Goal: Transaction & Acquisition: Purchase product/service

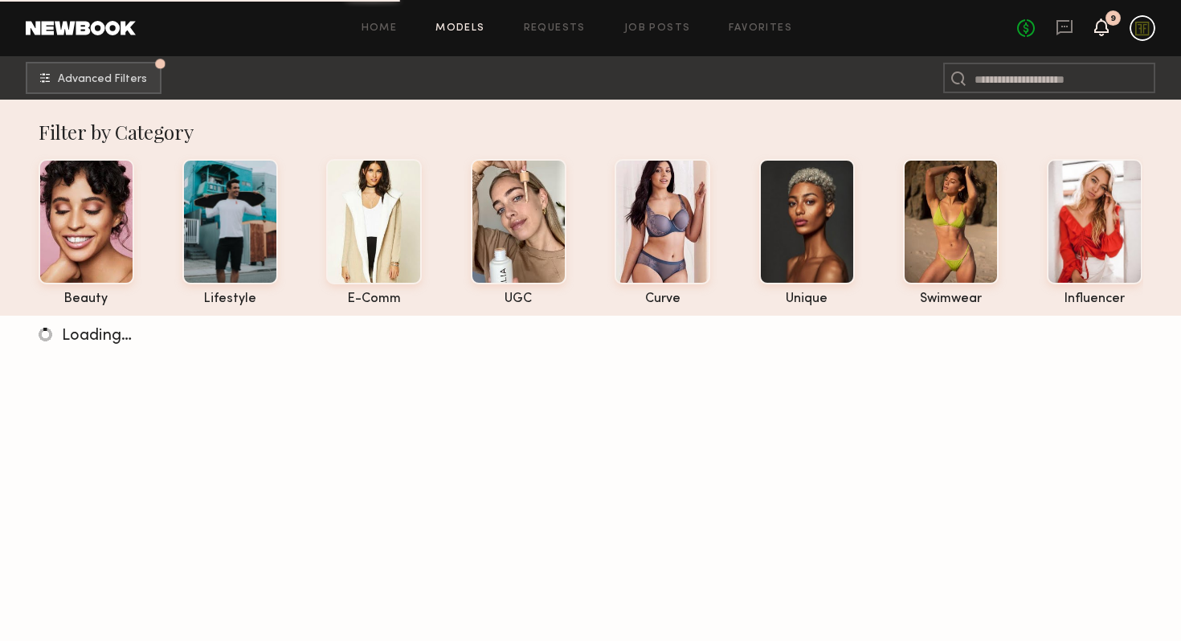
click at [1099, 27] on icon at bounding box center [1101, 26] width 13 height 11
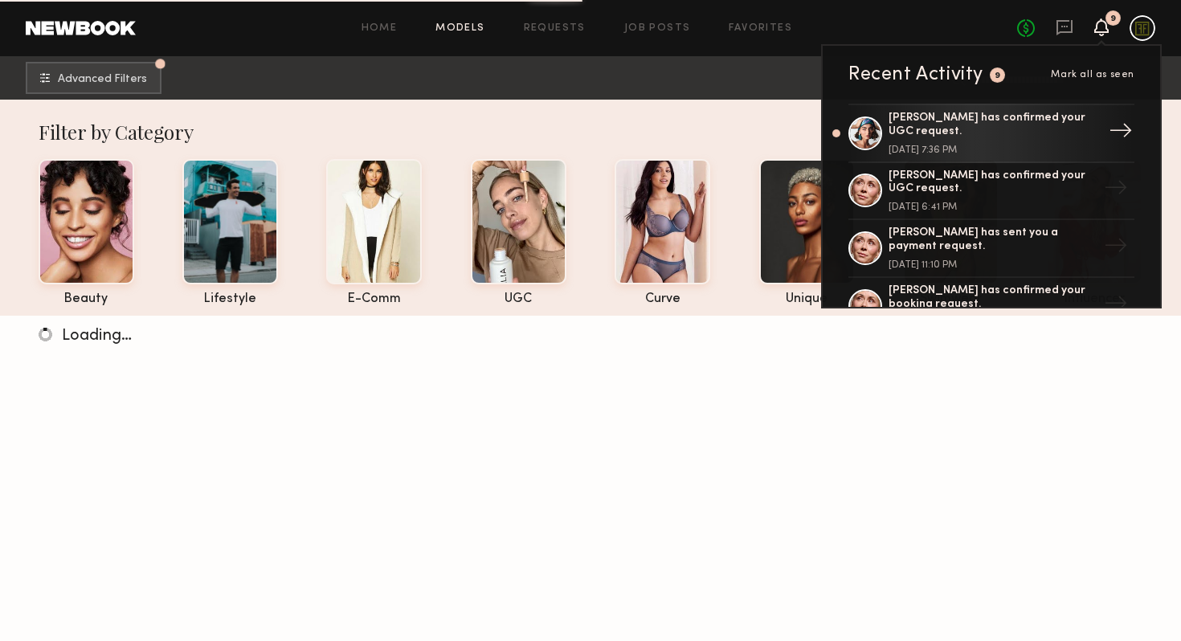
click at [959, 130] on div "Moe S. has confirmed your UGC request." at bounding box center [993, 125] width 209 height 27
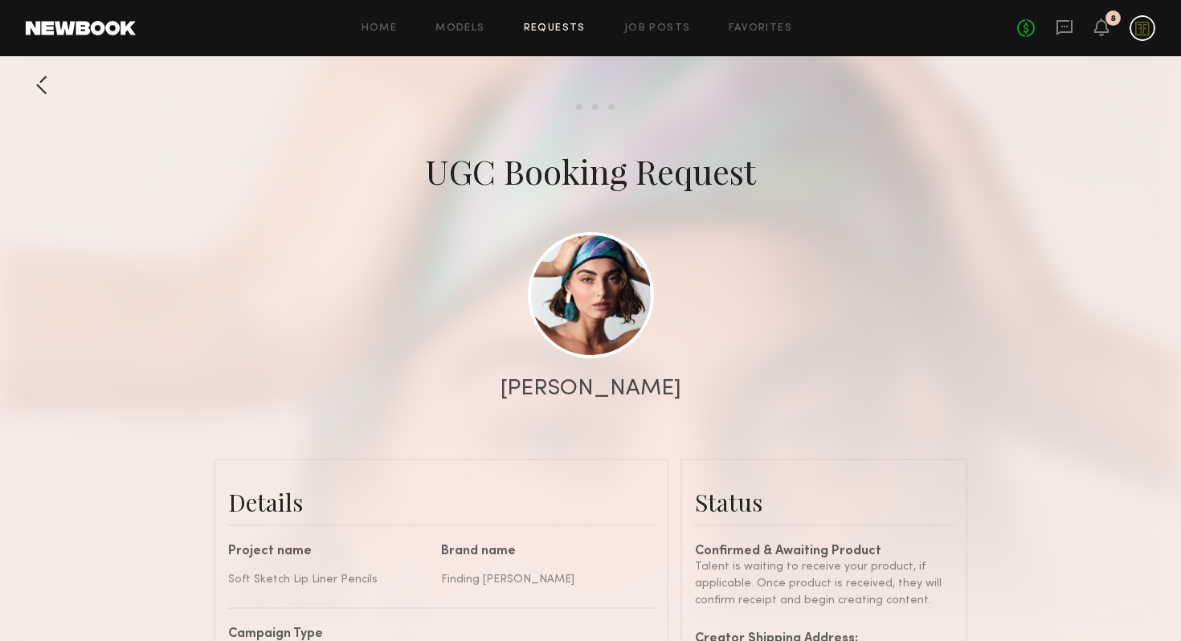
click at [43, 80] on div at bounding box center [42, 85] width 32 height 32
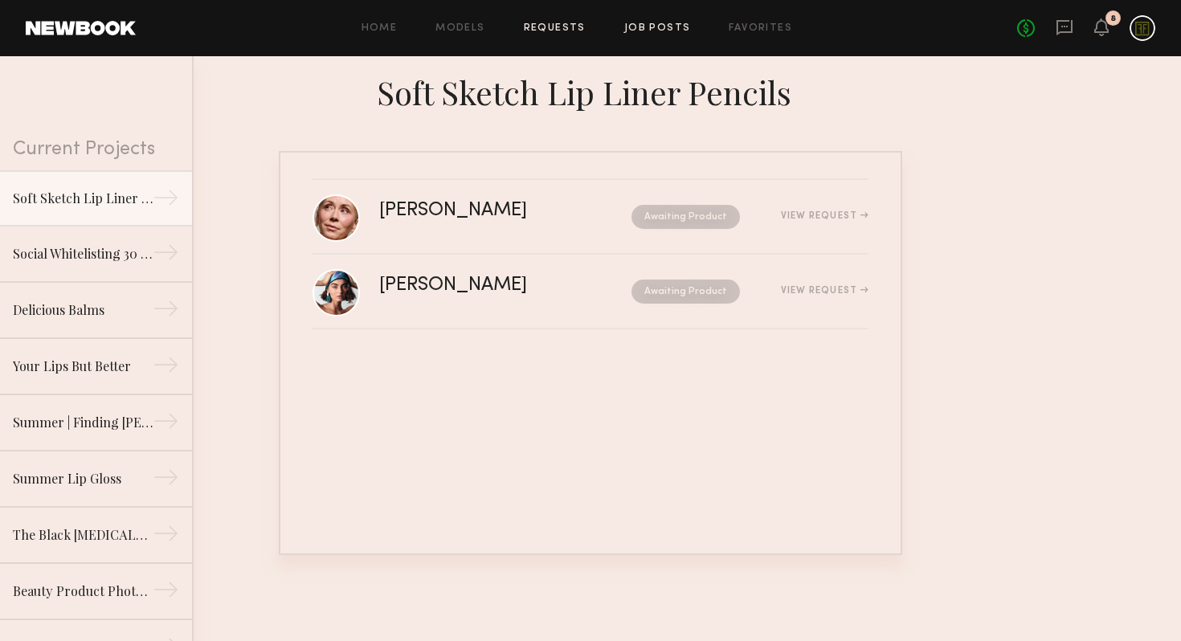
click at [663, 32] on link "Job Posts" at bounding box center [657, 28] width 67 height 10
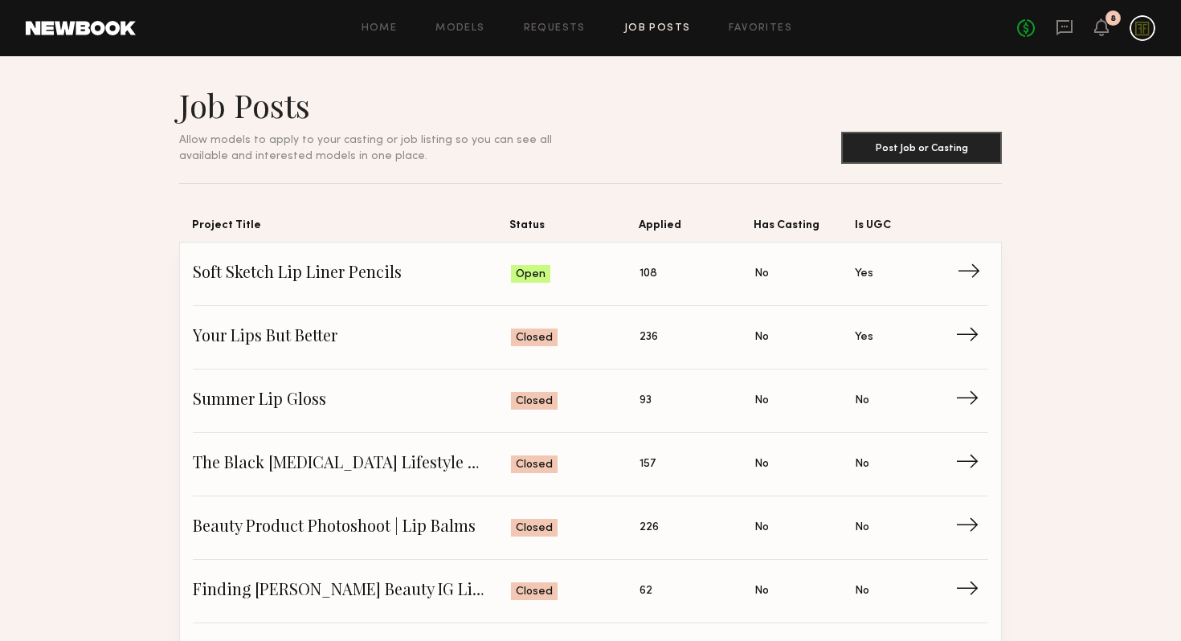
click at [443, 278] on span "Soft Sketch Lip Liner Pencils" at bounding box center [352, 274] width 318 height 24
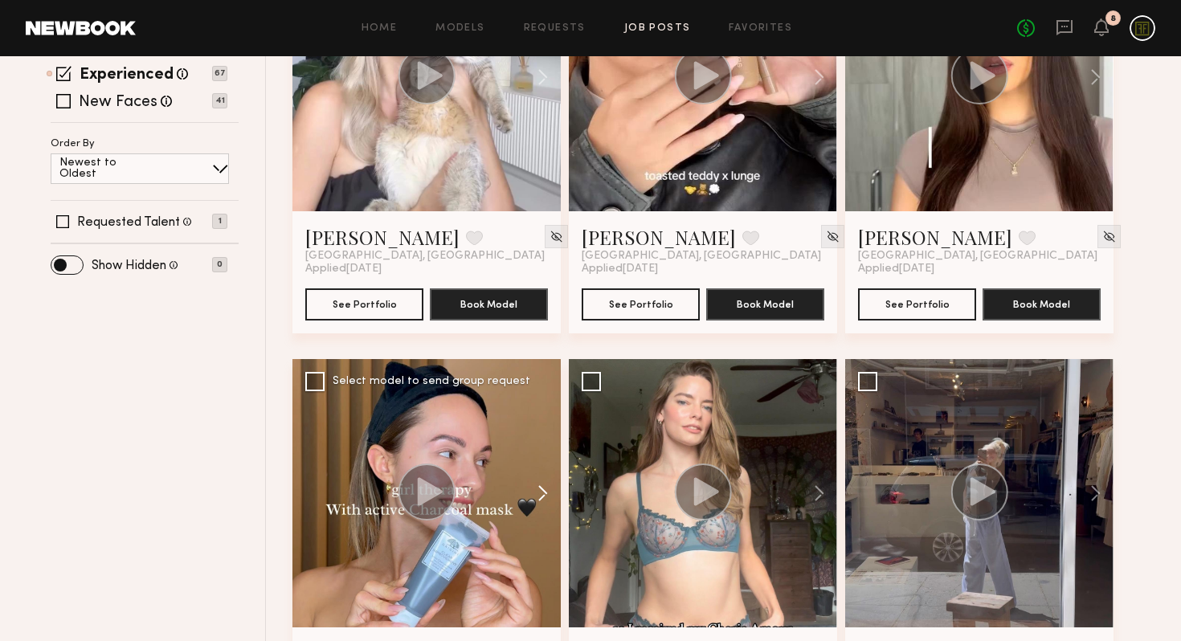
scroll to position [183, 0]
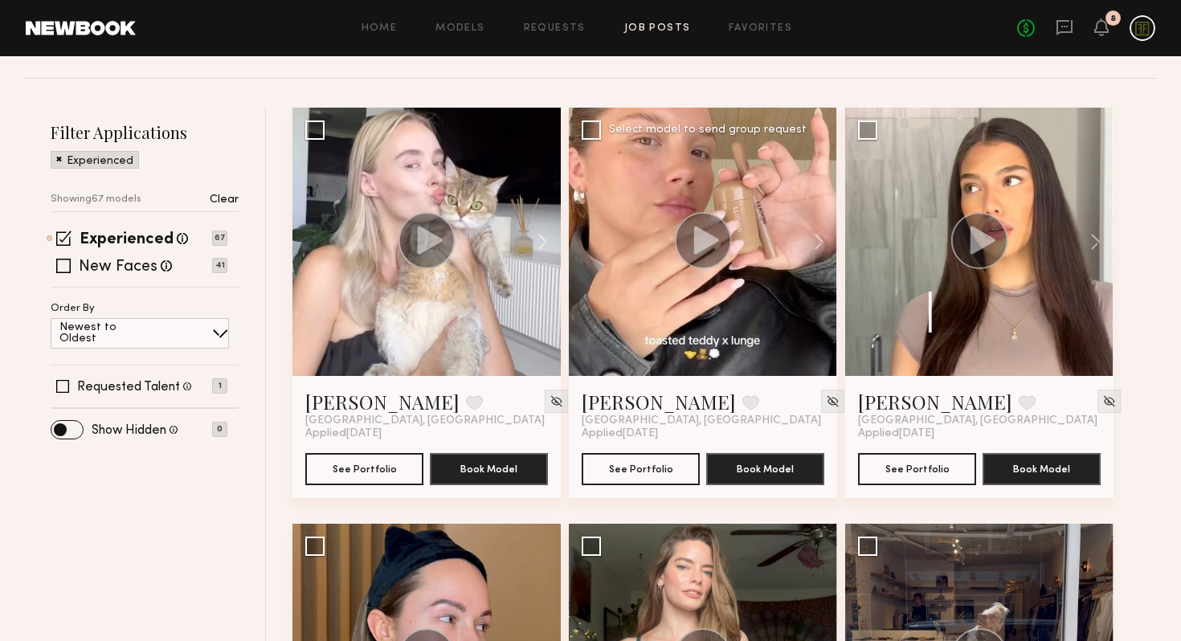
click at [712, 258] on circle at bounding box center [703, 240] width 57 height 57
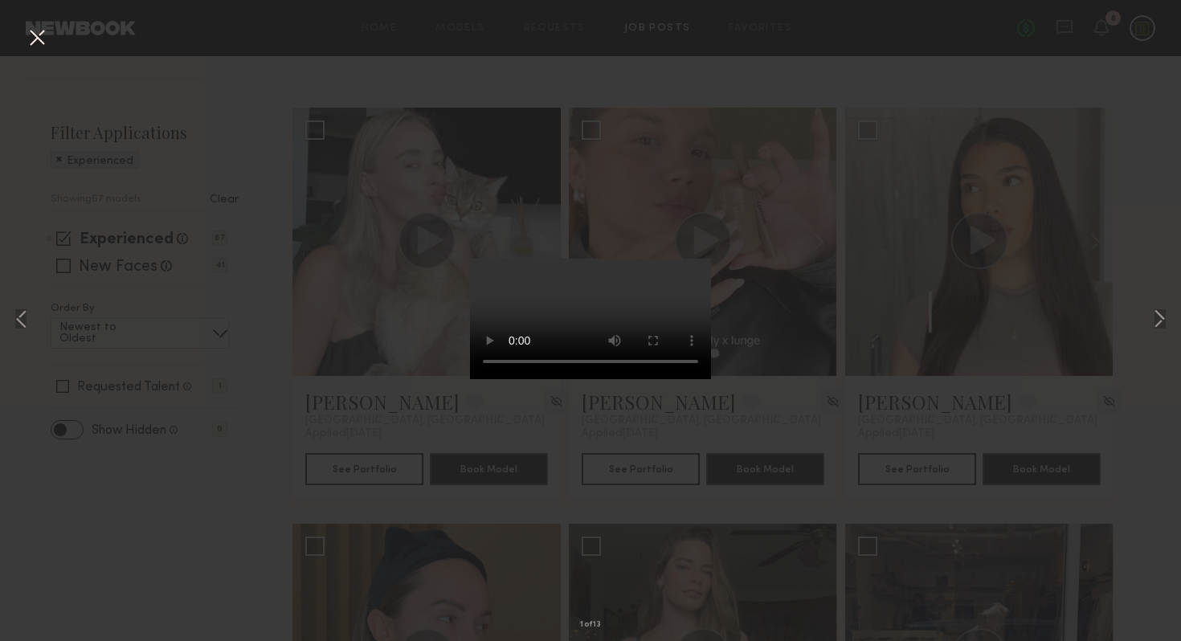
click at [856, 390] on div "1 of 13" at bounding box center [590, 320] width 1181 height 641
click at [832, 401] on div "1 of 13" at bounding box center [590, 320] width 1181 height 641
click at [1158, 317] on button at bounding box center [1159, 320] width 19 height 513
click at [1158, 318] on button at bounding box center [1159, 320] width 19 height 513
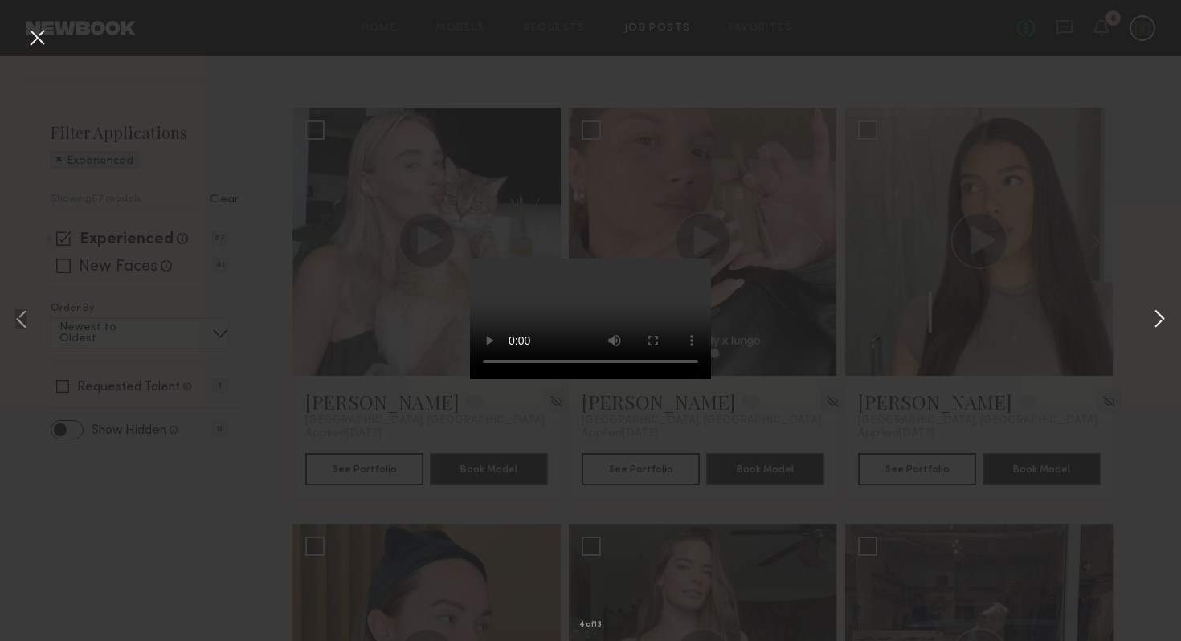
click at [1158, 318] on button at bounding box center [1159, 320] width 19 height 513
click at [984, 341] on div "5 of 13" at bounding box center [590, 320] width 1181 height 641
click at [24, 35] on button at bounding box center [37, 38] width 26 height 29
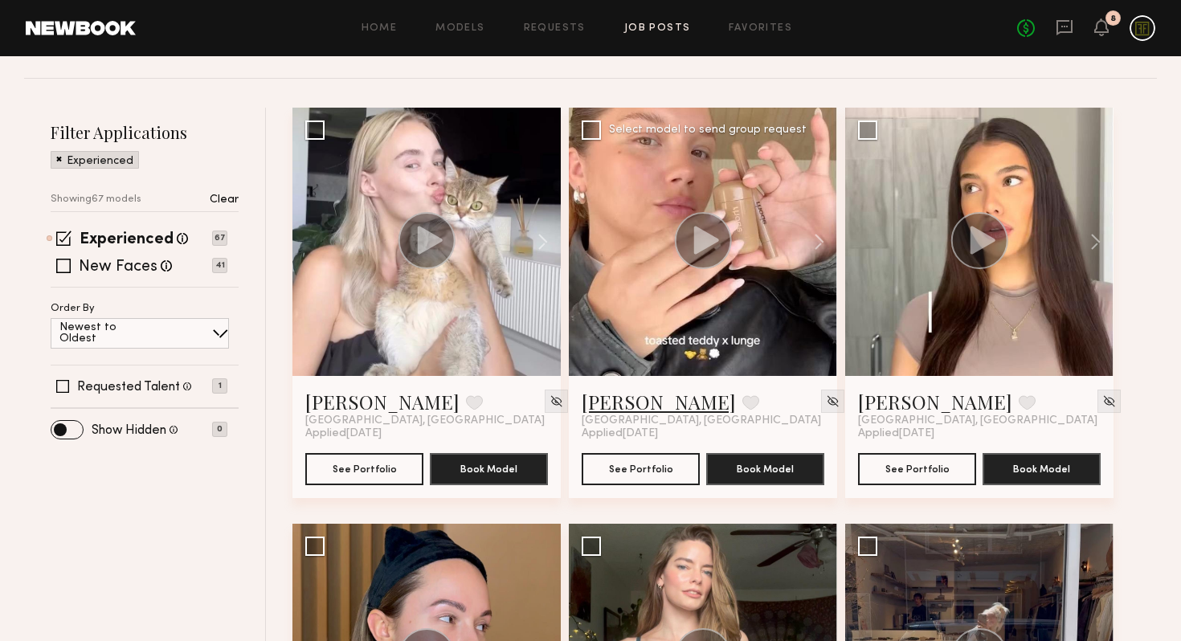
click at [620, 399] on link "Eleena M." at bounding box center [659, 402] width 154 height 26
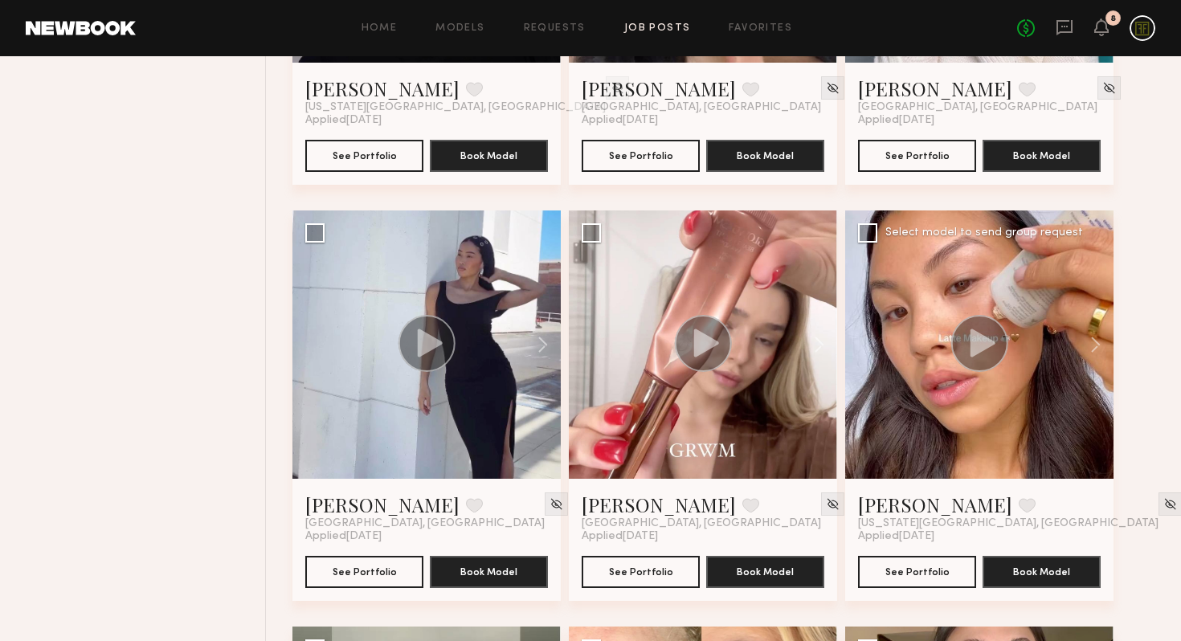
scroll to position [1710, 0]
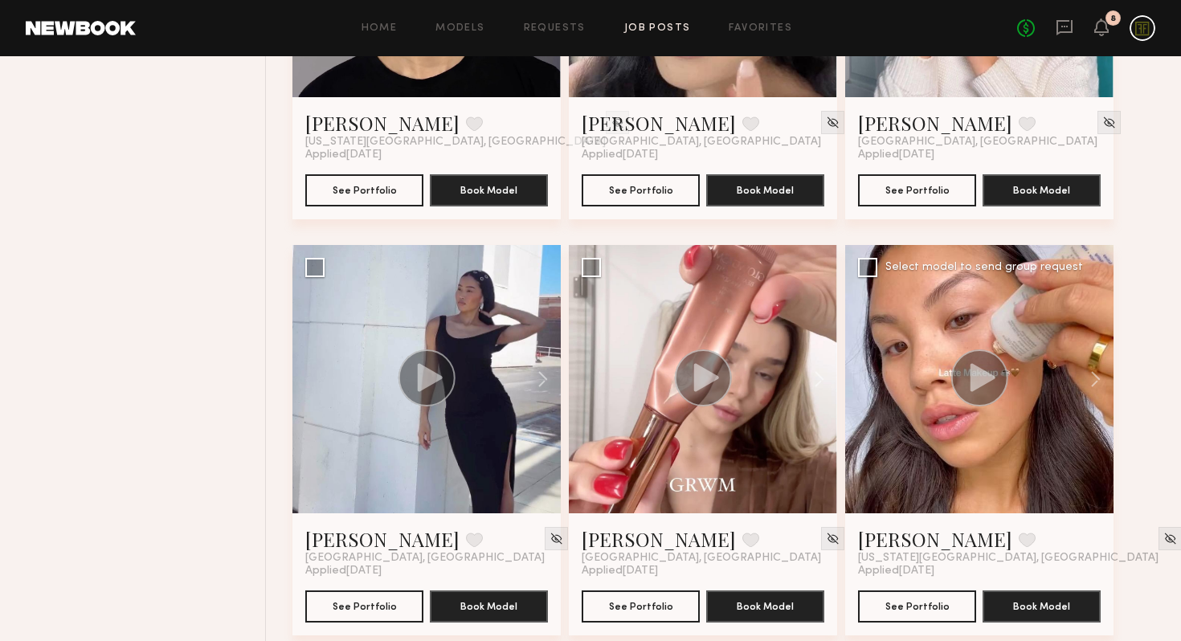
click at [983, 382] on icon at bounding box center [982, 377] width 25 height 28
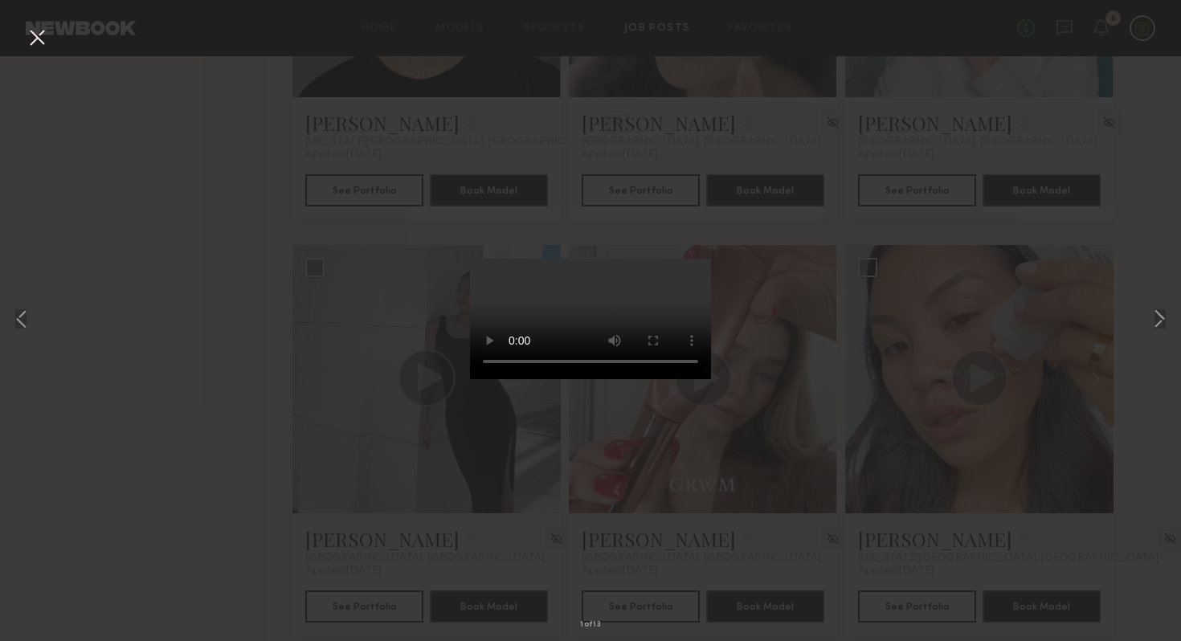
click at [844, 438] on div "1 of 13" at bounding box center [590, 320] width 1181 height 641
click at [39, 39] on button at bounding box center [37, 38] width 26 height 29
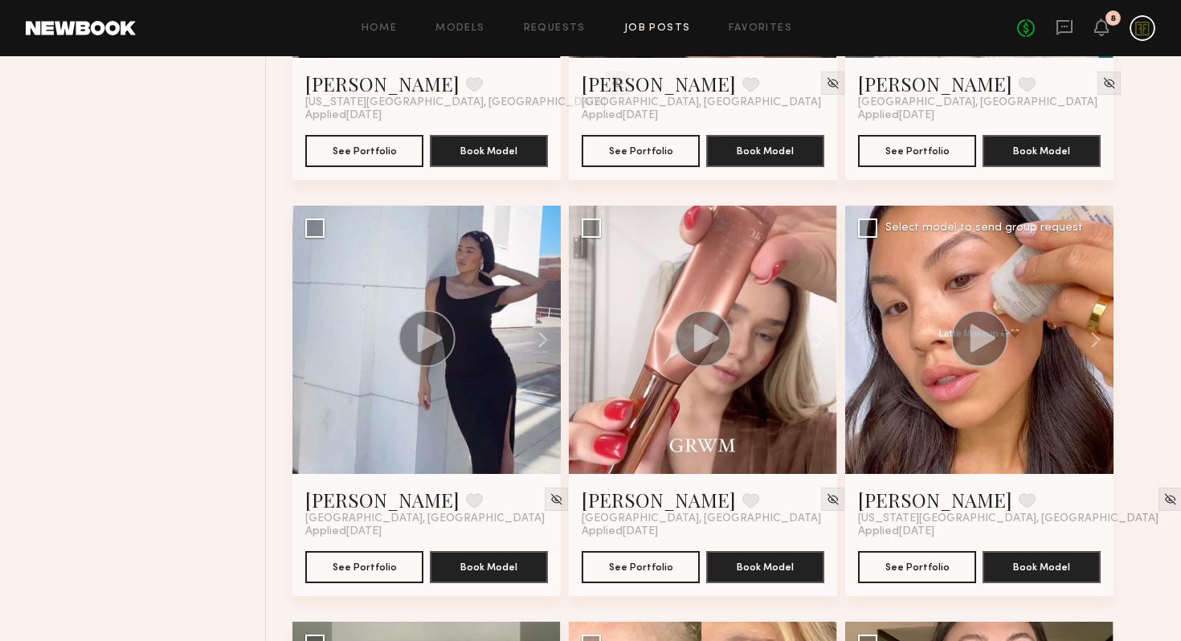
scroll to position [1815, 0]
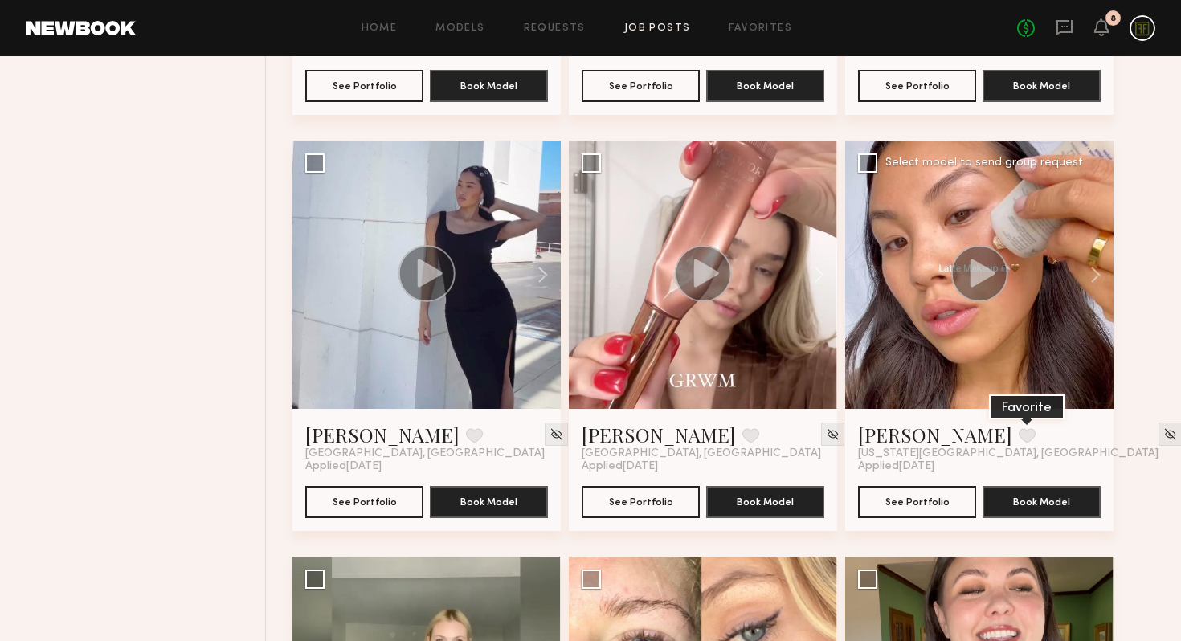
click at [1019, 432] on button at bounding box center [1027, 435] width 17 height 14
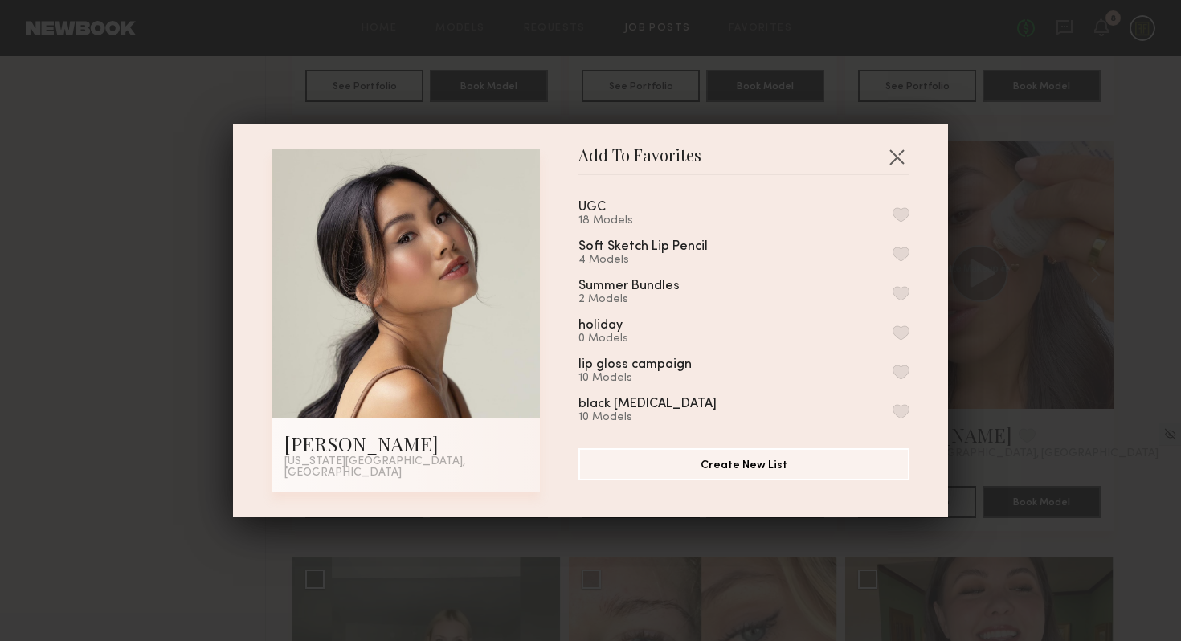
click at [900, 256] on button "button" at bounding box center [901, 254] width 17 height 14
click at [895, 161] on button "button" at bounding box center [897, 157] width 26 height 26
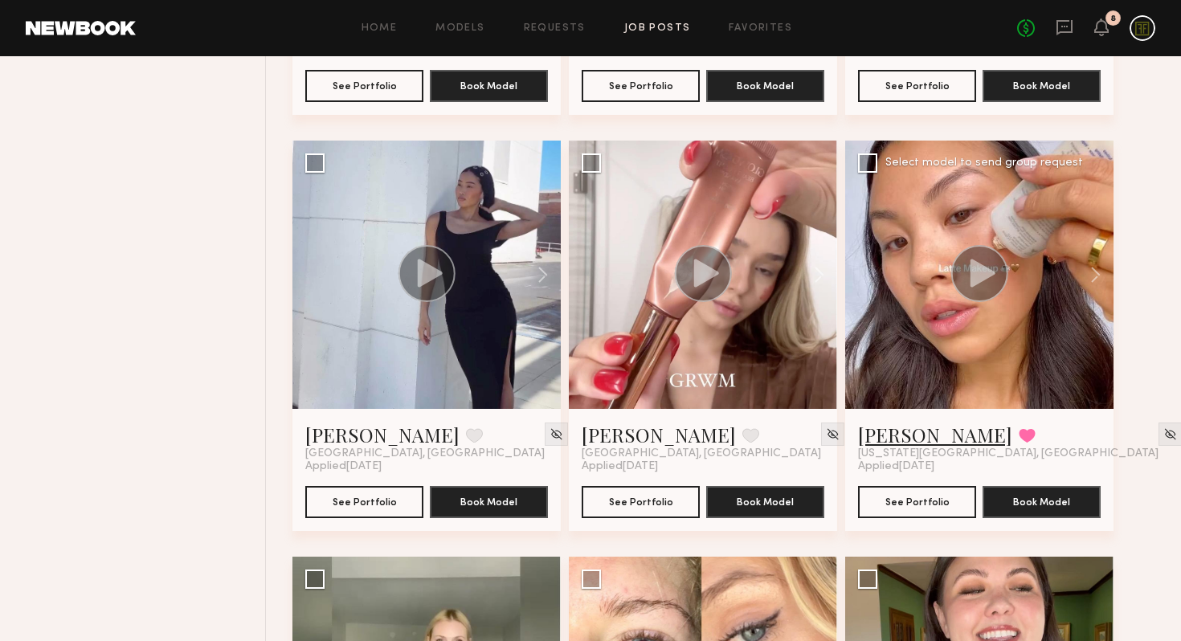
click at [879, 429] on link "[PERSON_NAME]" at bounding box center [935, 435] width 154 height 26
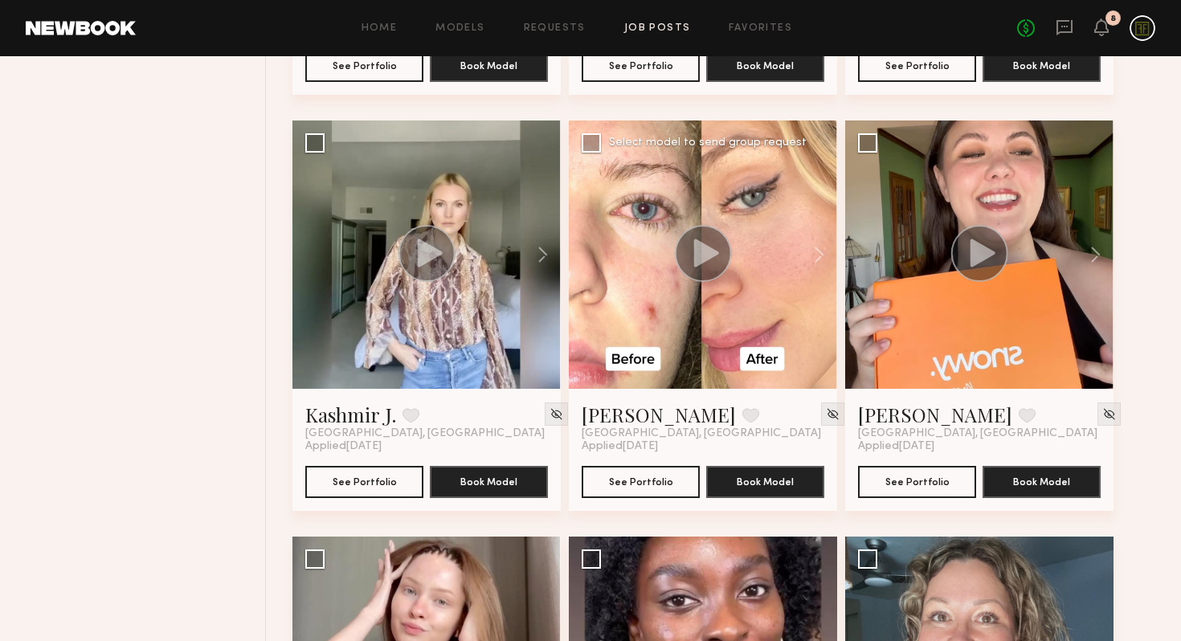
scroll to position [2517, 0]
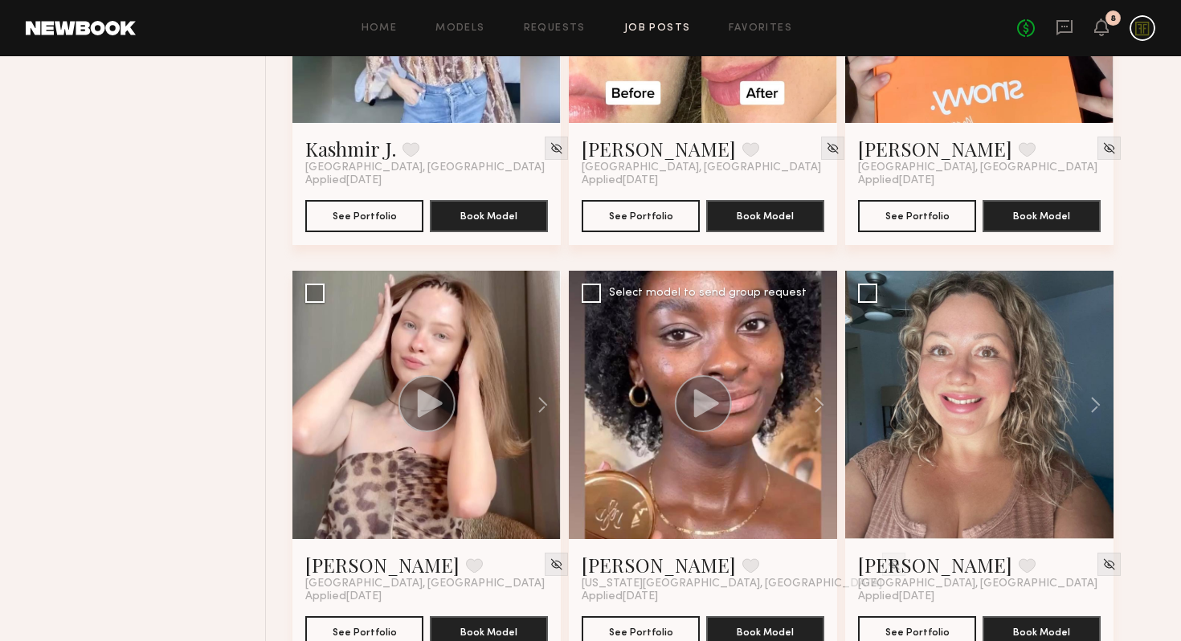
click at [697, 401] on icon at bounding box center [706, 403] width 25 height 28
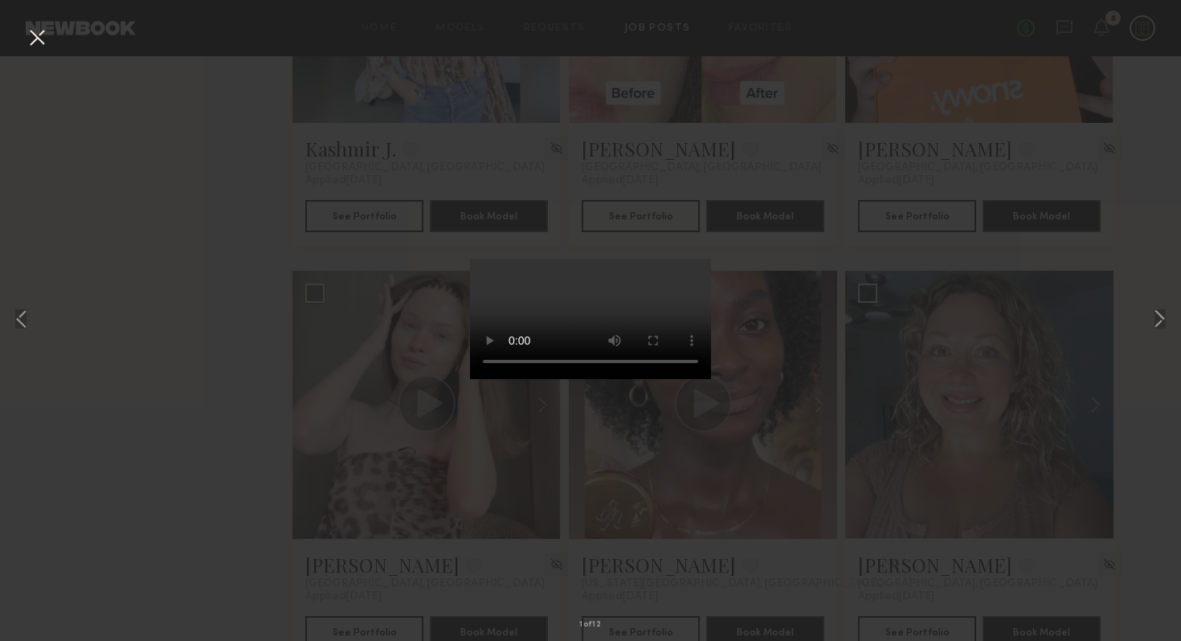
click at [826, 425] on div "1 of 12" at bounding box center [590, 320] width 1181 height 641
click at [31, 38] on button at bounding box center [37, 38] width 26 height 29
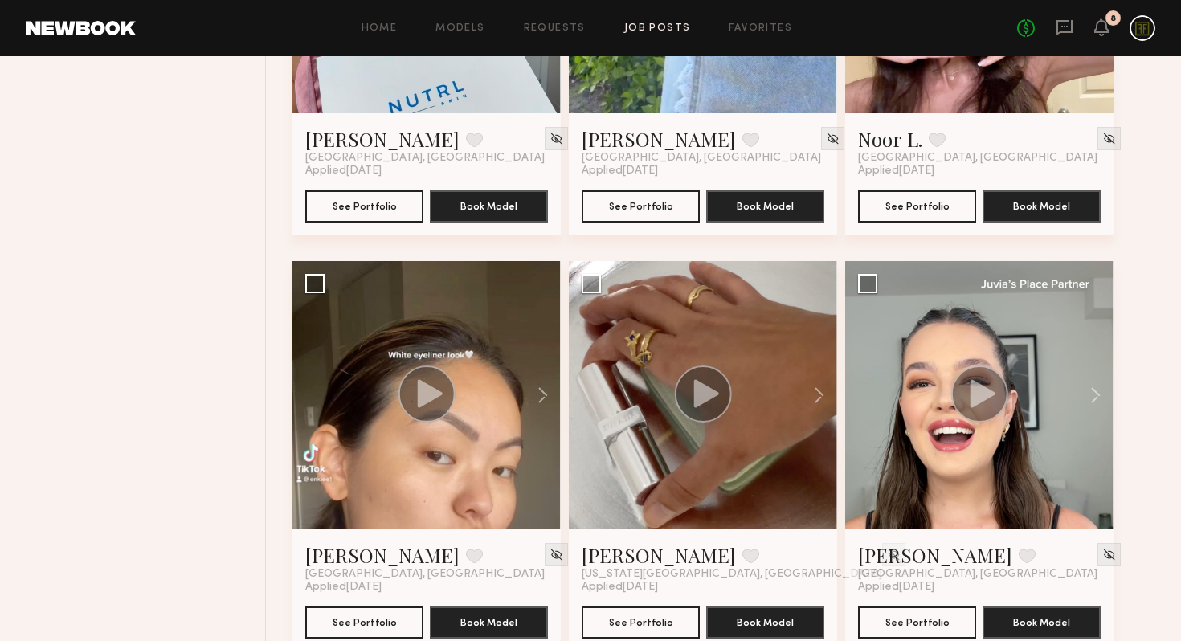
scroll to position [3428, 0]
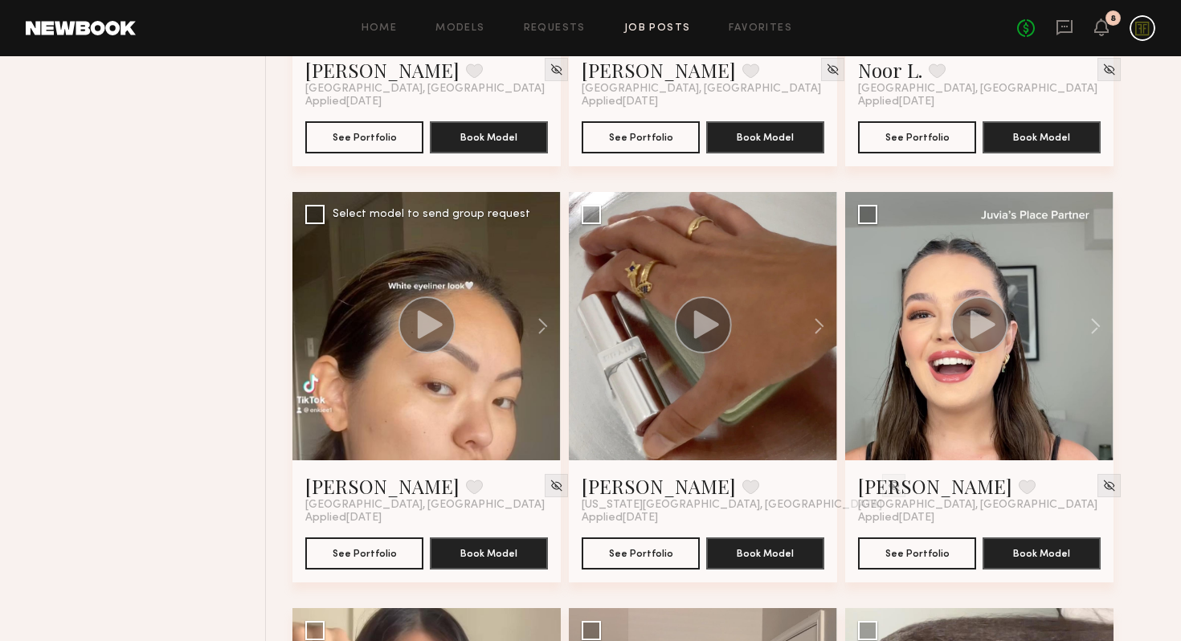
click at [414, 318] on circle at bounding box center [426, 324] width 57 height 57
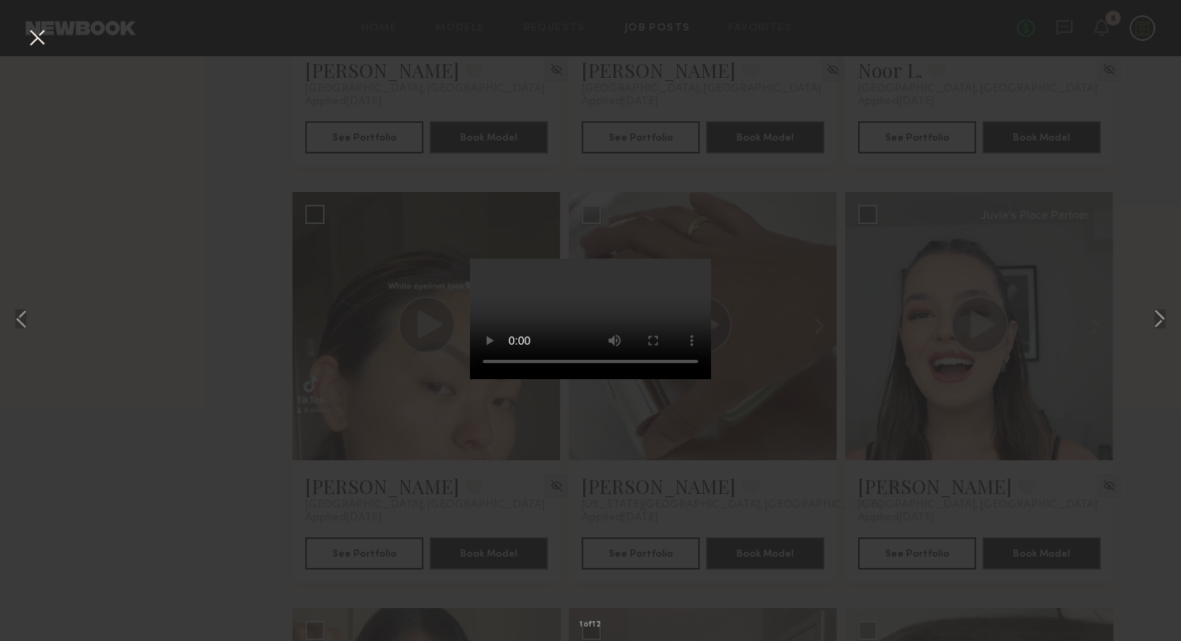
click at [220, 386] on div "1 of 12" at bounding box center [590, 320] width 1181 height 641
click at [32, 20] on div "1 of 12" at bounding box center [590, 320] width 1181 height 641
click at [31, 34] on button at bounding box center [37, 38] width 26 height 29
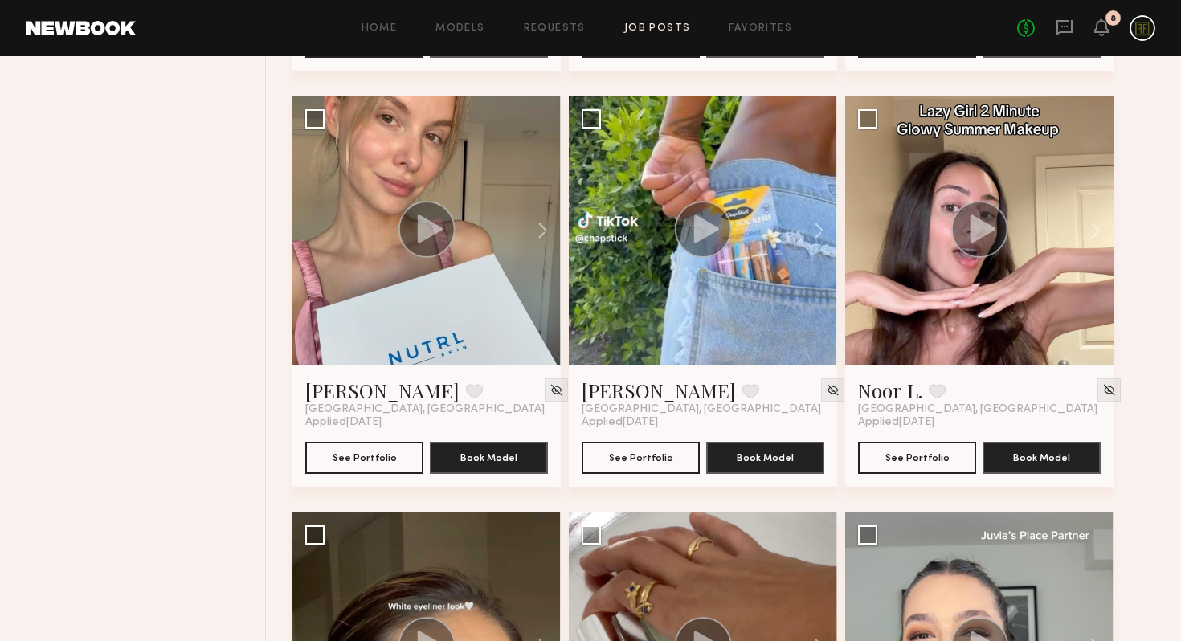
scroll to position [3115, 0]
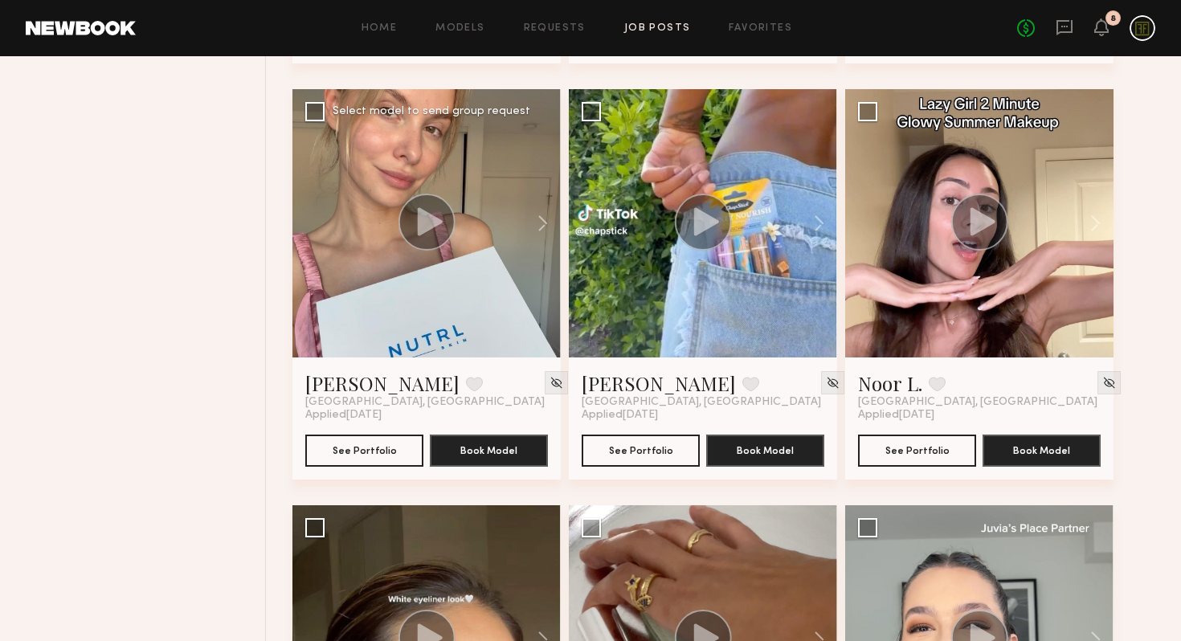
click at [435, 206] on circle at bounding box center [426, 222] width 57 height 57
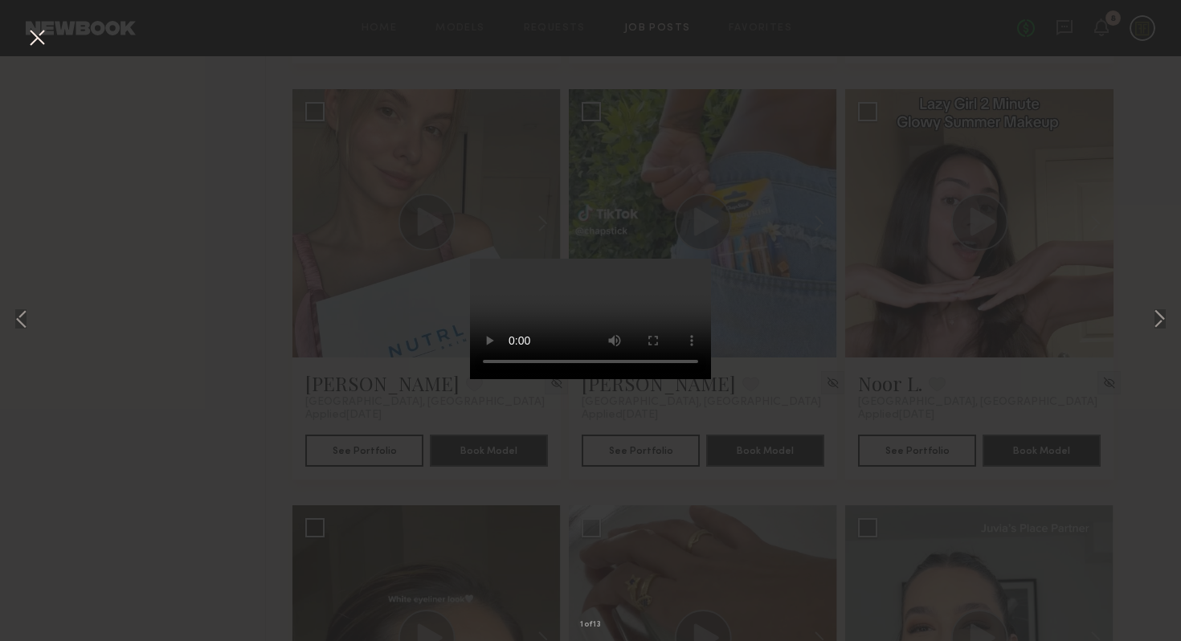
click at [36, 39] on button at bounding box center [37, 38] width 26 height 29
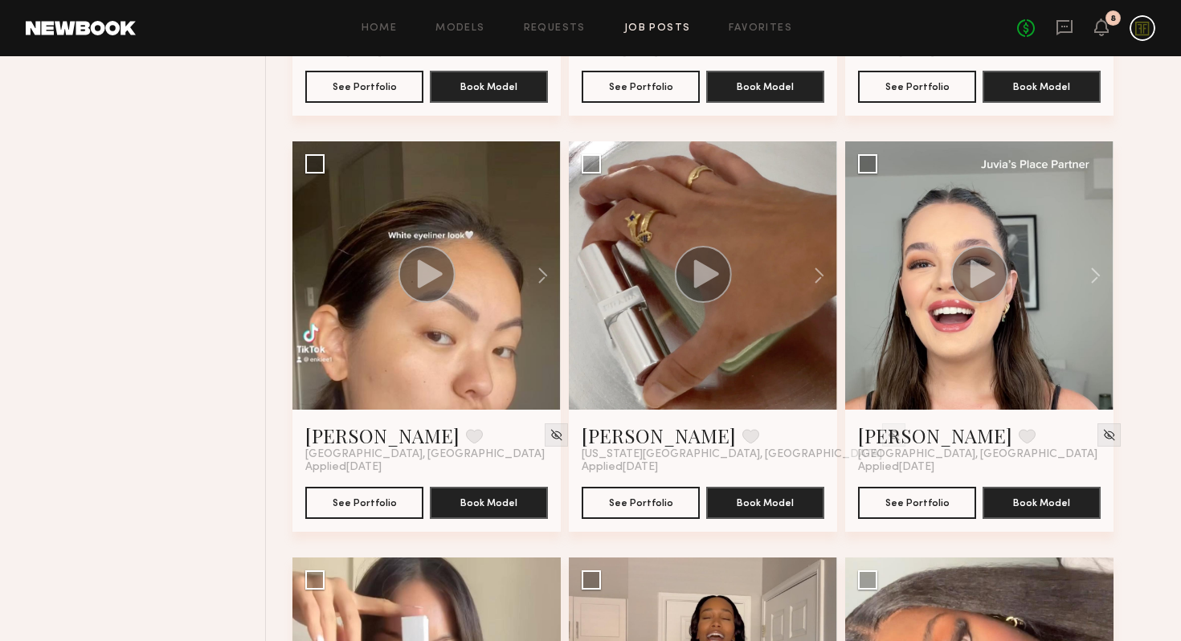
scroll to position [3343, 0]
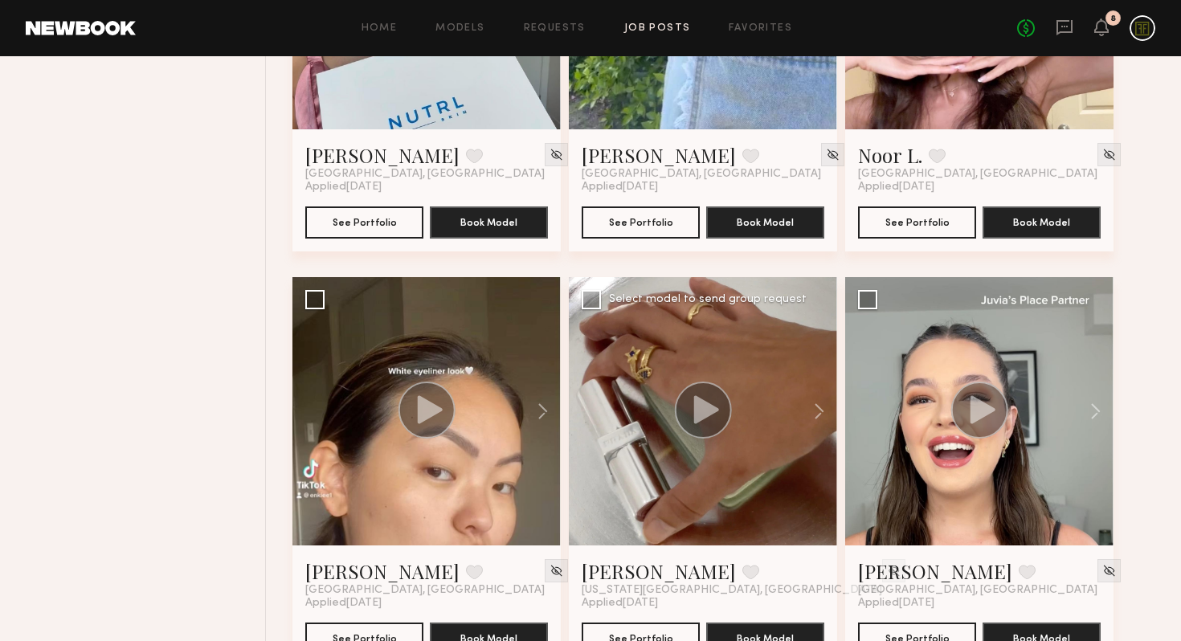
click at [704, 415] on icon at bounding box center [706, 409] width 25 height 28
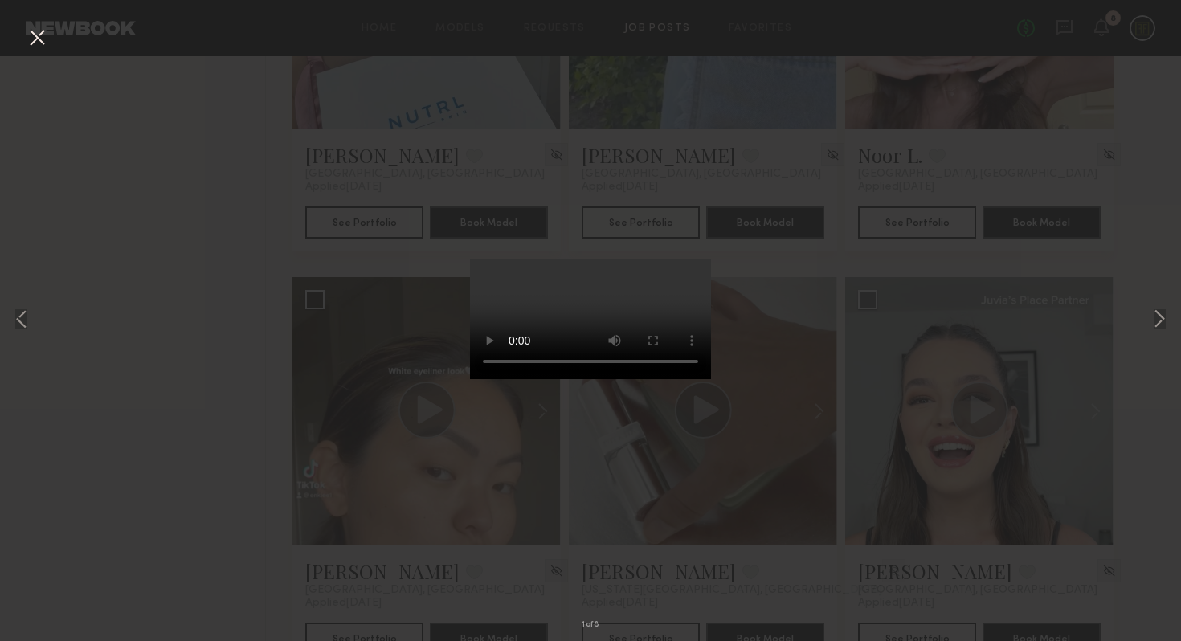
click at [207, 325] on div "1 of 8" at bounding box center [590, 320] width 1181 height 641
click at [208, 323] on div "1 of 8" at bounding box center [590, 320] width 1181 height 641
click at [37, 39] on button at bounding box center [37, 38] width 26 height 29
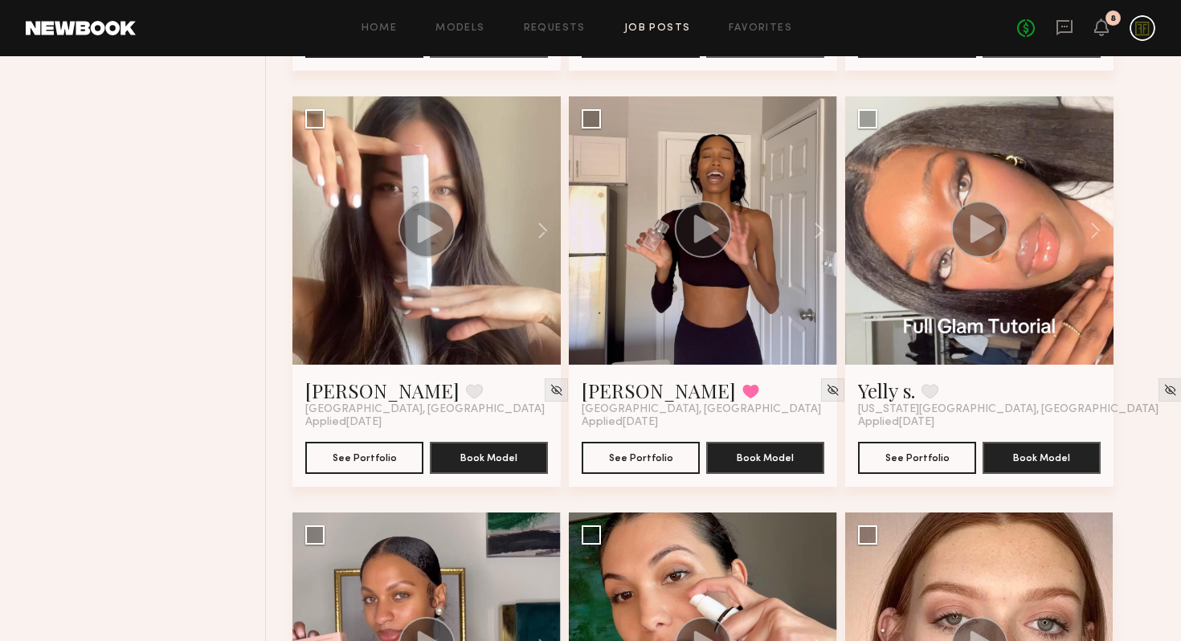
scroll to position [3831, 0]
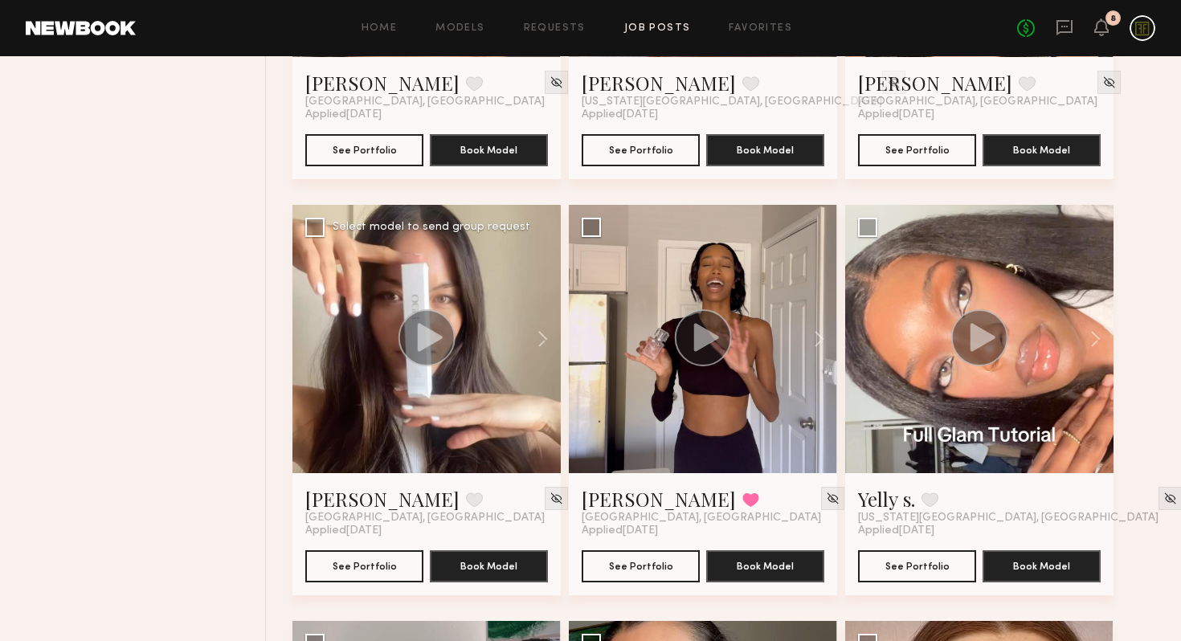
click at [432, 326] on circle at bounding box center [426, 337] width 57 height 57
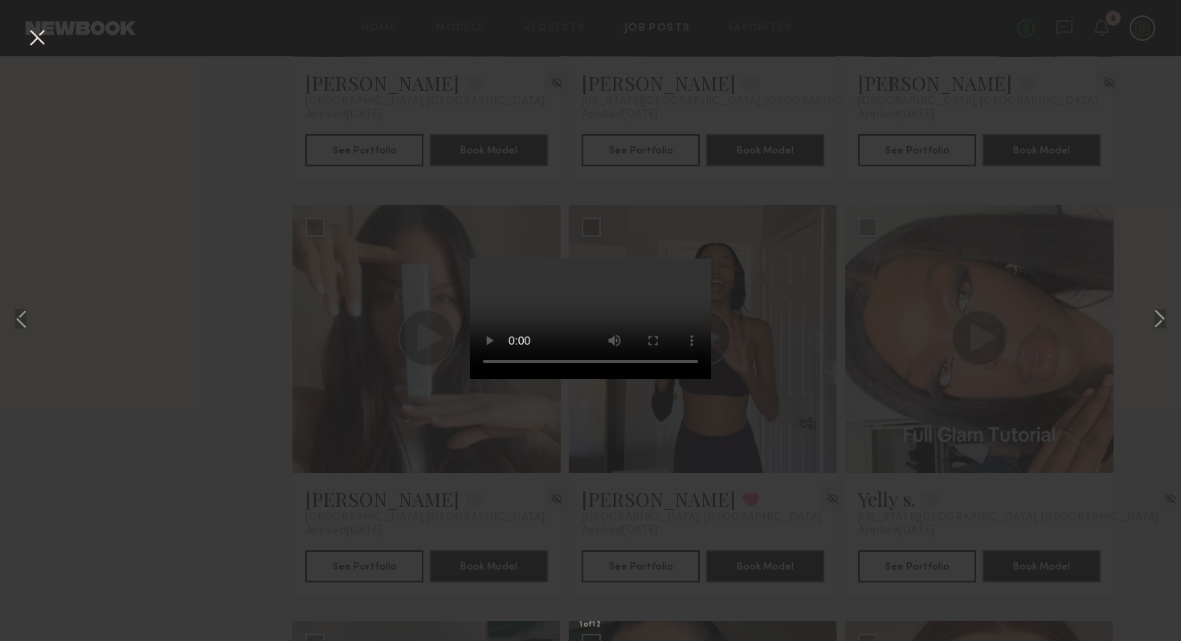
click at [242, 353] on div "1 of 12" at bounding box center [590, 320] width 1181 height 641
click at [256, 395] on div "1 of 12" at bounding box center [590, 320] width 1181 height 641
click at [31, 40] on button at bounding box center [37, 38] width 26 height 29
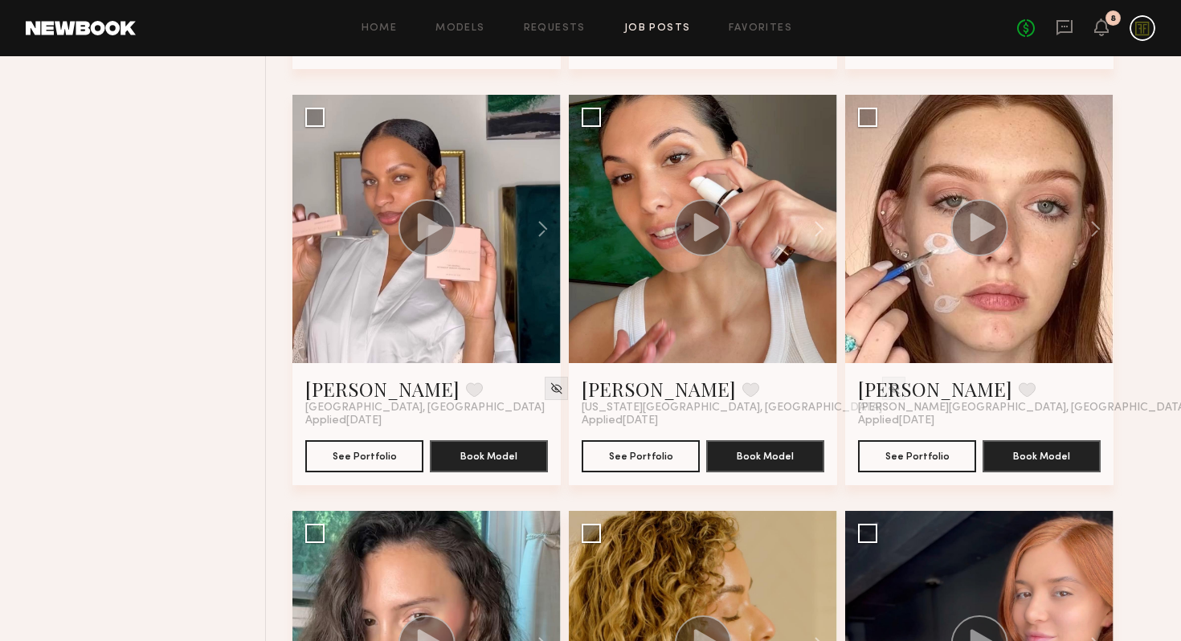
scroll to position [4365, 0]
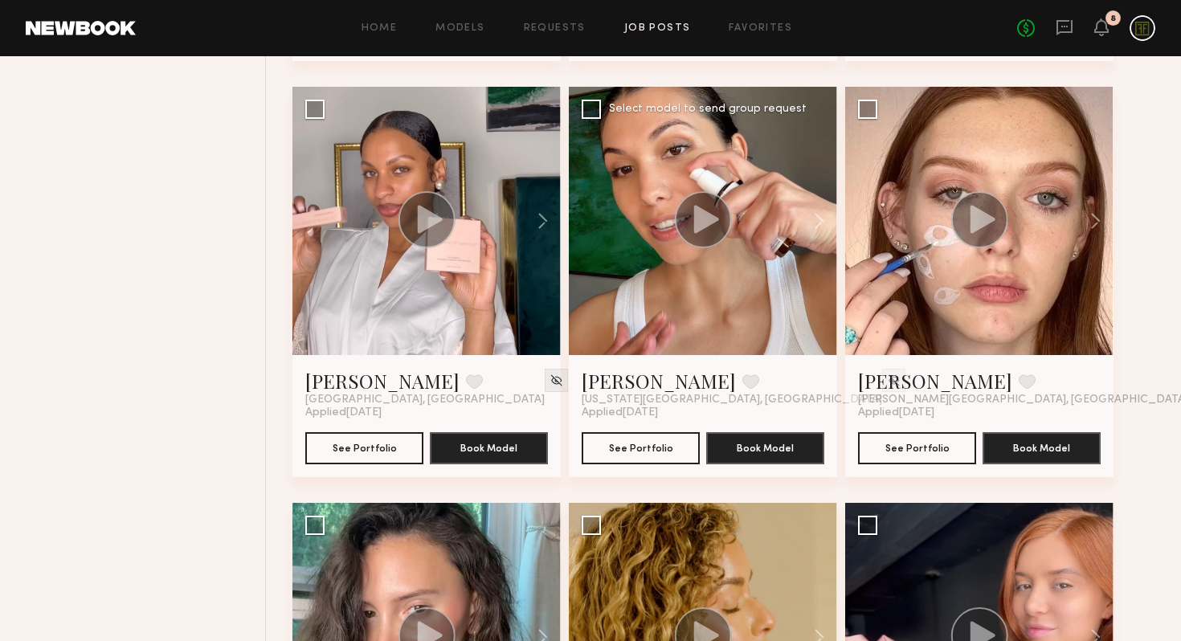
click at [689, 223] on circle at bounding box center [703, 219] width 57 height 57
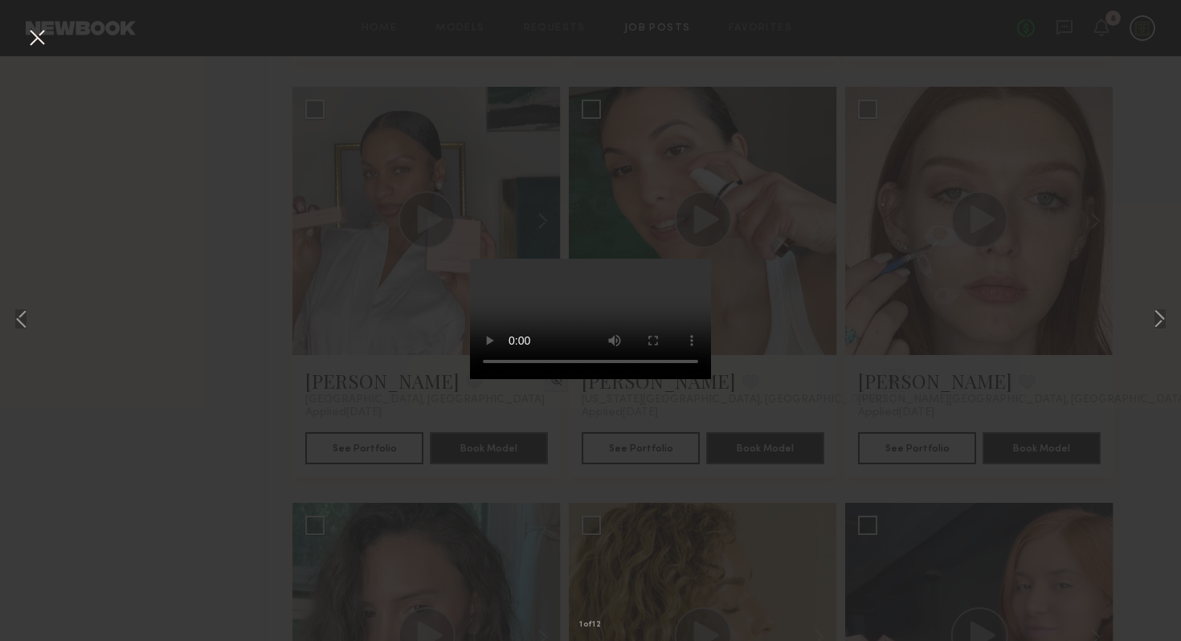
click at [138, 245] on div "1 of 12" at bounding box center [590, 320] width 1181 height 641
click at [161, 323] on div "1 of 12" at bounding box center [590, 320] width 1181 height 641
click at [38, 40] on button at bounding box center [37, 38] width 26 height 29
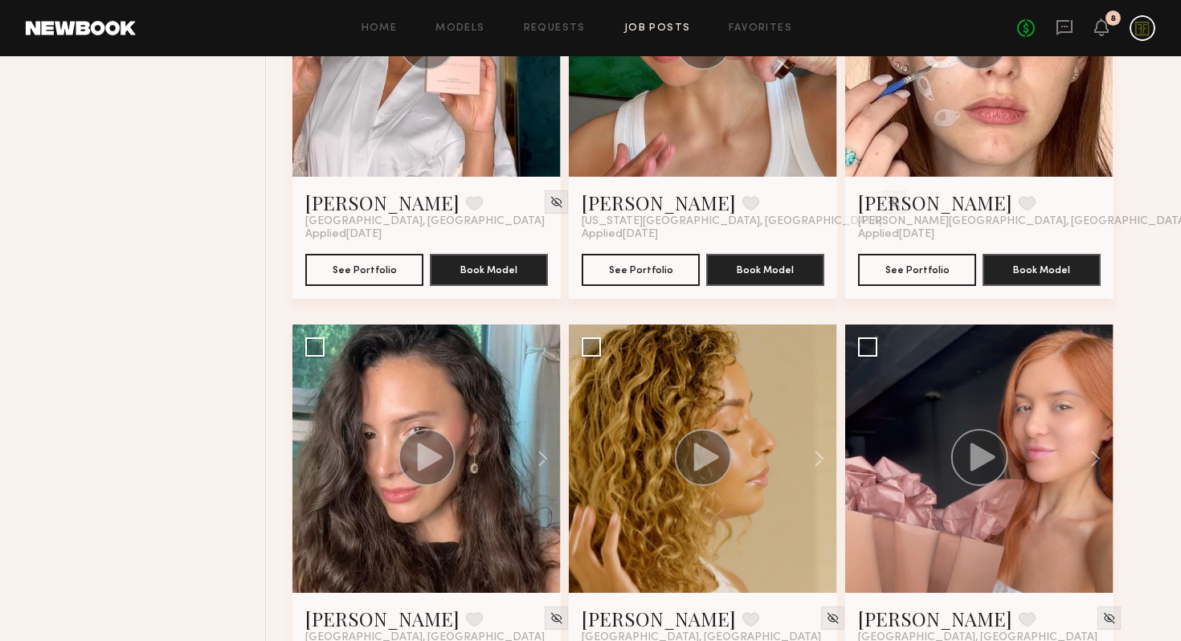
scroll to position [4786, 0]
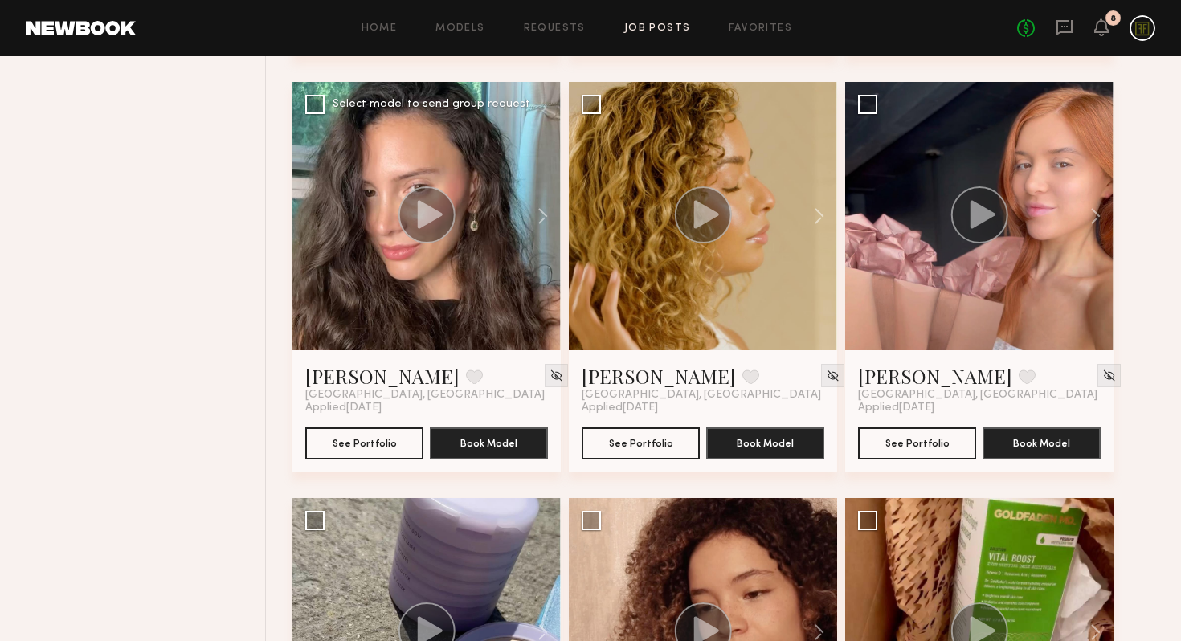
click at [443, 229] on circle at bounding box center [426, 214] width 57 height 57
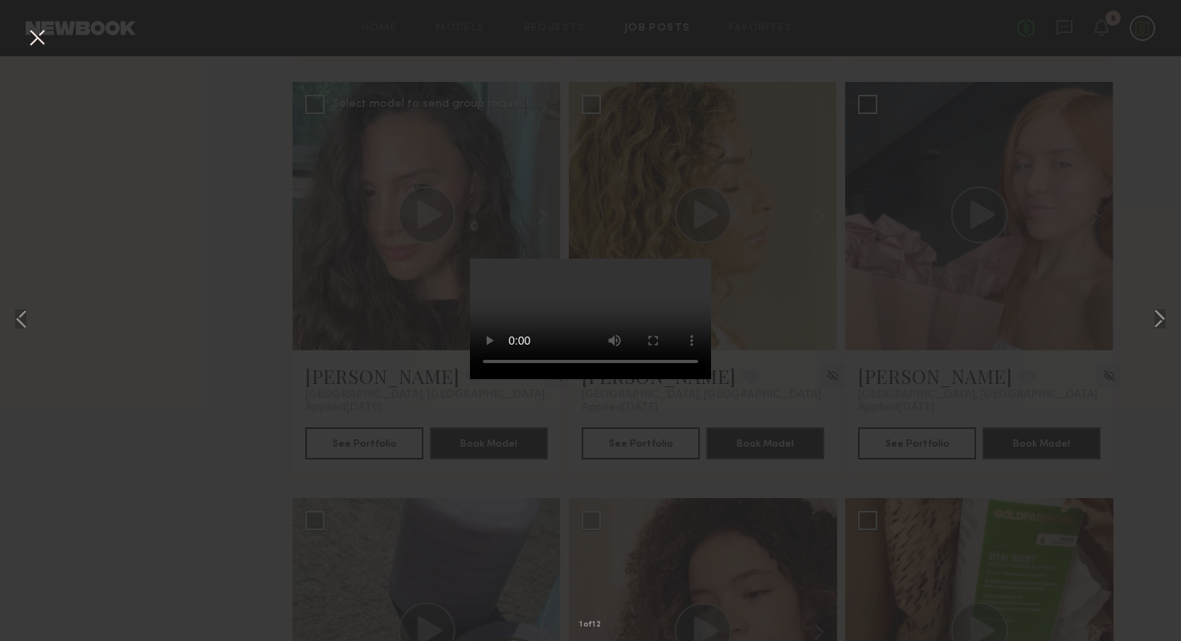
click at [470, 259] on video at bounding box center [590, 319] width 241 height 121
click at [41, 39] on button at bounding box center [37, 38] width 26 height 29
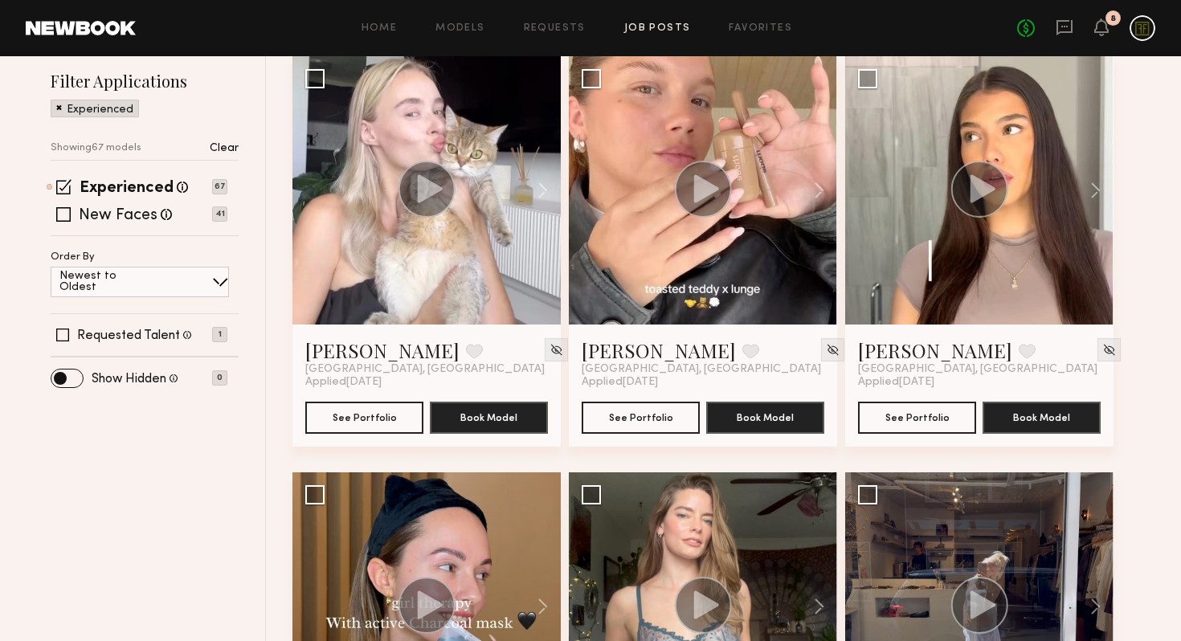
scroll to position [0, 0]
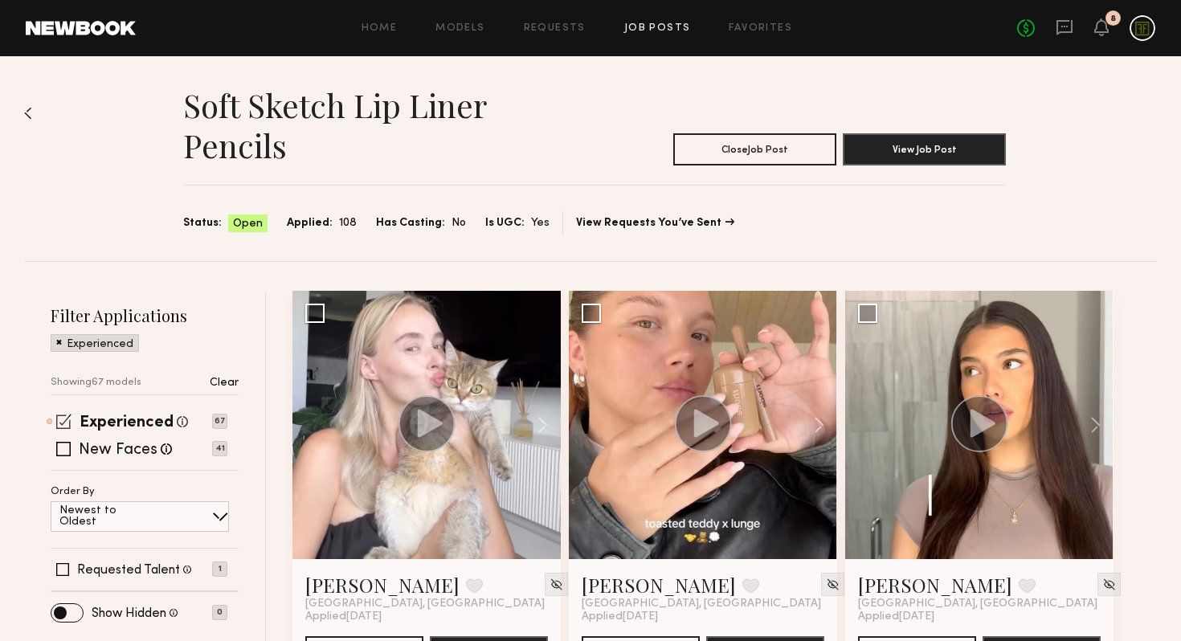
click at [66, 421] on span at bounding box center [63, 421] width 15 height 15
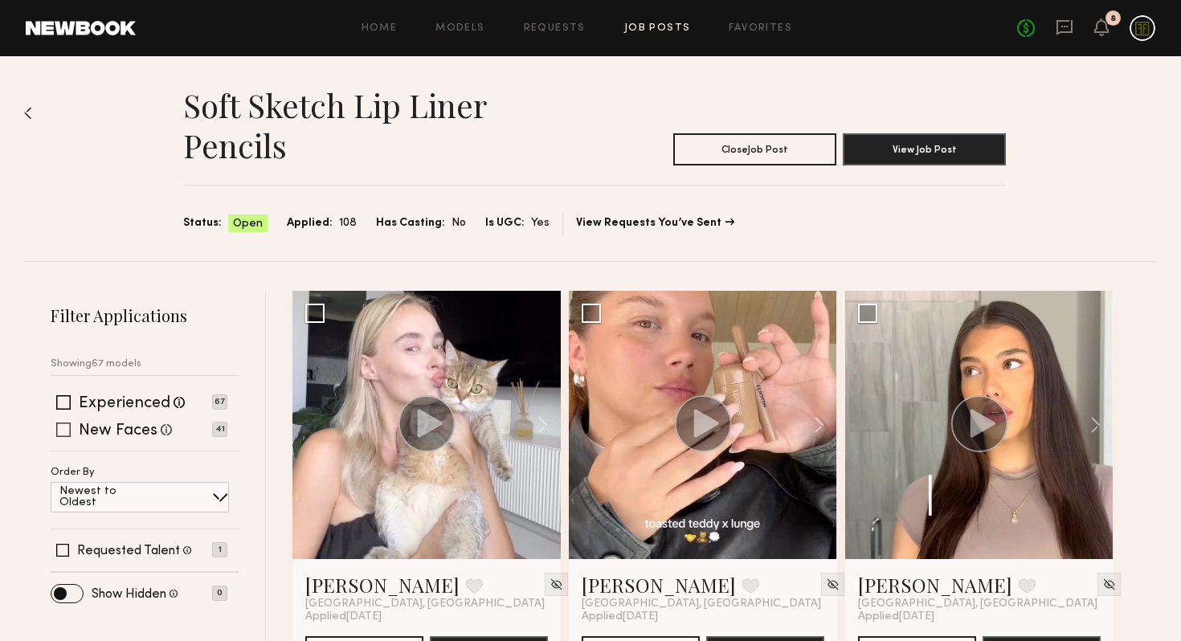
click at [66, 432] on span at bounding box center [63, 430] width 14 height 14
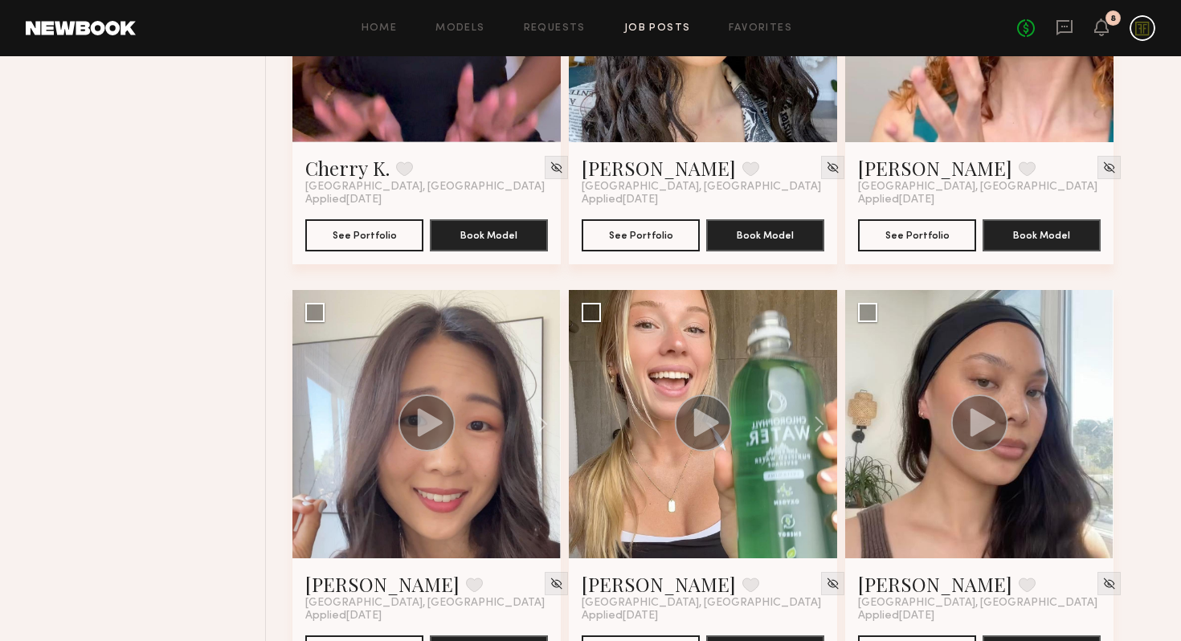
scroll to position [1726, 0]
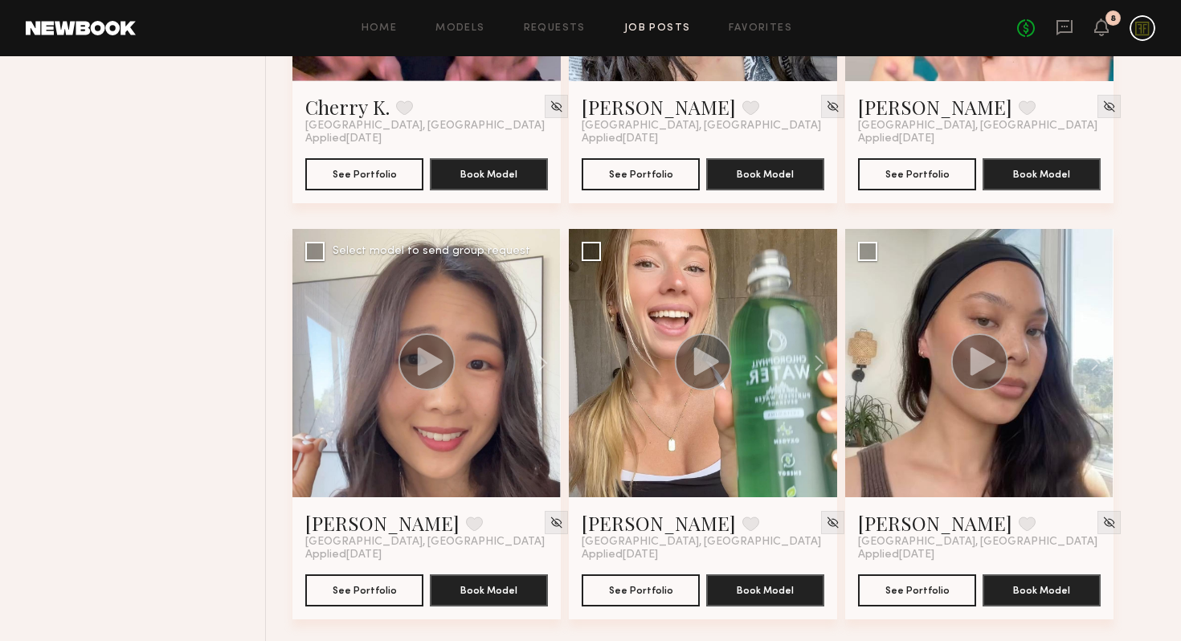
click at [431, 402] on div at bounding box center [426, 363] width 268 height 268
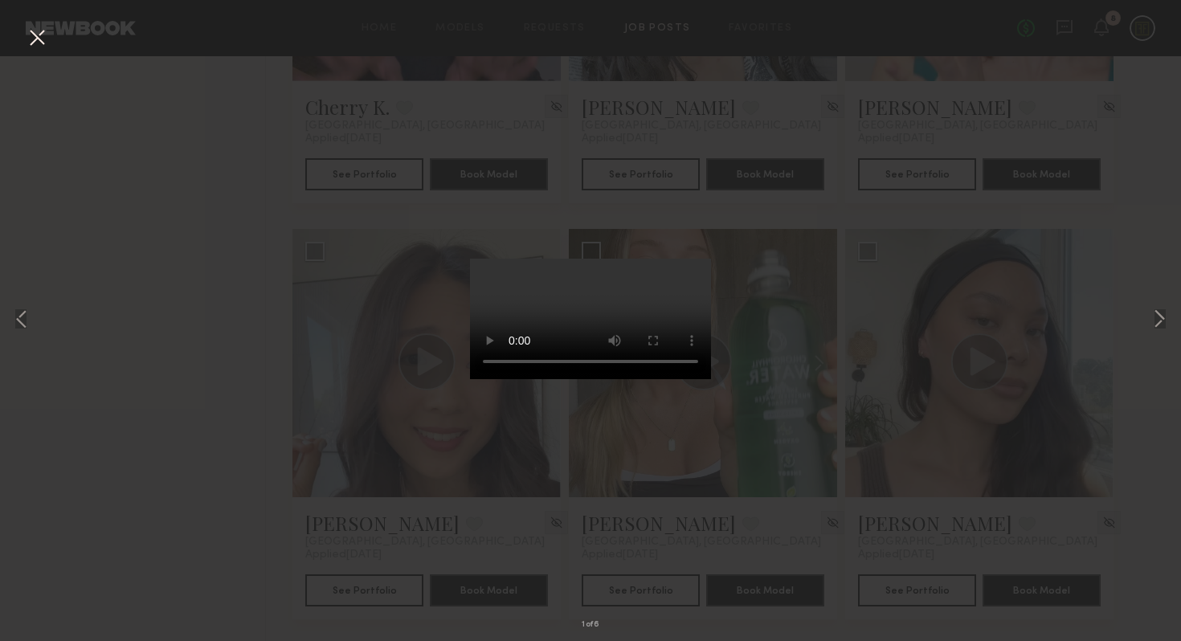
click at [34, 38] on button at bounding box center [37, 38] width 26 height 29
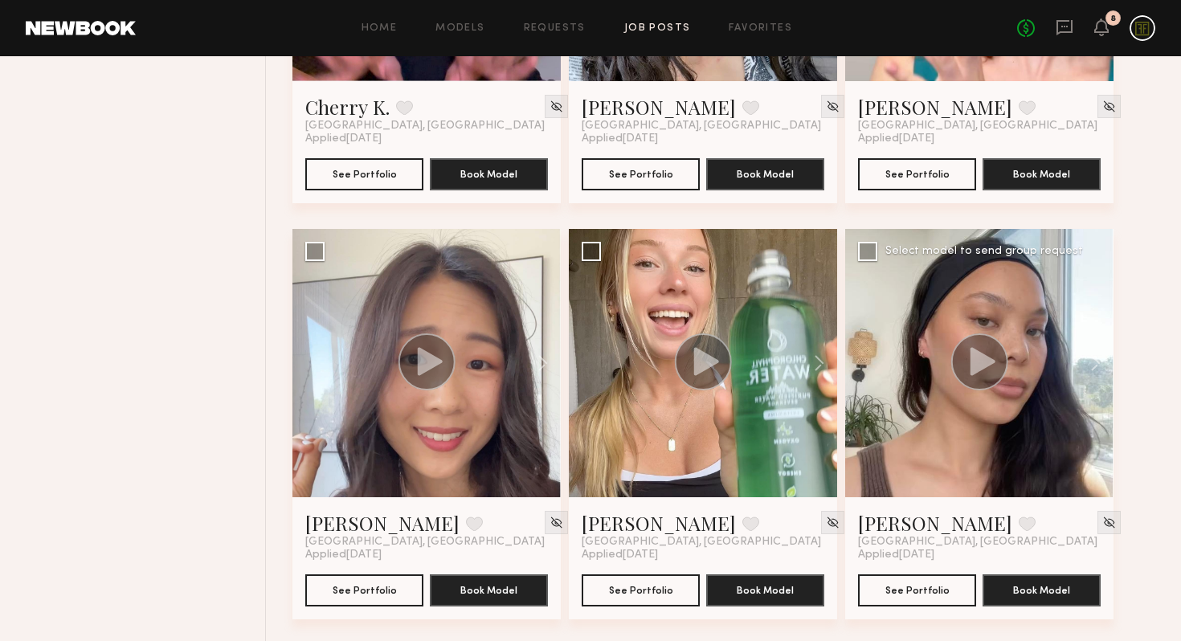
click at [971, 386] on circle at bounding box center [979, 361] width 57 height 57
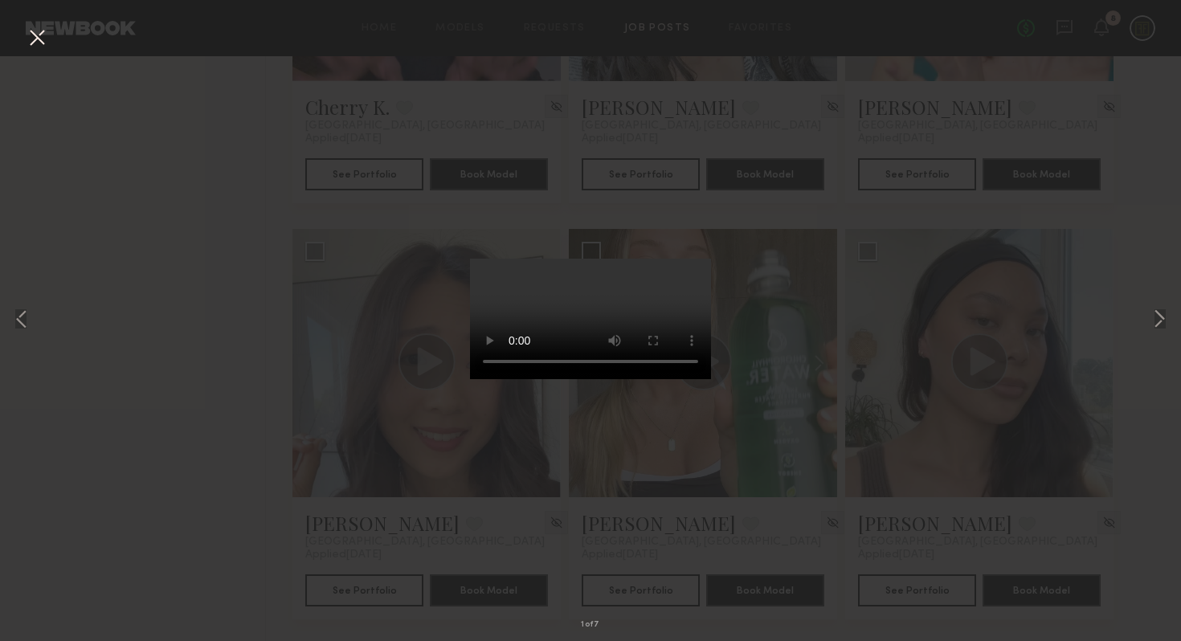
click at [195, 295] on div "1 of 7" at bounding box center [590, 320] width 1181 height 641
click at [38, 37] on button at bounding box center [37, 38] width 26 height 29
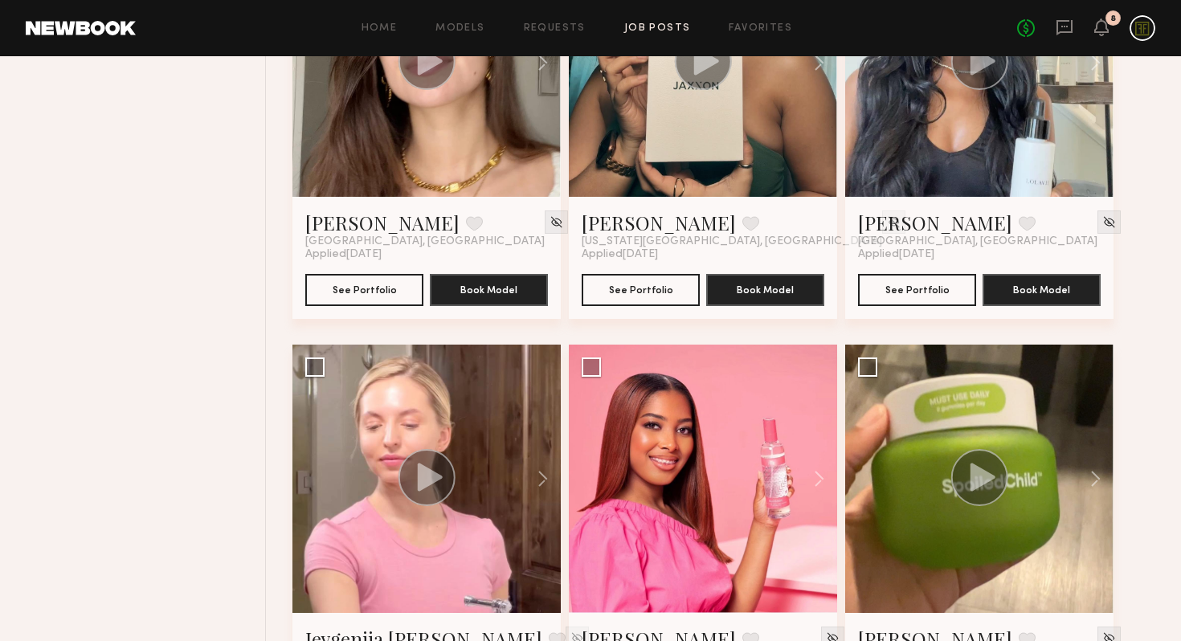
scroll to position [2290, 0]
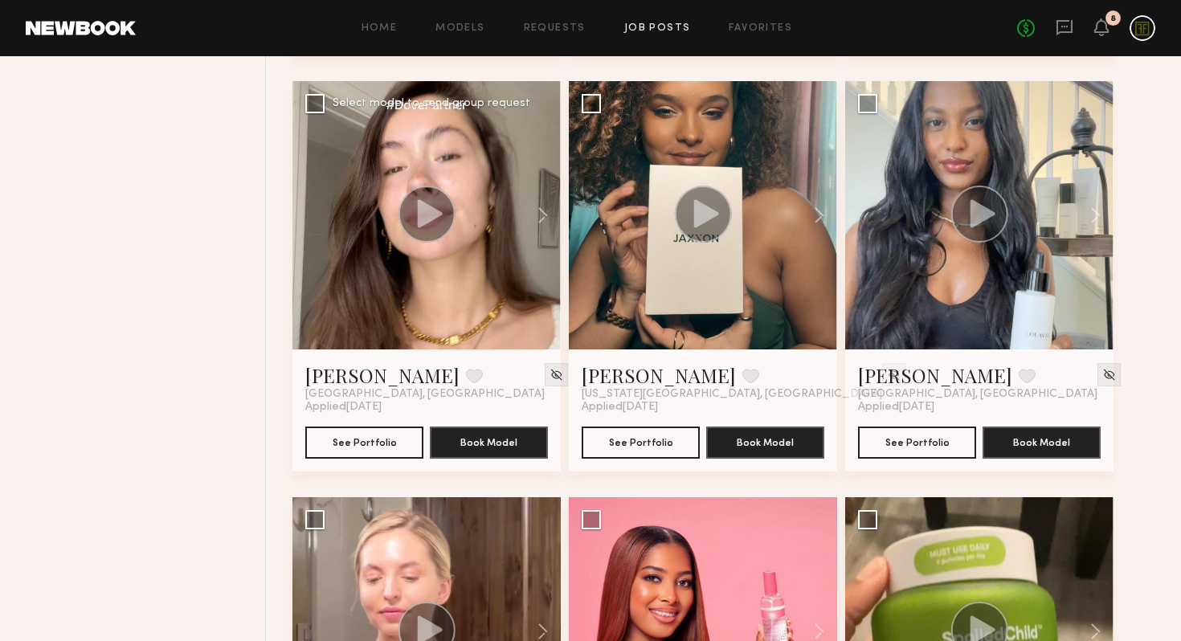
click at [396, 226] on div at bounding box center [426, 215] width 268 height 268
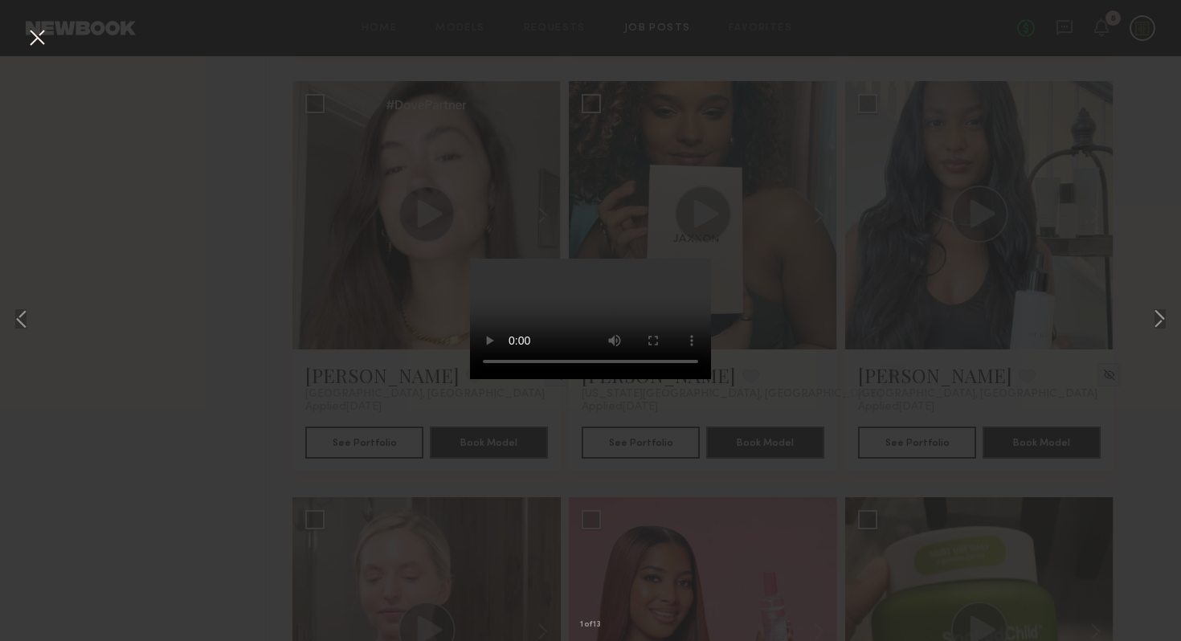
click at [32, 37] on button at bounding box center [37, 38] width 26 height 29
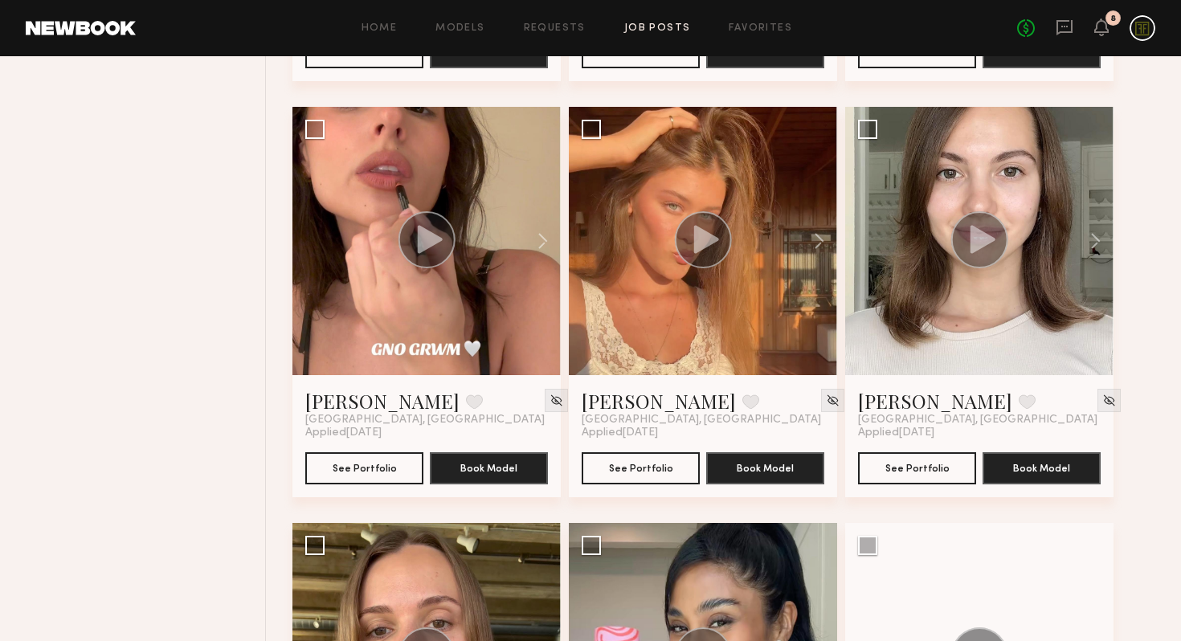
scroll to position [3957, 0]
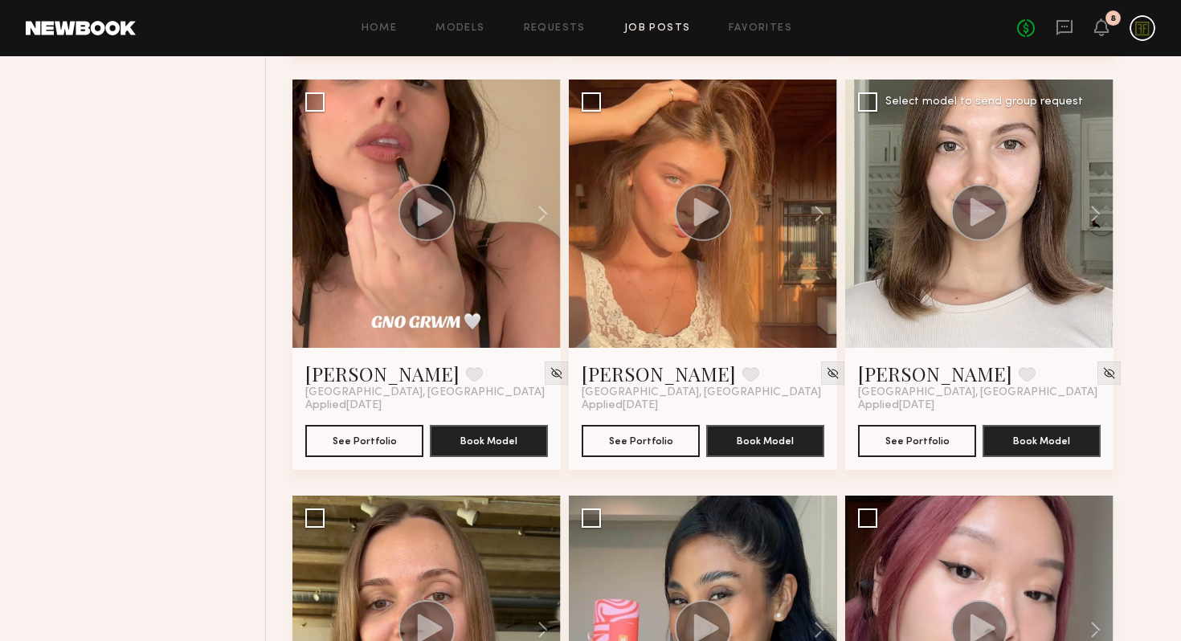
click at [986, 202] on circle at bounding box center [979, 212] width 57 height 57
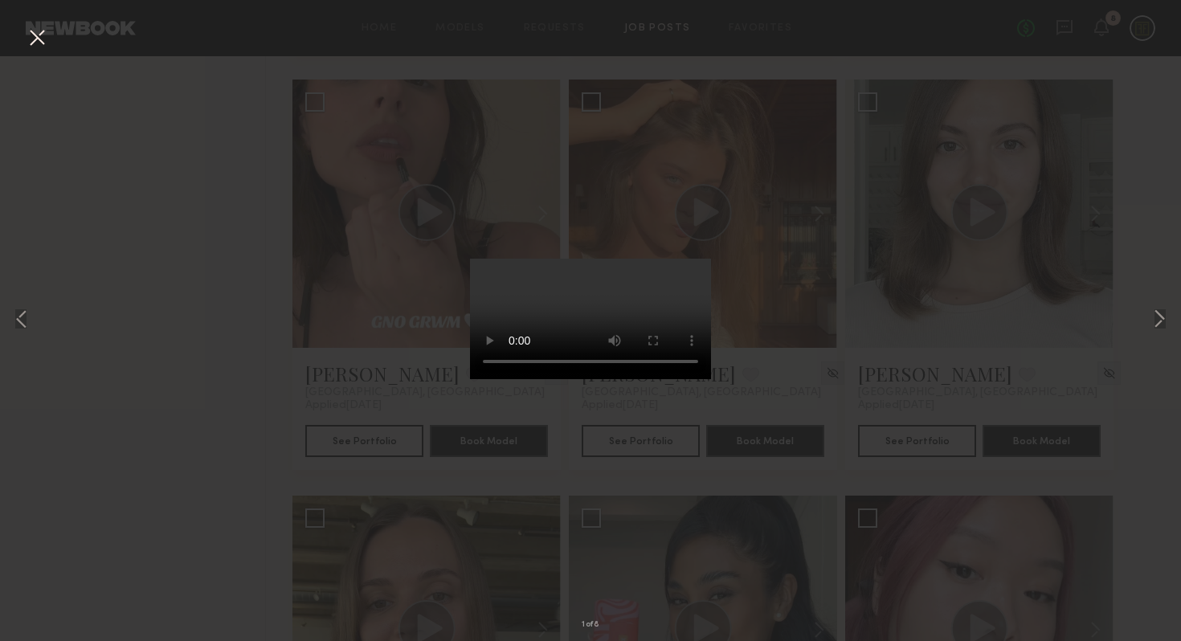
click at [168, 553] on div "1 of 8" at bounding box center [590, 320] width 1181 height 641
click at [37, 39] on button at bounding box center [37, 38] width 26 height 29
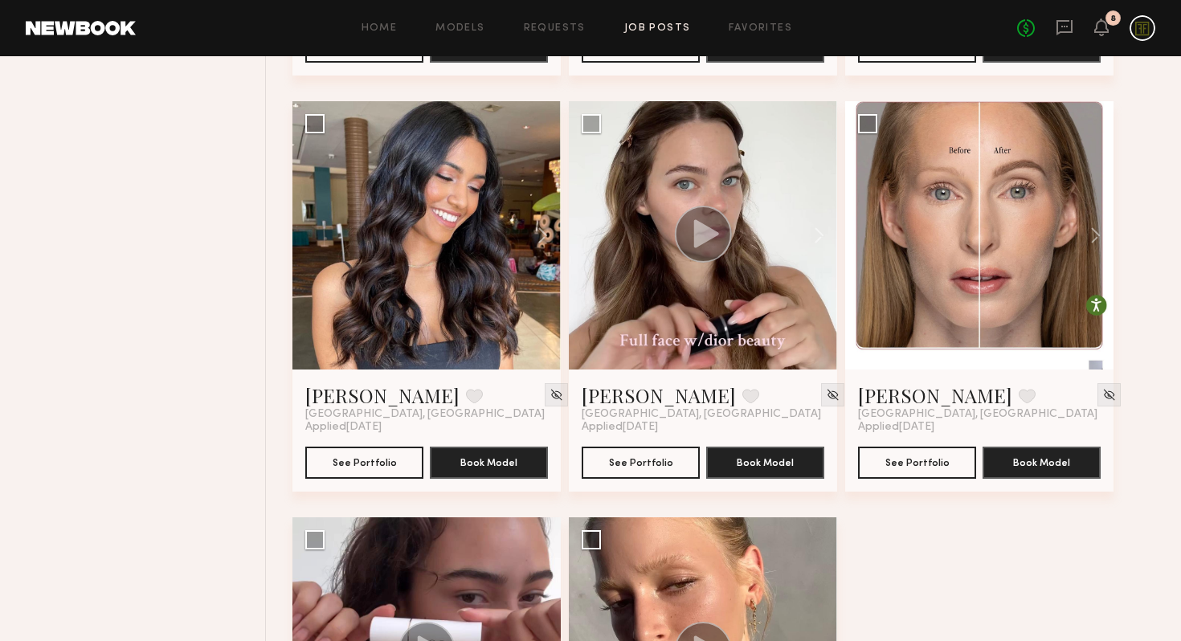
scroll to position [5236, 0]
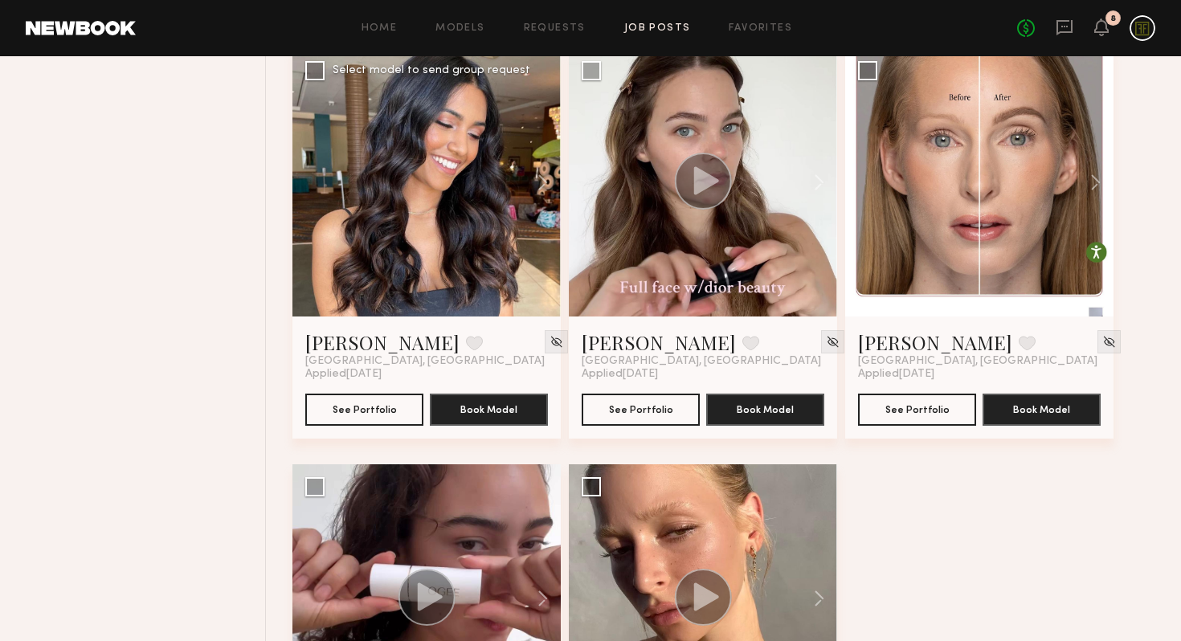
click at [412, 202] on div at bounding box center [426, 182] width 268 height 268
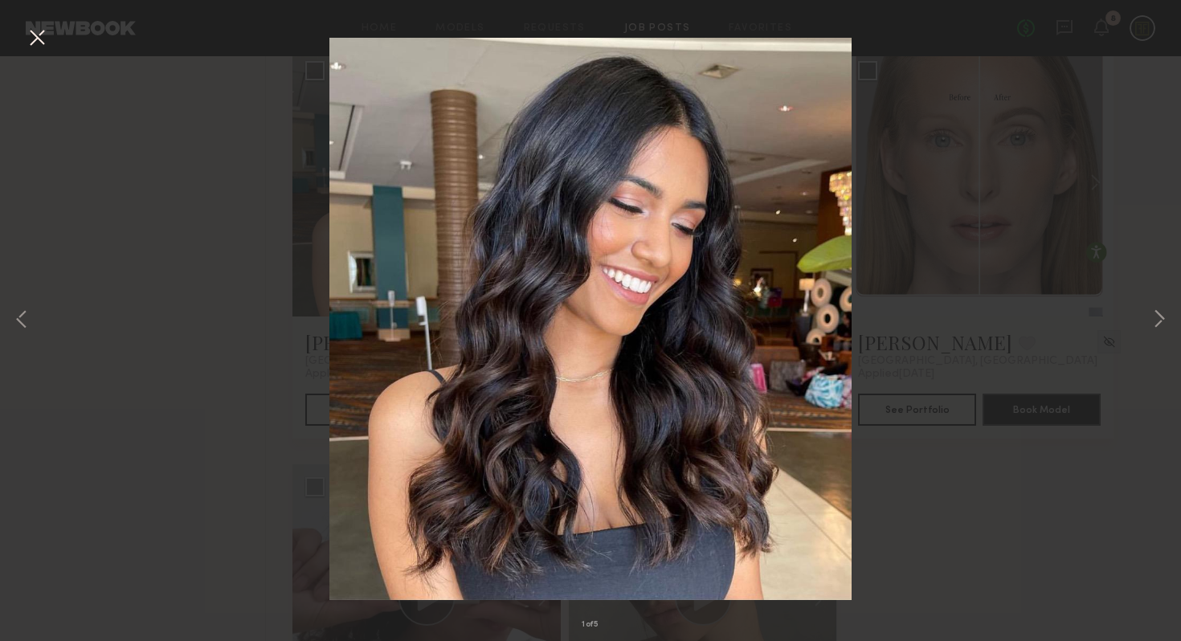
click at [195, 374] on div "1 of 5" at bounding box center [590, 320] width 1181 height 641
click at [39, 39] on button at bounding box center [37, 38] width 26 height 29
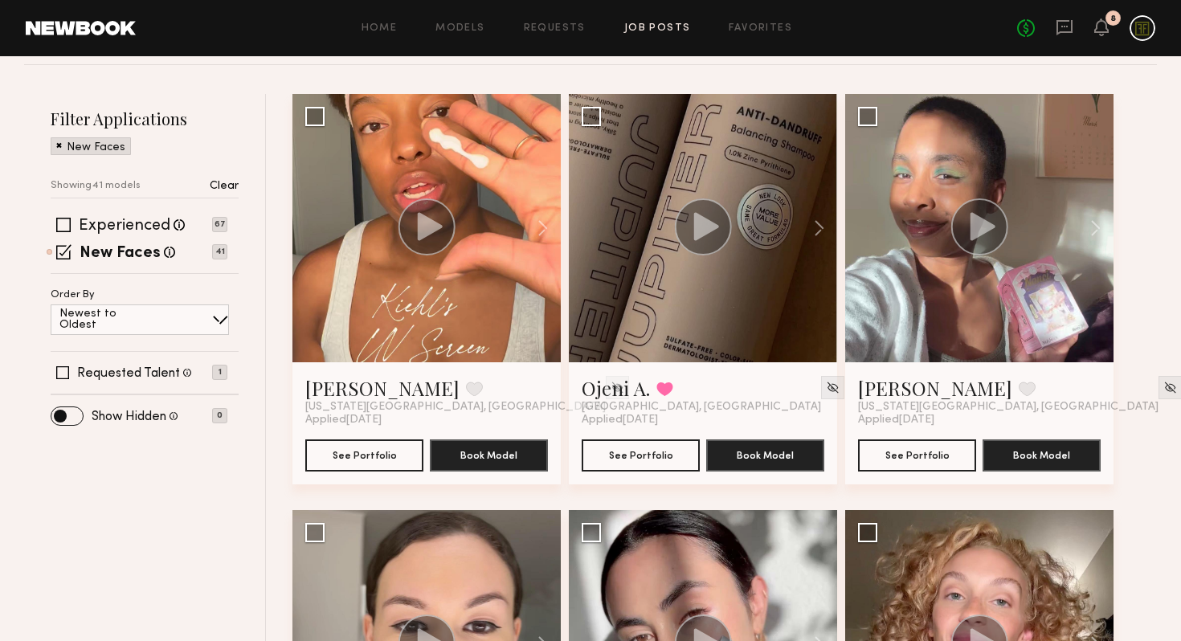
scroll to position [0, 0]
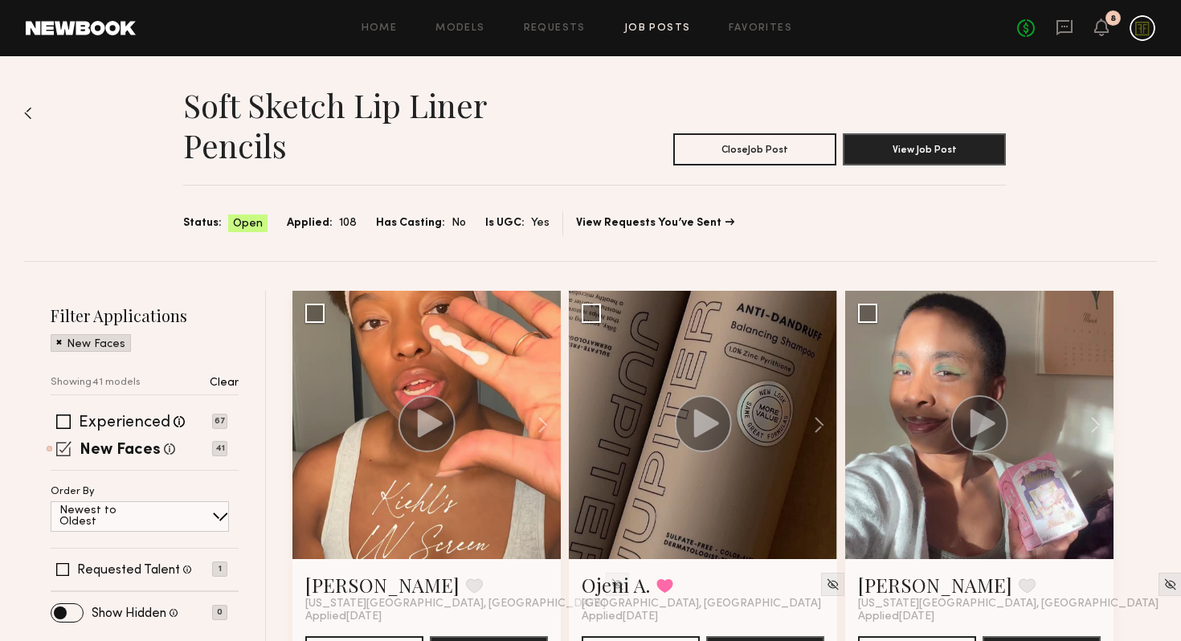
click at [59, 451] on span at bounding box center [63, 448] width 15 height 15
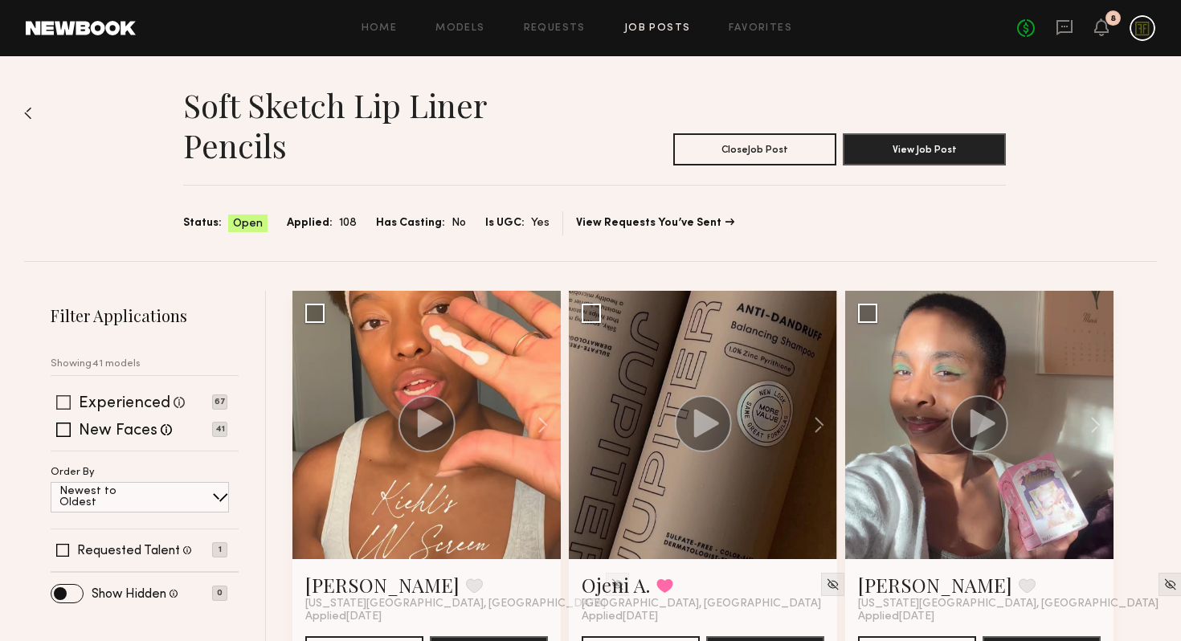
click at [63, 400] on span at bounding box center [63, 402] width 14 height 14
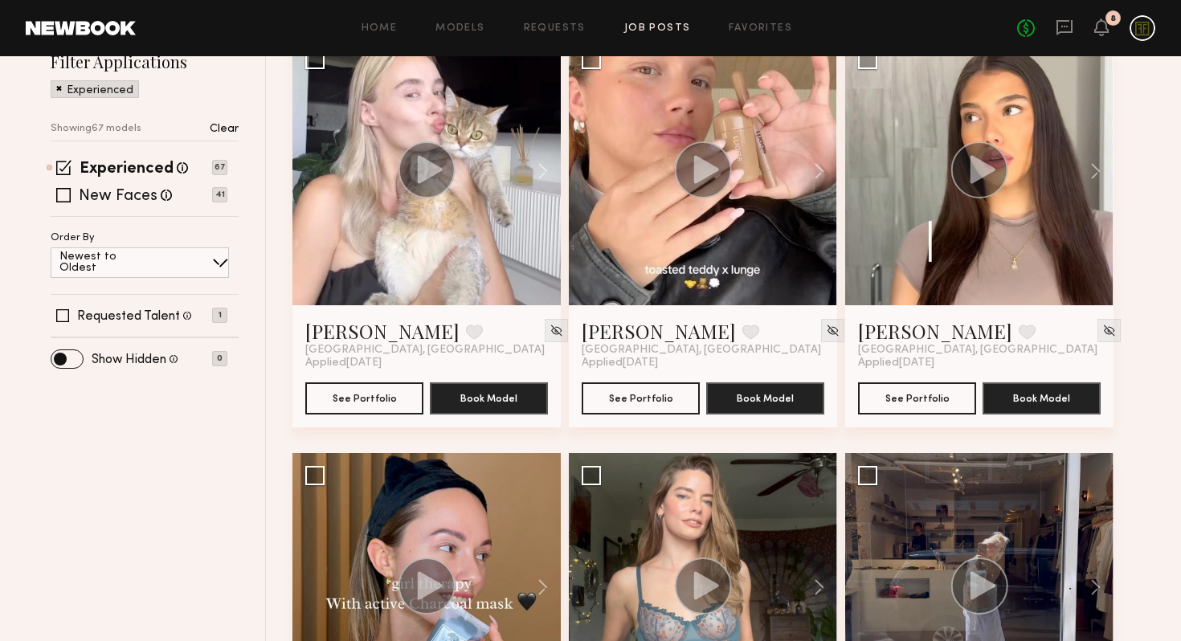
scroll to position [264, 0]
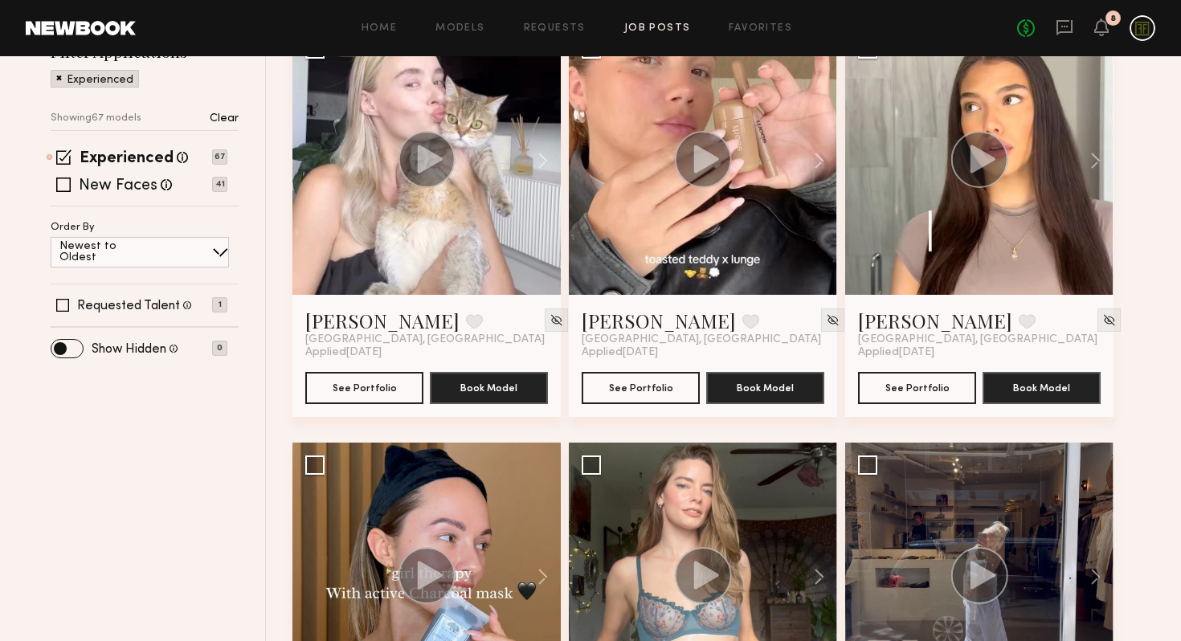
click at [959, 205] on div at bounding box center [979, 161] width 268 height 268
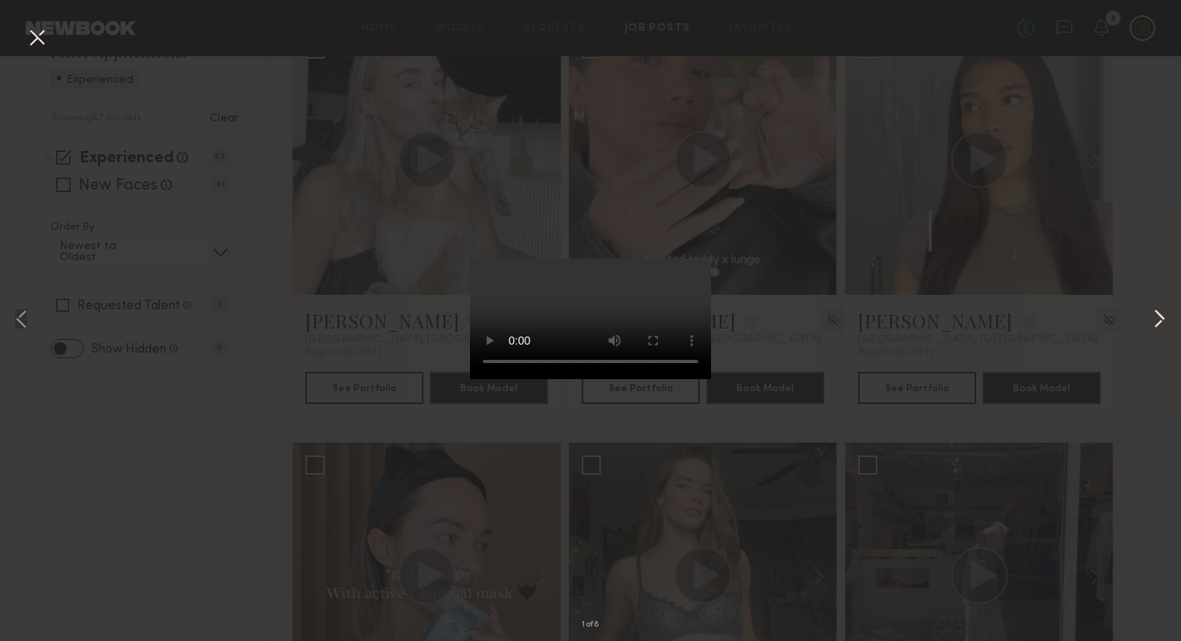
click at [1154, 316] on button at bounding box center [1159, 320] width 19 height 513
drag, startPoint x: 1154, startPoint y: 316, endPoint x: 984, endPoint y: 409, distance: 193.4
click at [984, 410] on div "3 of 8" at bounding box center [590, 320] width 1181 height 641
click at [1147, 321] on div "3 of 8" at bounding box center [590, 320] width 1181 height 641
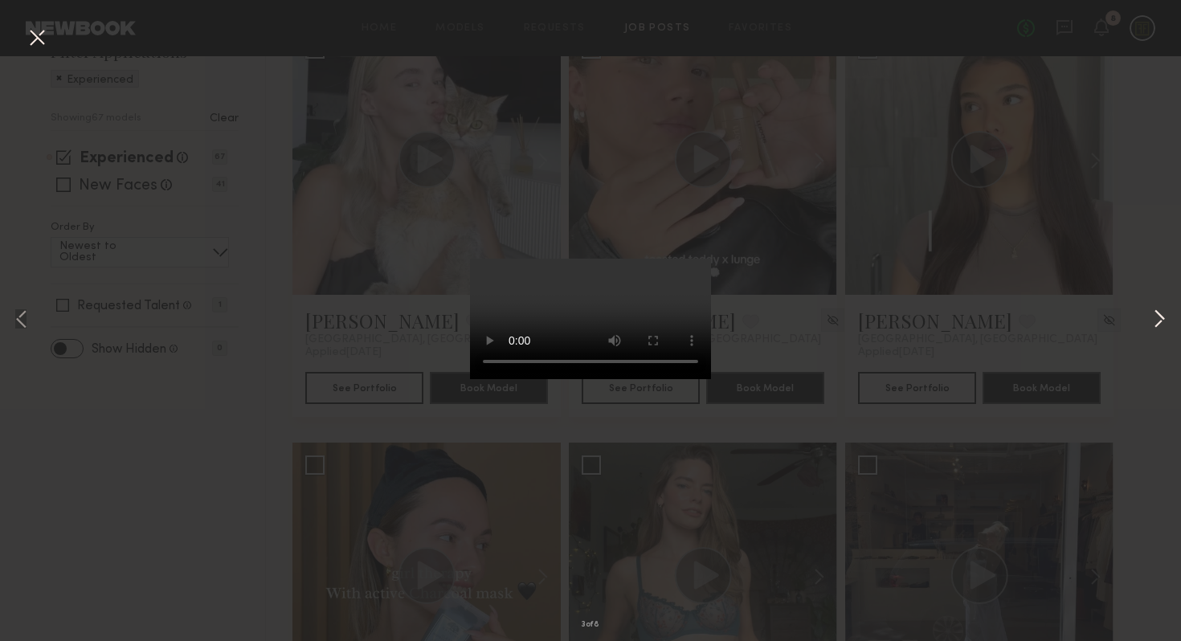
click at [1158, 321] on button at bounding box center [1159, 320] width 19 height 513
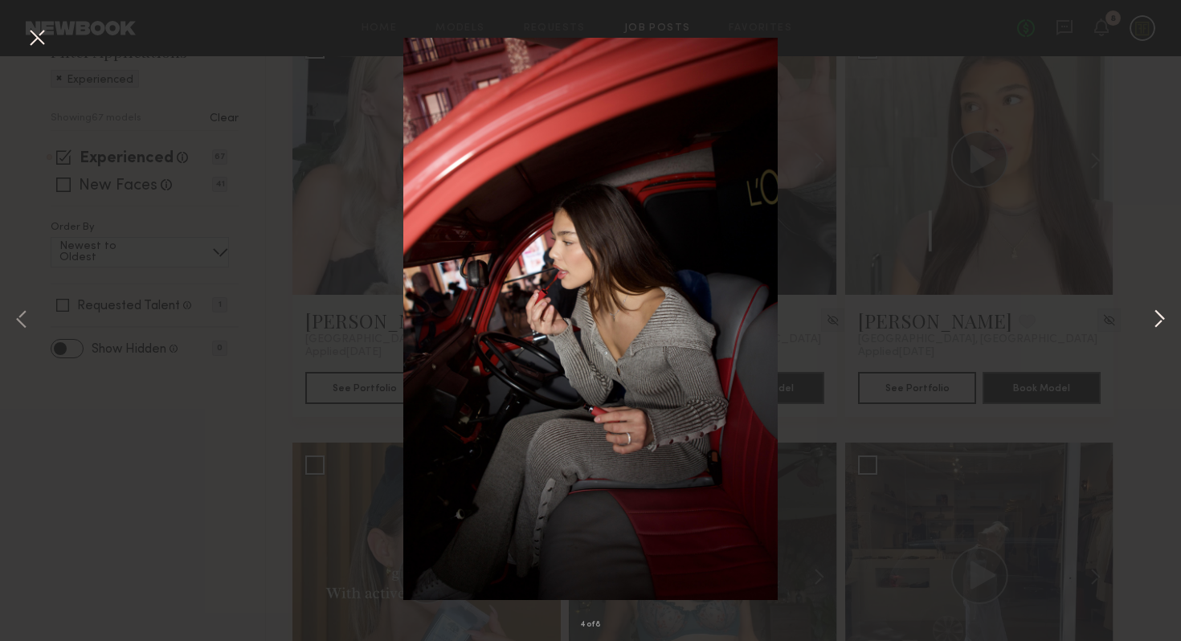
click at [1158, 321] on button at bounding box center [1159, 320] width 19 height 513
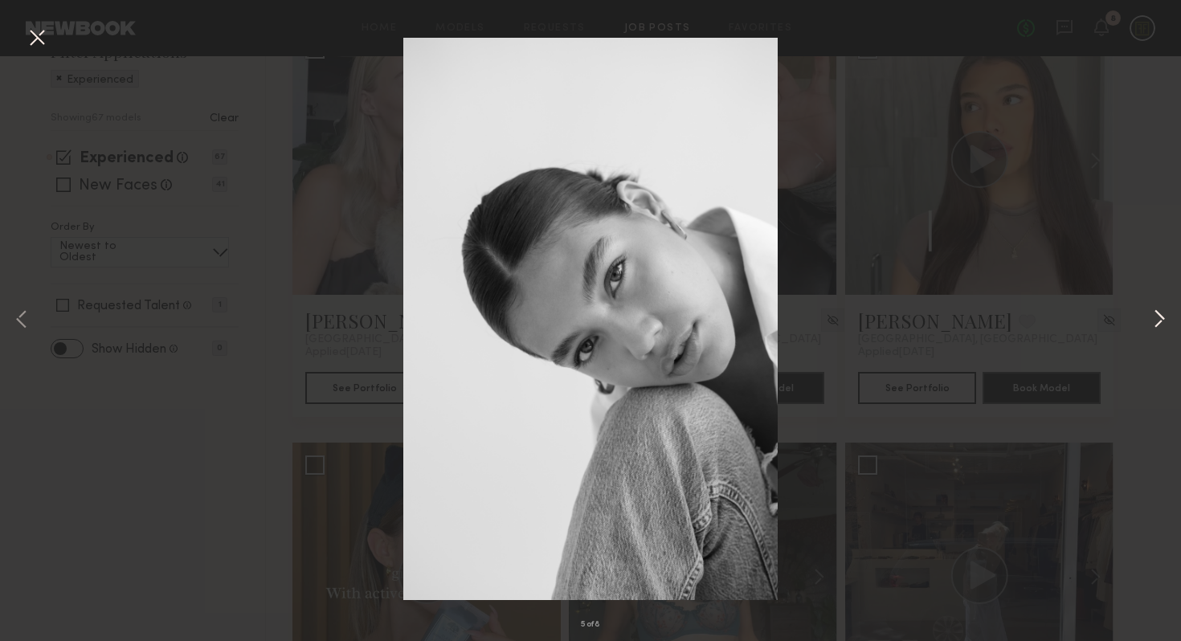
click at [1158, 321] on button at bounding box center [1159, 320] width 19 height 513
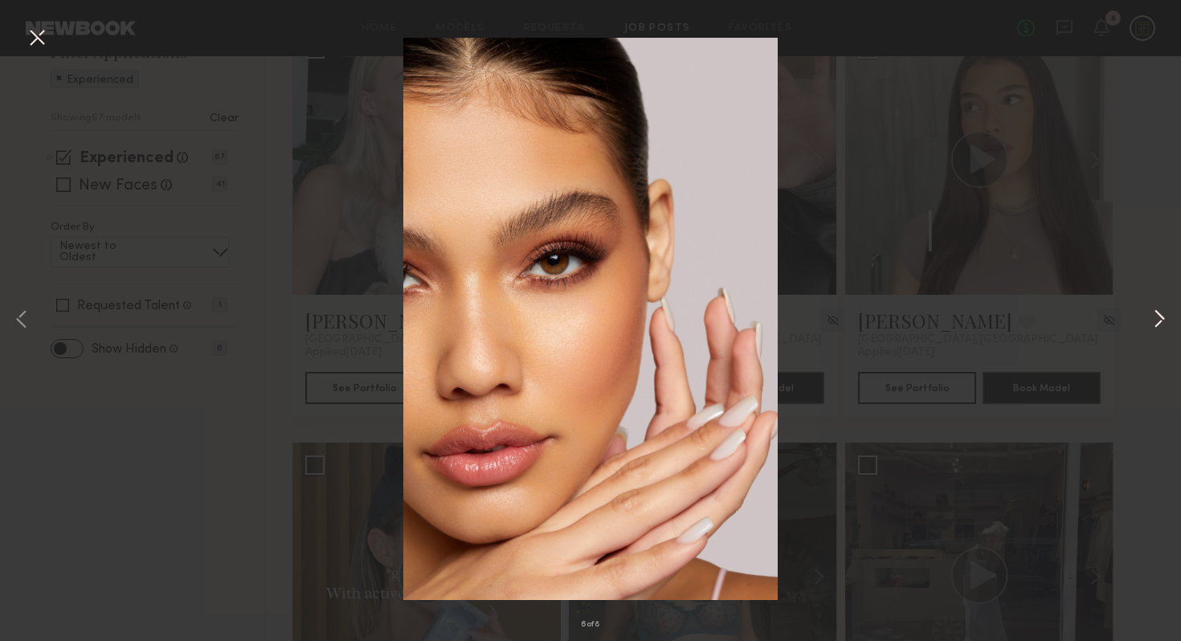
click at [1158, 321] on button at bounding box center [1159, 320] width 19 height 513
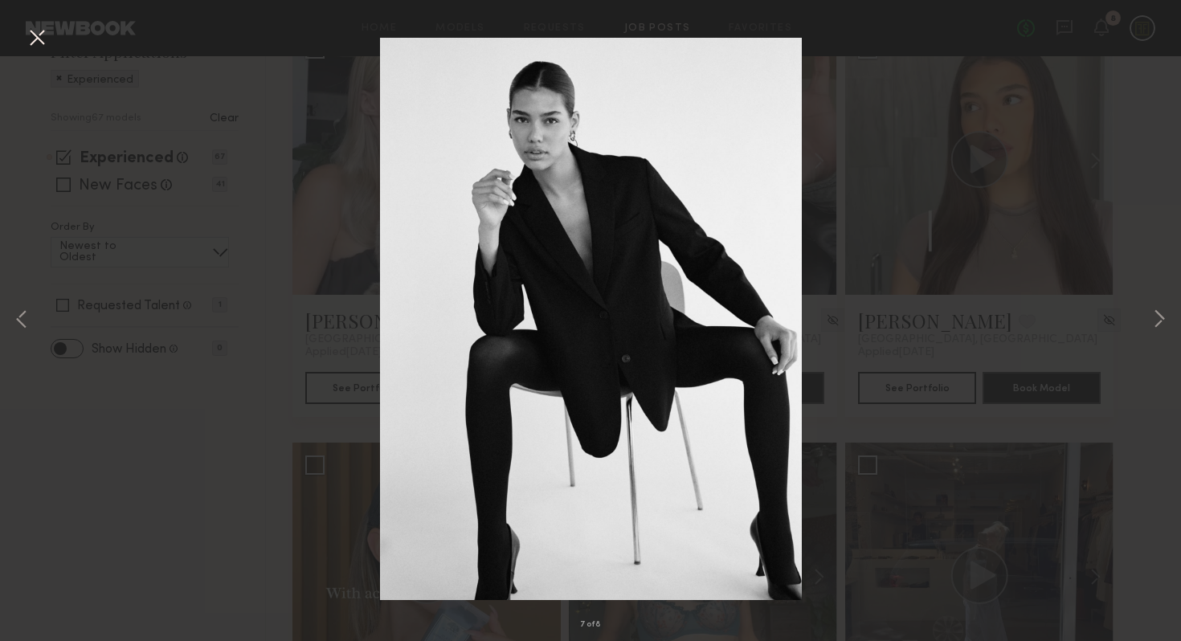
click at [30, 31] on button at bounding box center [37, 38] width 26 height 29
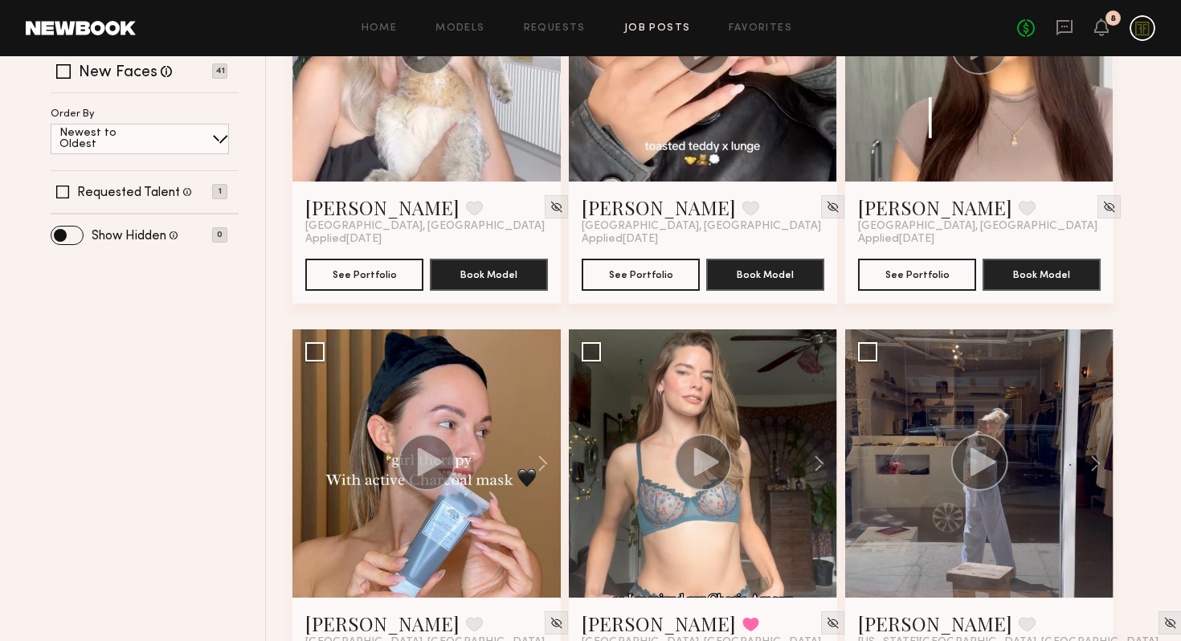
scroll to position [491, 0]
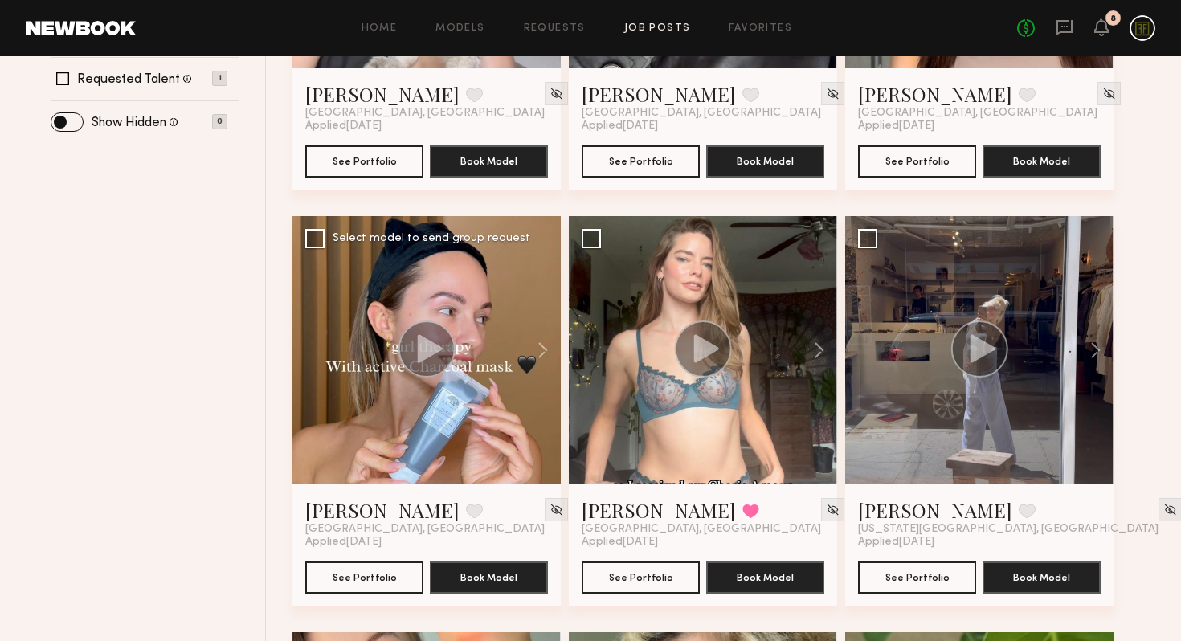
click at [437, 353] on circle at bounding box center [426, 349] width 57 height 57
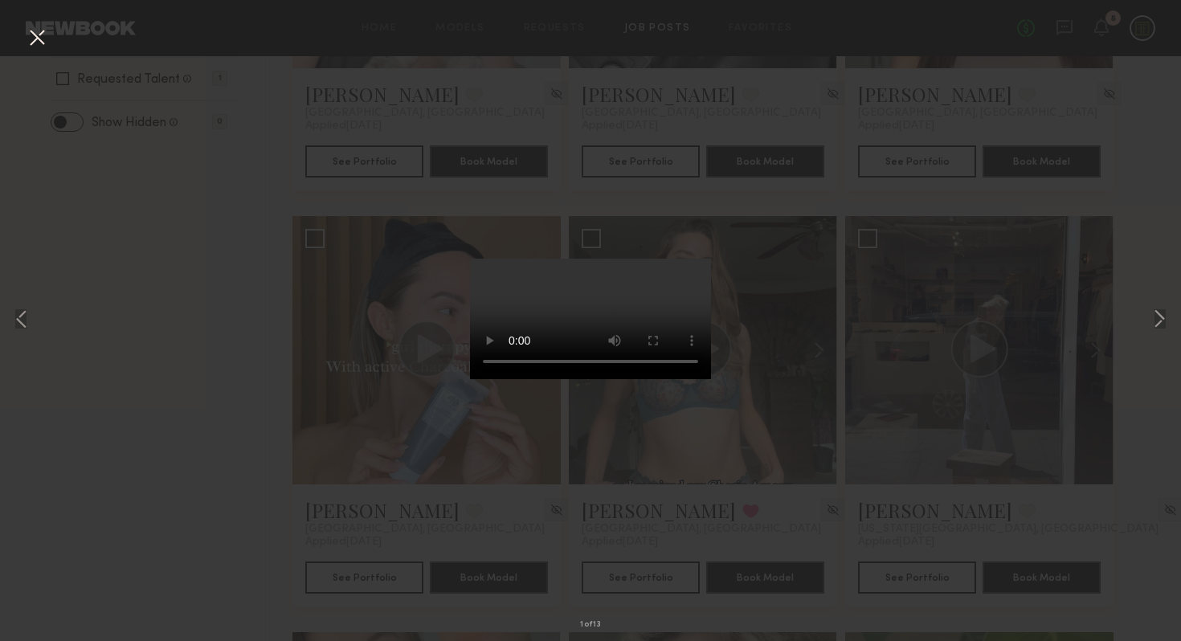
click at [36, 33] on button at bounding box center [37, 38] width 26 height 29
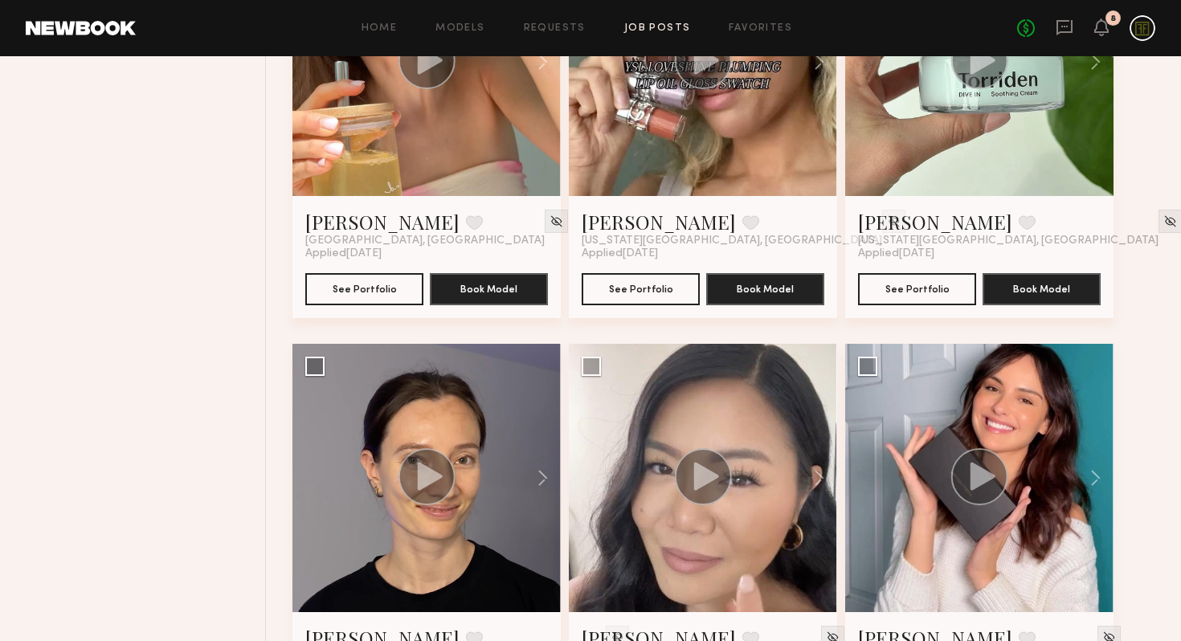
scroll to position [1403, 0]
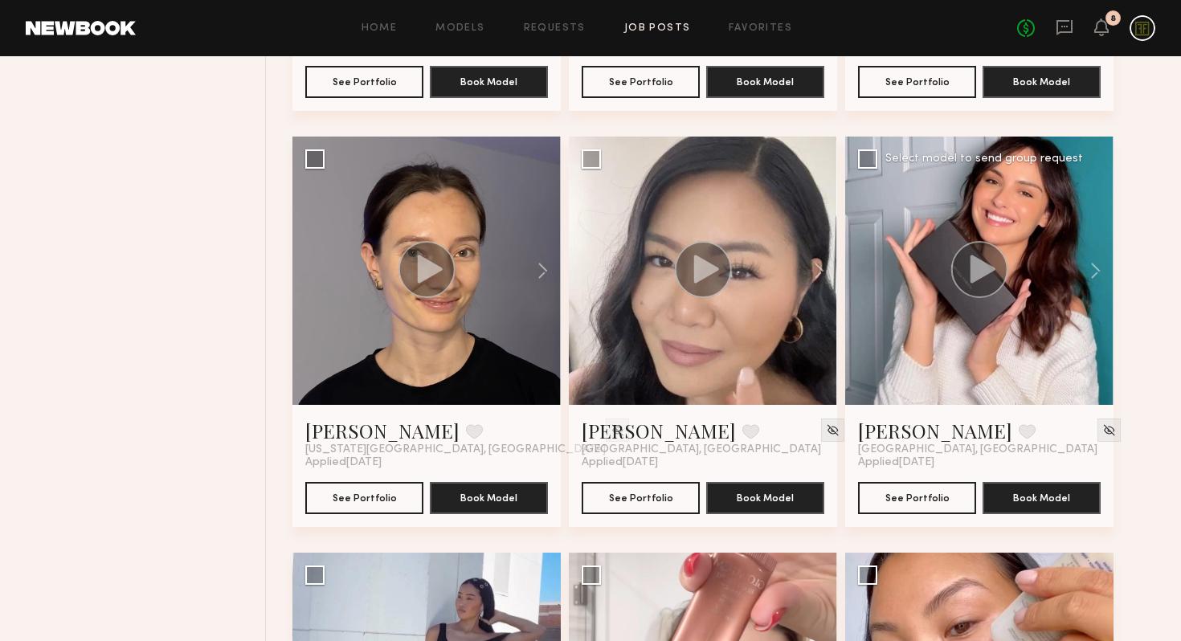
click at [976, 268] on icon at bounding box center [982, 269] width 25 height 28
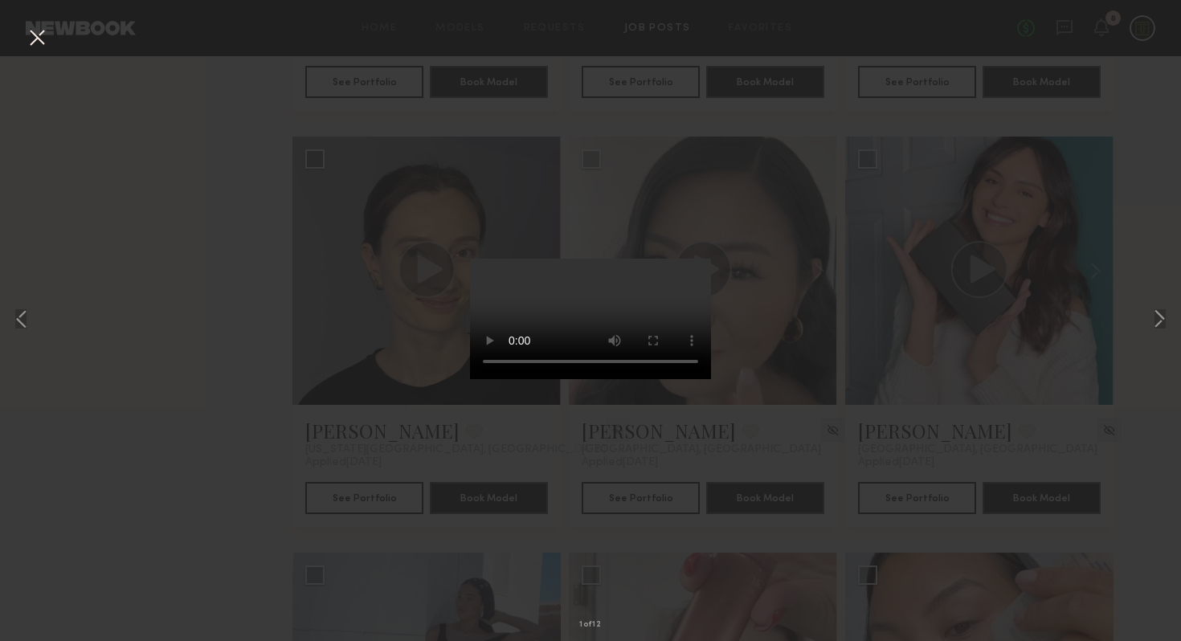
click at [103, 202] on div "1 of 12" at bounding box center [590, 320] width 1181 height 641
click at [42, 49] on button at bounding box center [37, 38] width 26 height 29
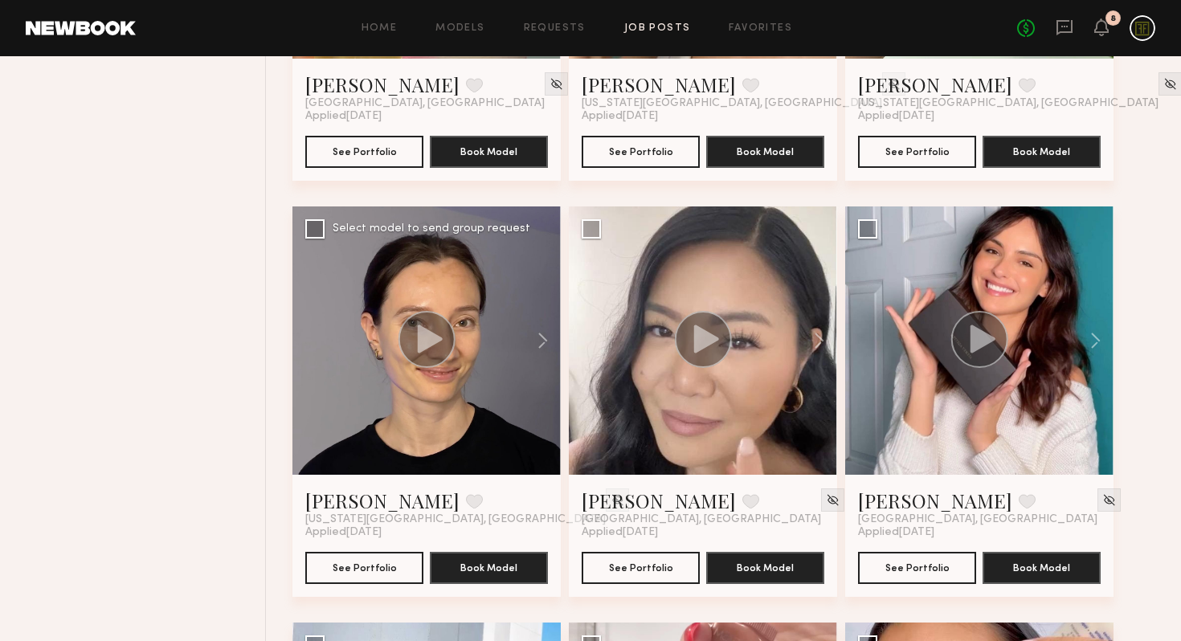
scroll to position [1251, 0]
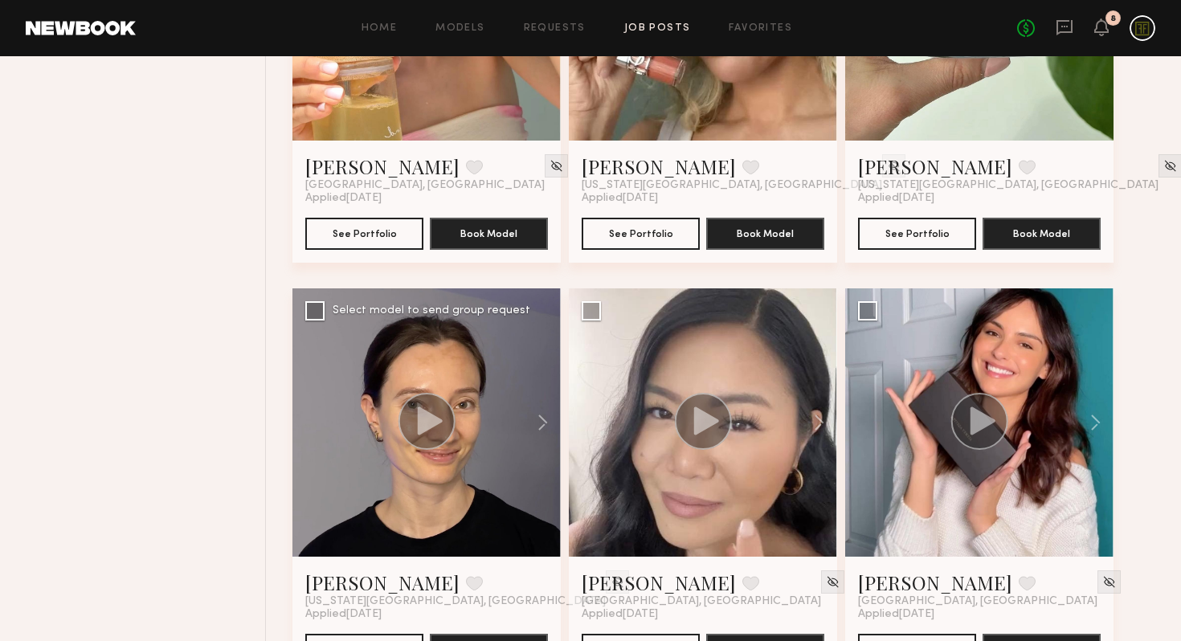
click at [434, 447] on circle at bounding box center [426, 421] width 55 height 55
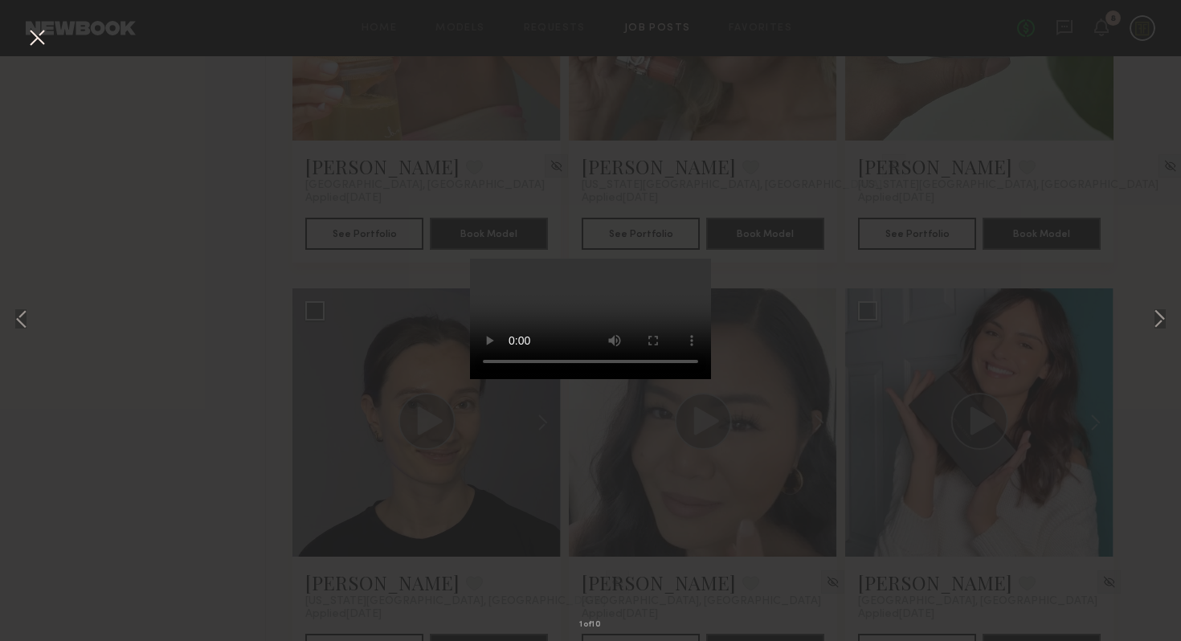
click at [266, 336] on div "1 of 10" at bounding box center [590, 320] width 1181 height 641
click at [34, 41] on button at bounding box center [37, 38] width 26 height 29
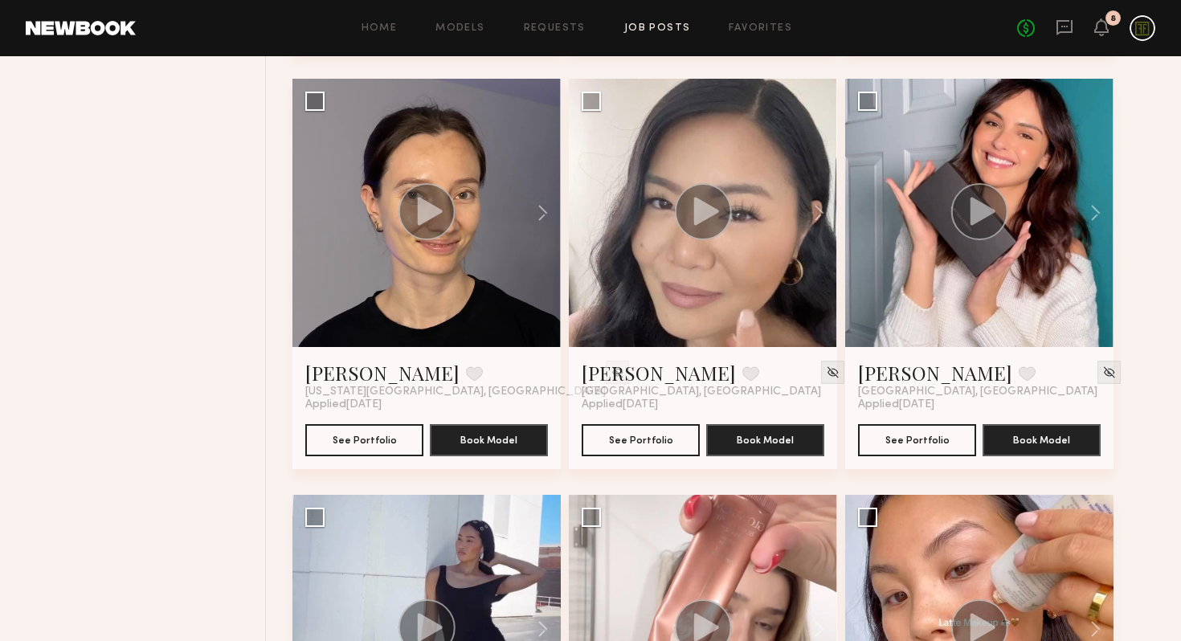
scroll to position [0, 0]
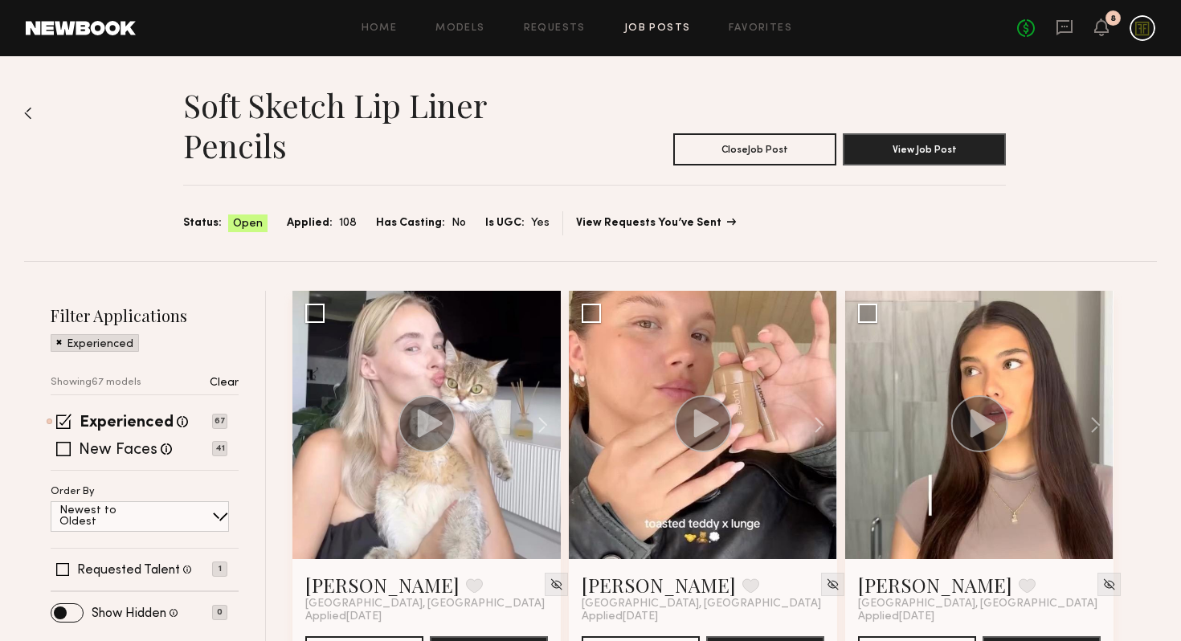
click at [656, 221] on link "View Requests You’ve Sent" at bounding box center [655, 223] width 158 height 11
click at [563, 29] on link "Requests" at bounding box center [555, 28] width 62 height 10
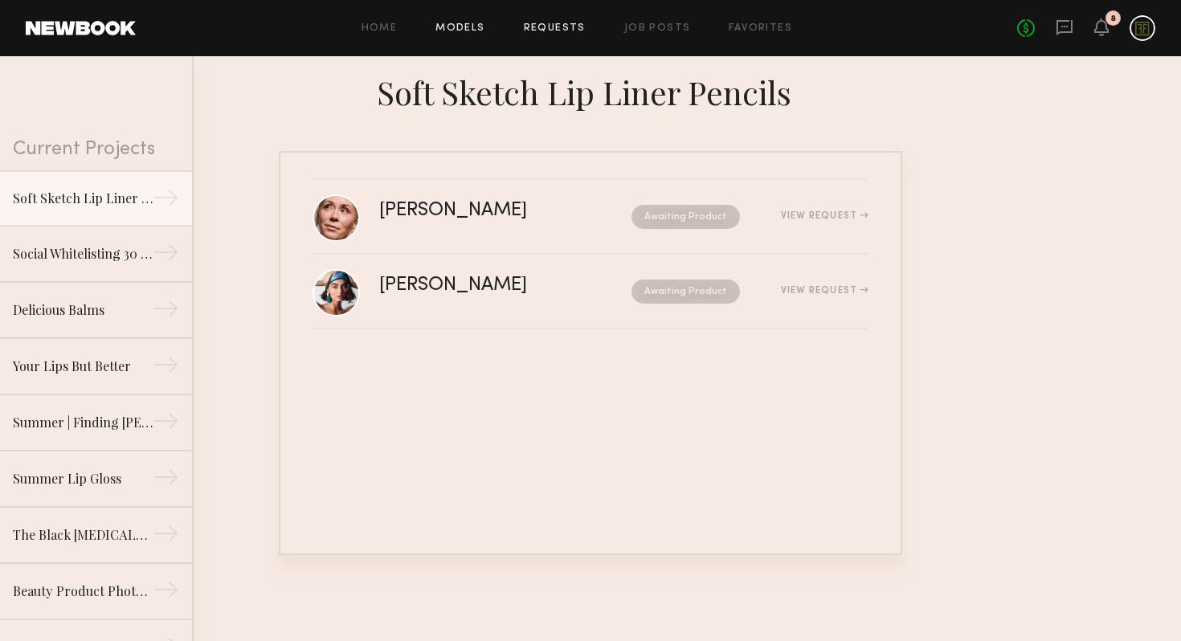
click at [465, 30] on link "Models" at bounding box center [459, 28] width 49 height 10
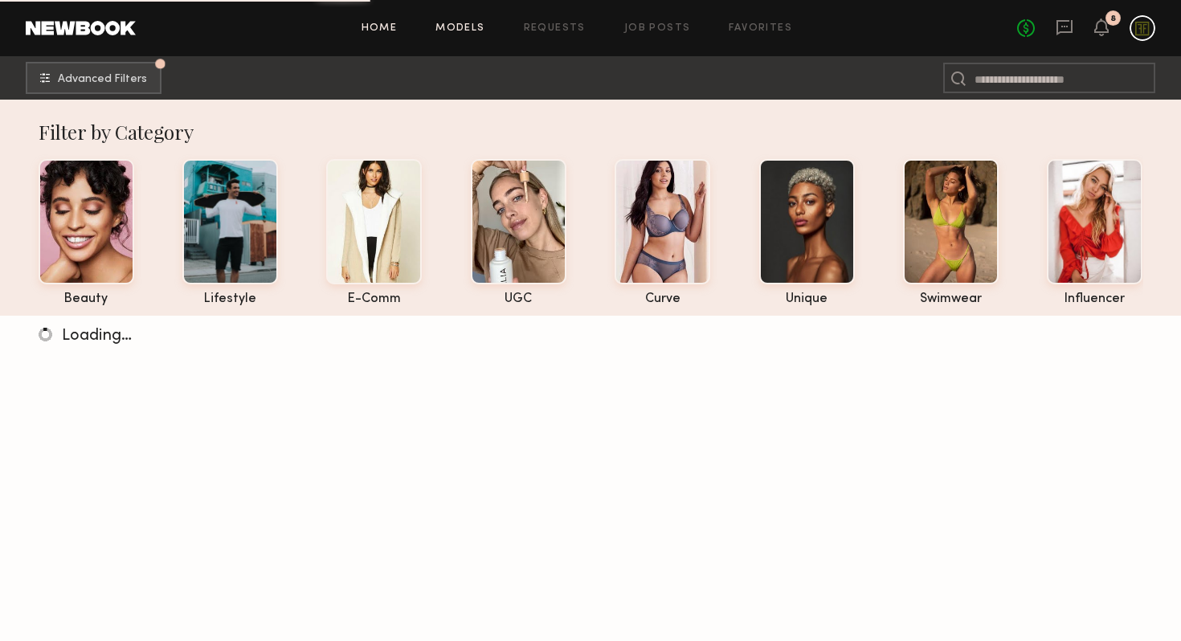
click at [370, 27] on link "Home" at bounding box center [380, 28] width 36 height 10
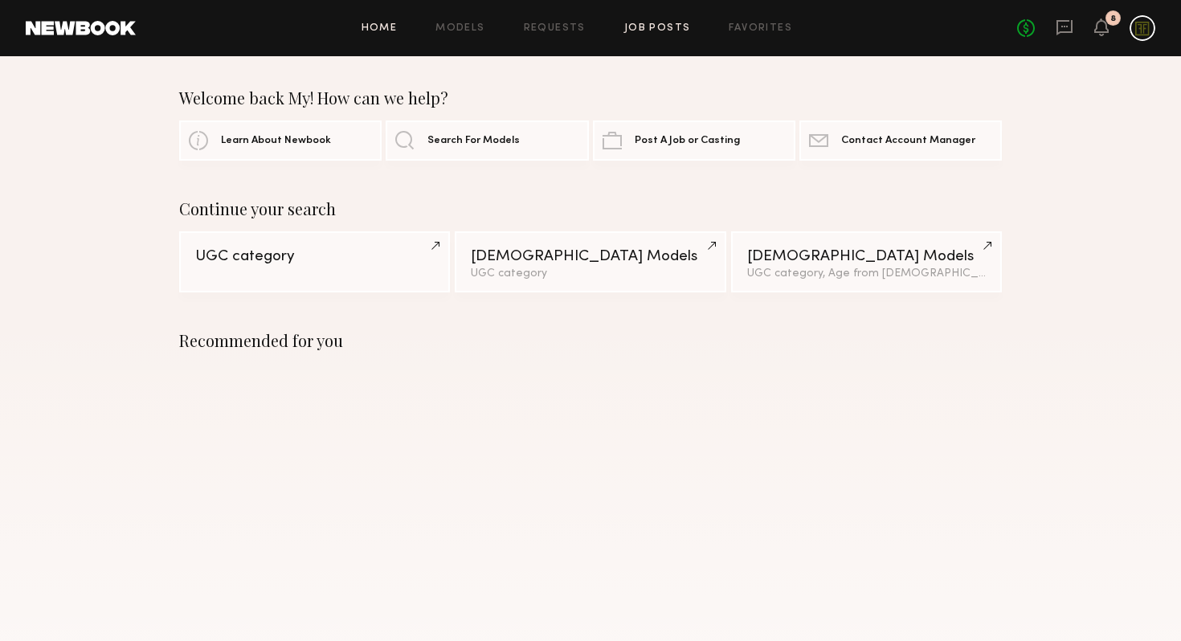
click at [674, 26] on link "Job Posts" at bounding box center [657, 28] width 67 height 10
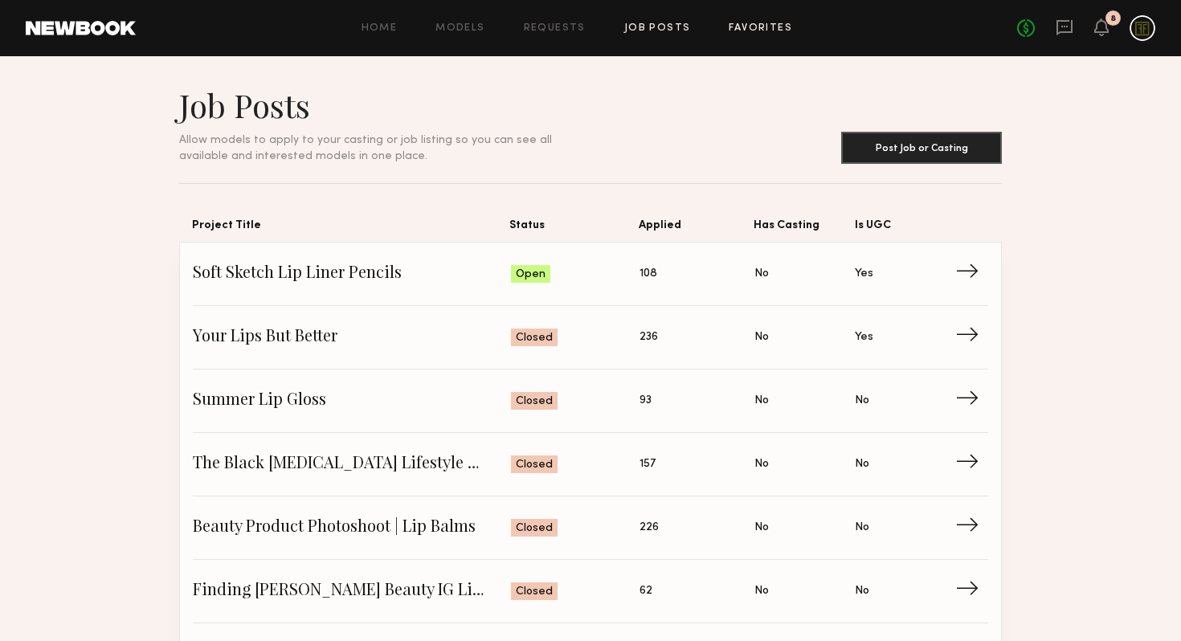
click at [762, 31] on link "Favorites" at bounding box center [760, 28] width 63 height 10
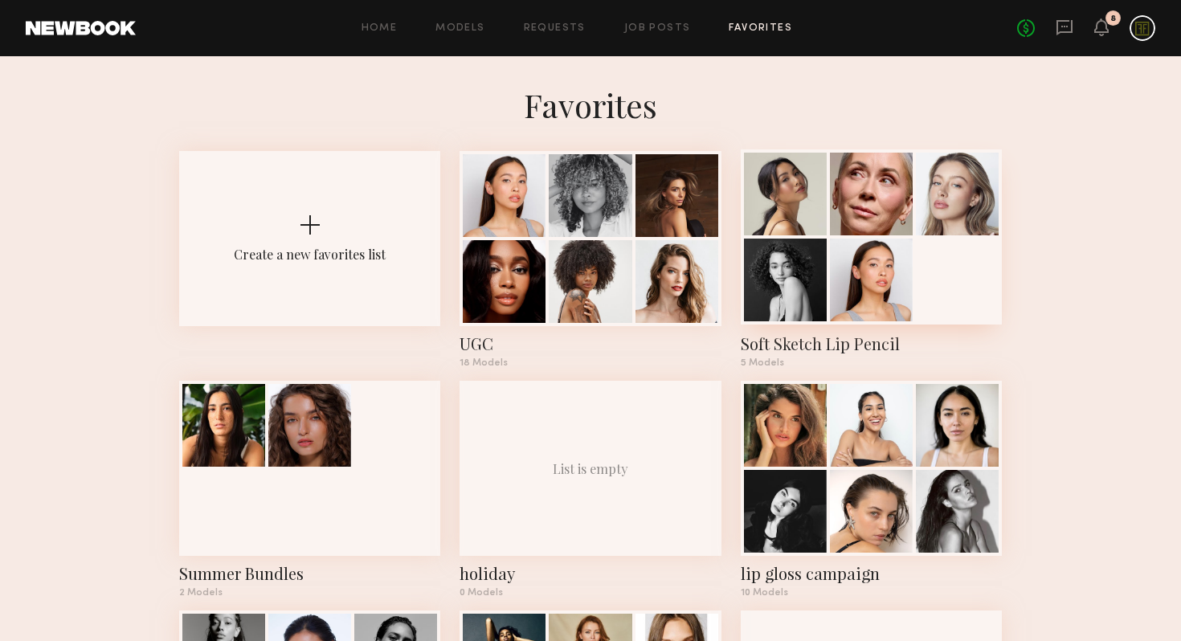
click at [831, 344] on div "Soft Sketch Lip Pencil" at bounding box center [871, 344] width 261 height 22
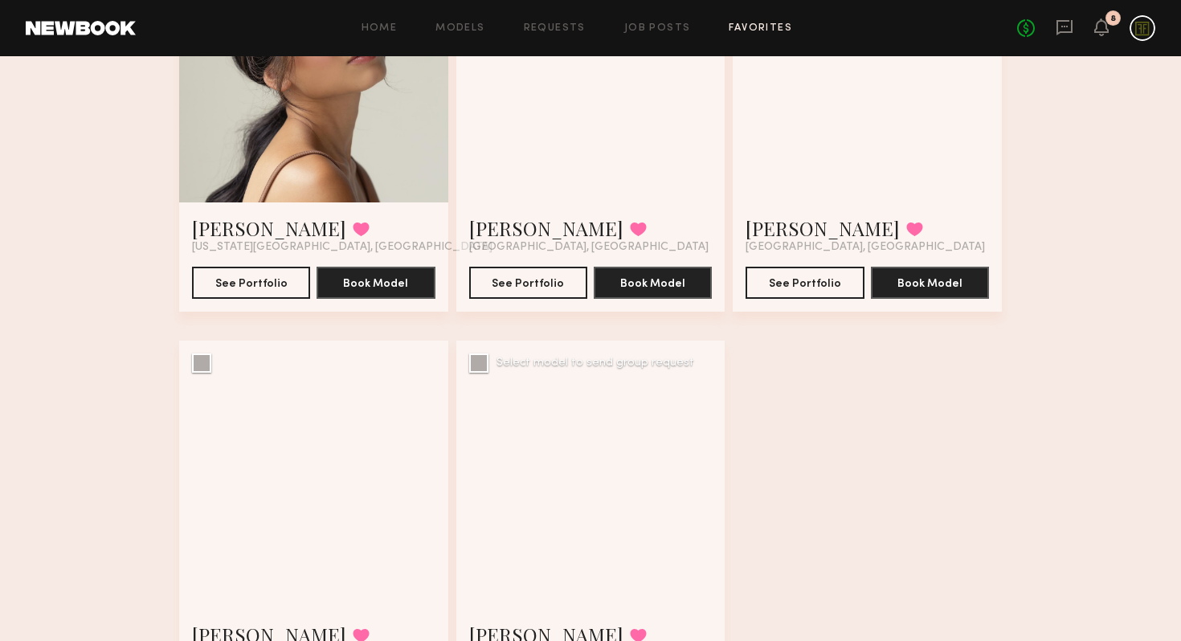
scroll to position [385, 0]
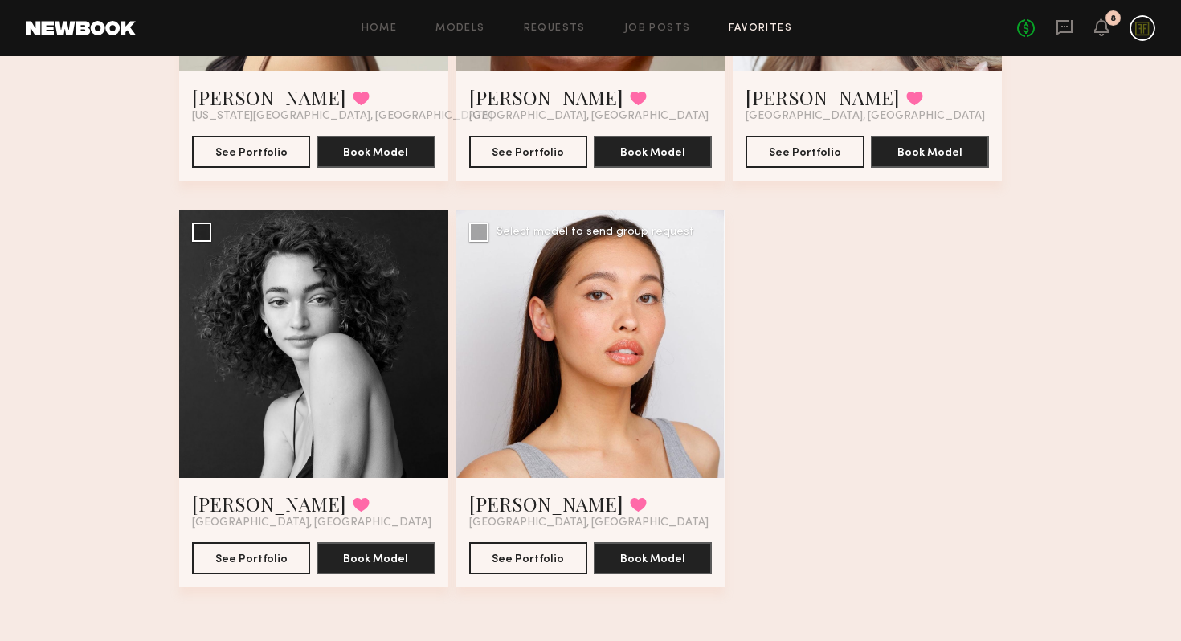
click at [647, 396] on div at bounding box center [590, 344] width 269 height 269
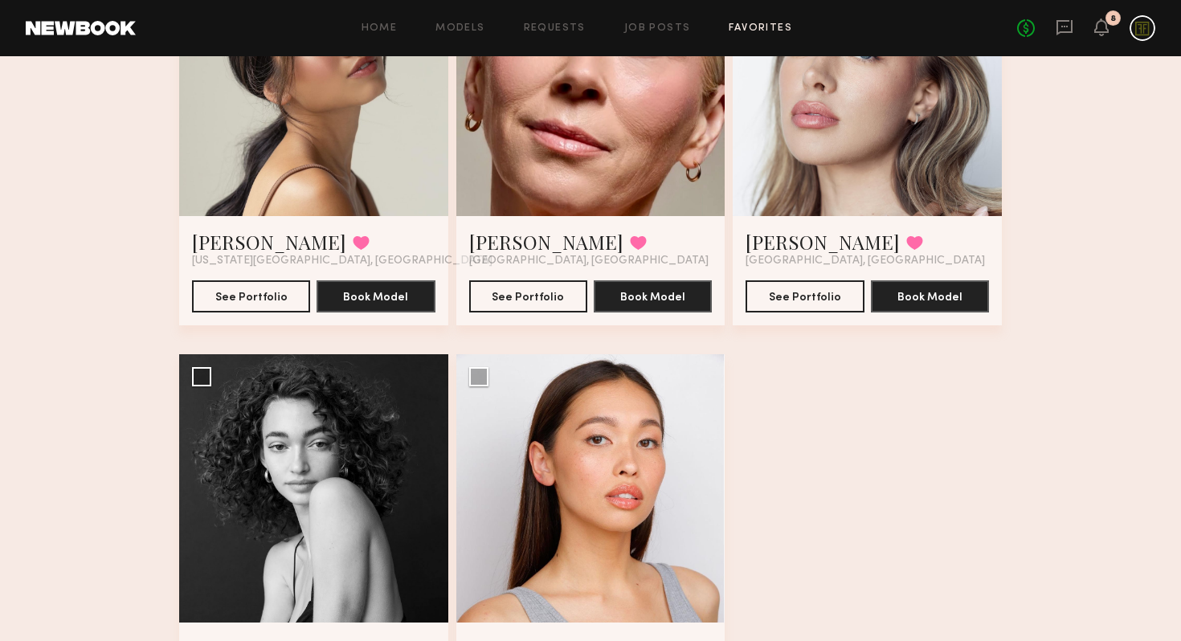
scroll to position [96, 0]
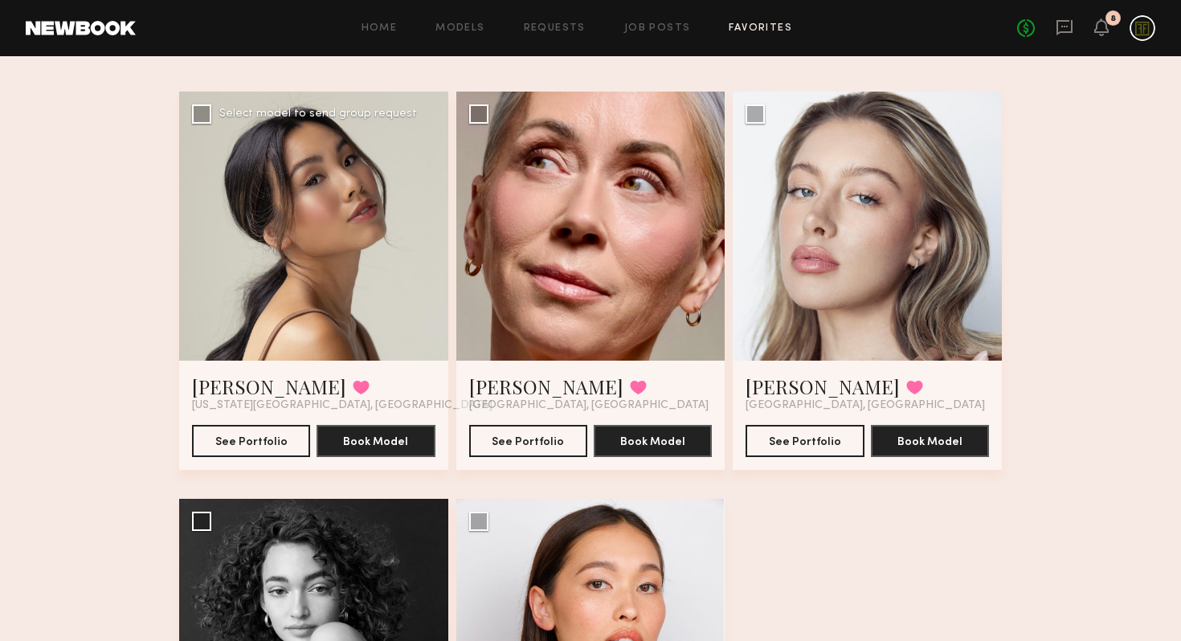
click at [386, 209] on div at bounding box center [313, 226] width 269 height 269
click at [353, 218] on div at bounding box center [313, 226] width 269 height 269
click at [349, 215] on div at bounding box center [313, 226] width 269 height 269
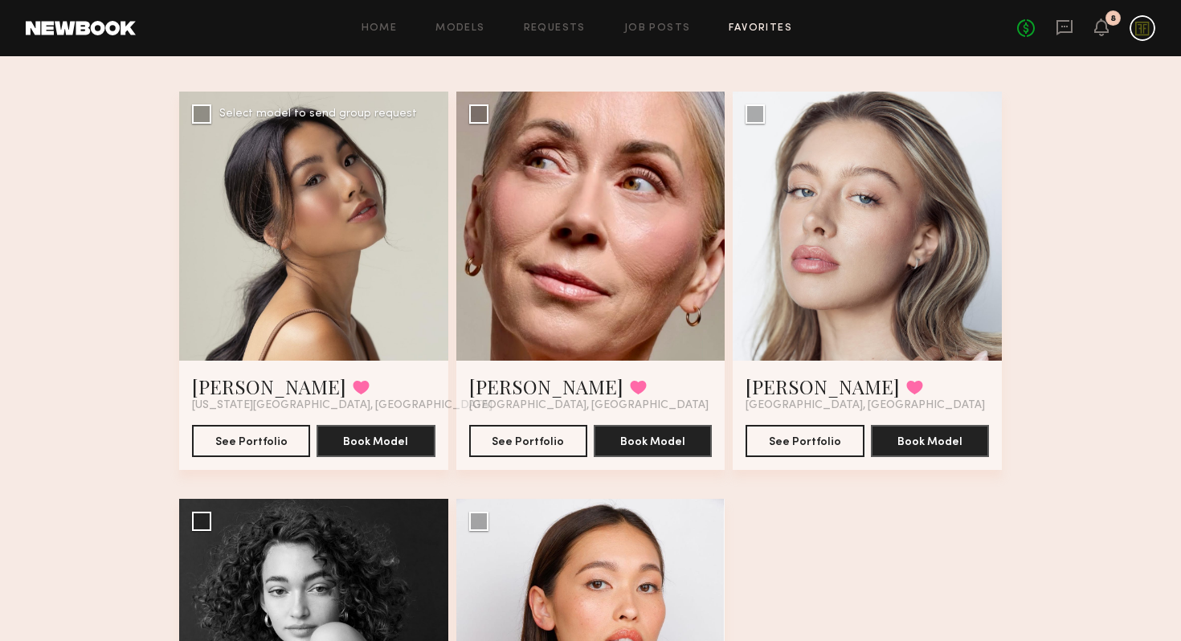
click at [307, 328] on div at bounding box center [313, 226] width 269 height 269
click at [301, 289] on div at bounding box center [313, 226] width 269 height 269
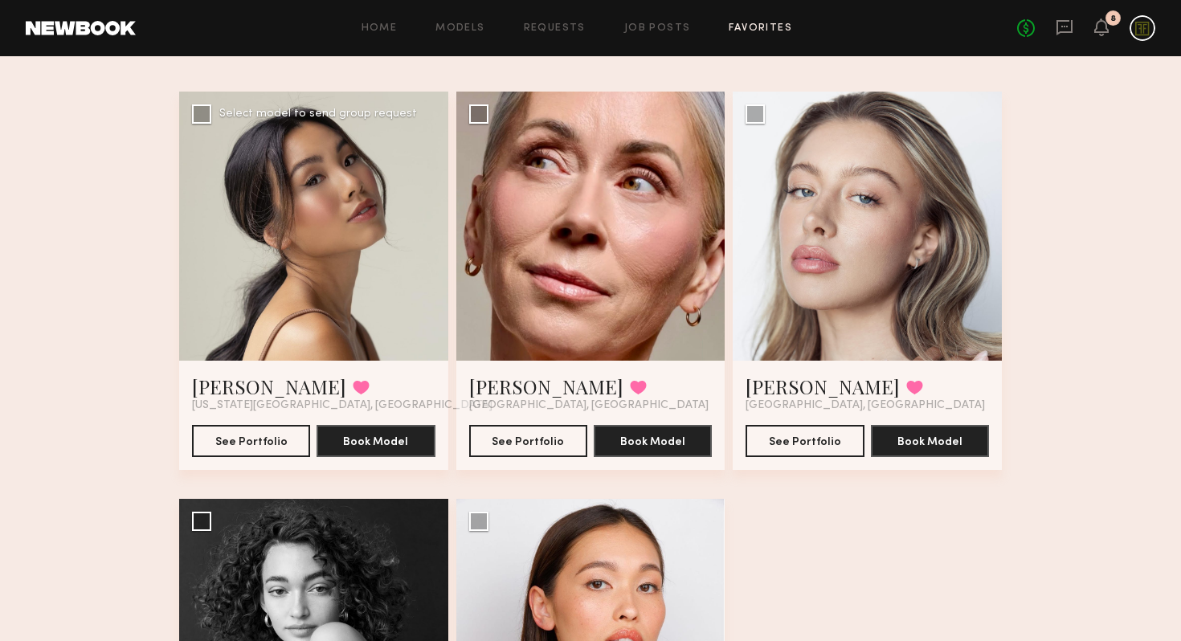
click at [301, 289] on div at bounding box center [313, 226] width 269 height 269
click at [232, 379] on link "Cindy N." at bounding box center [269, 387] width 154 height 26
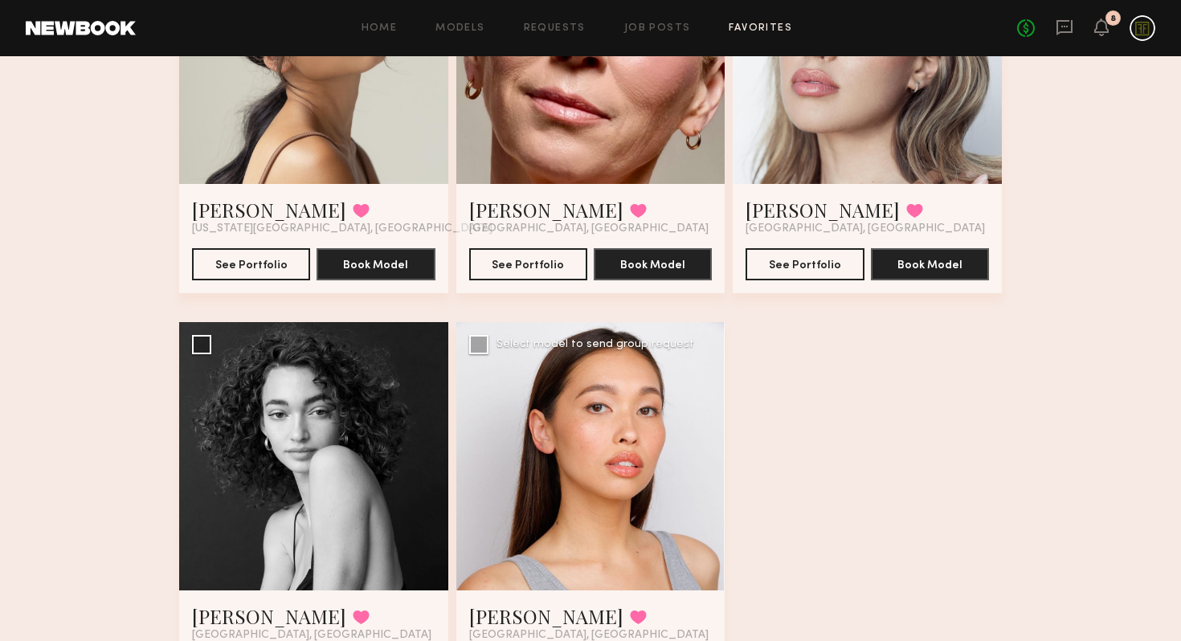
click at [629, 504] on div at bounding box center [590, 456] width 269 height 269
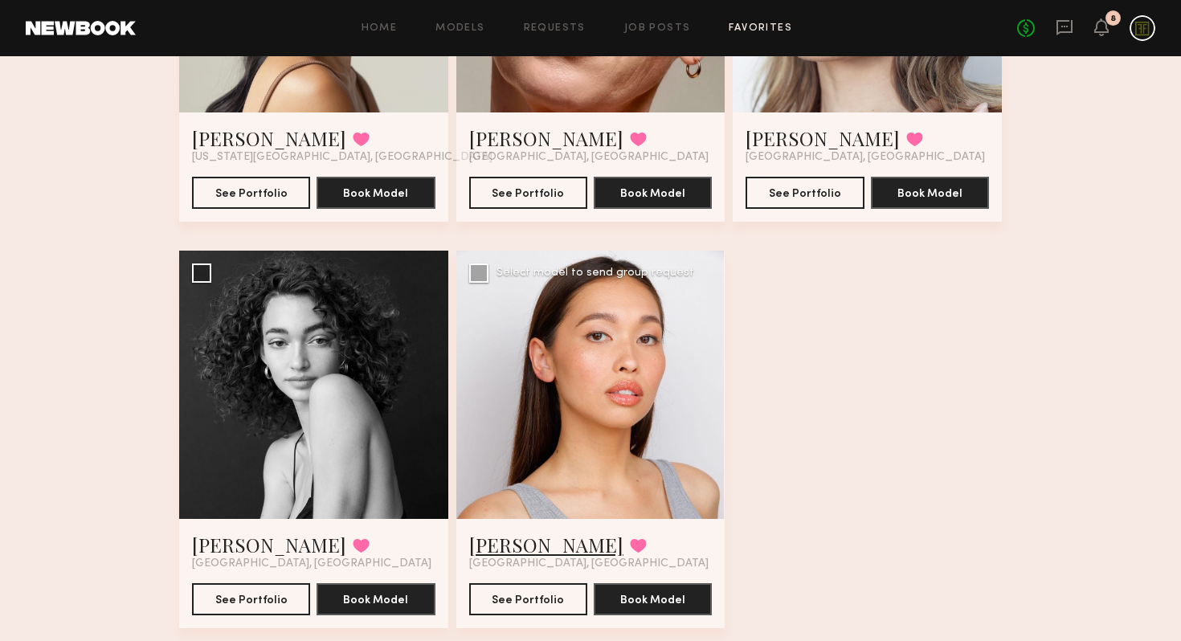
click at [512, 542] on link "Mariko M." at bounding box center [546, 545] width 154 height 26
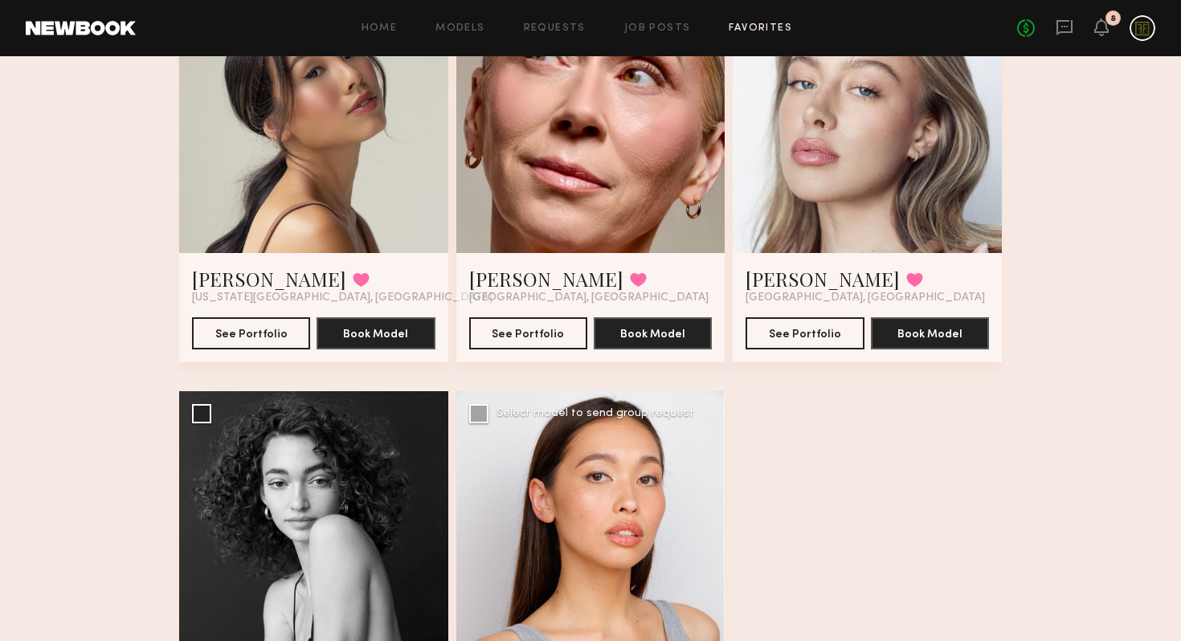
scroll to position [308, 0]
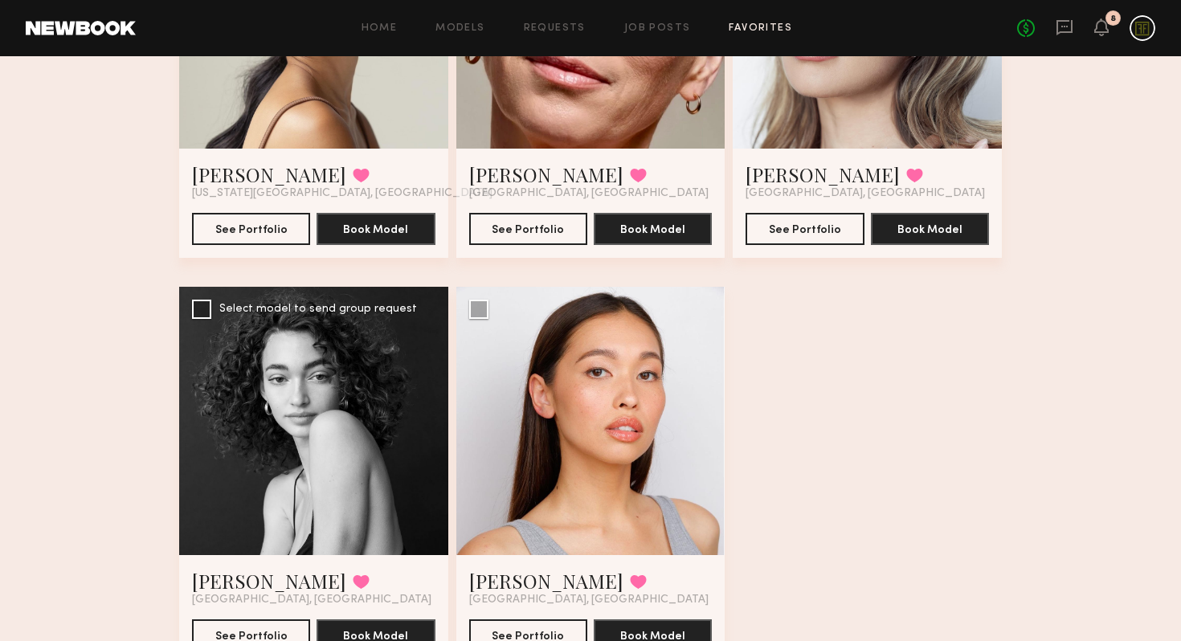
click at [242, 446] on div at bounding box center [313, 421] width 269 height 269
click at [281, 442] on div at bounding box center [313, 421] width 269 height 269
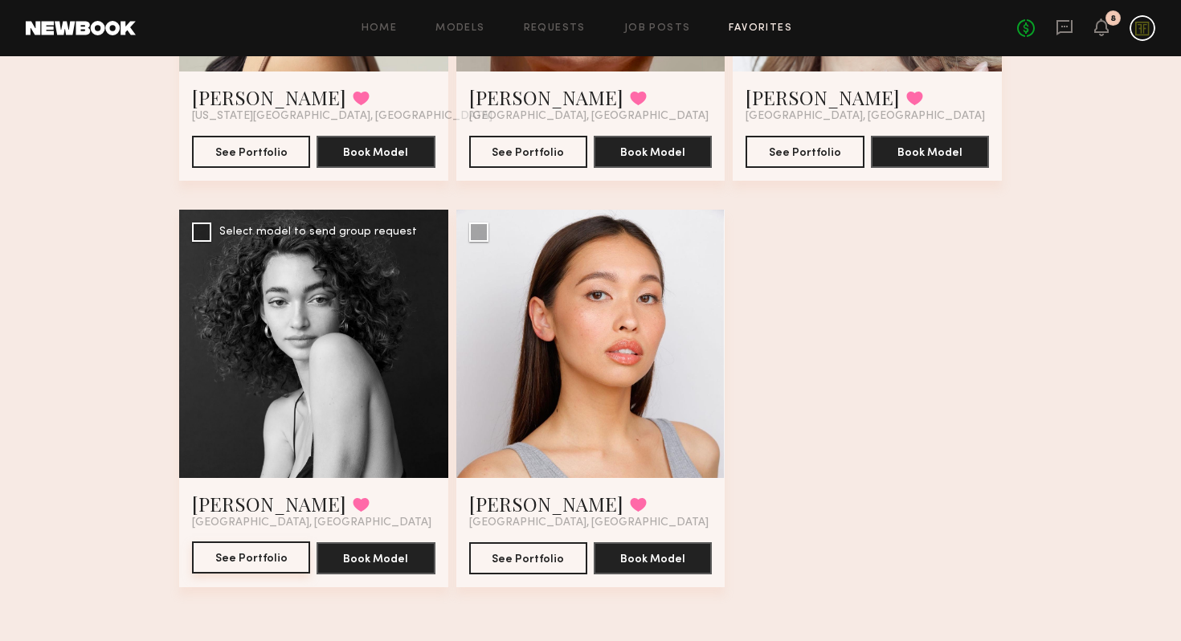
click at [263, 554] on button "See Portfolio" at bounding box center [251, 557] width 118 height 32
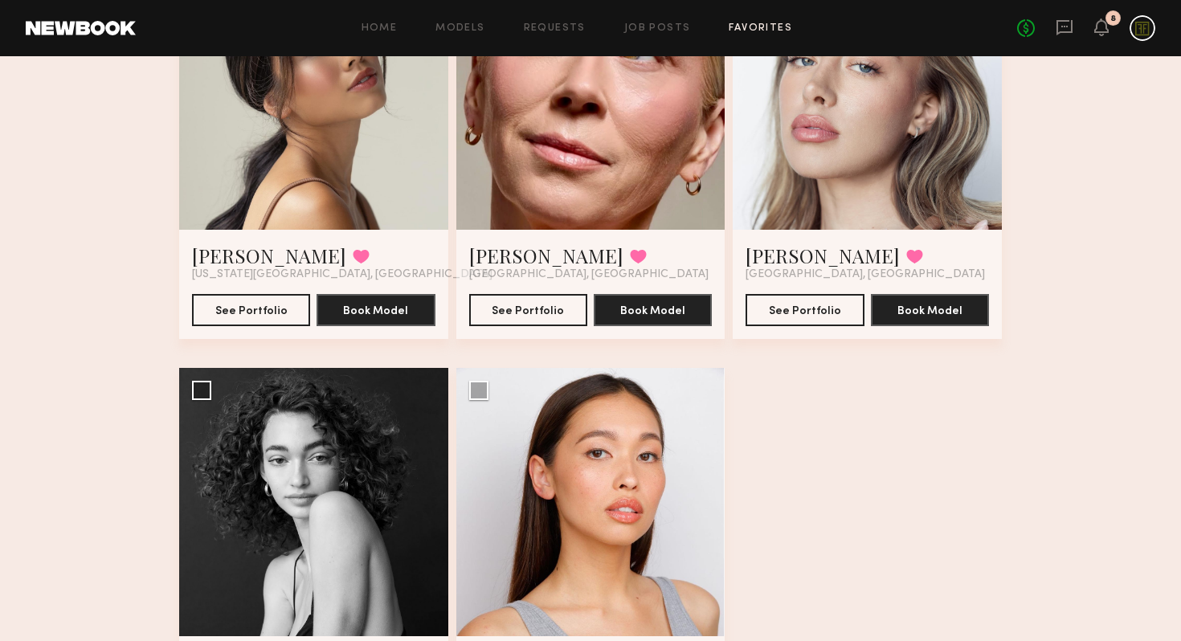
scroll to position [0, 0]
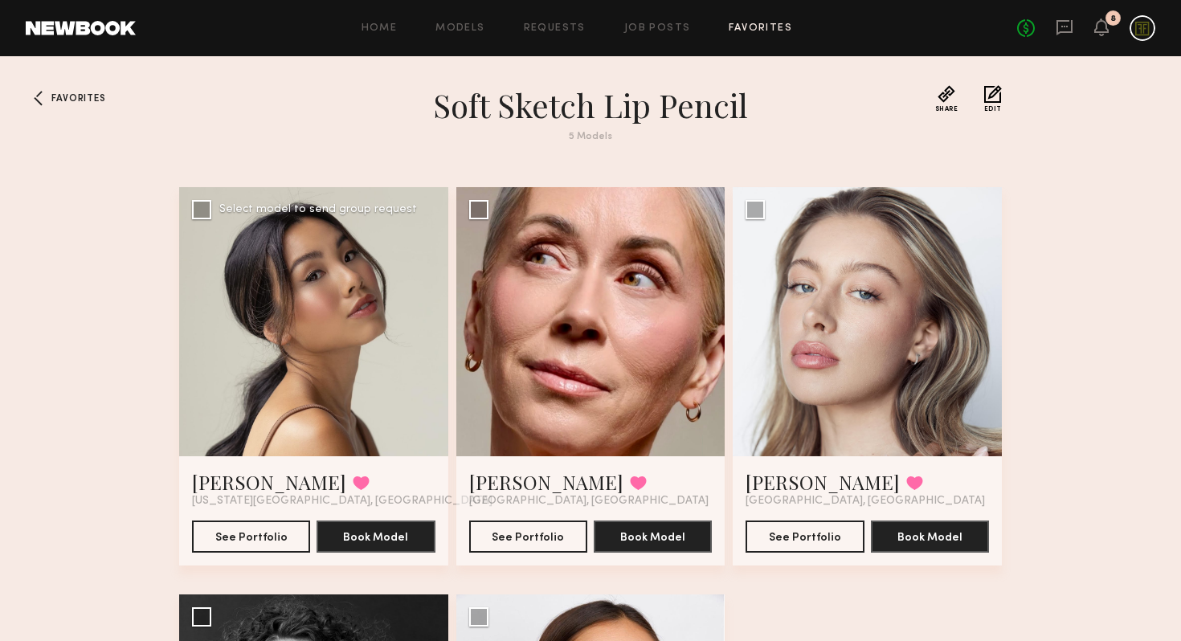
click at [333, 320] on div at bounding box center [313, 321] width 269 height 269
click at [230, 485] on link "Cindy N." at bounding box center [269, 482] width 154 height 26
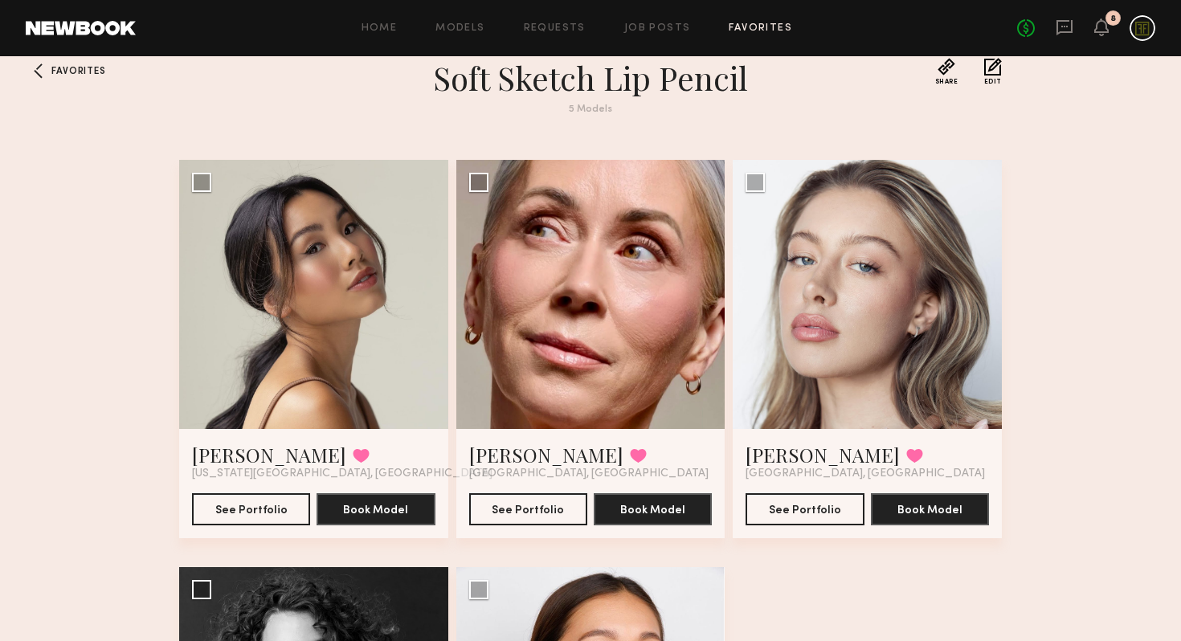
scroll to position [71, 0]
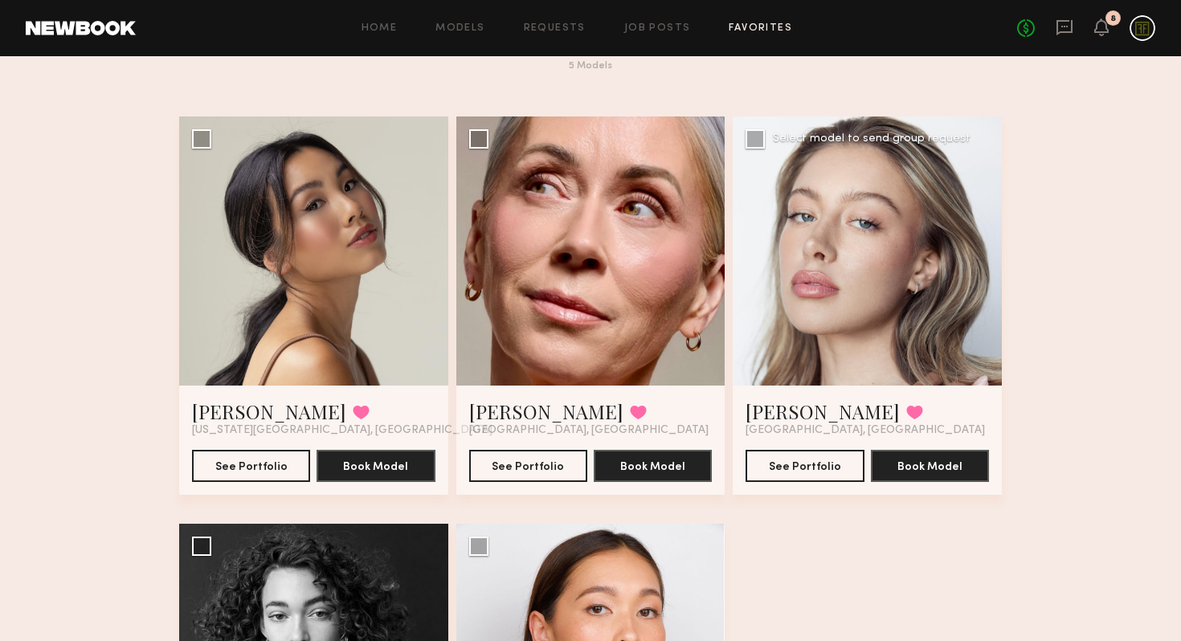
click at [901, 306] on div at bounding box center [867, 250] width 269 height 269
click at [905, 310] on div at bounding box center [867, 250] width 269 height 269
click at [778, 409] on link "Logan R." at bounding box center [823, 411] width 154 height 26
click at [1068, 18] on div "No fees up to $5,000 8" at bounding box center [1086, 28] width 138 height 26
click at [1063, 30] on icon at bounding box center [1065, 27] width 18 height 18
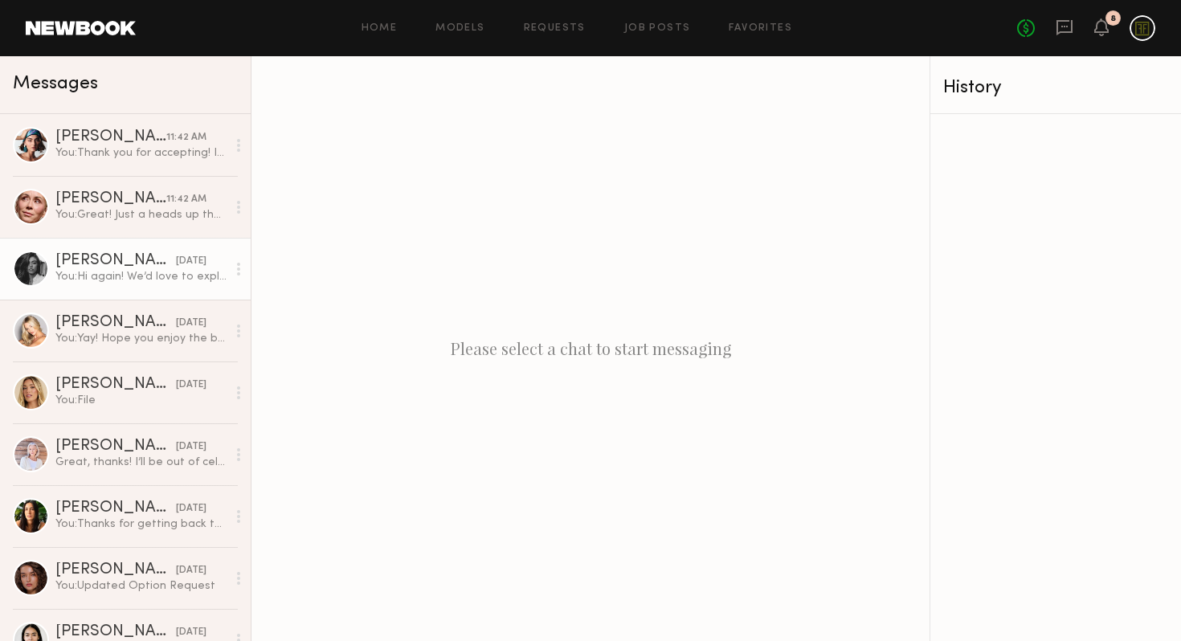
click at [88, 273] on div "You: Hi again! We’d love to explore a partnership with your platform through wh…" at bounding box center [140, 276] width 171 height 15
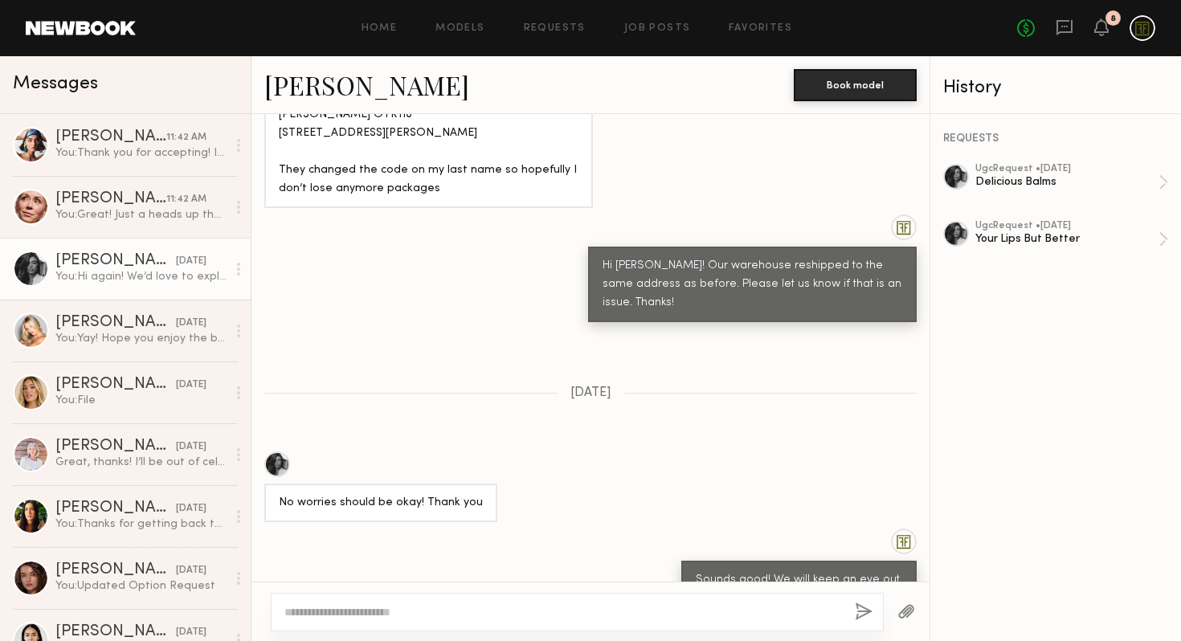
scroll to position [1003, 0]
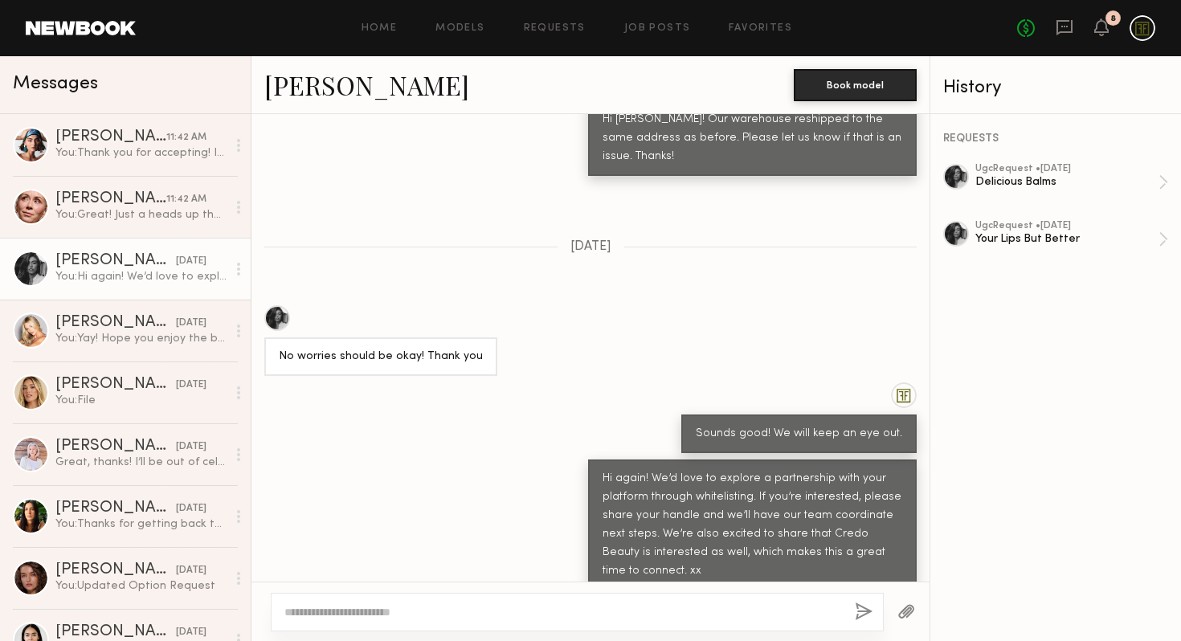
click at [485, 610] on textarea at bounding box center [563, 612] width 558 height 16
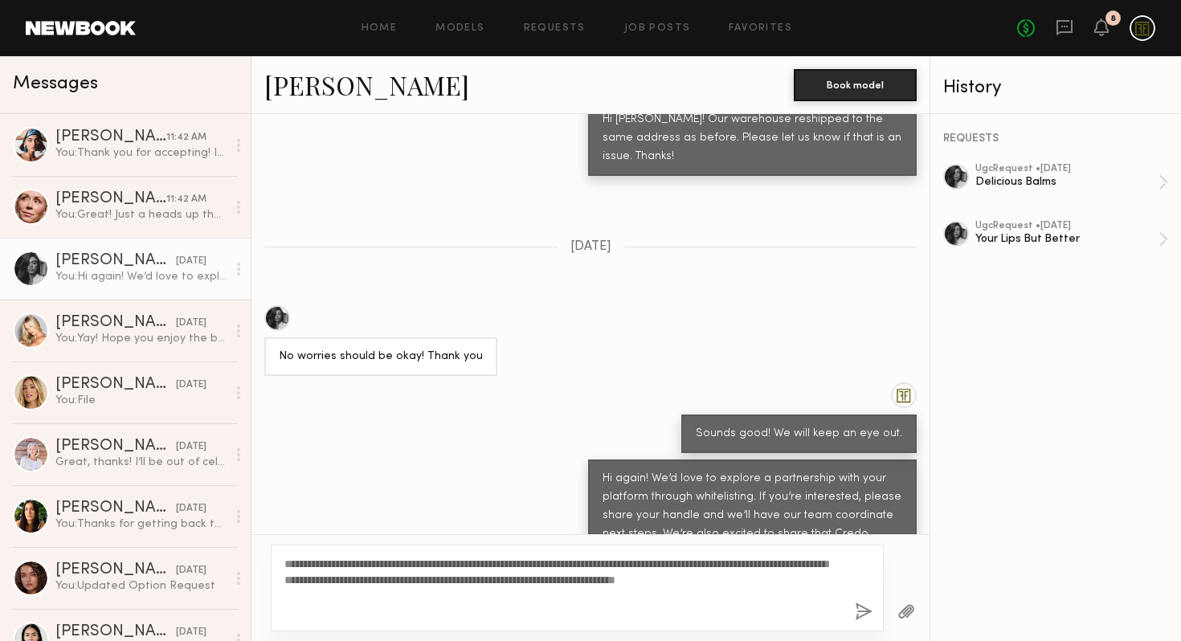
type textarea "**********"
click at [863, 611] on button "button" at bounding box center [864, 613] width 18 height 20
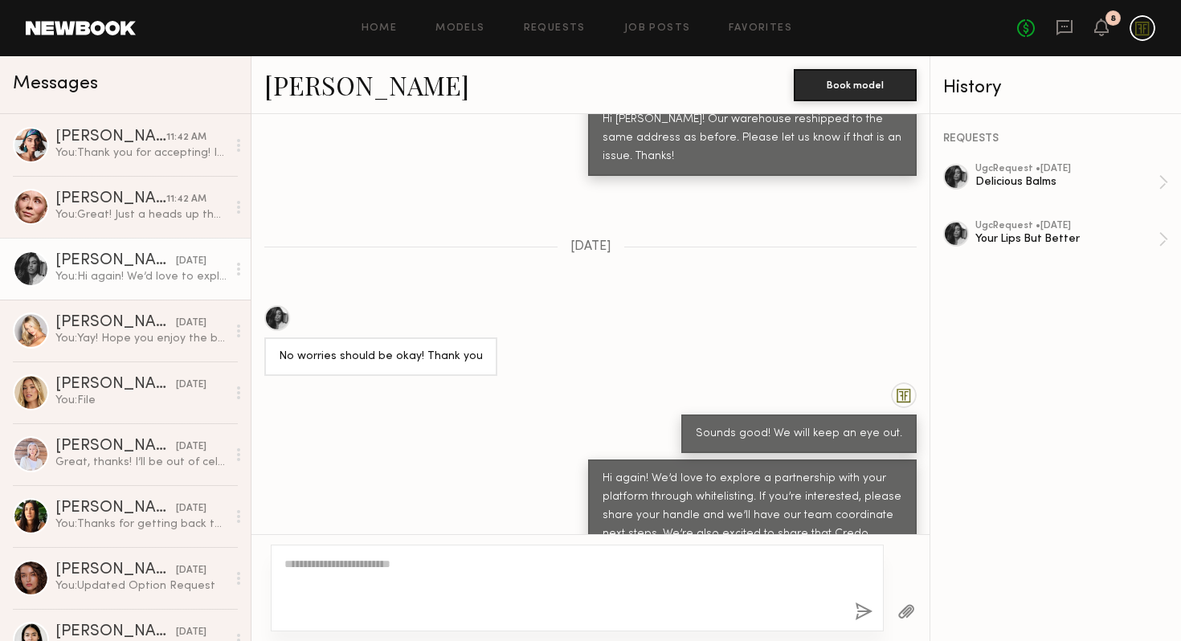
scroll to position [1348, 0]
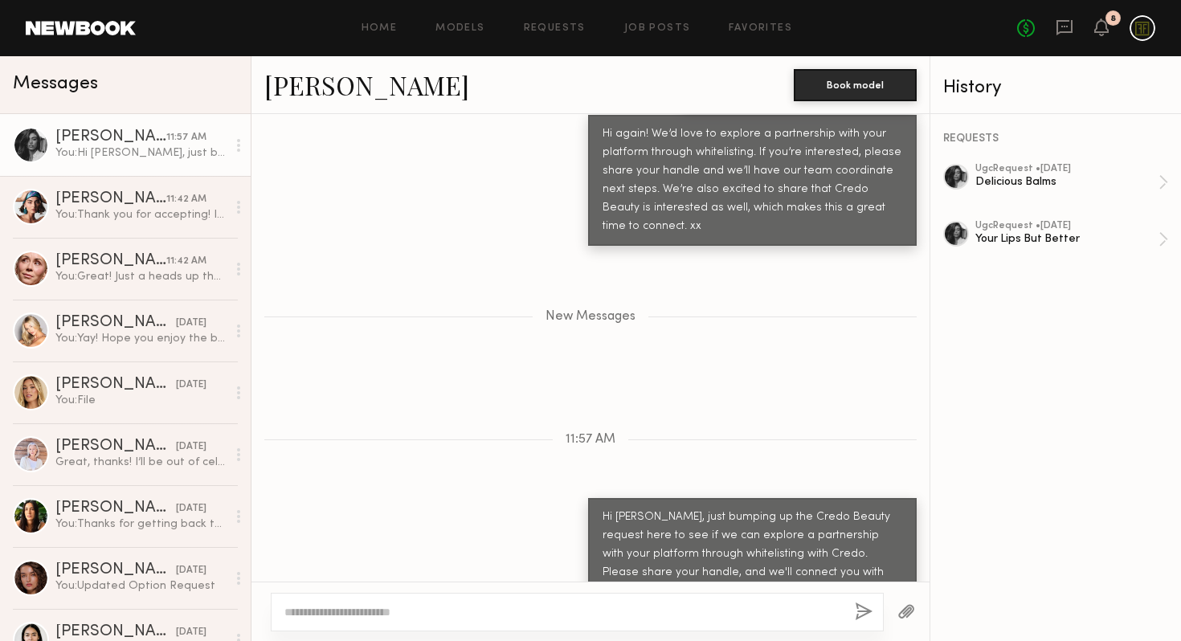
click at [118, 149] on div "You: Hi Taylor, just bumping up the Credo Beauty request here to see if we can …" at bounding box center [140, 152] width 171 height 15
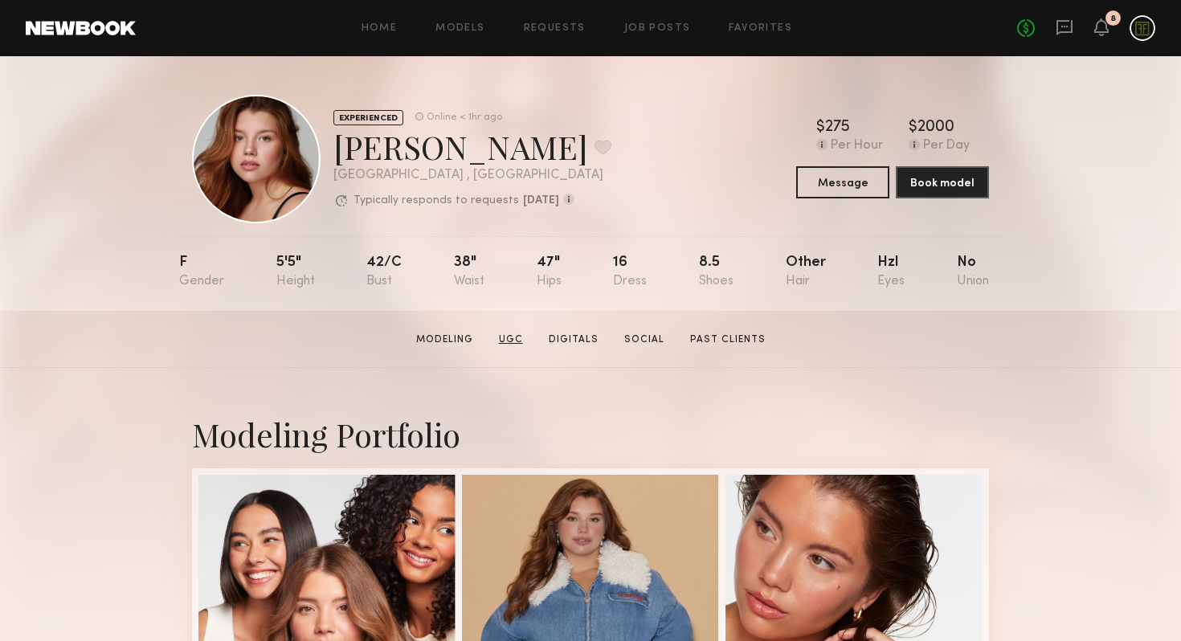
click at [522, 339] on link "UGC" at bounding box center [510, 340] width 37 height 14
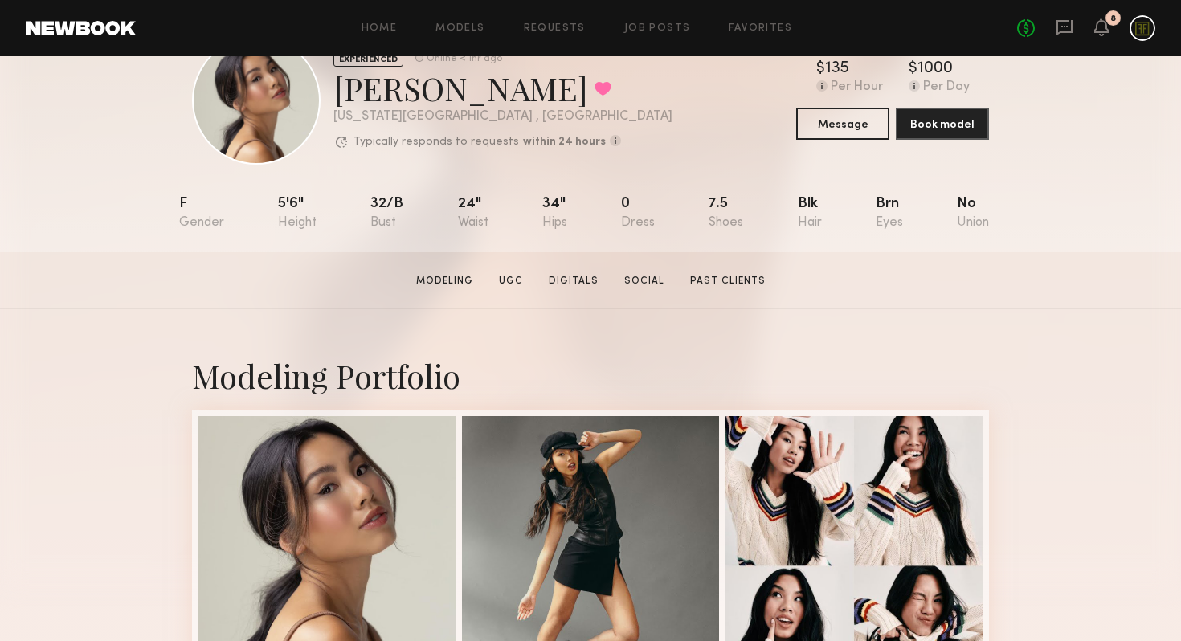
scroll to position [75, 0]
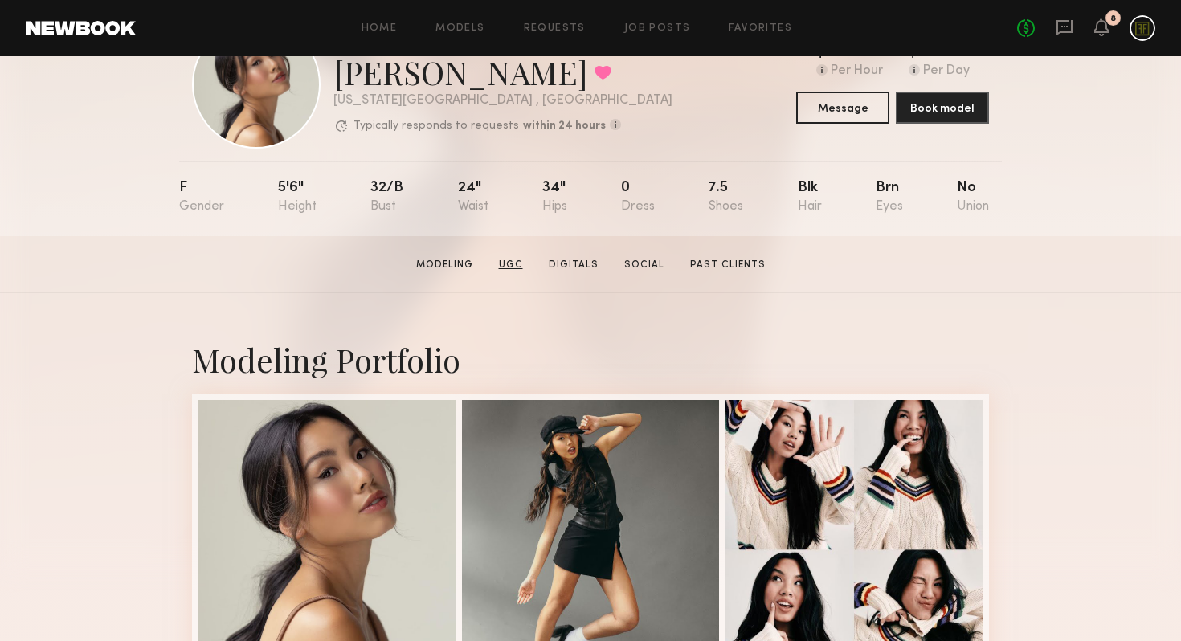
click at [515, 262] on link "UGC" at bounding box center [510, 265] width 37 height 14
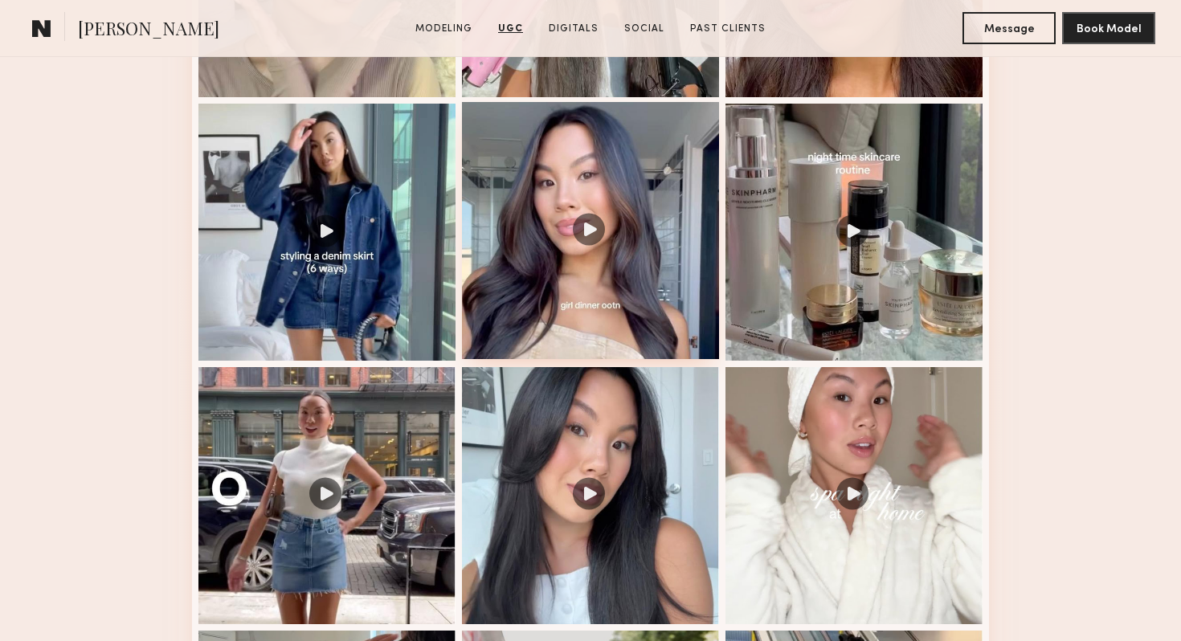
scroll to position [2243, 0]
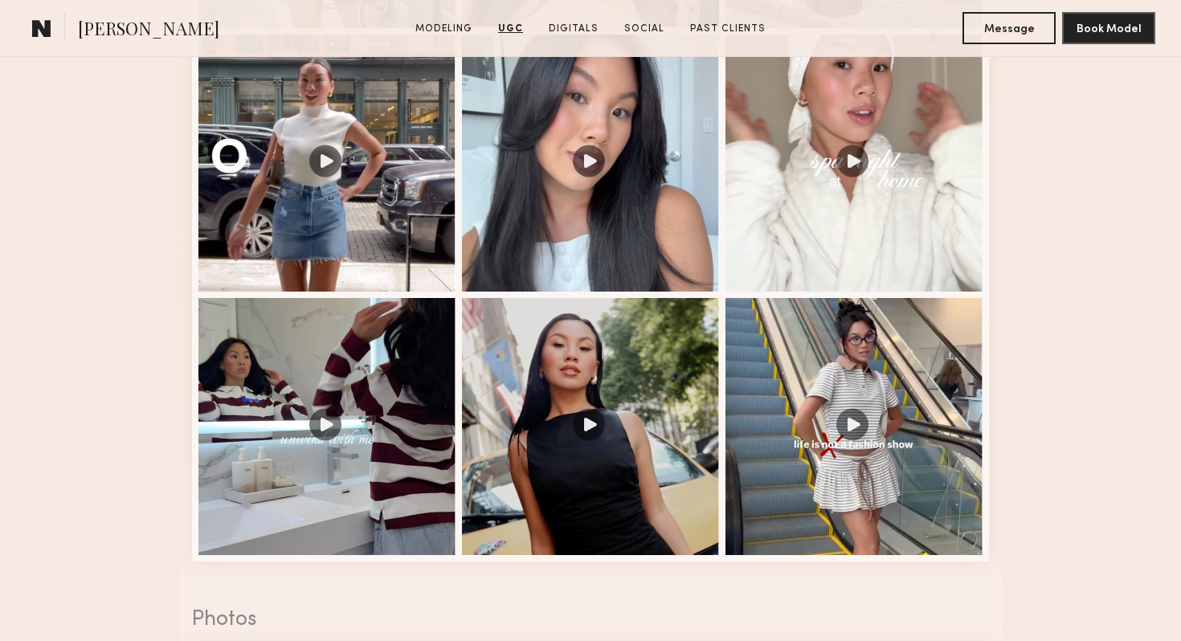
click at [577, 443] on div at bounding box center [590, 426] width 257 height 257
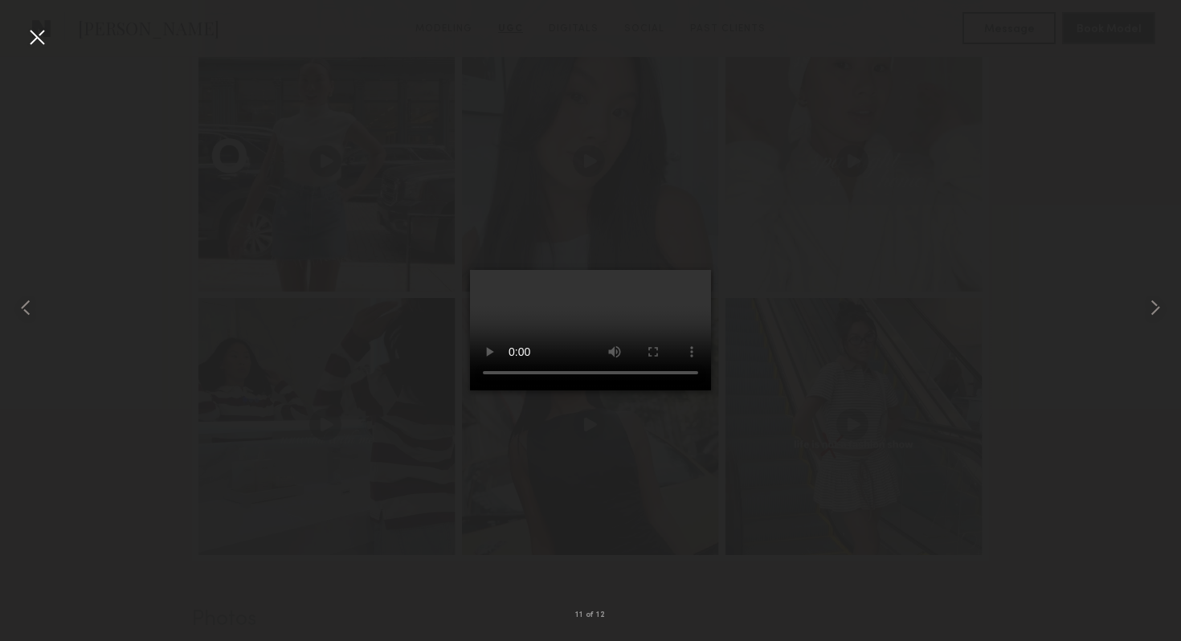
click at [876, 374] on div at bounding box center [590, 308] width 1181 height 564
click at [1157, 309] on common-icon at bounding box center [1155, 308] width 26 height 26
click at [1155, 303] on common-icon at bounding box center [1155, 308] width 26 height 26
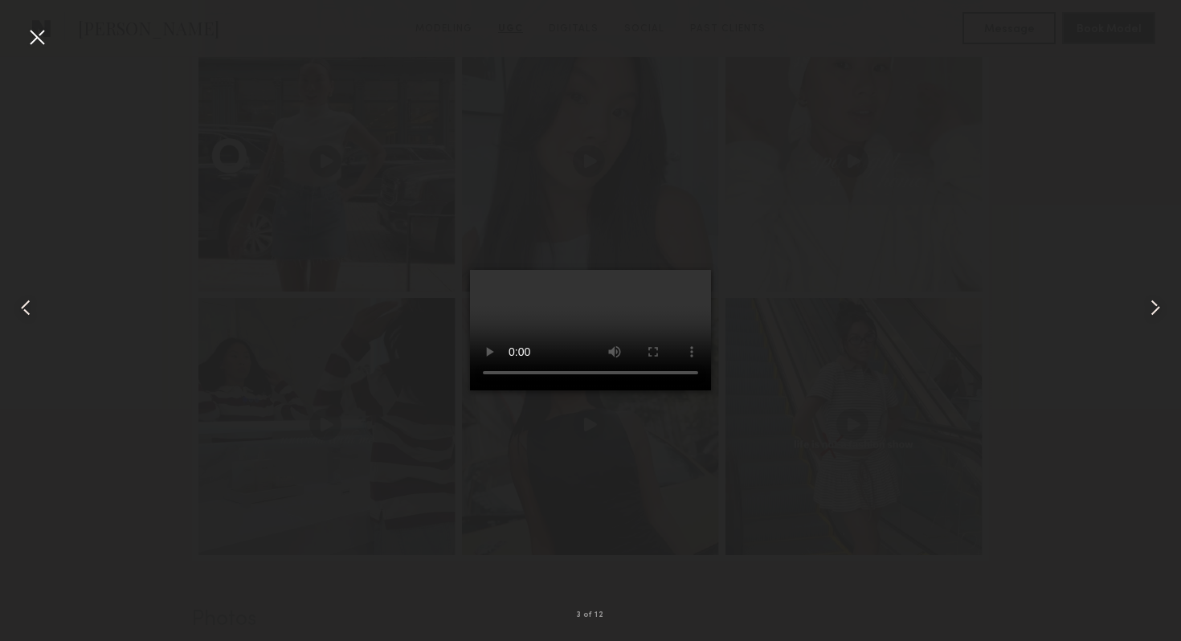
click at [1155, 303] on common-icon at bounding box center [1155, 308] width 26 height 26
click at [298, 269] on div at bounding box center [590, 308] width 1181 height 564
click at [38, 35] on div at bounding box center [37, 37] width 26 height 26
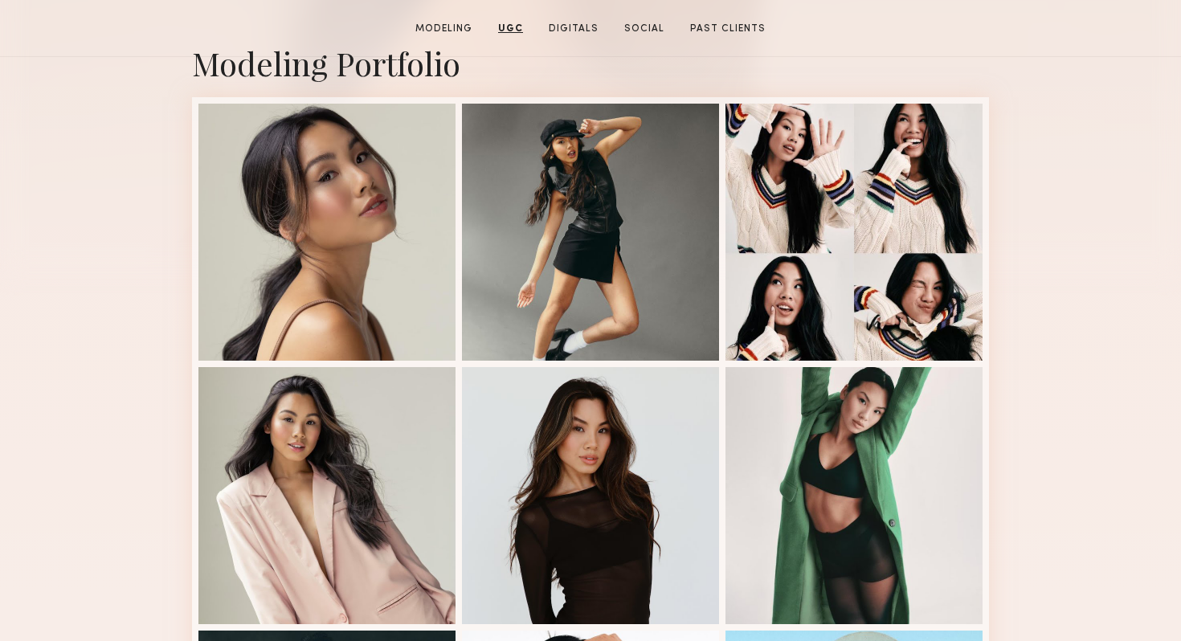
scroll to position [116, 0]
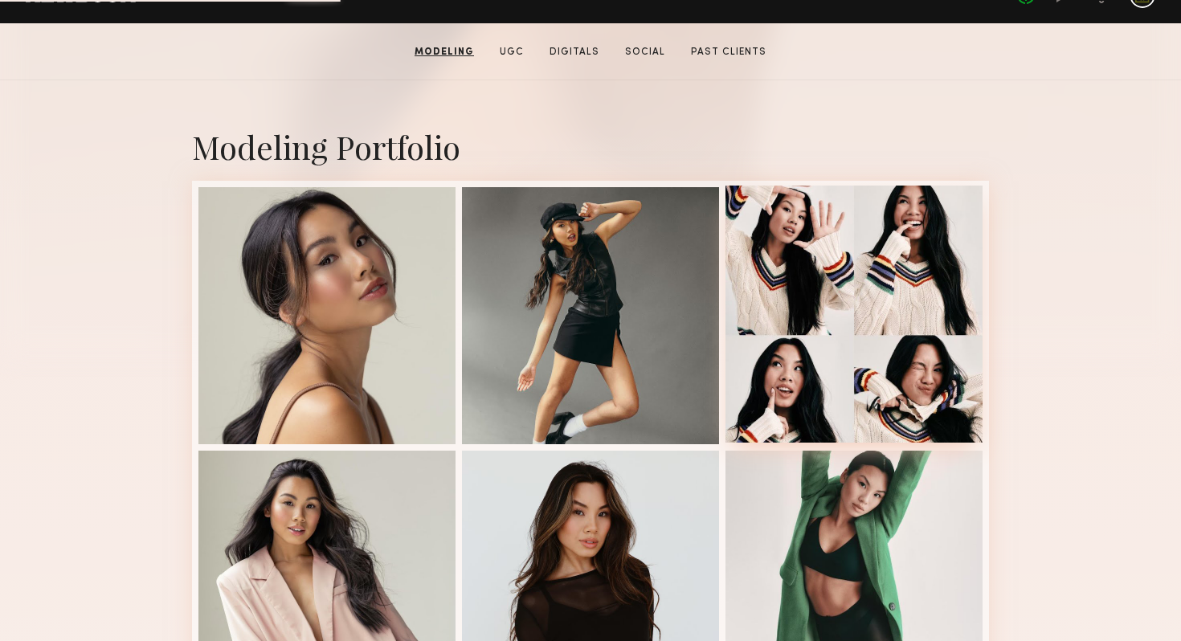
scroll to position [15, 0]
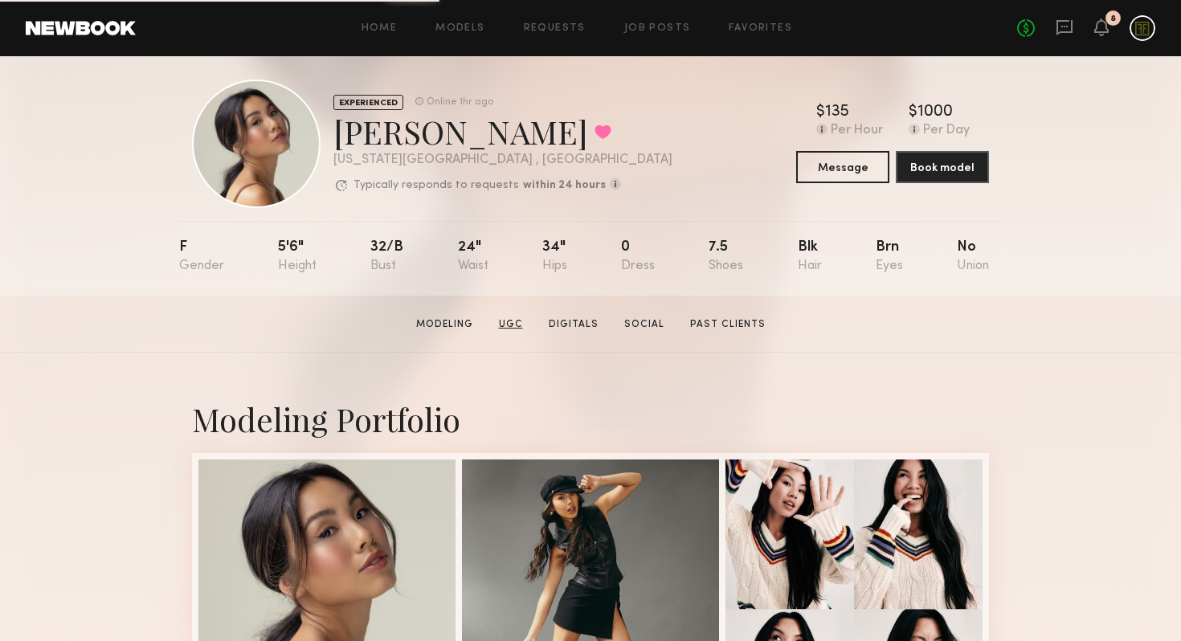
click at [509, 317] on link "UGC" at bounding box center [510, 324] width 37 height 14
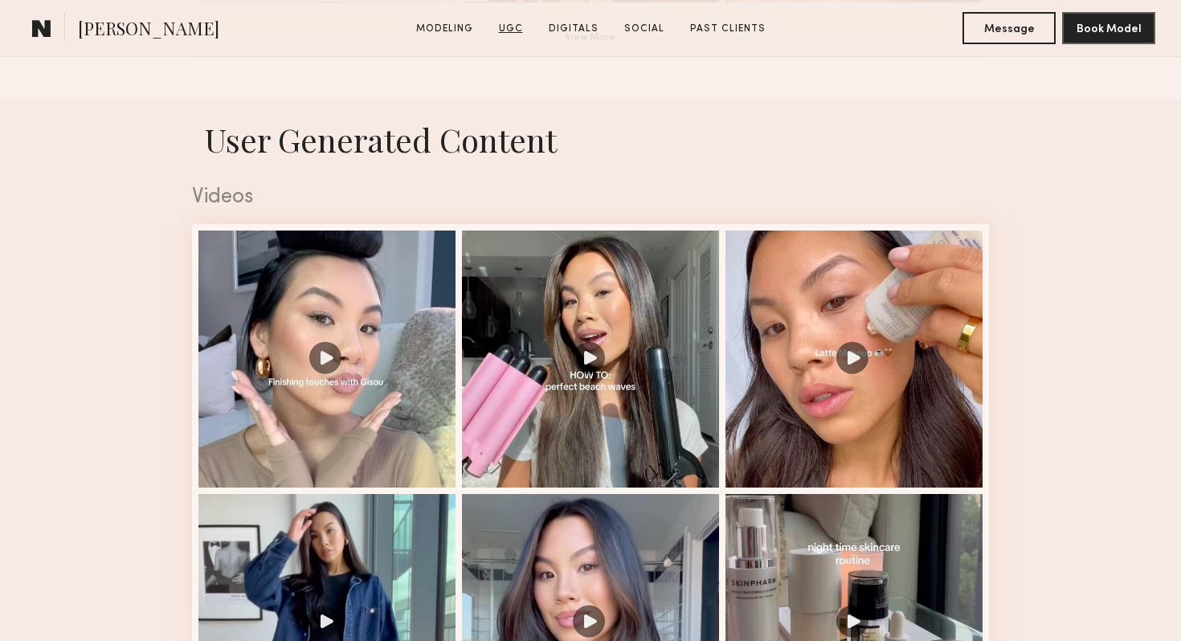
scroll to position [1522, 0]
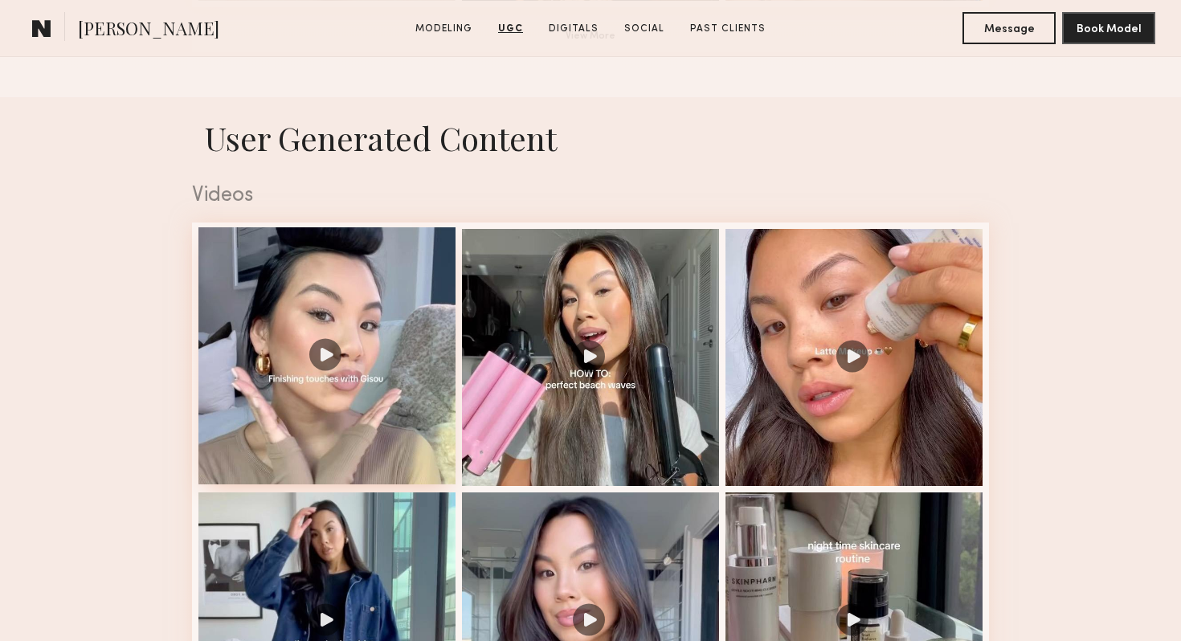
drag, startPoint x: 357, startPoint y: 313, endPoint x: 455, endPoint y: 231, distance: 127.2
click at [455, 231] on div at bounding box center [326, 355] width 257 height 257
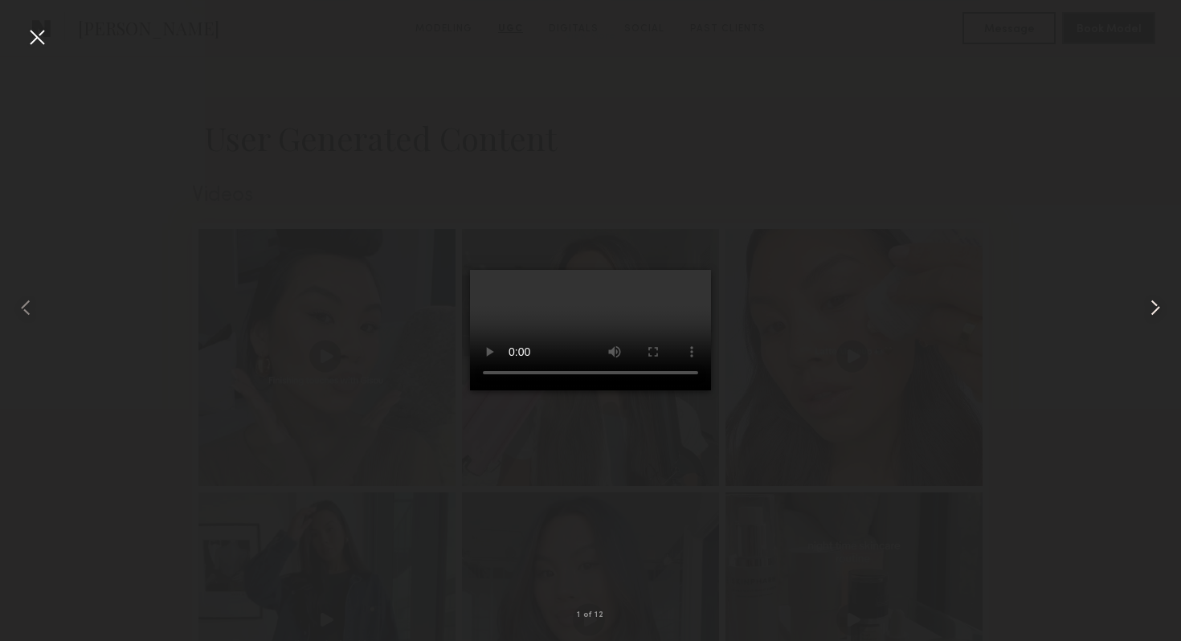
click at [1155, 314] on common-icon at bounding box center [1155, 308] width 26 height 26
click at [1088, 402] on div at bounding box center [590, 308] width 1181 height 564
click at [40, 37] on div at bounding box center [37, 37] width 26 height 26
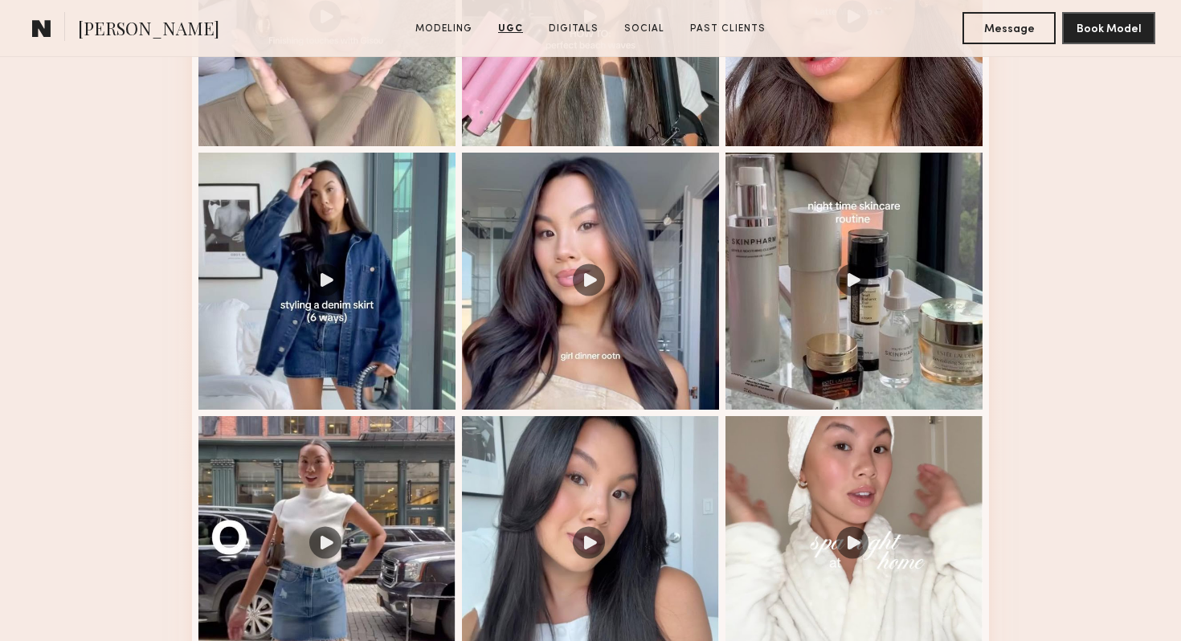
scroll to position [2112, 0]
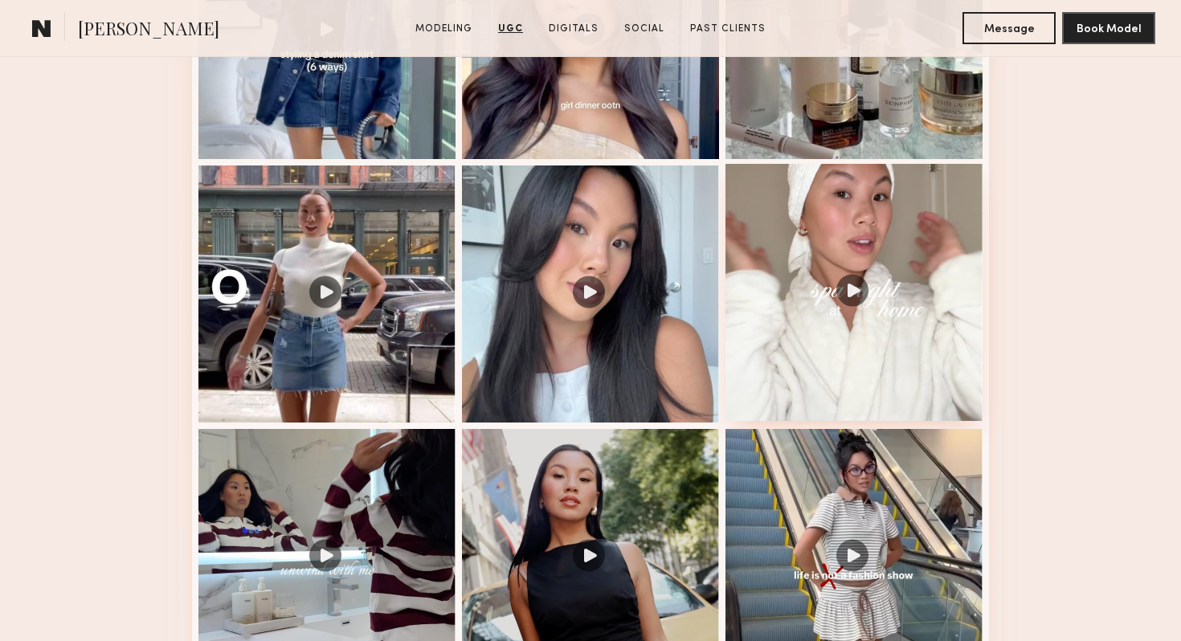
click at [851, 296] on div at bounding box center [853, 292] width 257 height 257
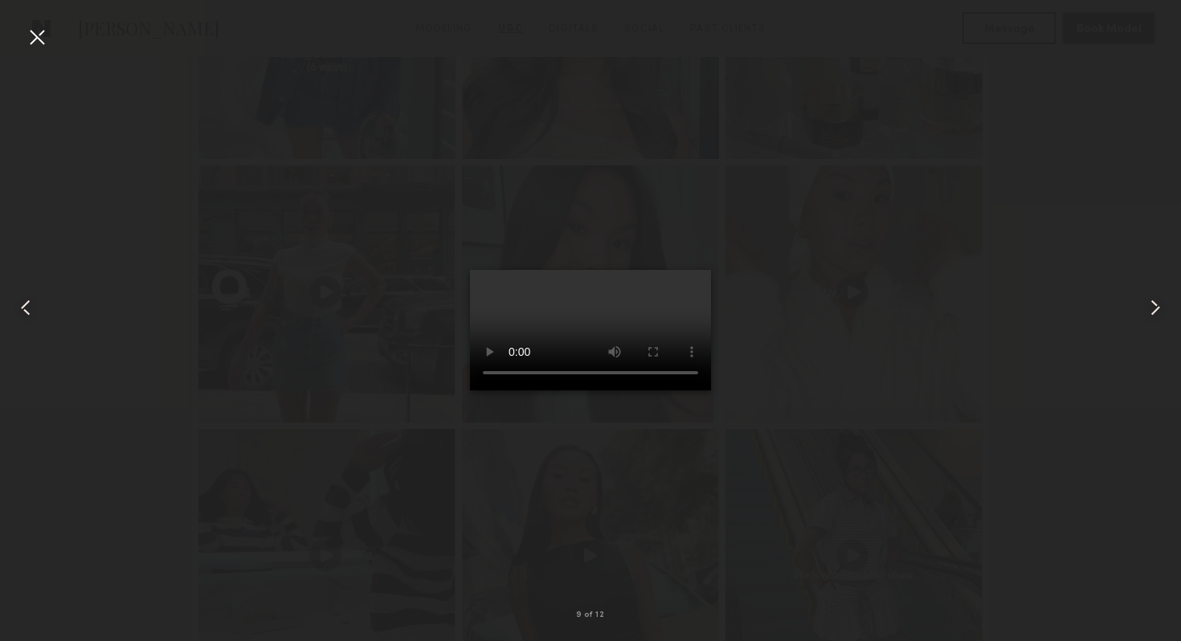
click at [1160, 303] on common-icon at bounding box center [1155, 308] width 26 height 26
click at [38, 37] on div at bounding box center [37, 37] width 26 height 26
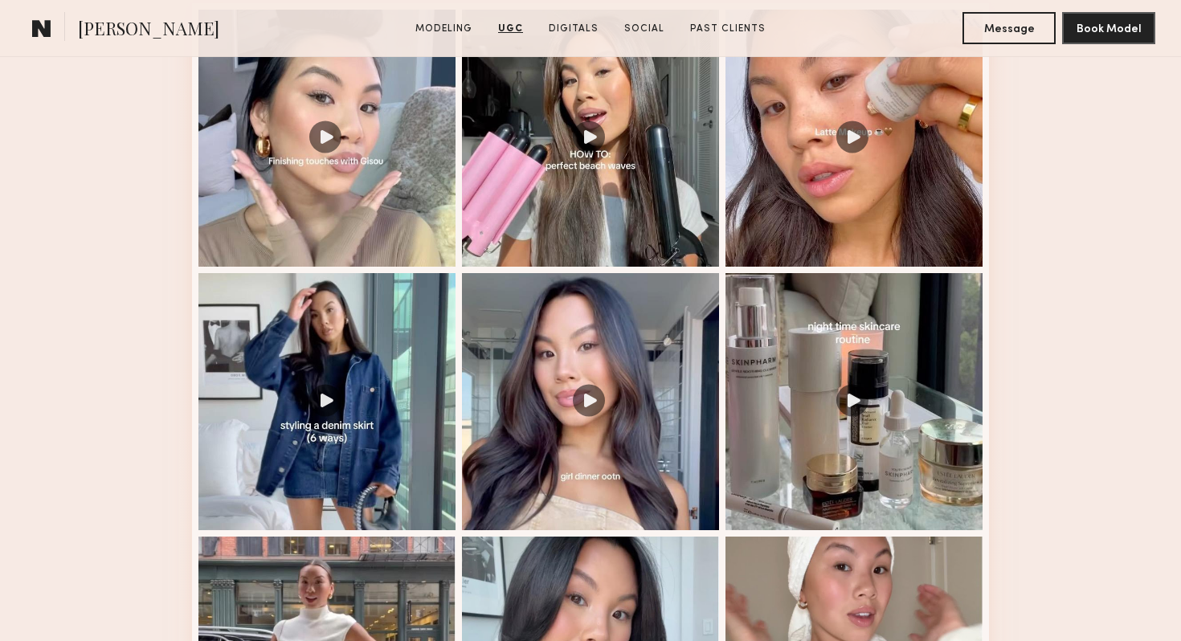
scroll to position [1501, 0]
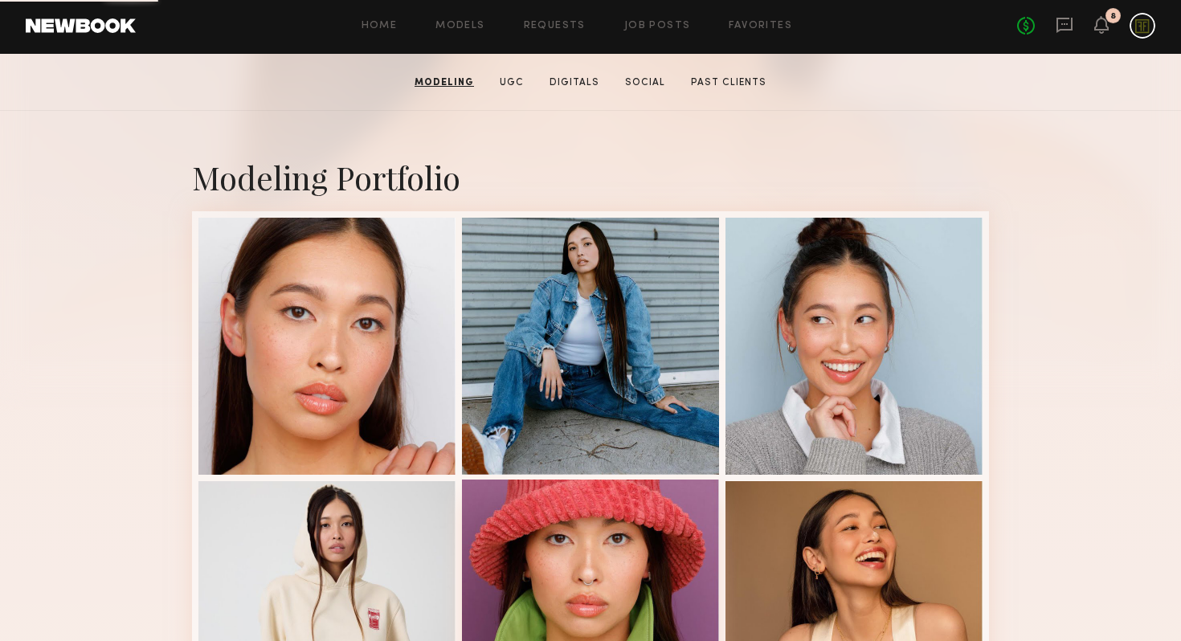
scroll to position [174, 0]
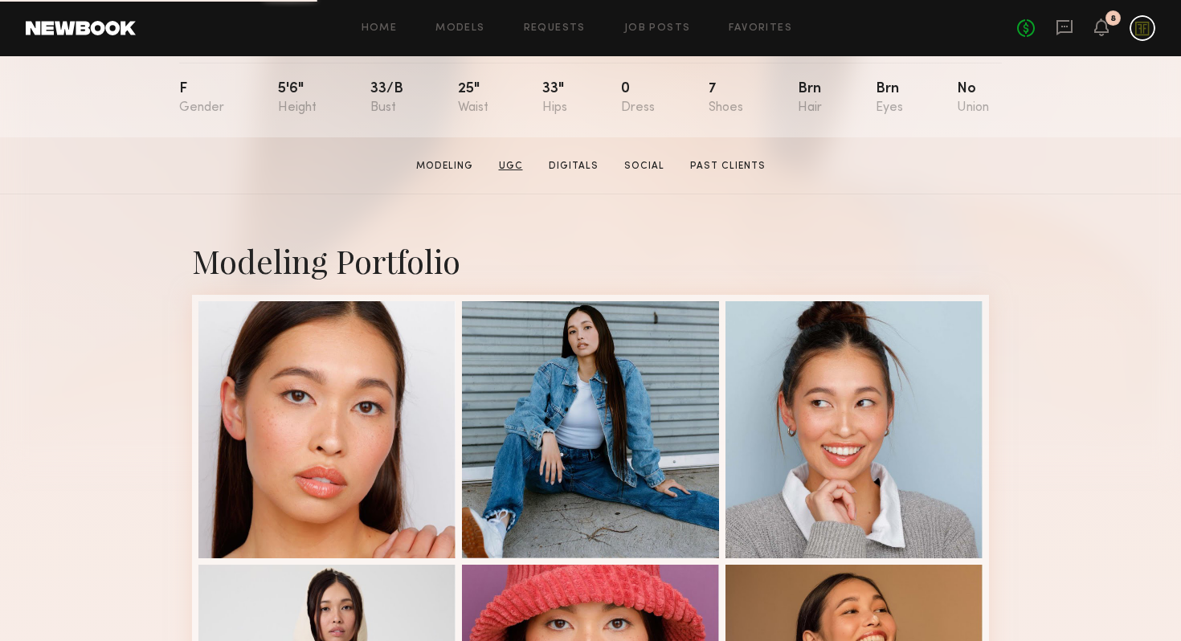
click at [511, 167] on link "UGC" at bounding box center [510, 166] width 37 height 14
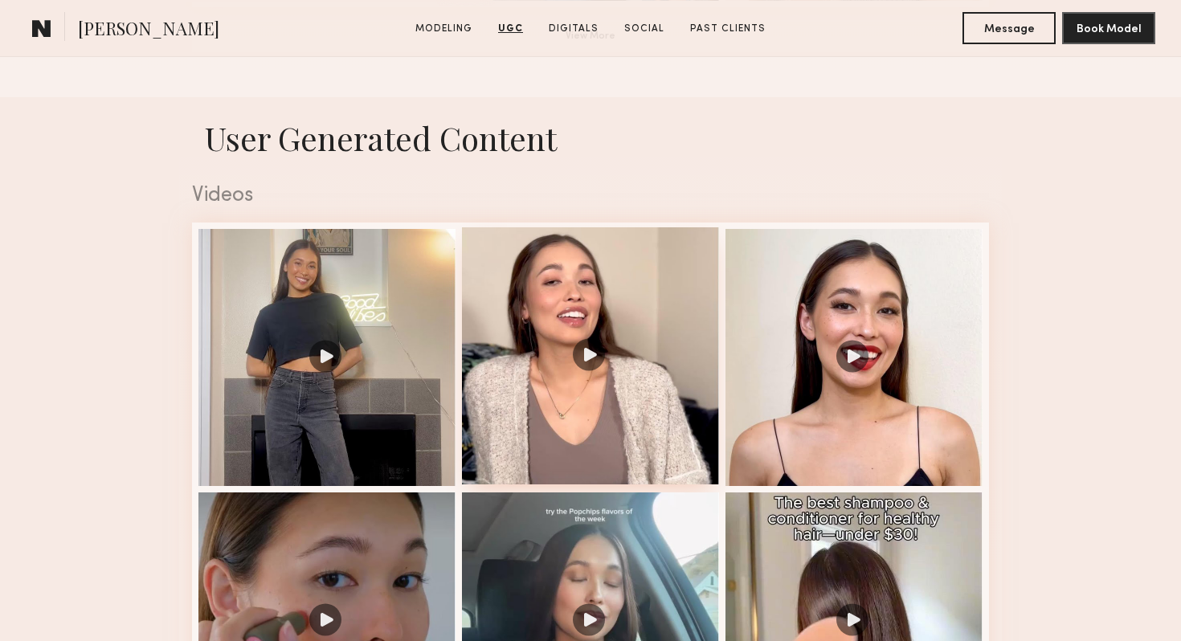
scroll to position [1682, 0]
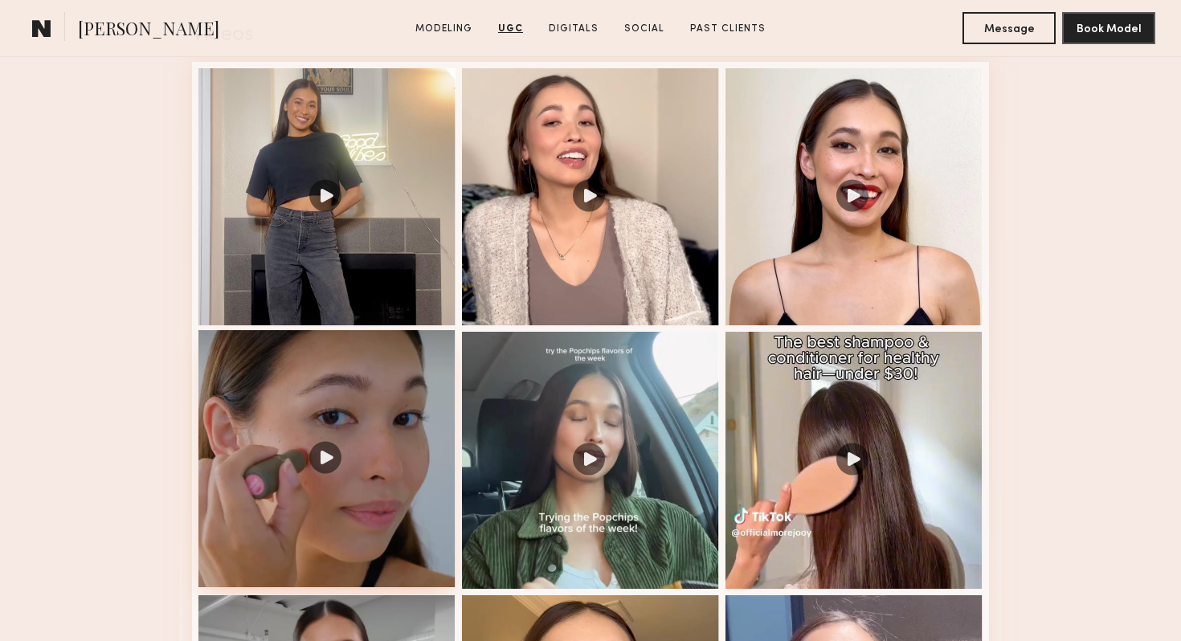
click at [378, 431] on div at bounding box center [326, 458] width 257 height 257
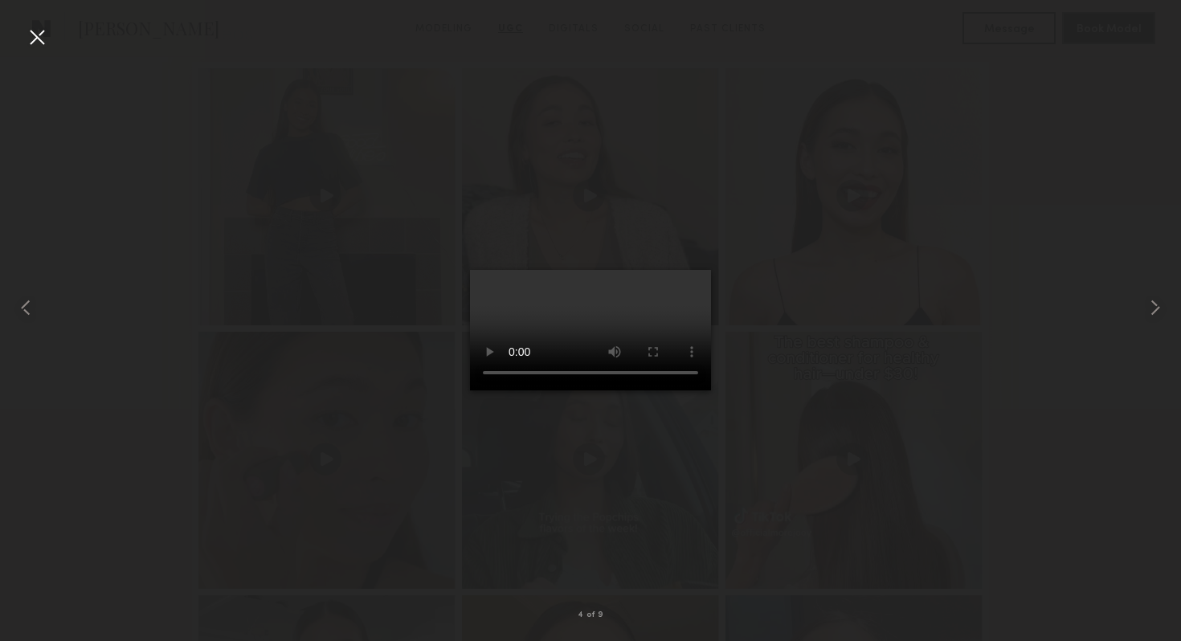
click at [1015, 367] on div at bounding box center [590, 308] width 1181 height 564
click at [31, 37] on div at bounding box center [37, 37] width 26 height 26
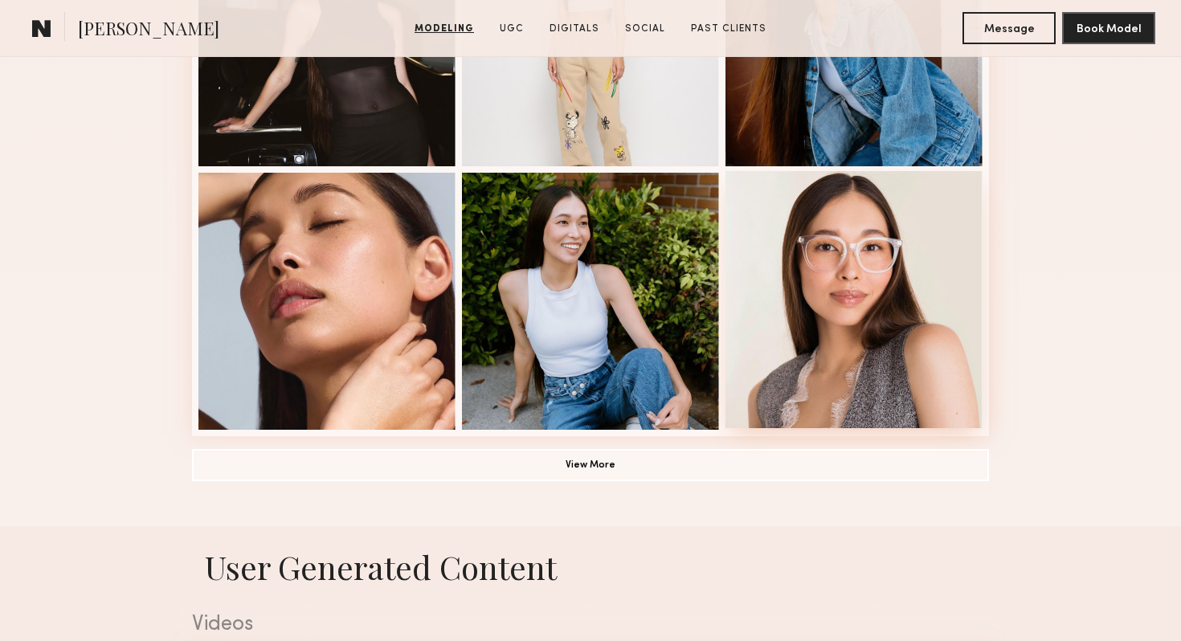
scroll to position [198, 0]
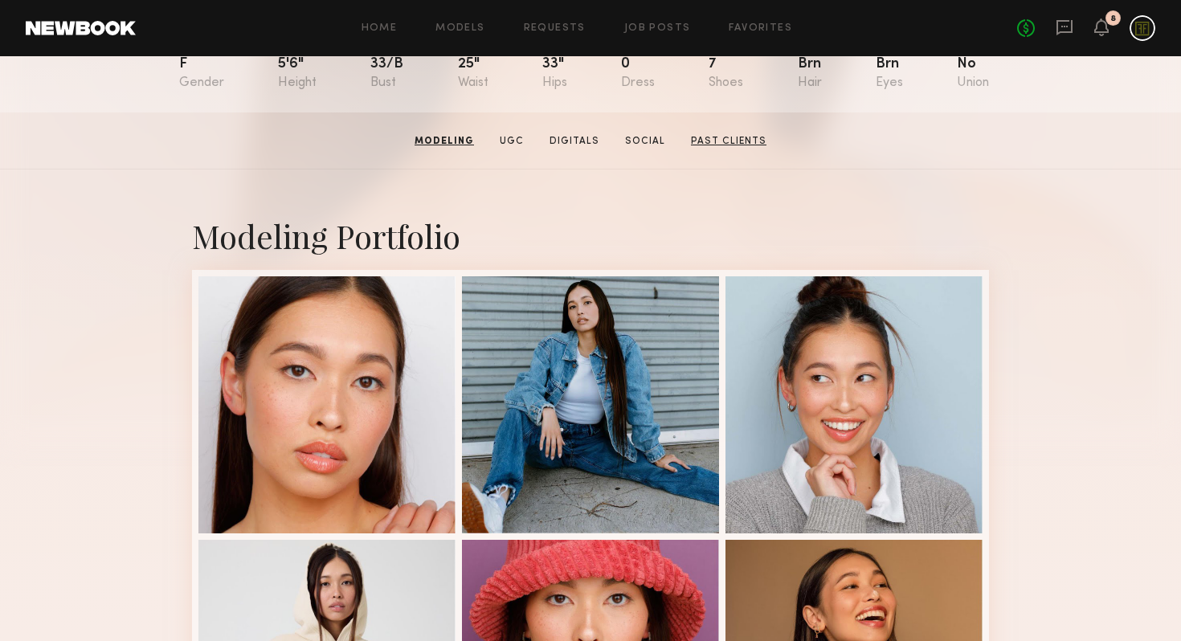
click at [741, 135] on link "Past Clients" at bounding box center [728, 141] width 88 height 14
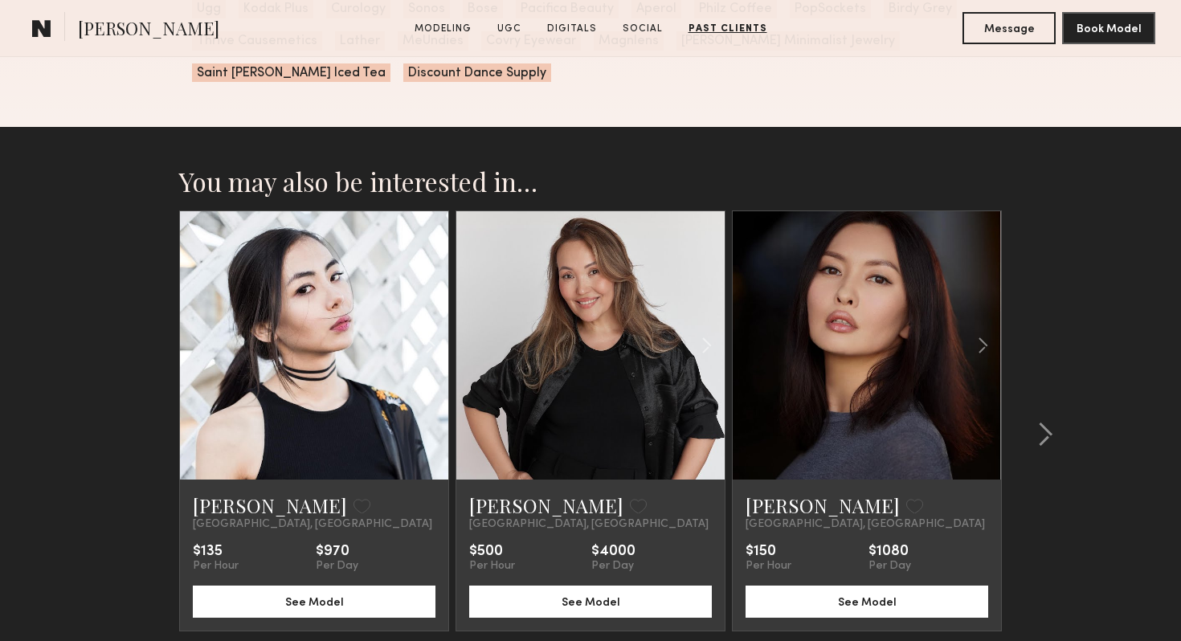
scroll to position [3567, 0]
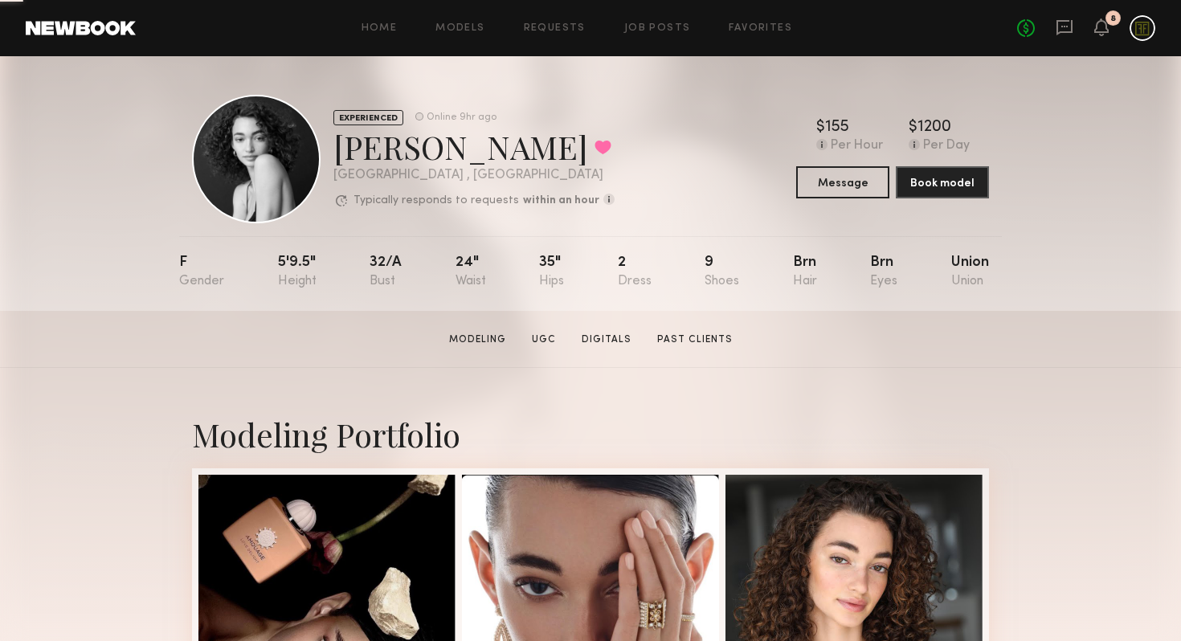
scroll to position [294, 0]
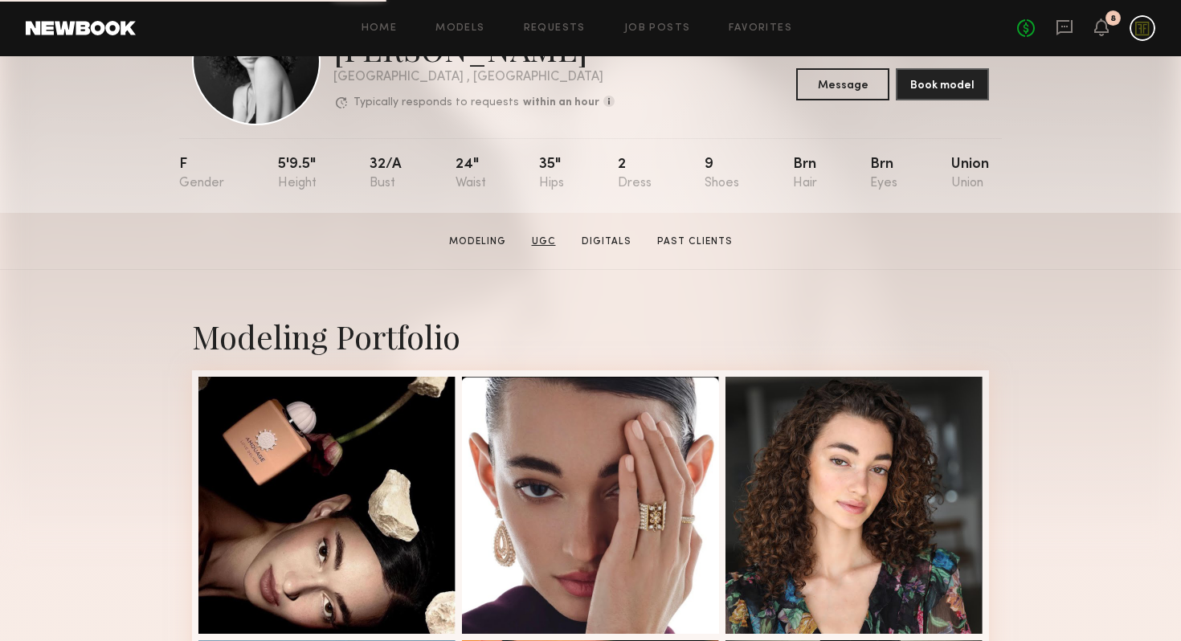
click at [554, 241] on link "UGC" at bounding box center [543, 242] width 37 height 14
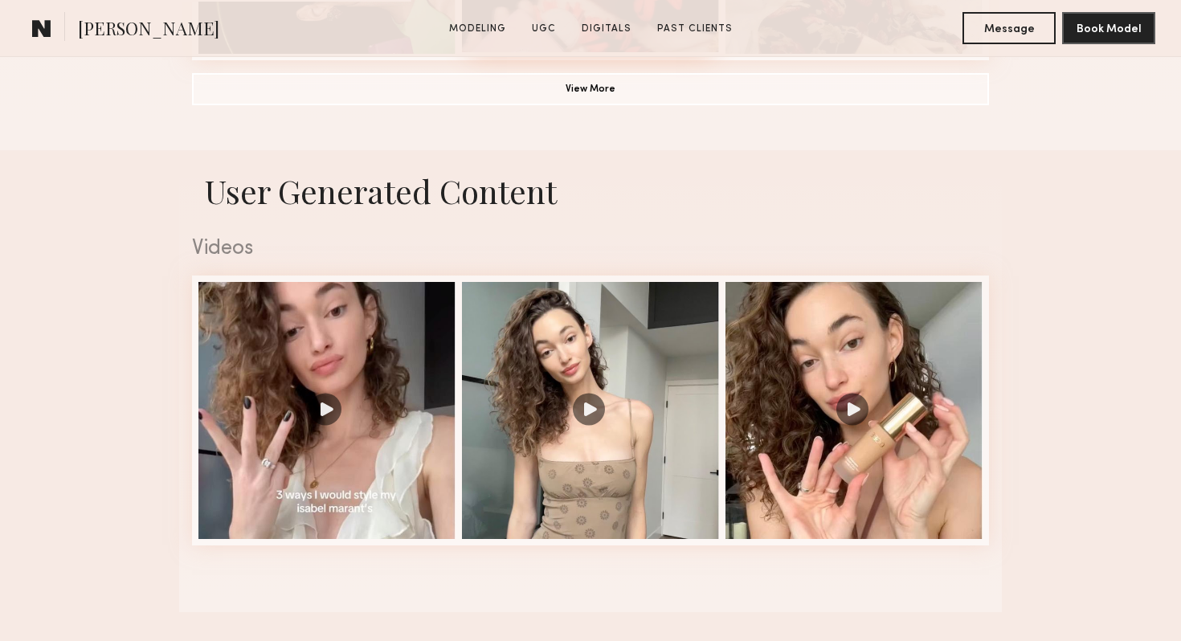
scroll to position [1522, 0]
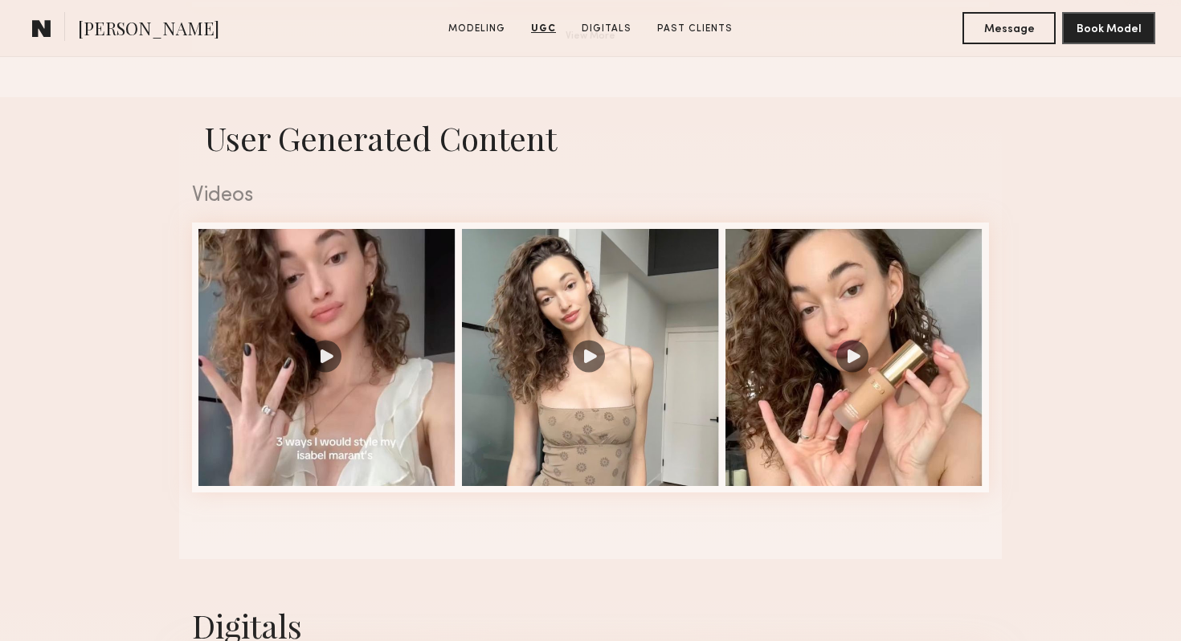
click at [555, 271] on div at bounding box center [590, 357] width 257 height 257
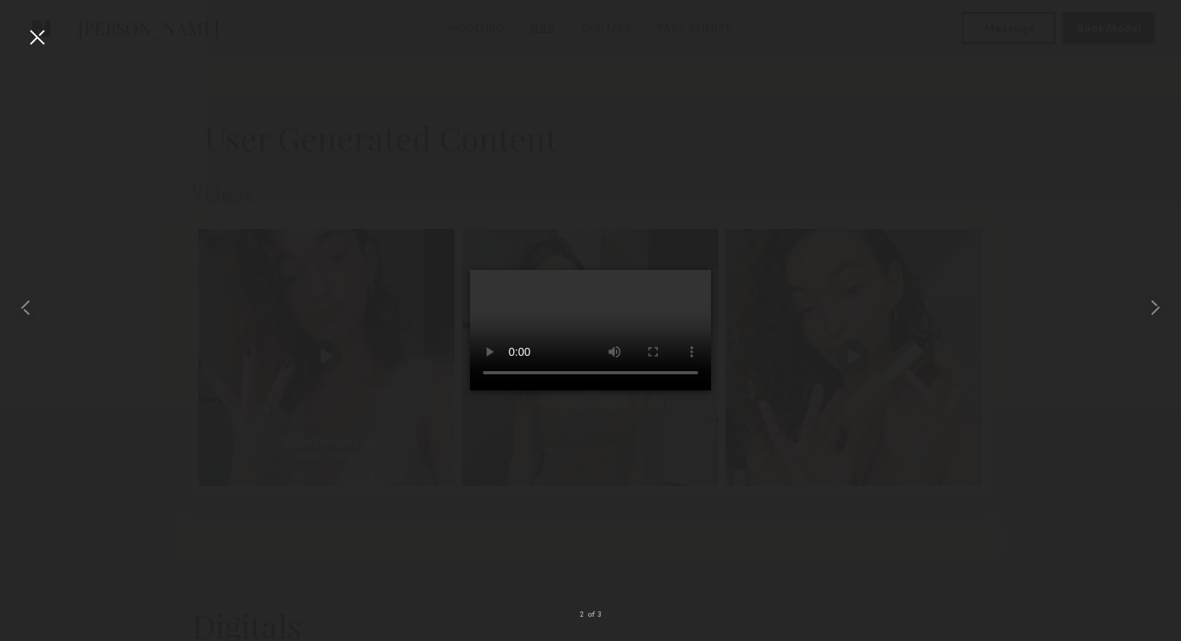
click at [762, 509] on div at bounding box center [590, 308] width 1181 height 564
click at [1149, 308] on common-icon at bounding box center [1155, 308] width 26 height 26
click at [805, 481] on div at bounding box center [590, 308] width 1181 height 564
click at [32, 47] on div at bounding box center [37, 37] width 26 height 26
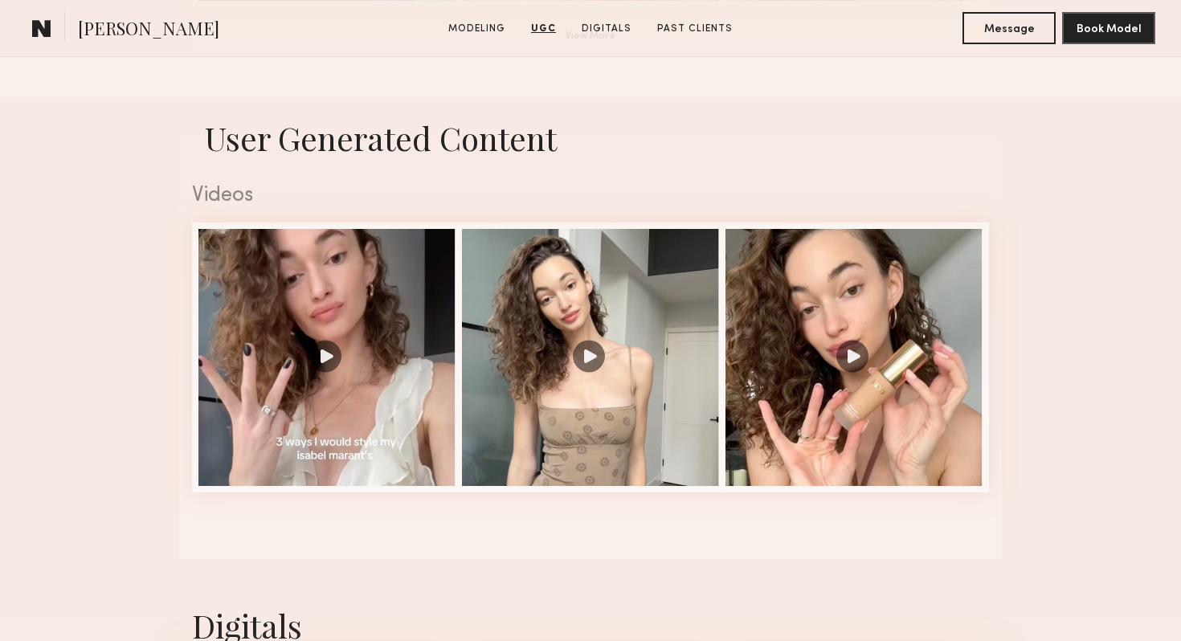
scroll to position [1215, 0]
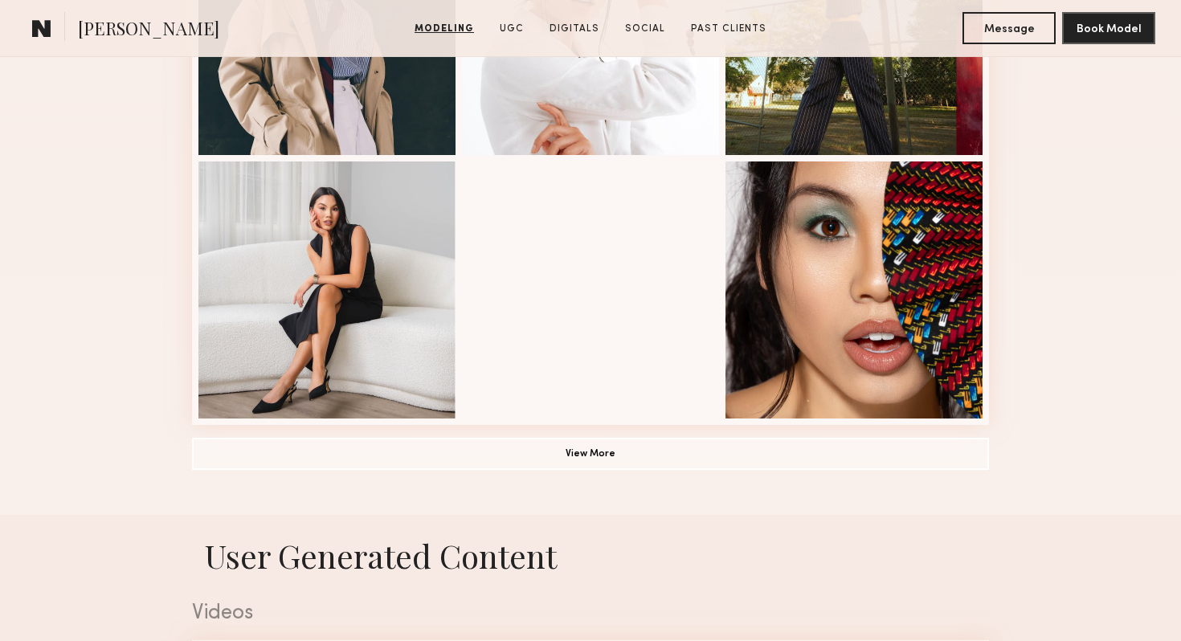
scroll to position [1105, 0]
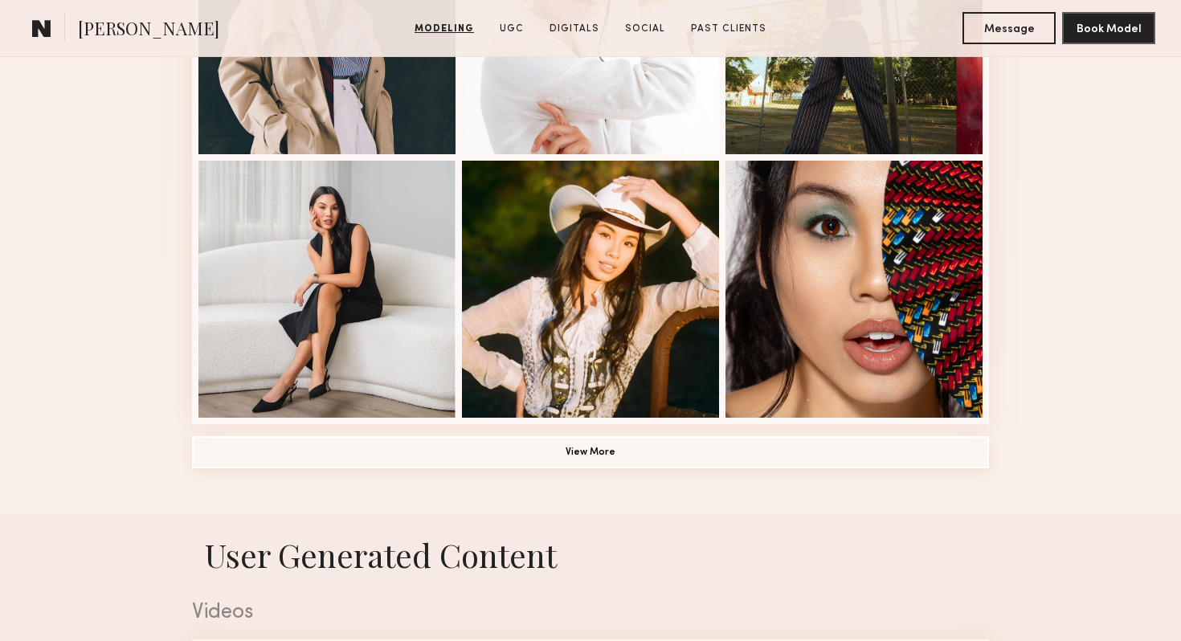
click at [517, 456] on button "View More" at bounding box center [590, 452] width 797 height 32
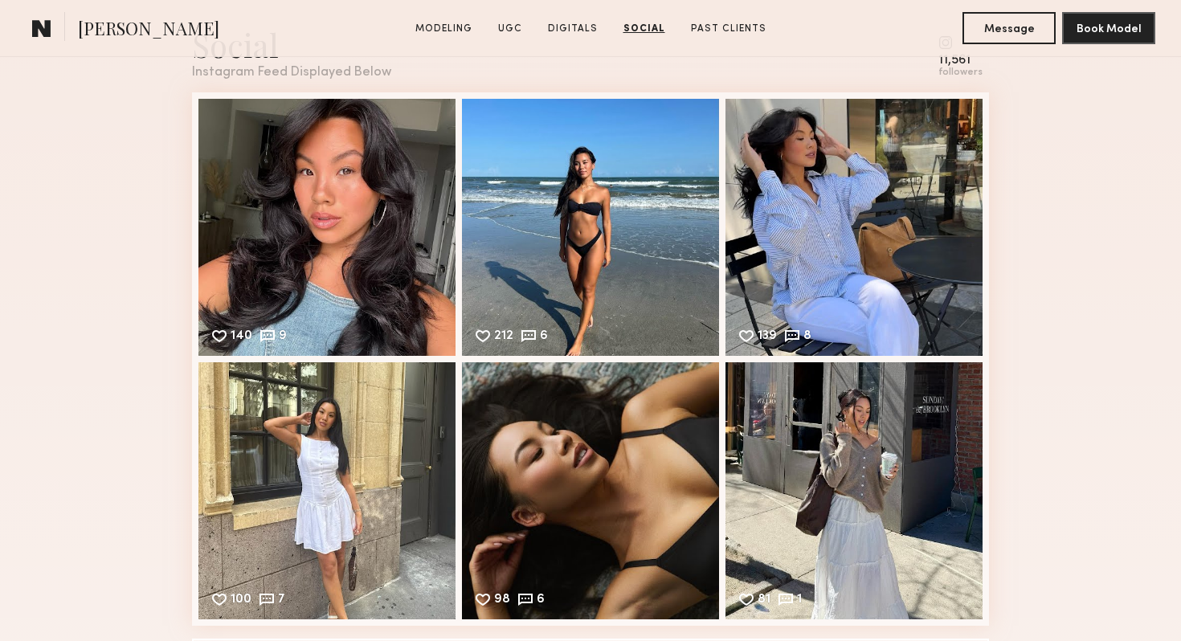
scroll to position [5566, 0]
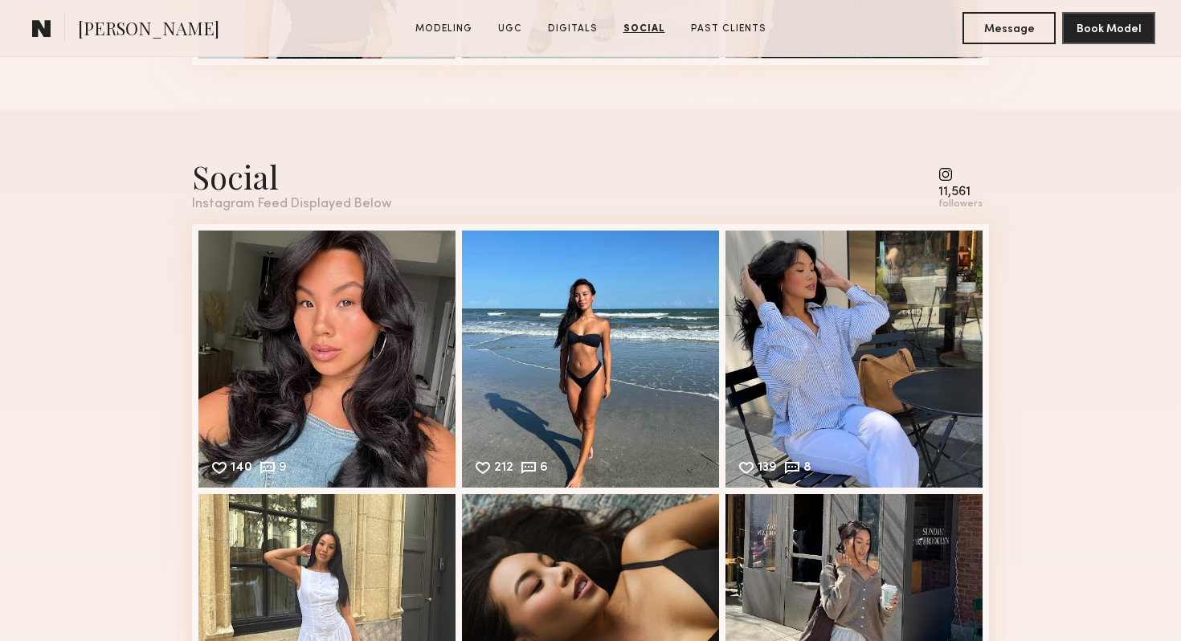
click at [954, 178] on common-icon at bounding box center [960, 174] width 44 height 14
click at [958, 188] on div "11,561" at bounding box center [960, 192] width 44 height 12
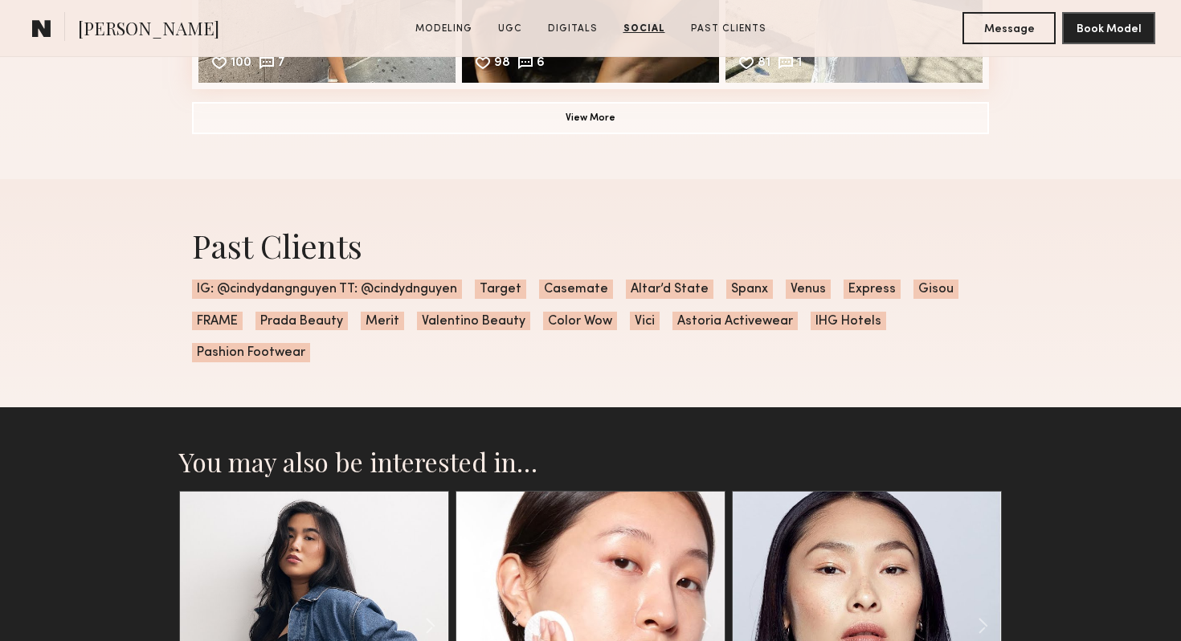
scroll to position [6132, 0]
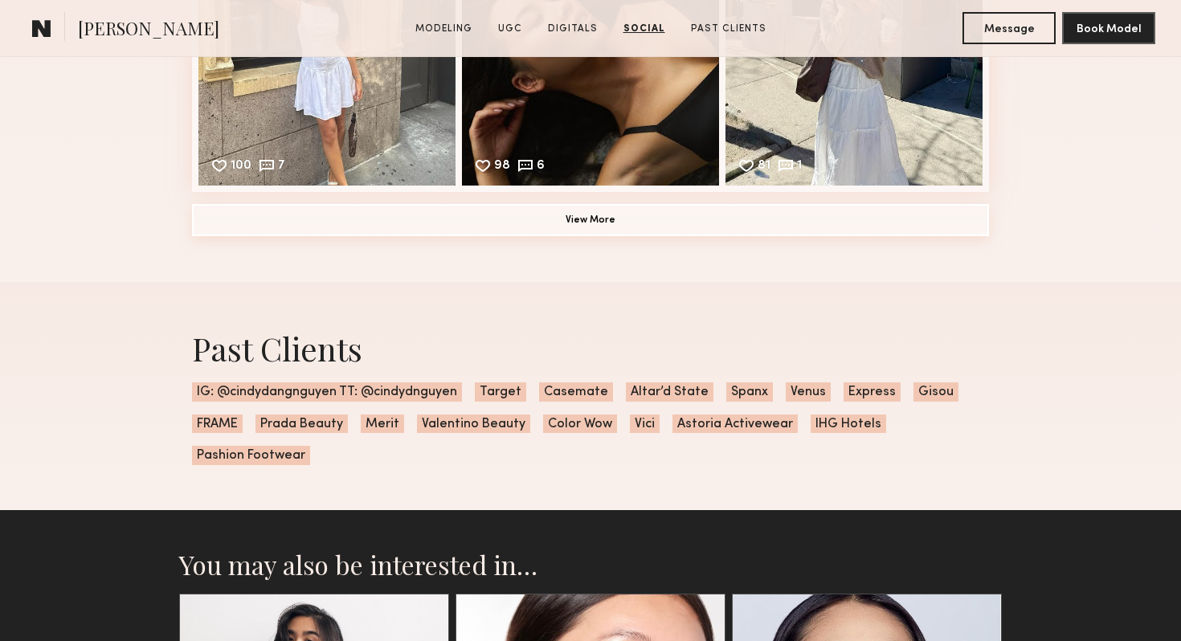
click at [534, 223] on button "View More" at bounding box center [590, 220] width 797 height 32
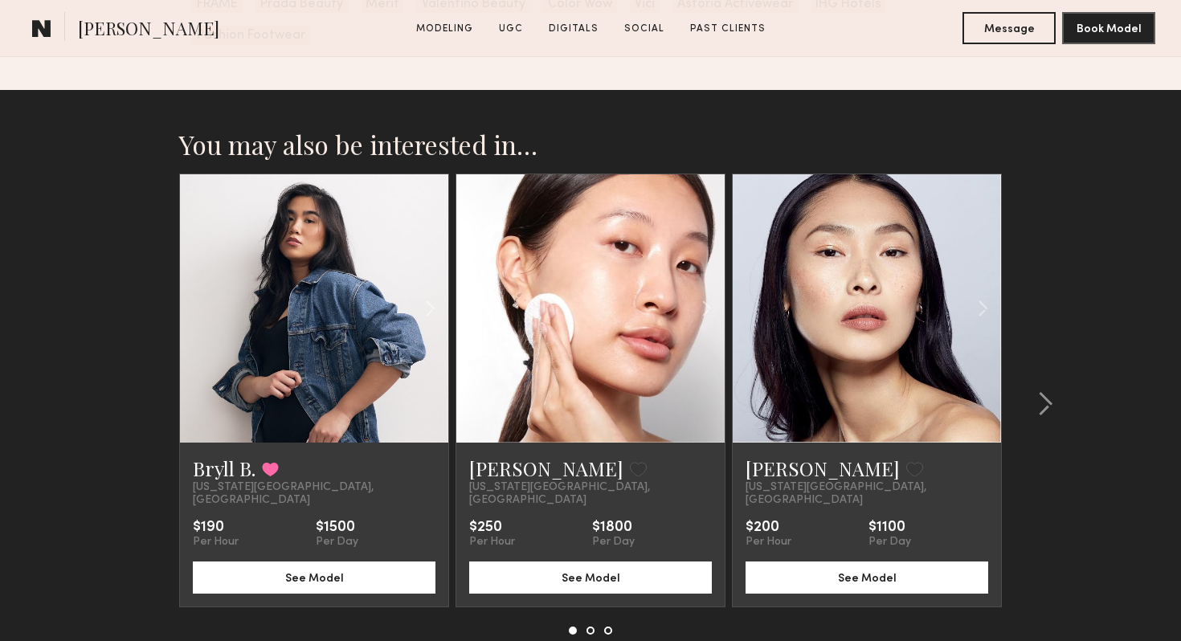
scroll to position [6871, 0]
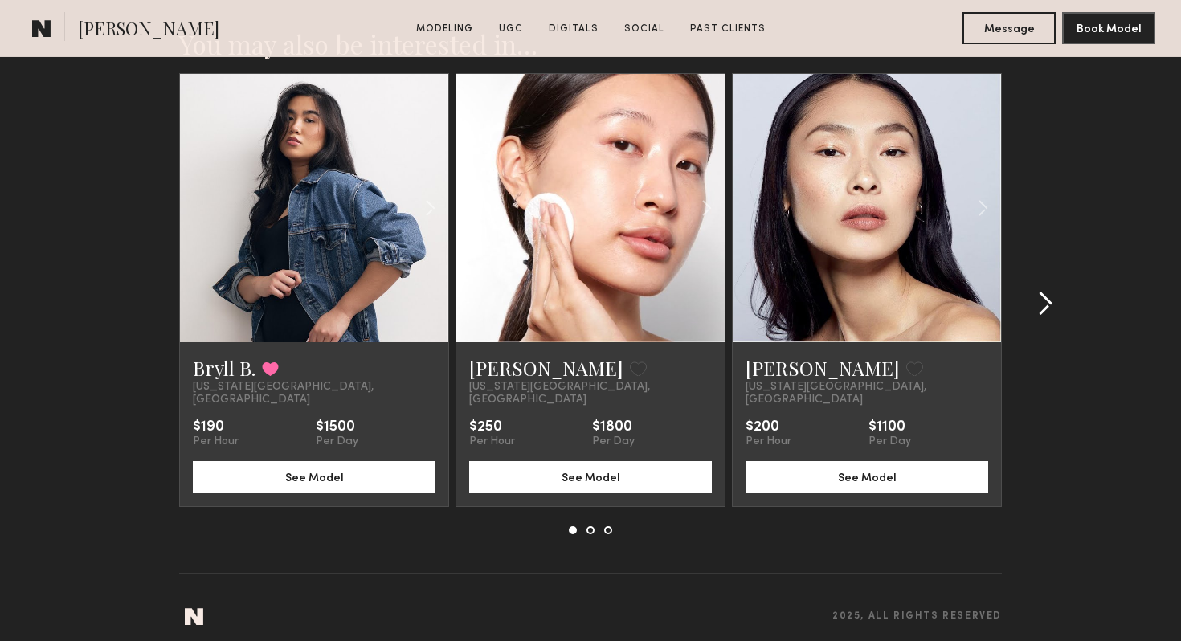
click at [1036, 302] on button at bounding box center [1040, 304] width 26 height 26
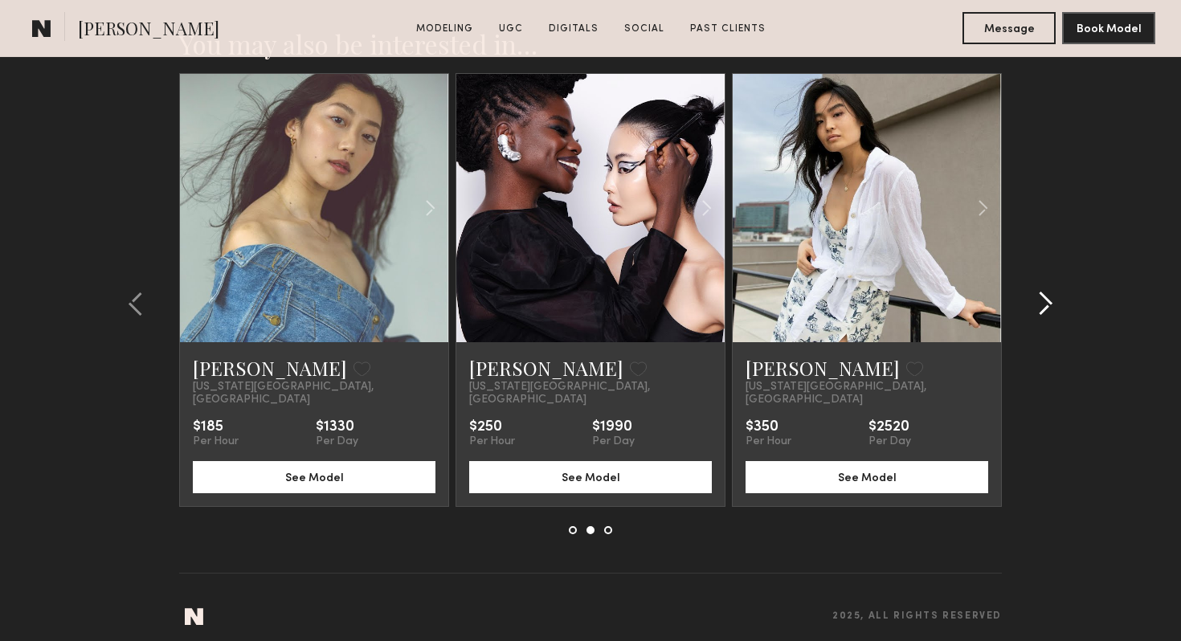
click at [1036, 302] on button at bounding box center [1040, 304] width 26 height 26
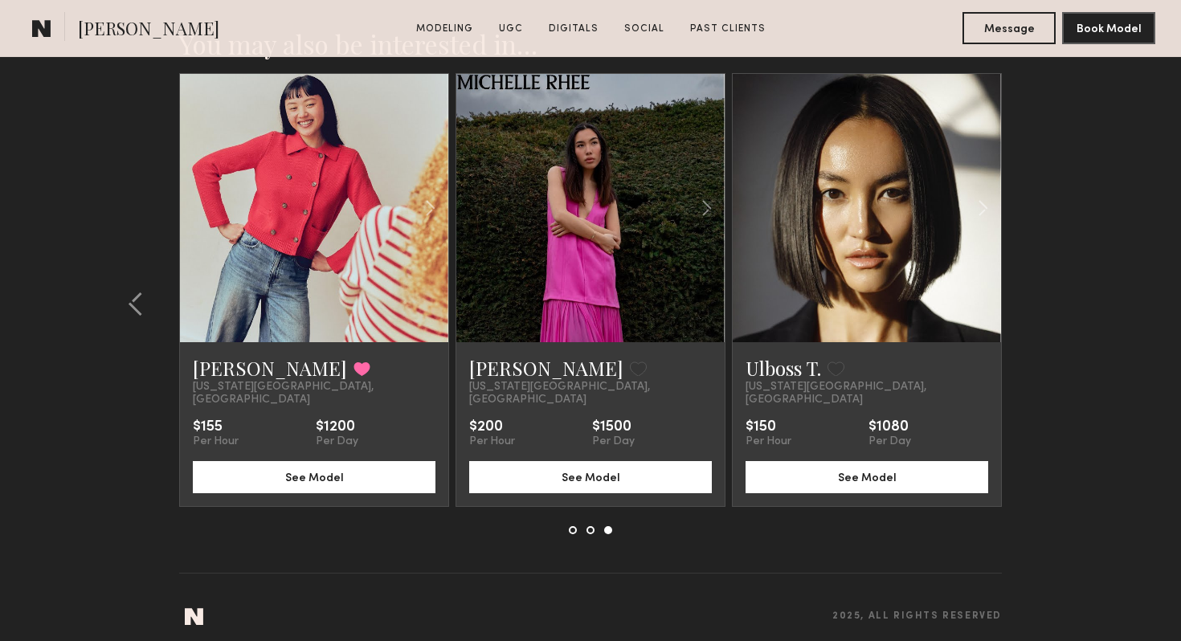
click at [1036, 302] on section "You may also be interested in… Bryll B. Favorited [US_STATE][GEOGRAPHIC_DATA], …" at bounding box center [590, 321] width 1181 height 663
click at [765, 370] on link "Ulboss T." at bounding box center [784, 368] width 76 height 26
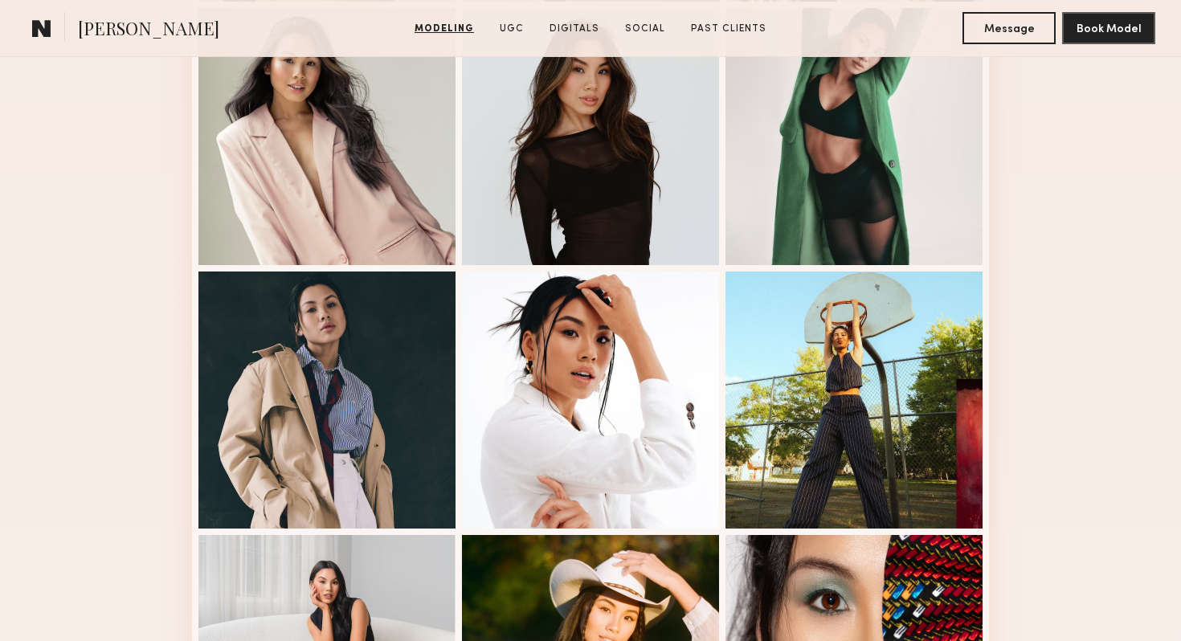
scroll to position [648, 0]
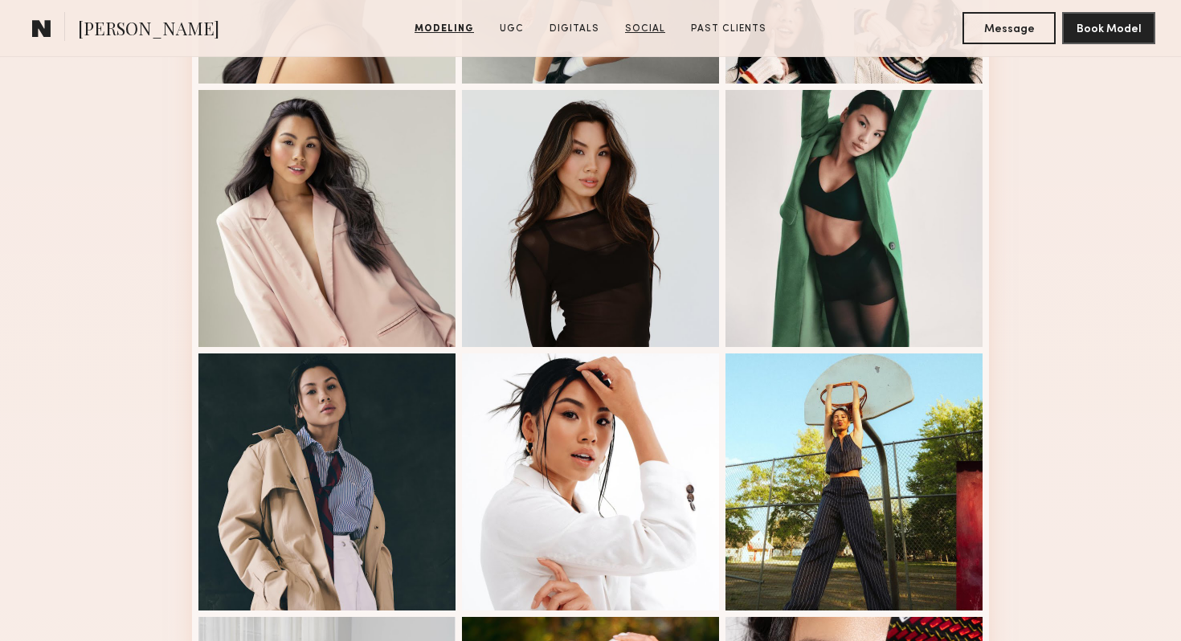
click at [652, 31] on link "Social" at bounding box center [645, 29] width 53 height 14
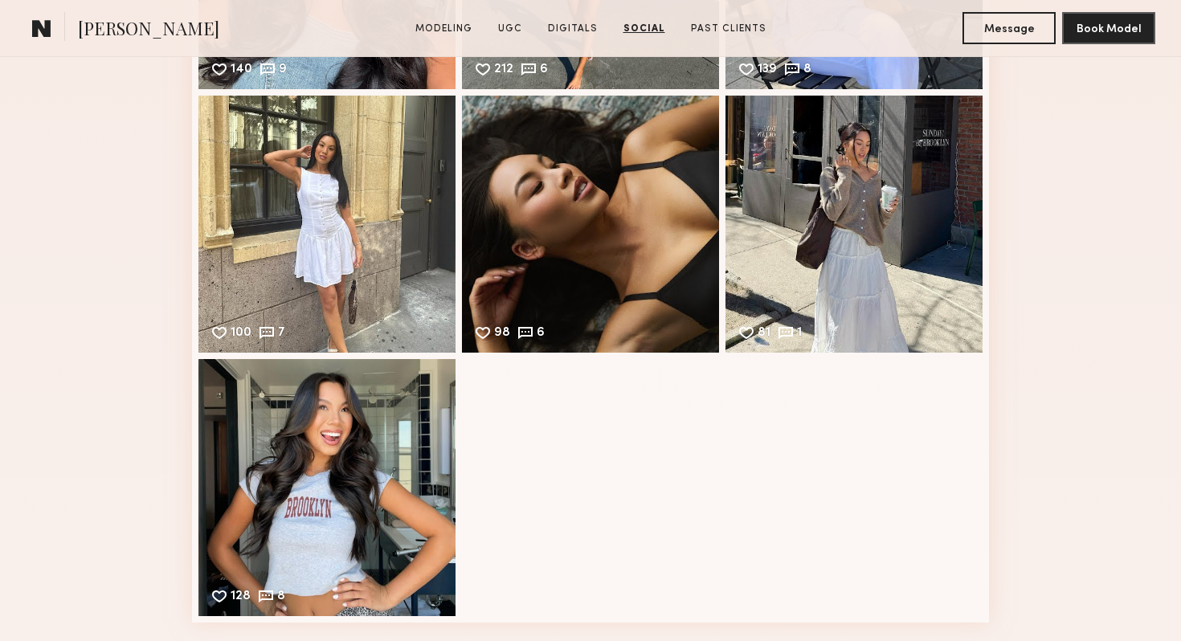
scroll to position [5963, 0]
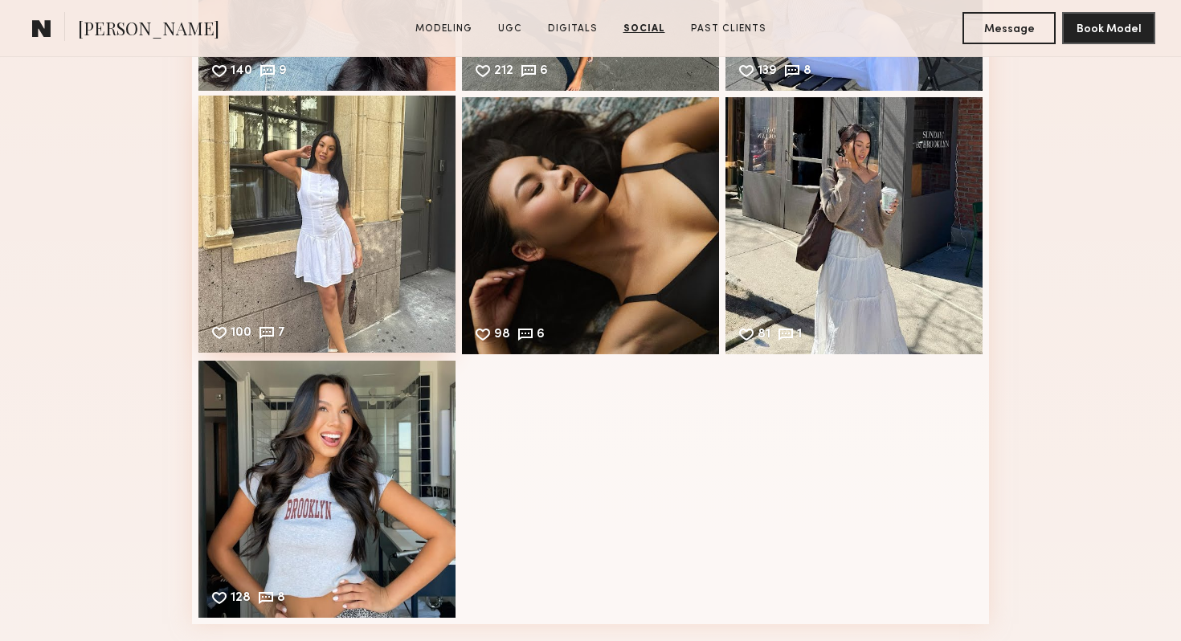
click at [357, 247] on div "100 7 Likes & comments displayed to show model’s engagement" at bounding box center [326, 224] width 257 height 257
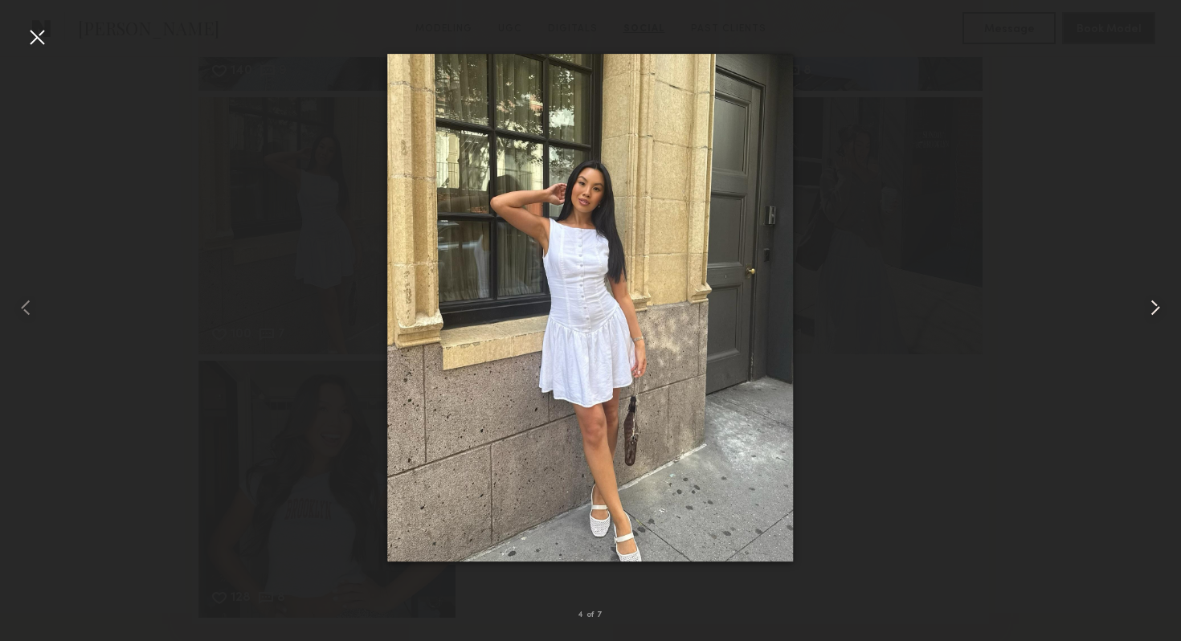
click at [1146, 314] on common-icon at bounding box center [1155, 308] width 26 height 26
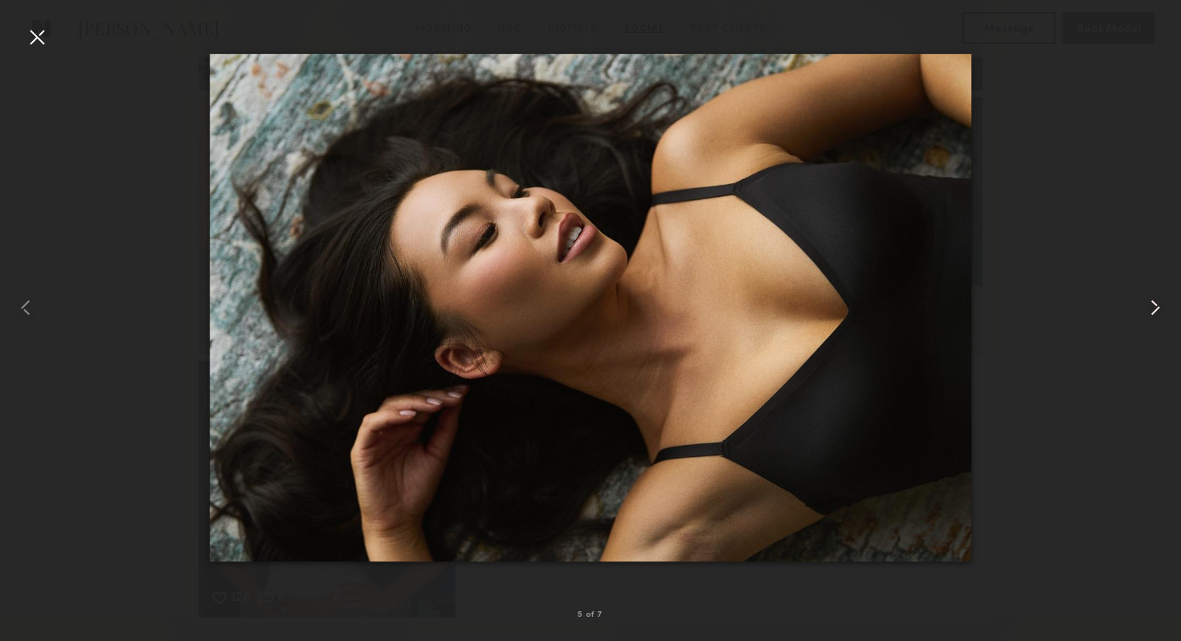
click at [1146, 314] on common-icon at bounding box center [1155, 308] width 26 height 26
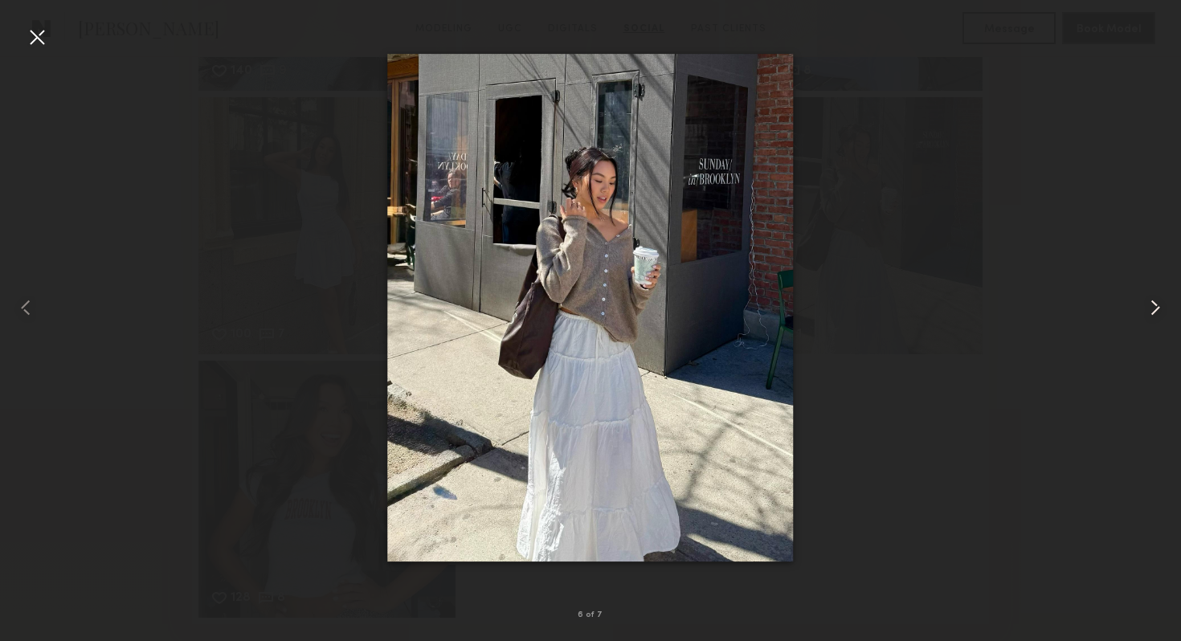
click at [1146, 314] on common-icon at bounding box center [1155, 308] width 26 height 26
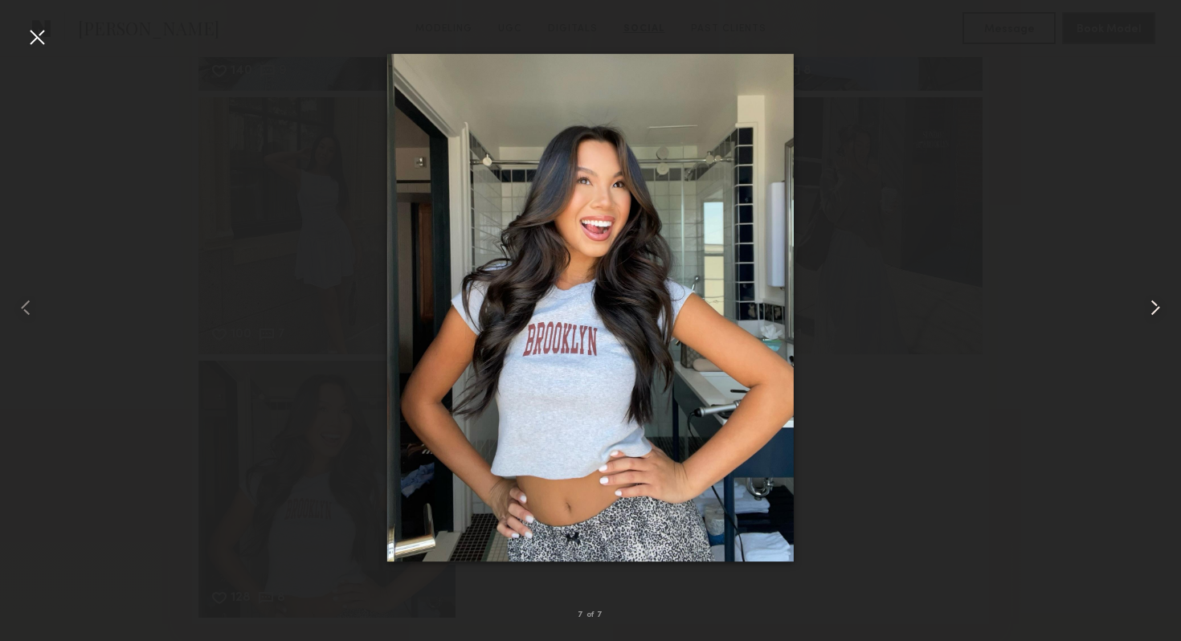
click at [1146, 314] on common-icon at bounding box center [1155, 308] width 26 height 26
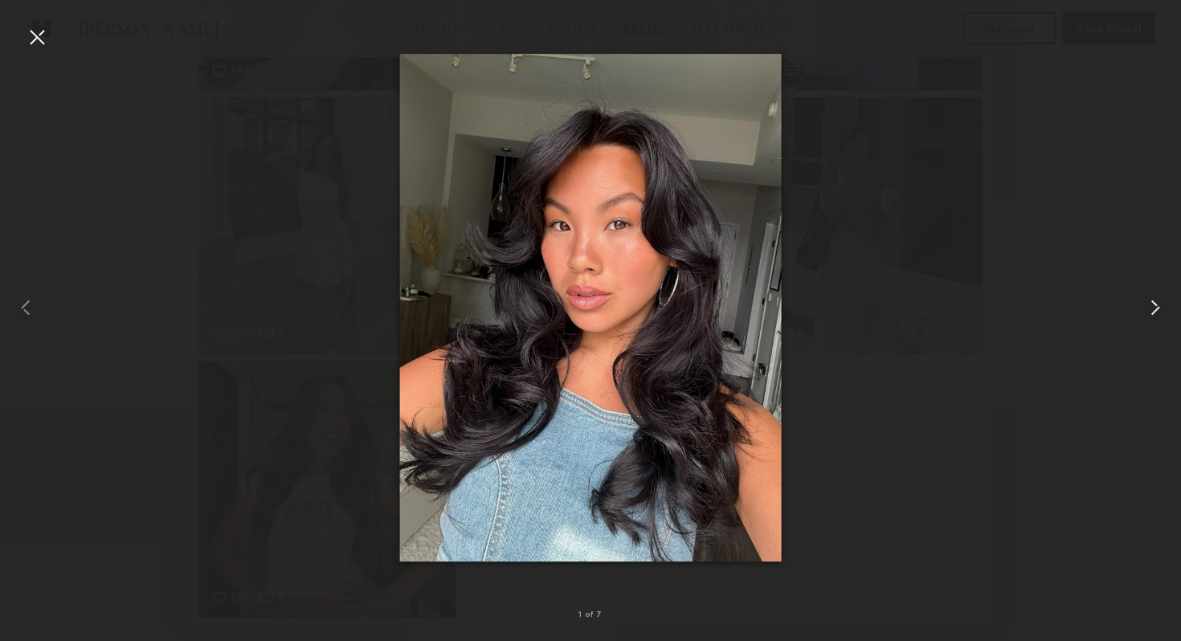
click at [1146, 314] on common-icon at bounding box center [1155, 308] width 26 height 26
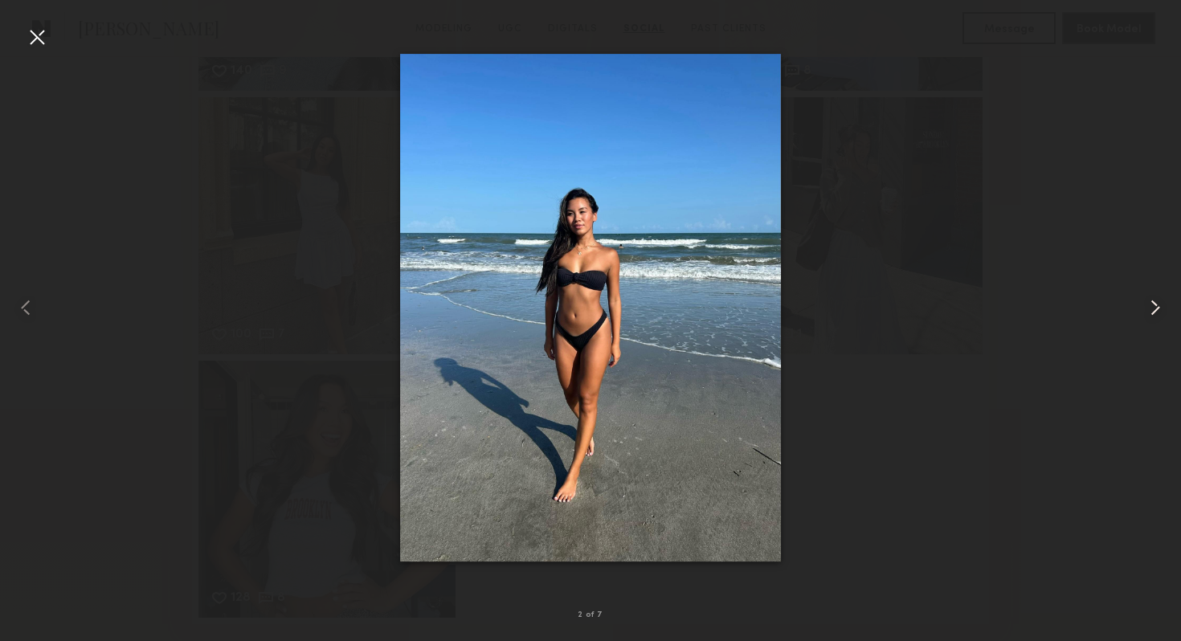
click at [1146, 314] on common-icon at bounding box center [1155, 308] width 26 height 26
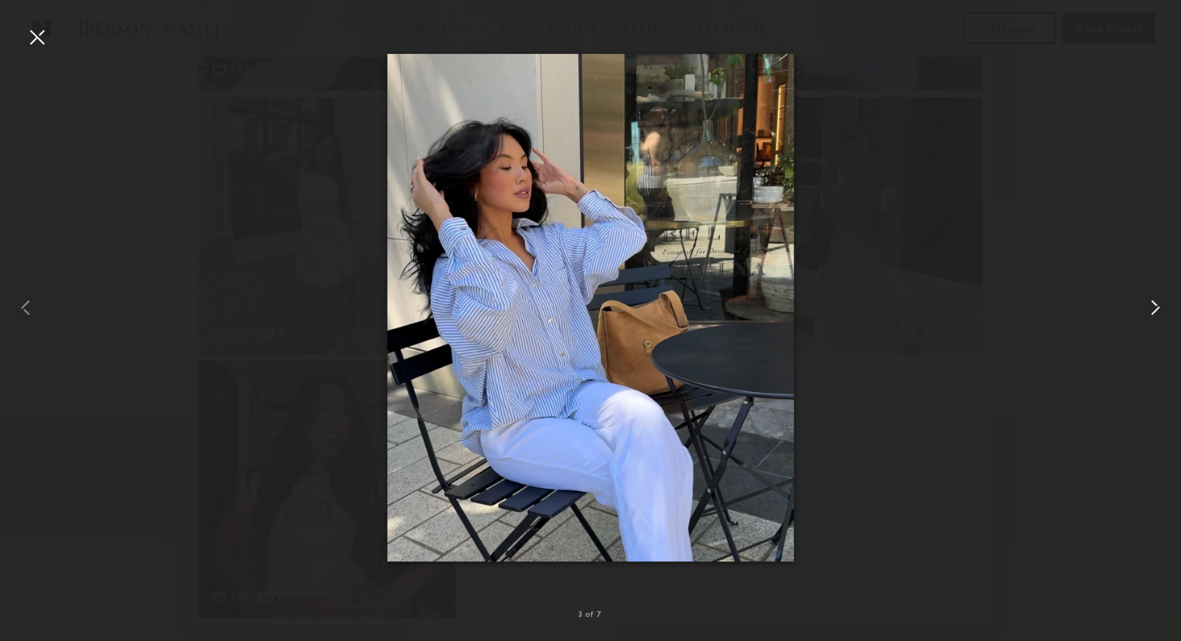
click at [1146, 314] on common-icon at bounding box center [1155, 308] width 26 height 26
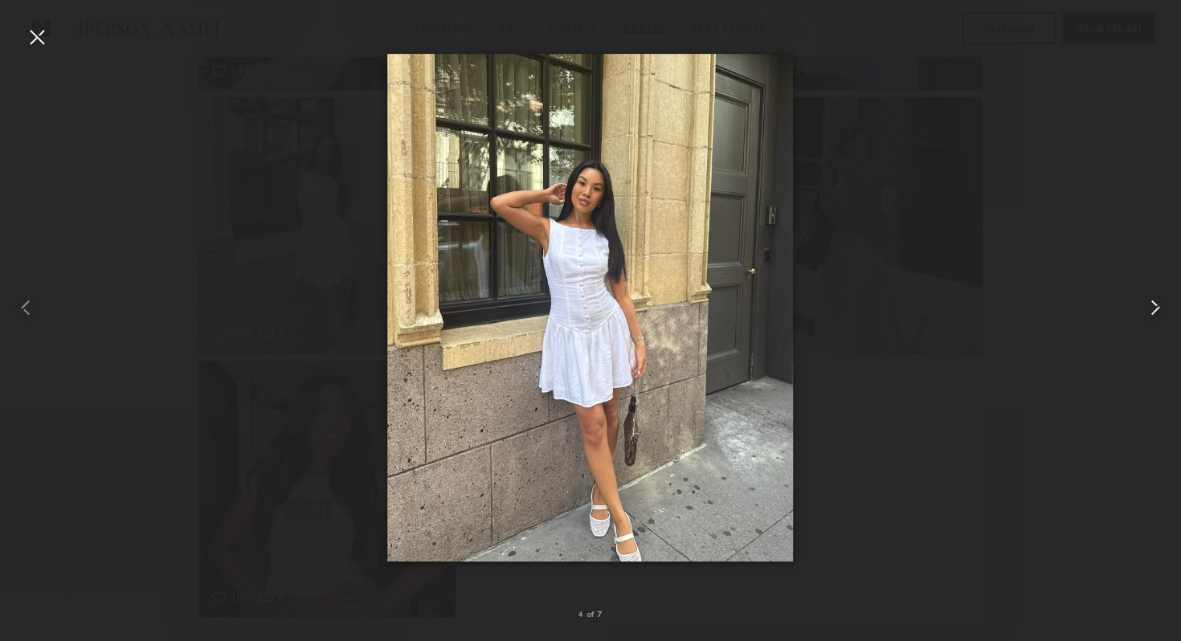
click at [1146, 314] on common-icon at bounding box center [1155, 308] width 26 height 26
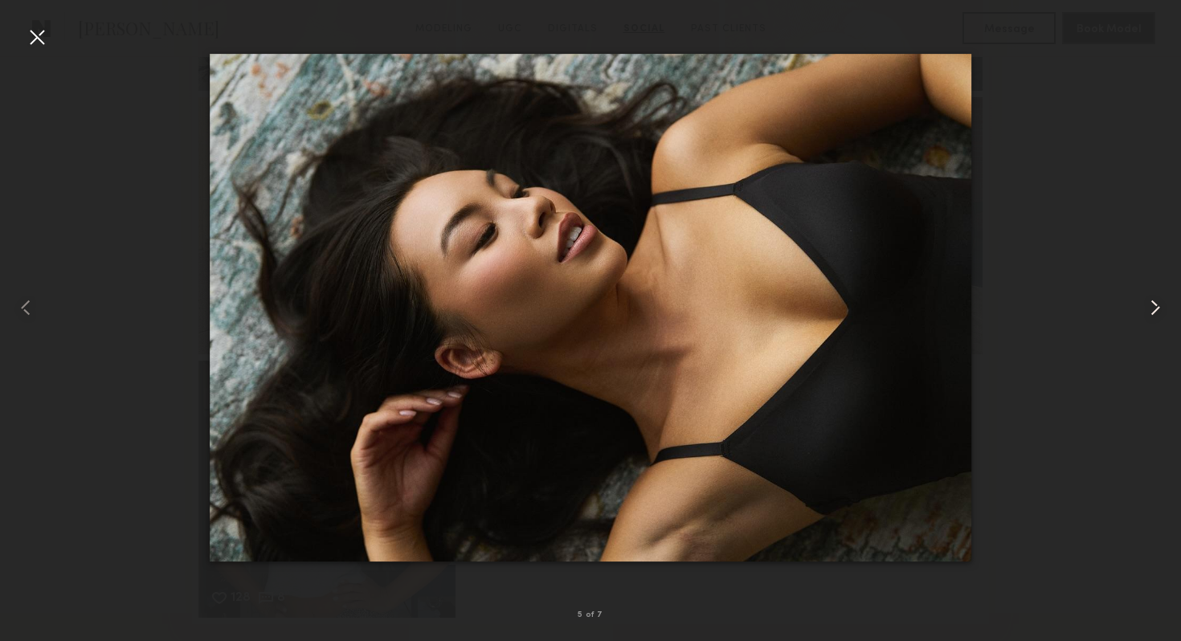
click at [1146, 314] on common-icon at bounding box center [1155, 308] width 26 height 26
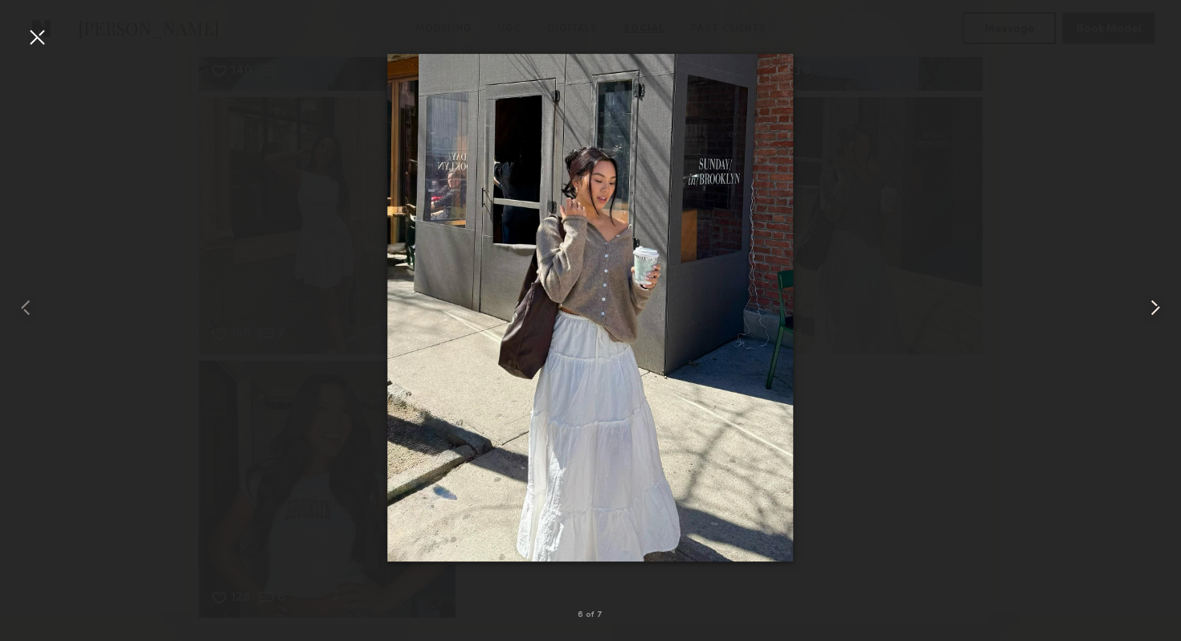
click at [1146, 314] on common-icon at bounding box center [1155, 308] width 26 height 26
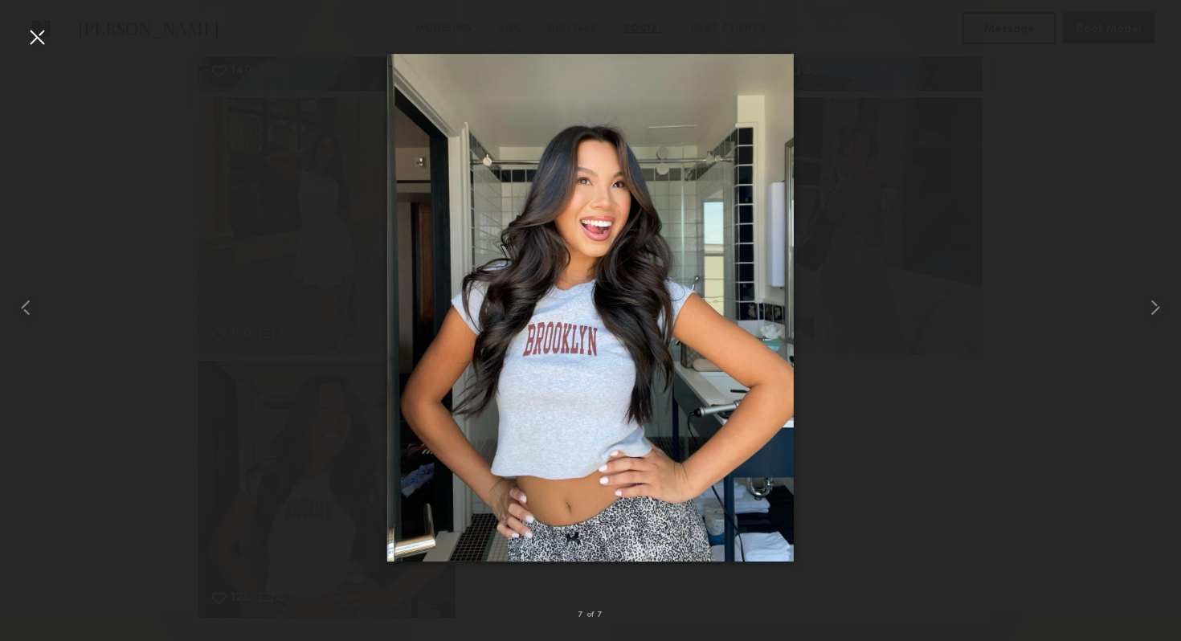
click at [1068, 371] on div at bounding box center [590, 308] width 1181 height 564
click at [35, 41] on div at bounding box center [37, 37] width 26 height 26
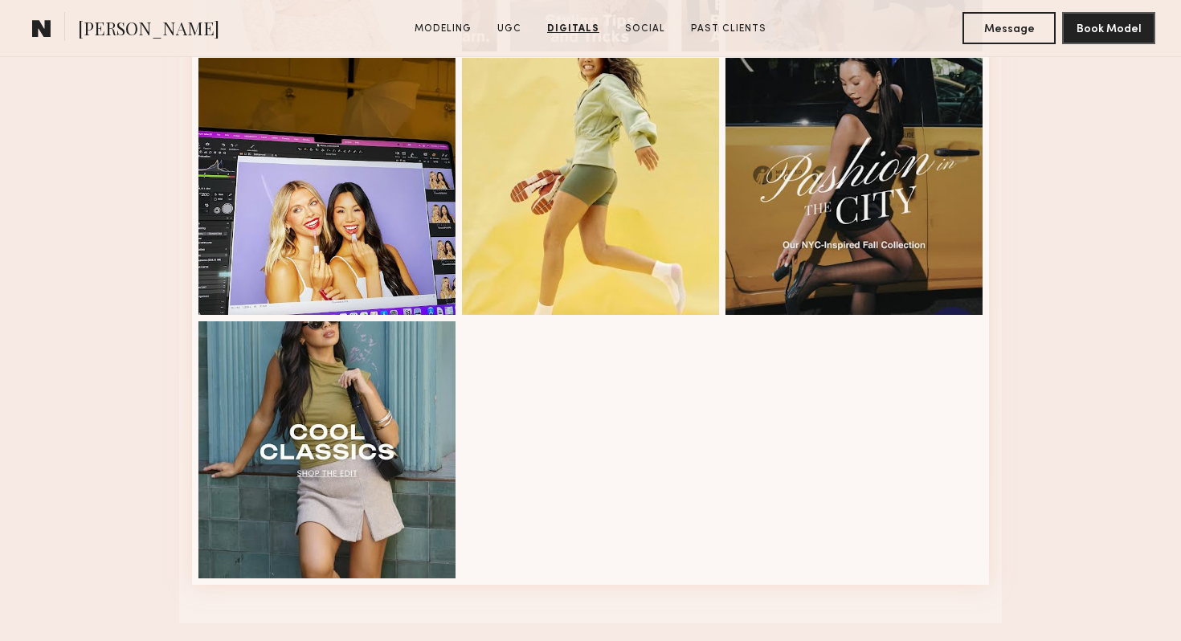
scroll to position [4300, 0]
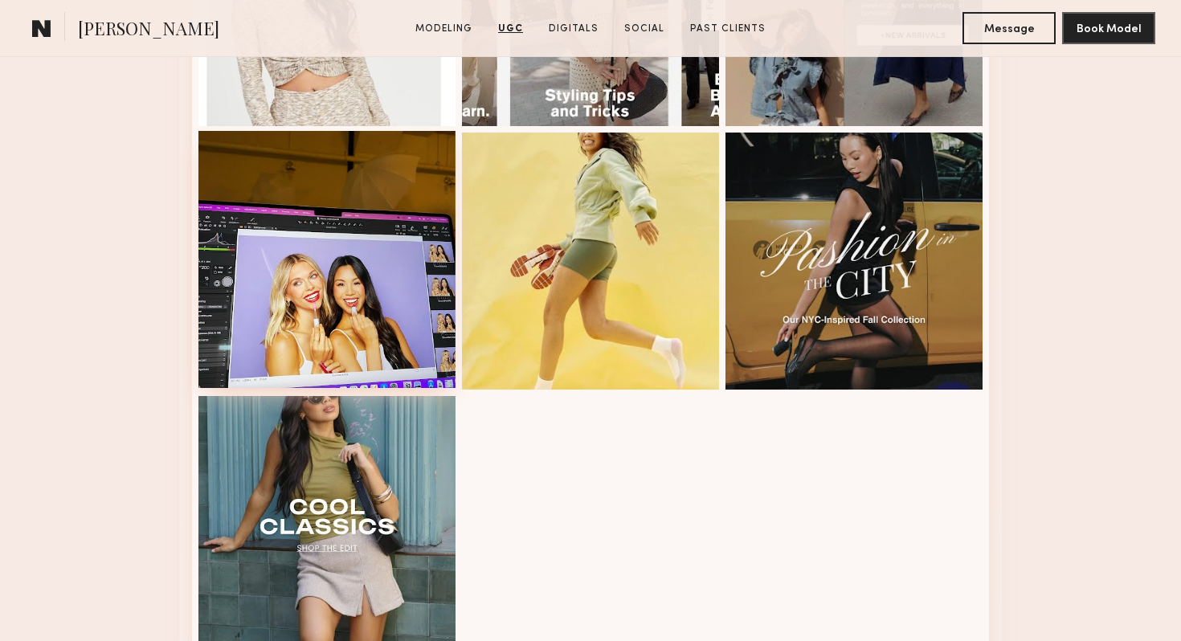
click at [342, 289] on div at bounding box center [326, 259] width 257 height 257
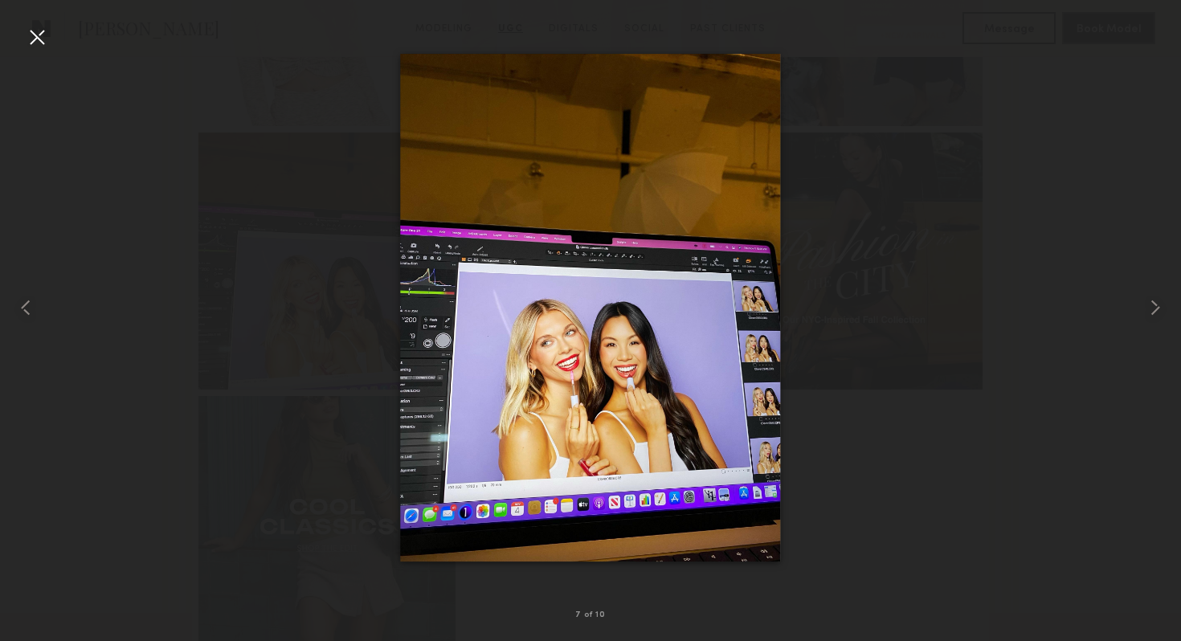
click at [1048, 330] on div at bounding box center [590, 308] width 1181 height 564
click at [1152, 311] on common-icon at bounding box center [1155, 308] width 26 height 26
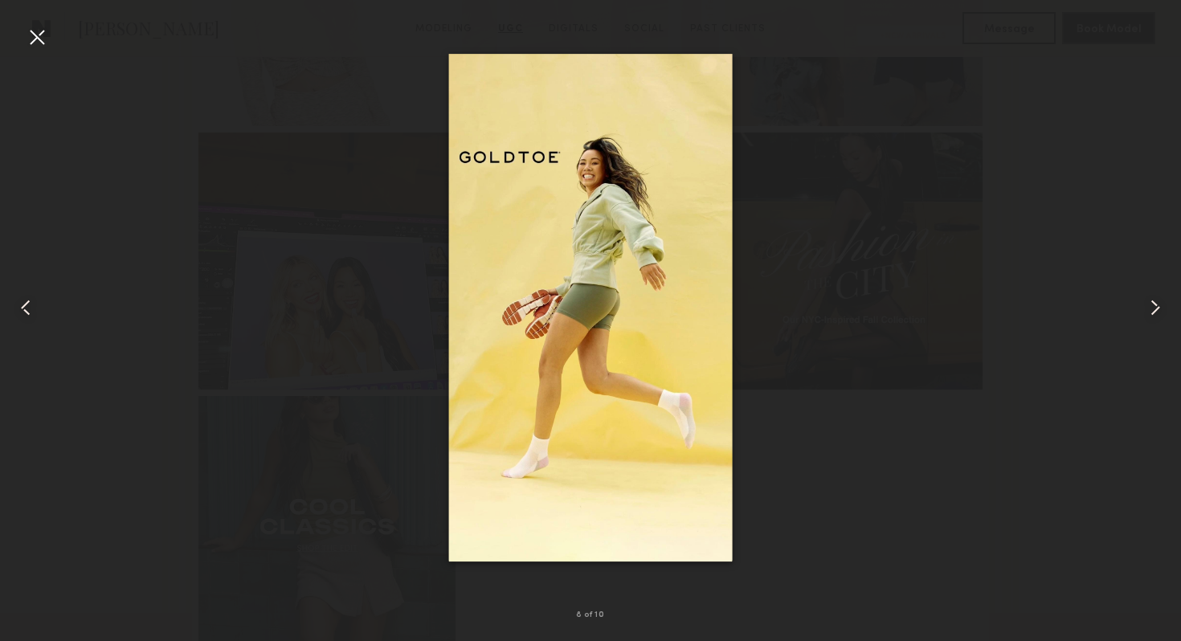
click at [1152, 311] on common-icon at bounding box center [1155, 308] width 26 height 26
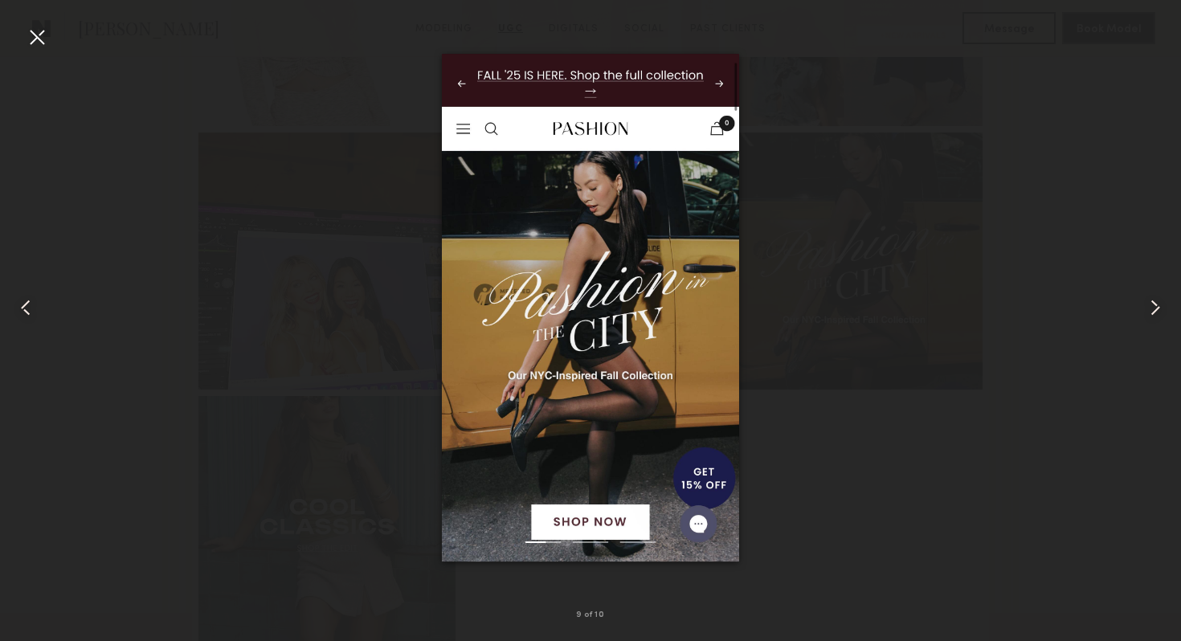
click at [1152, 311] on common-icon at bounding box center [1155, 308] width 26 height 26
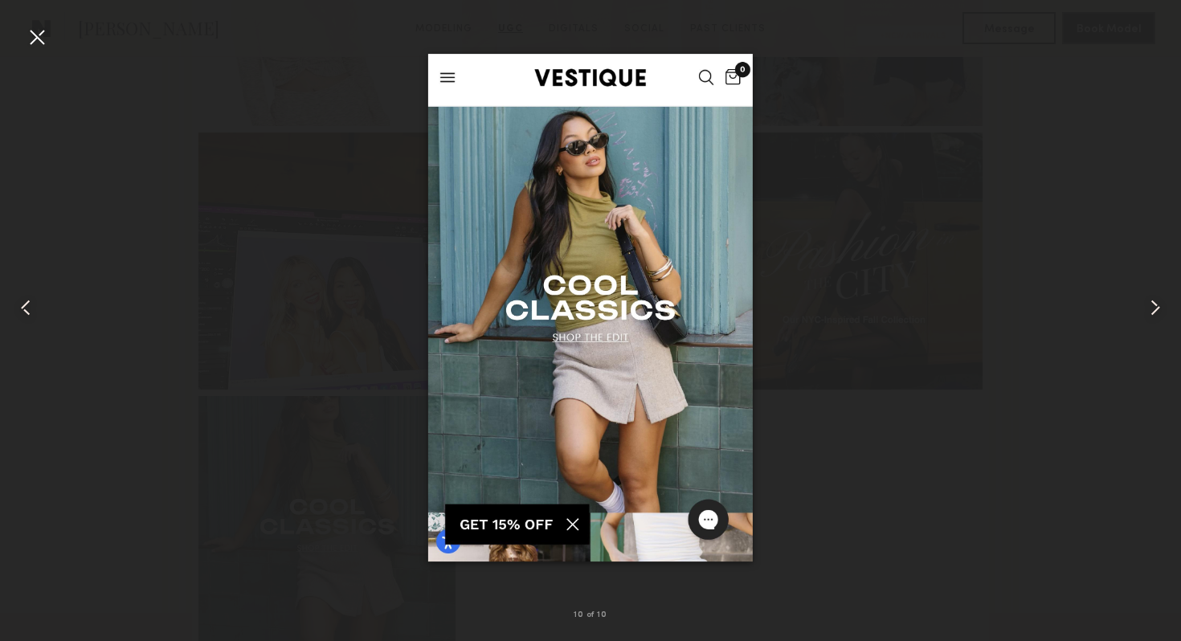
click at [1152, 311] on common-icon at bounding box center [1155, 308] width 26 height 26
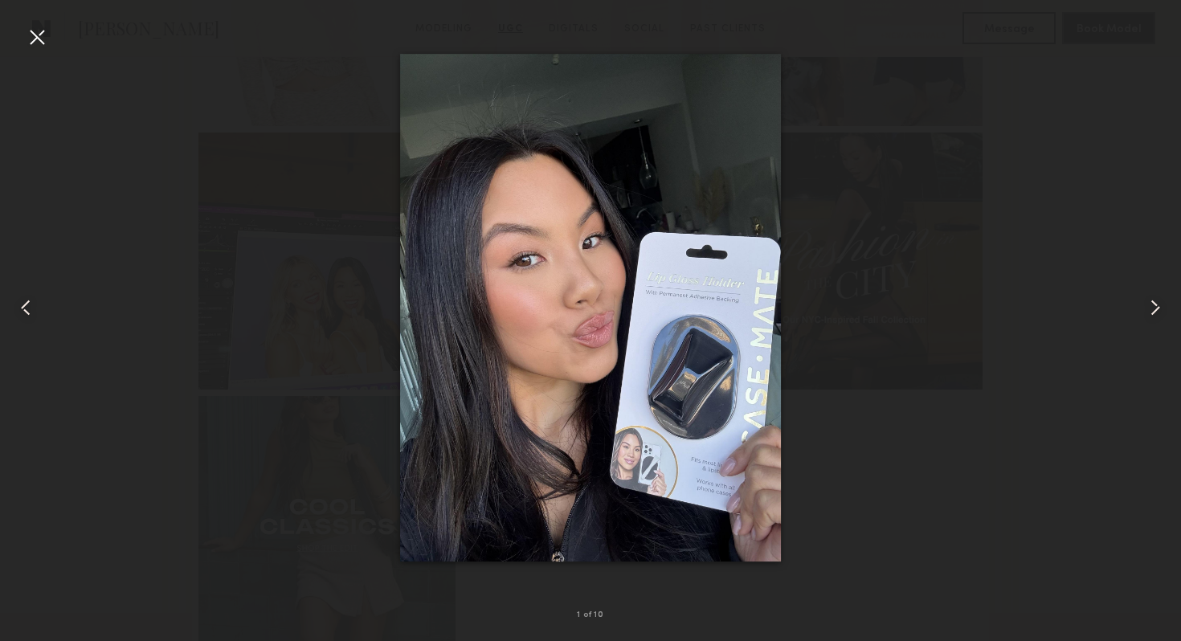
click at [1152, 311] on common-icon at bounding box center [1155, 308] width 26 height 26
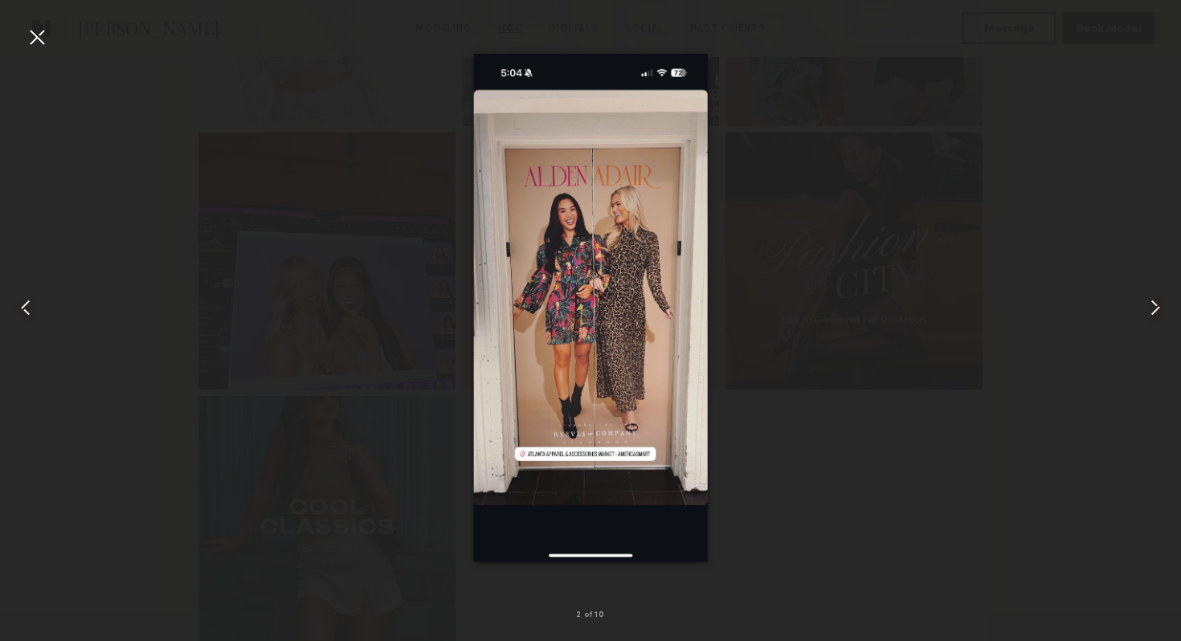
click at [35, 35] on div at bounding box center [37, 37] width 26 height 26
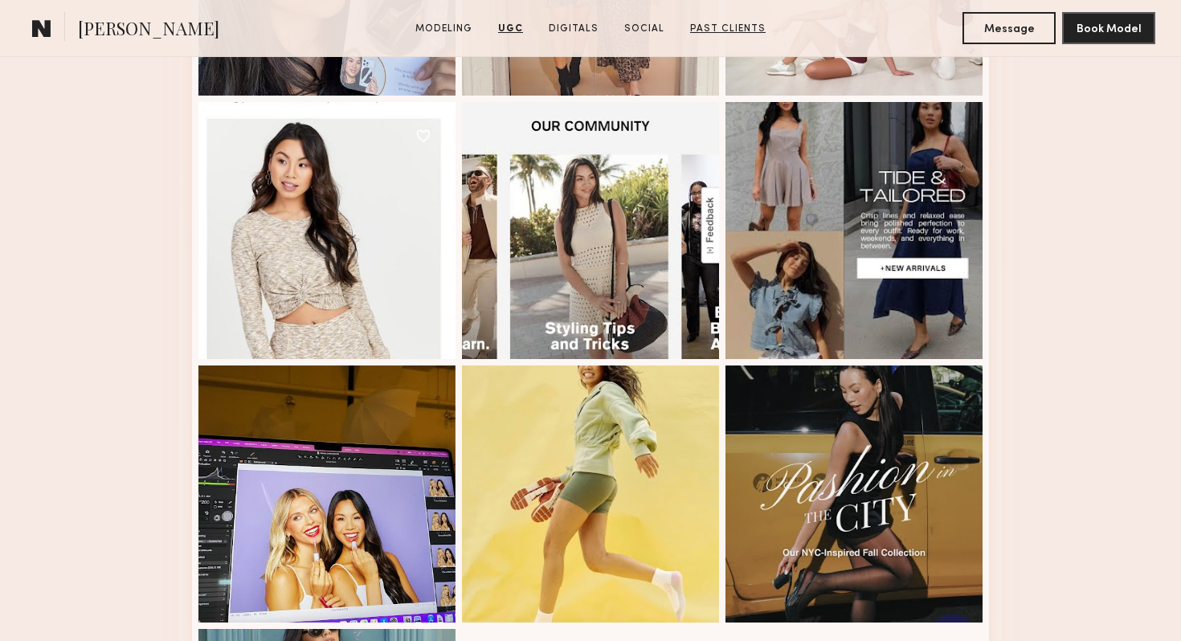
click at [728, 27] on link "Past Clients" at bounding box center [728, 29] width 88 height 14
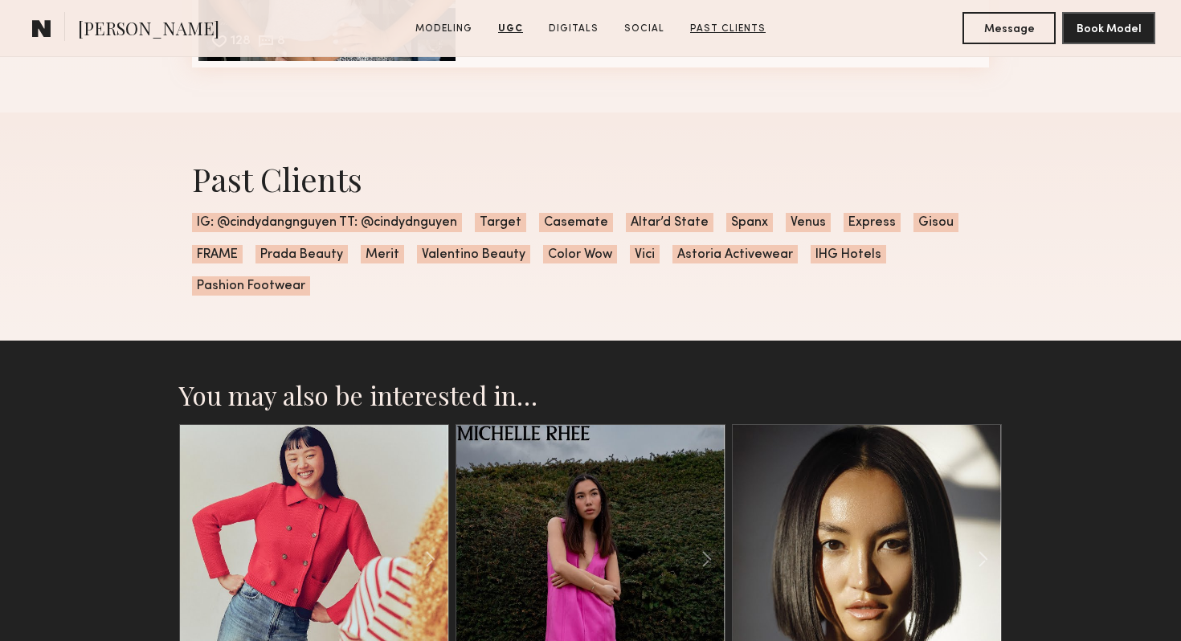
scroll to position [6536, 0]
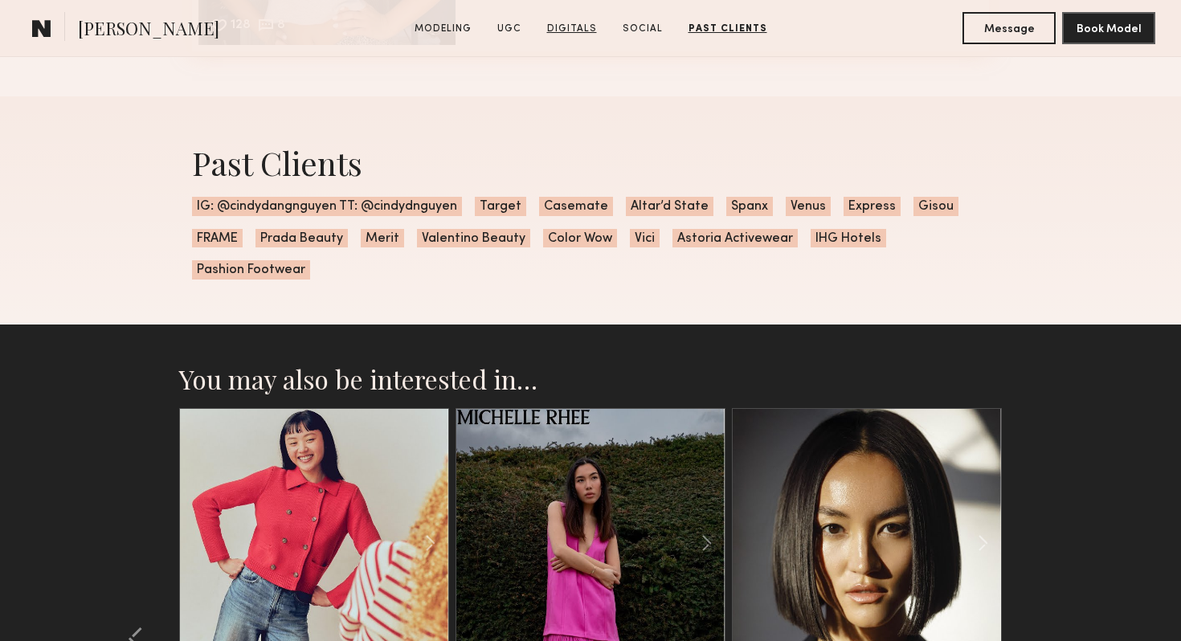
click at [578, 27] on link "Digitals" at bounding box center [572, 29] width 63 height 14
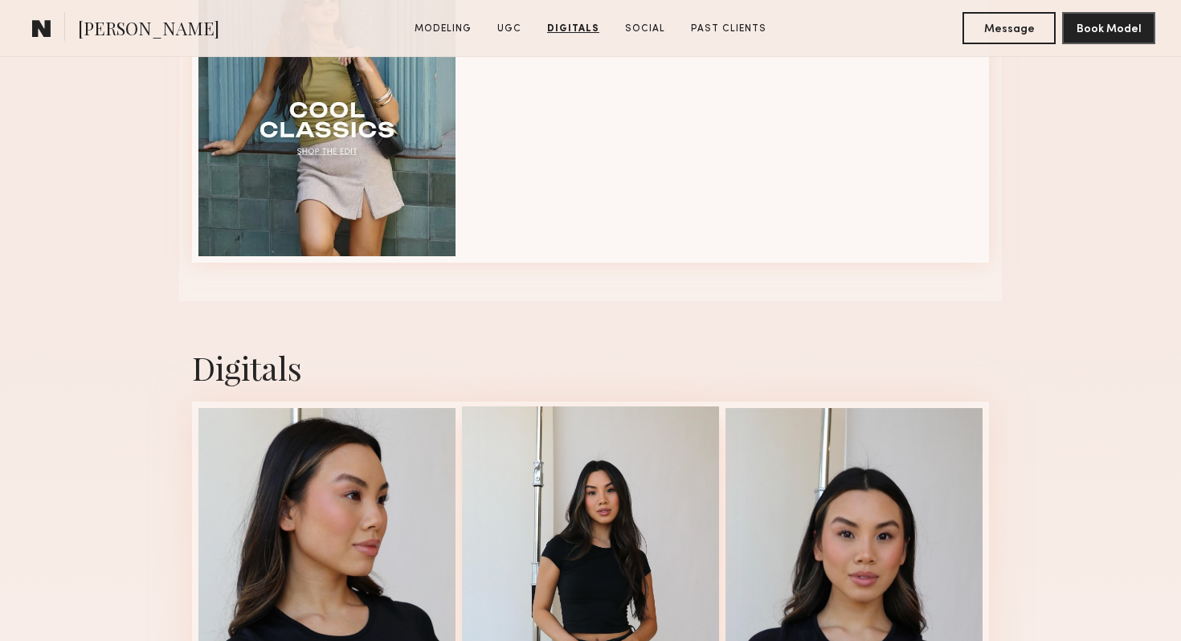
scroll to position [4247, 0]
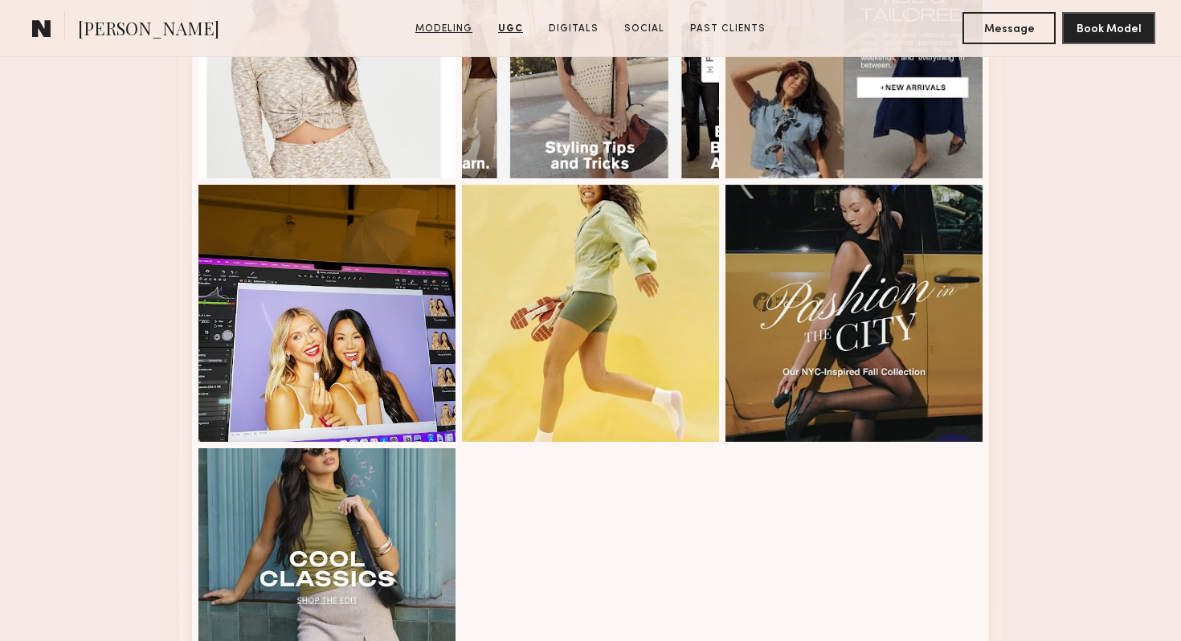
click at [441, 28] on link "Modeling" at bounding box center [444, 29] width 70 height 14
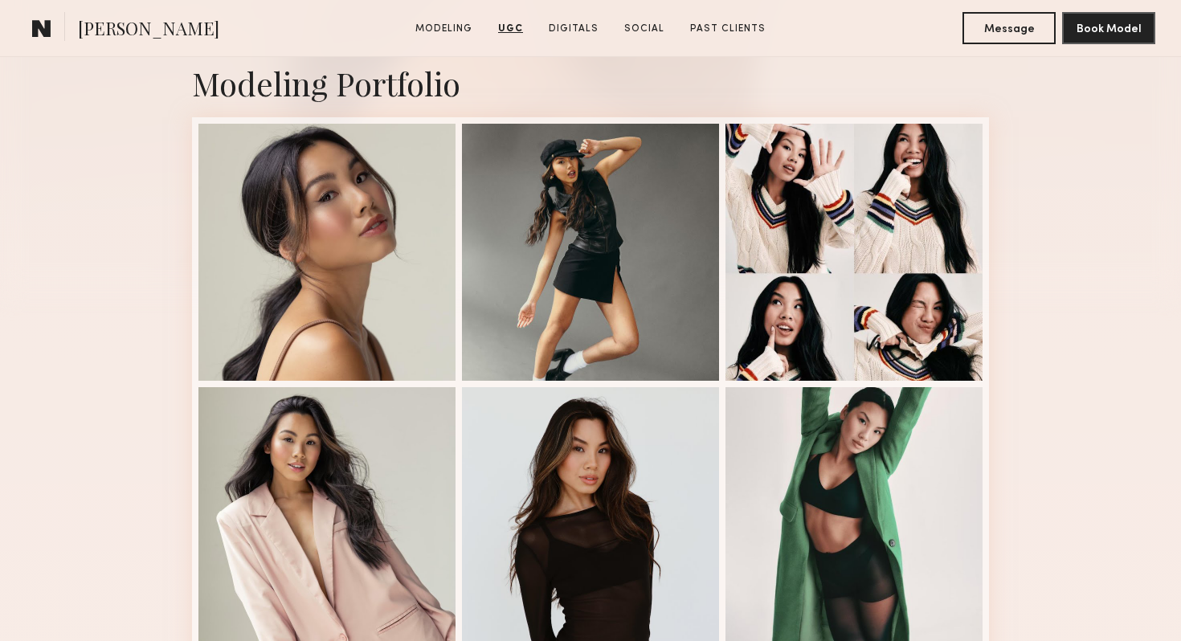
scroll to position [271, 0]
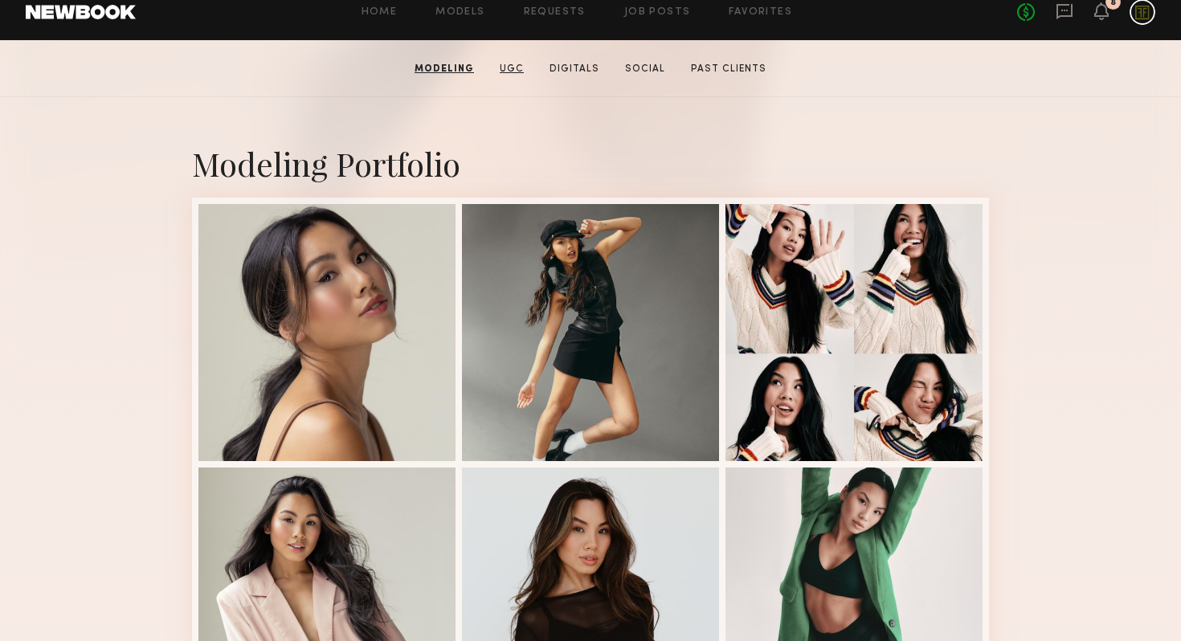
click at [512, 67] on link "UGC" at bounding box center [511, 69] width 37 height 14
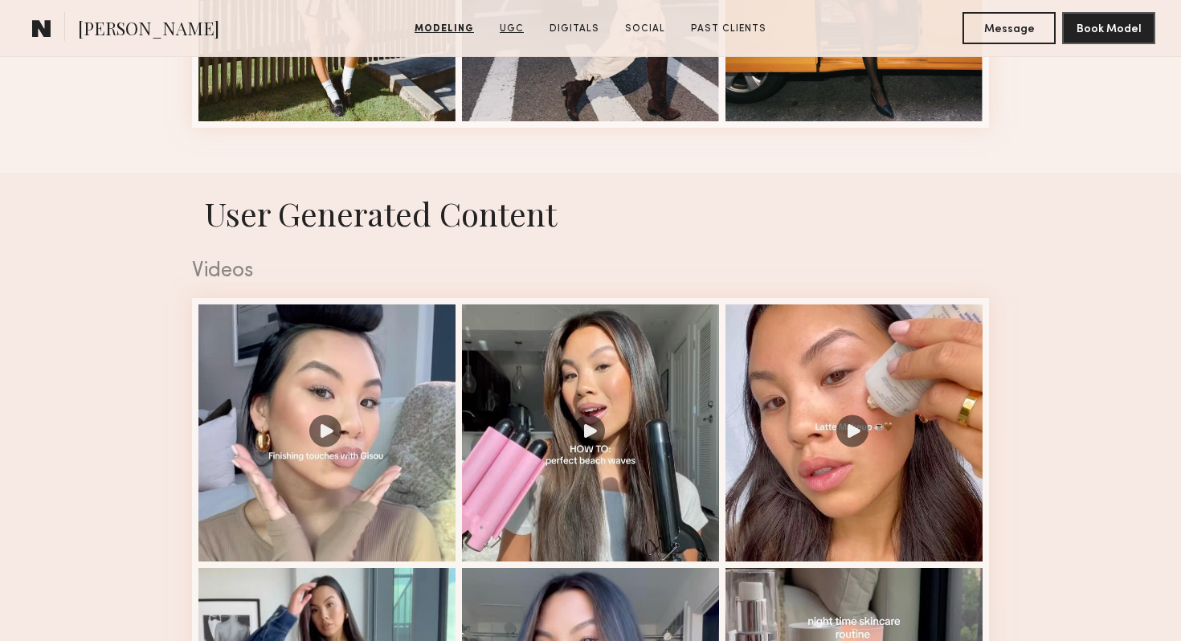
scroll to position [2531, 0]
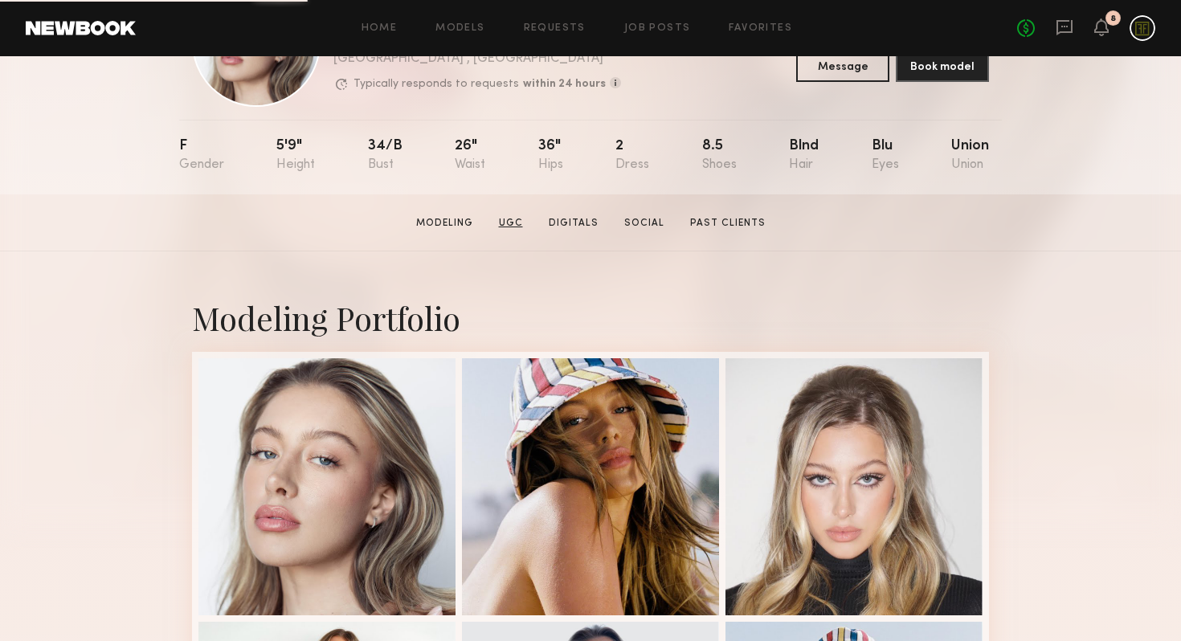
click at [519, 221] on link "UGC" at bounding box center [510, 223] width 37 height 14
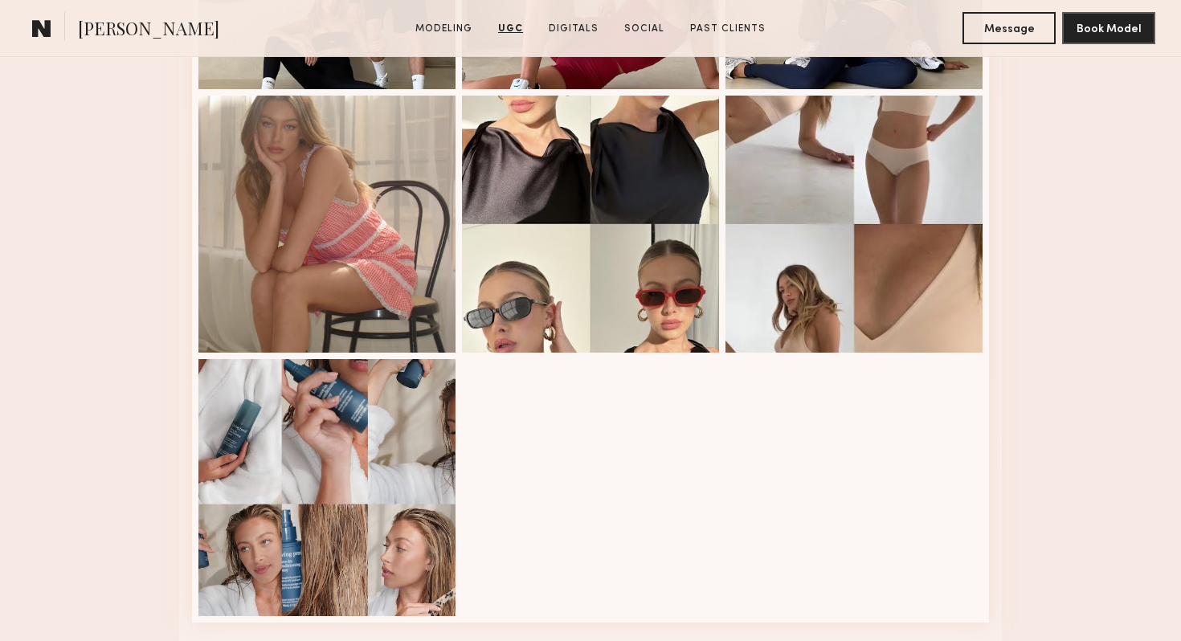
scroll to position [3377, 0]
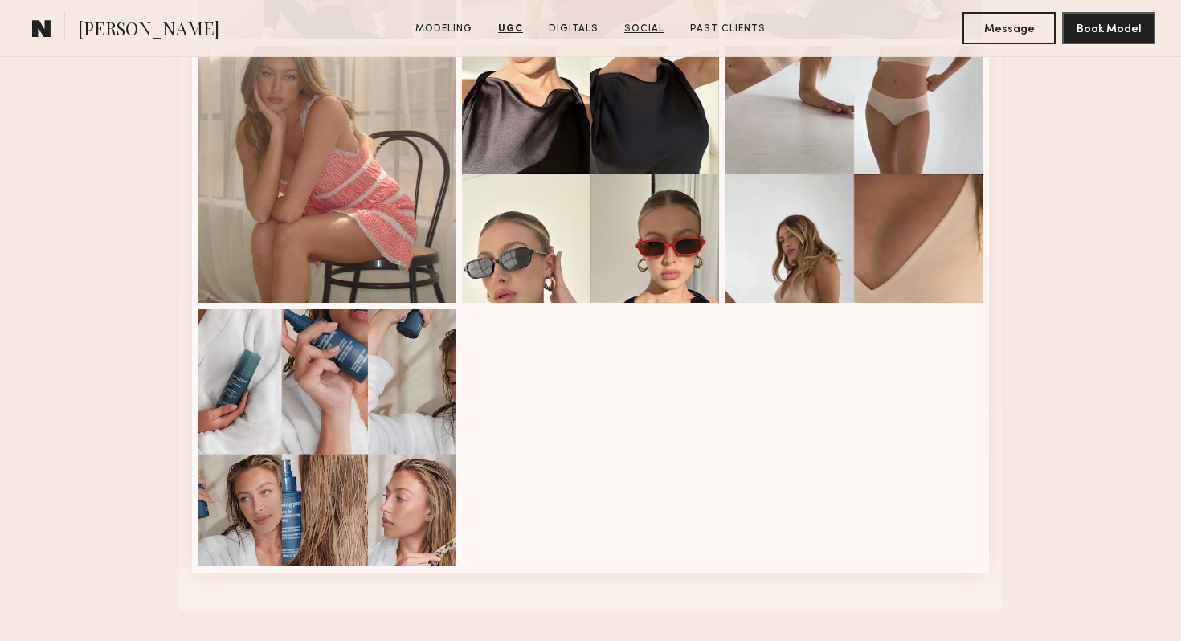
click at [645, 28] on link "Social" at bounding box center [644, 29] width 53 height 14
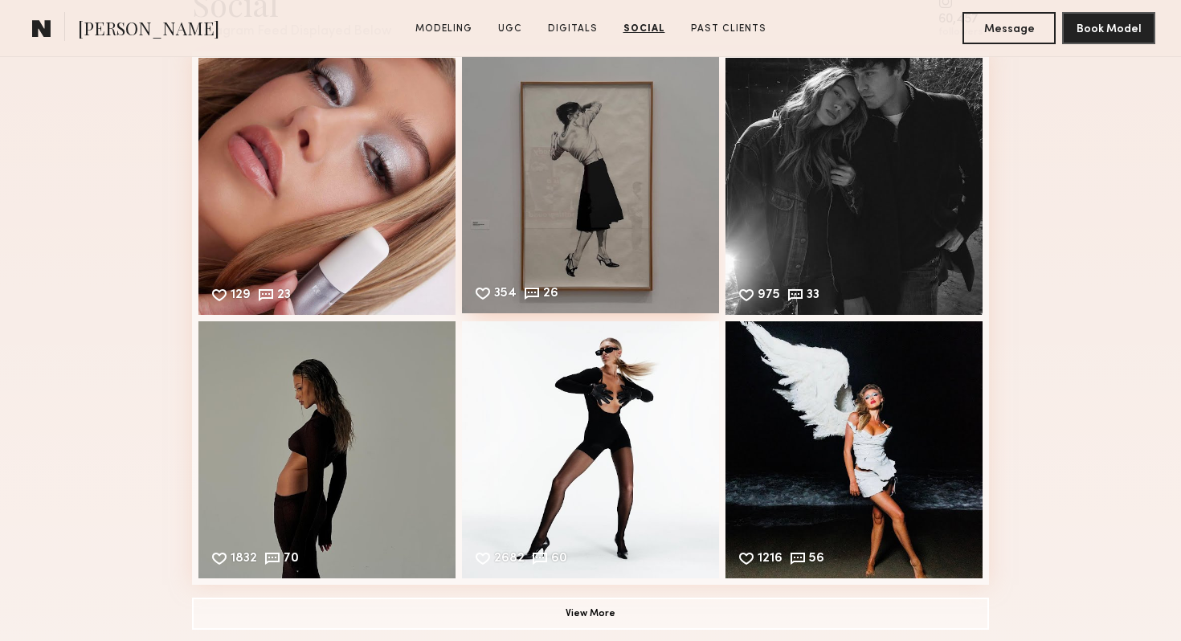
scroll to position [4806, 0]
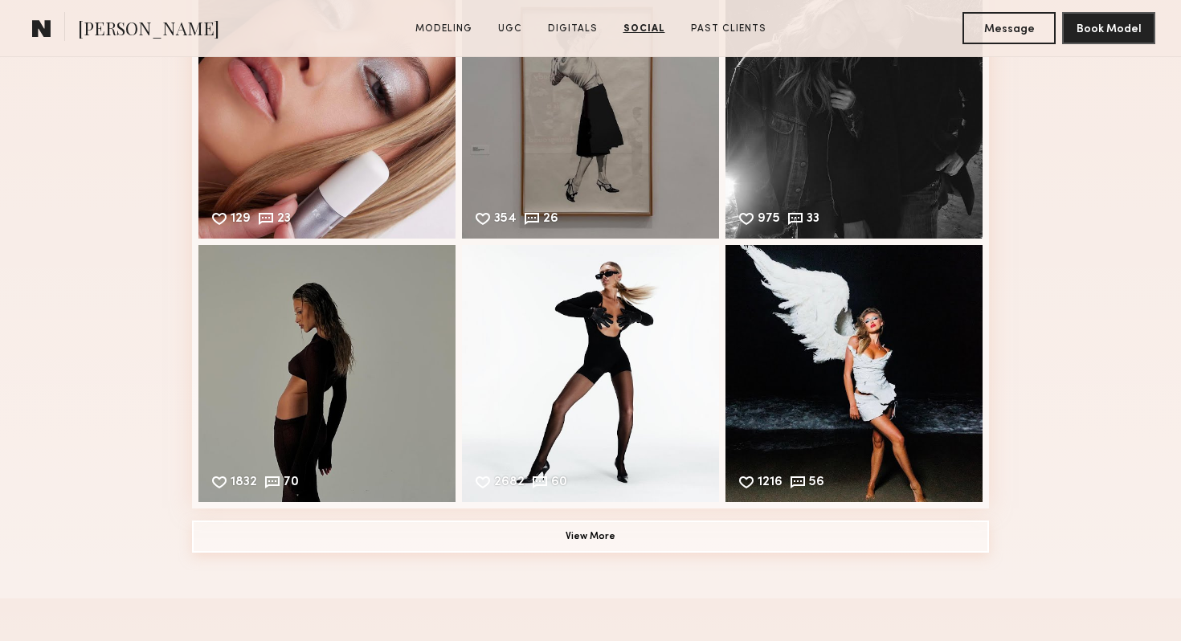
click at [679, 543] on button "View More" at bounding box center [590, 537] width 797 height 32
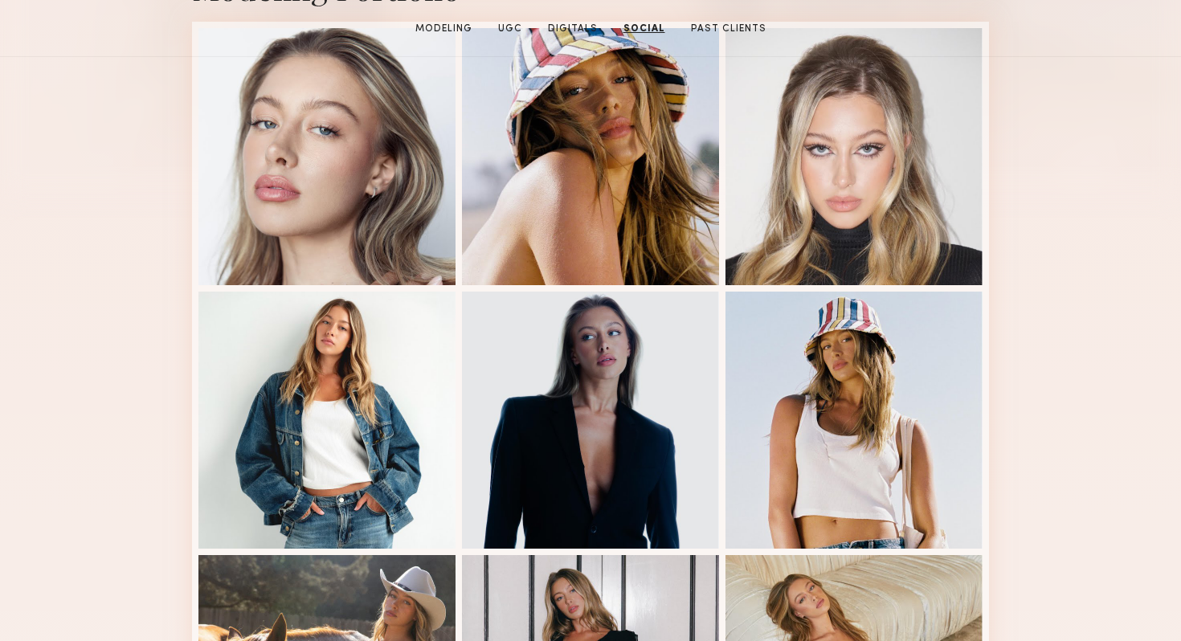
scroll to position [0, 0]
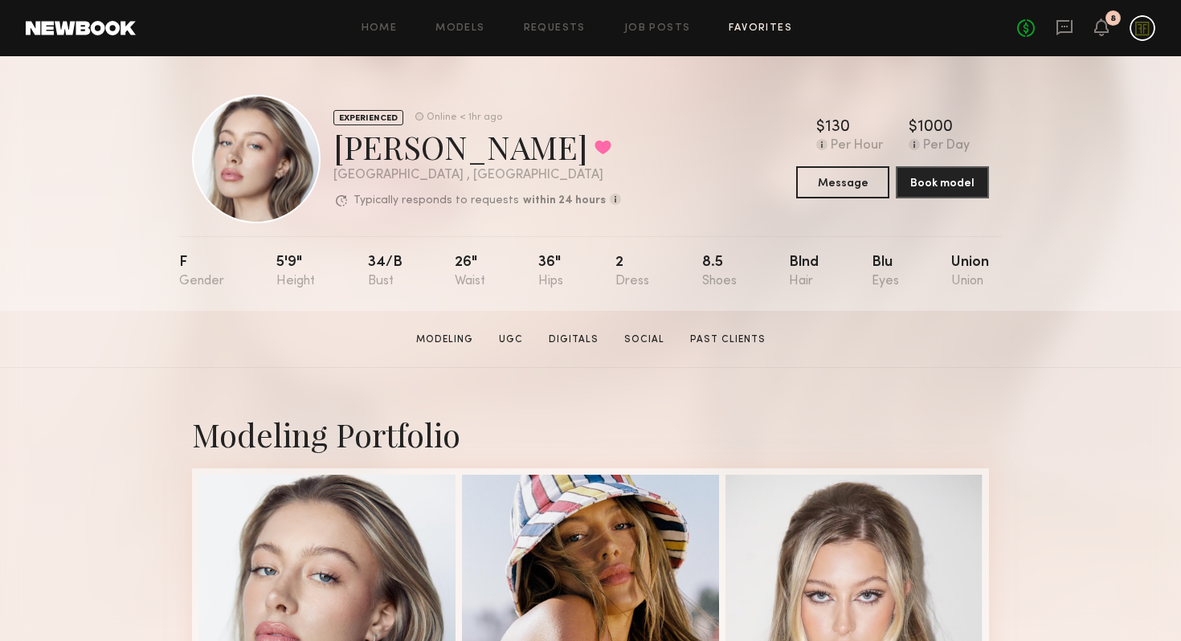
click at [743, 23] on link "Favorites" at bounding box center [760, 28] width 63 height 10
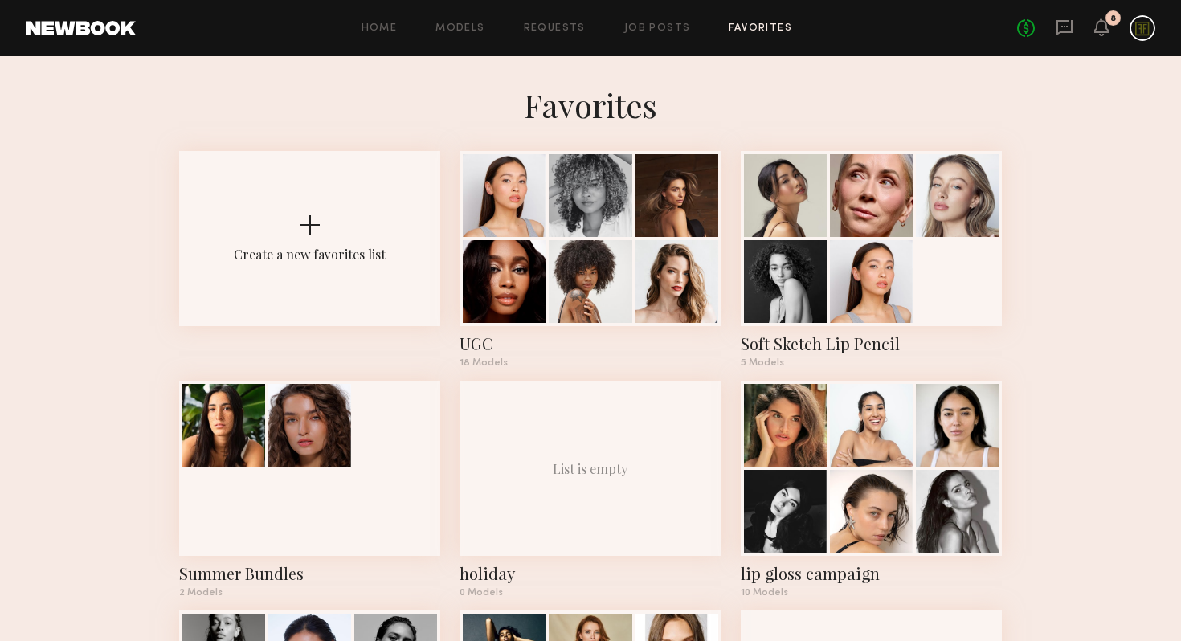
scroll to position [8, 0]
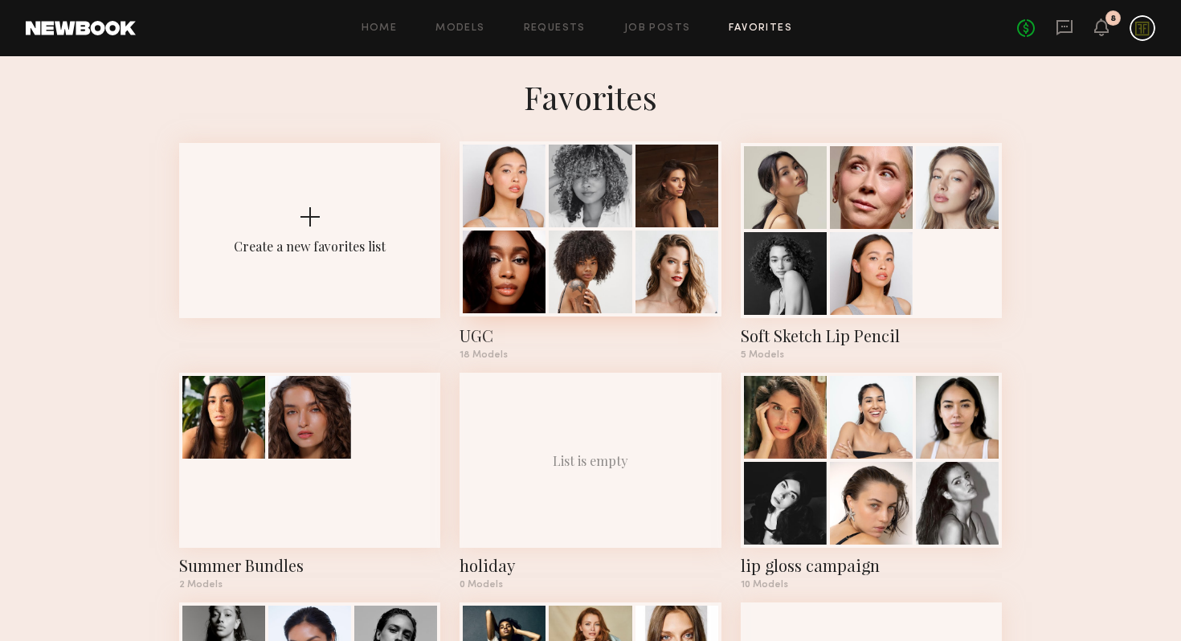
click at [529, 226] on div at bounding box center [504, 186] width 83 height 83
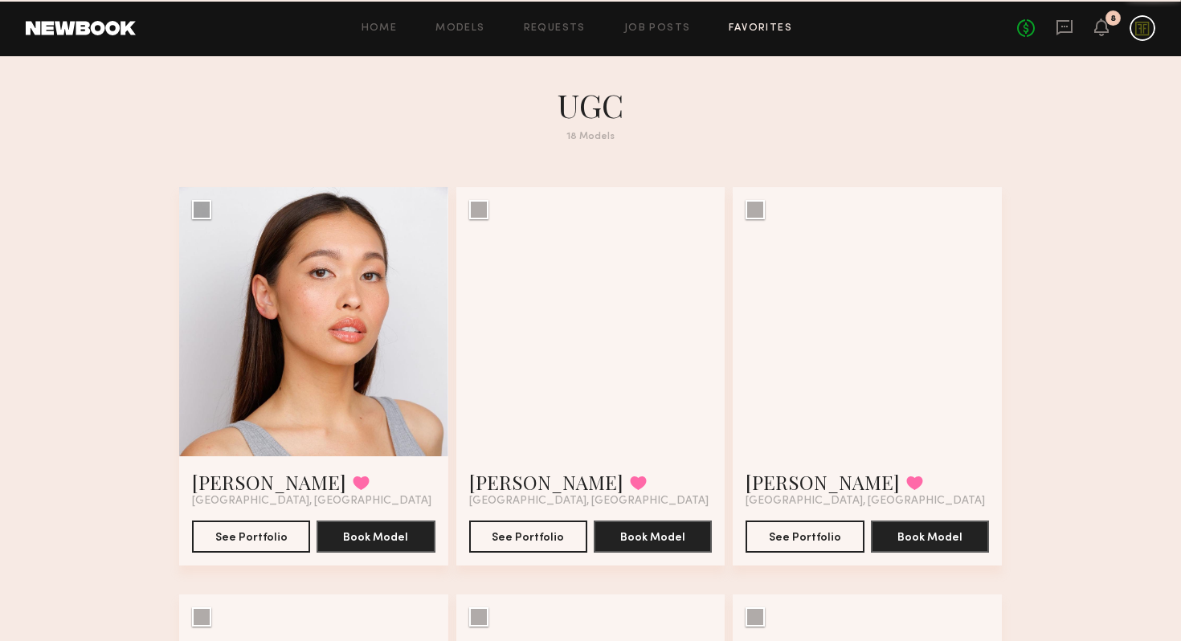
click at [529, 226] on div at bounding box center [590, 321] width 269 height 269
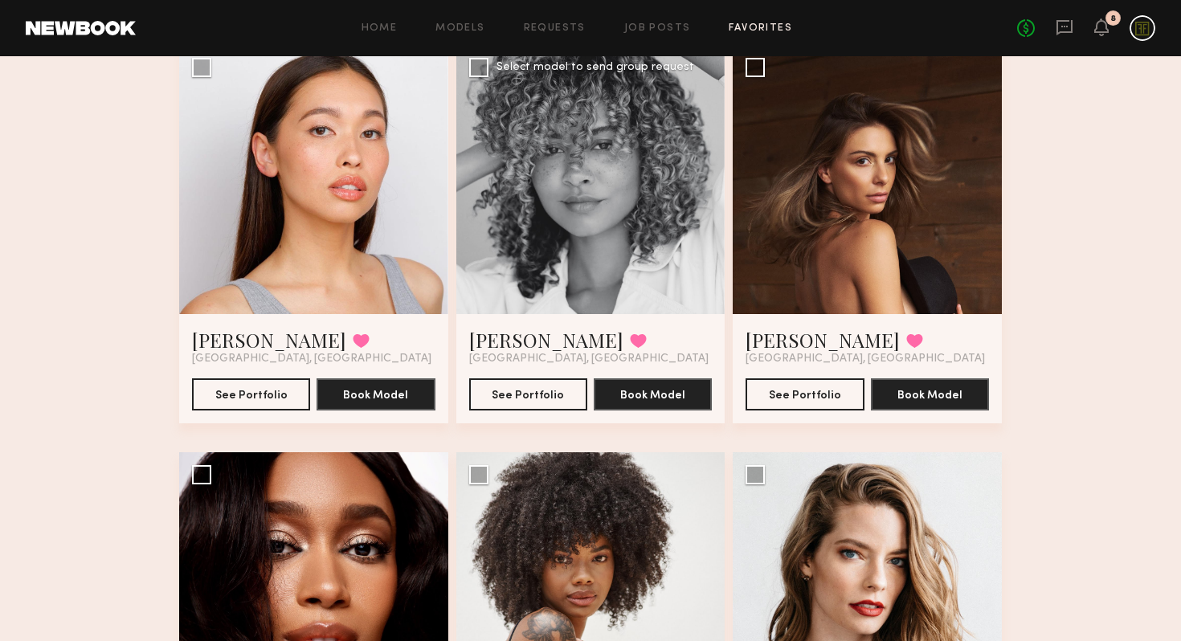
scroll to position [111, 0]
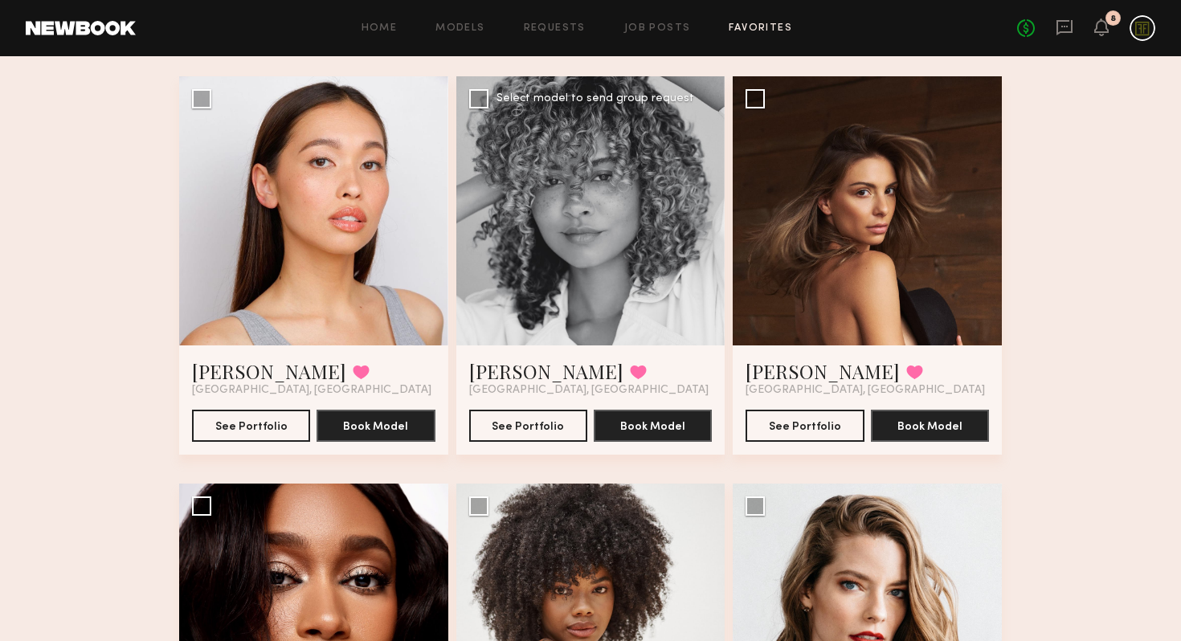
click at [536, 269] on div at bounding box center [590, 210] width 269 height 269
click at [516, 379] on link "Pauline B." at bounding box center [546, 371] width 154 height 26
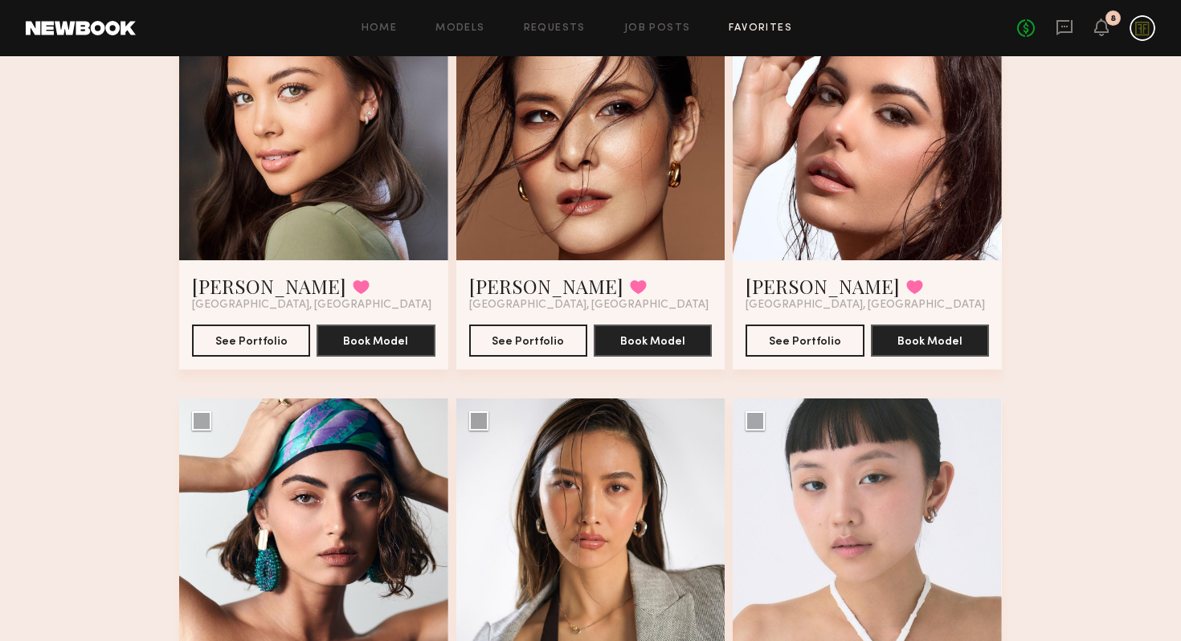
scroll to position [1612, 0]
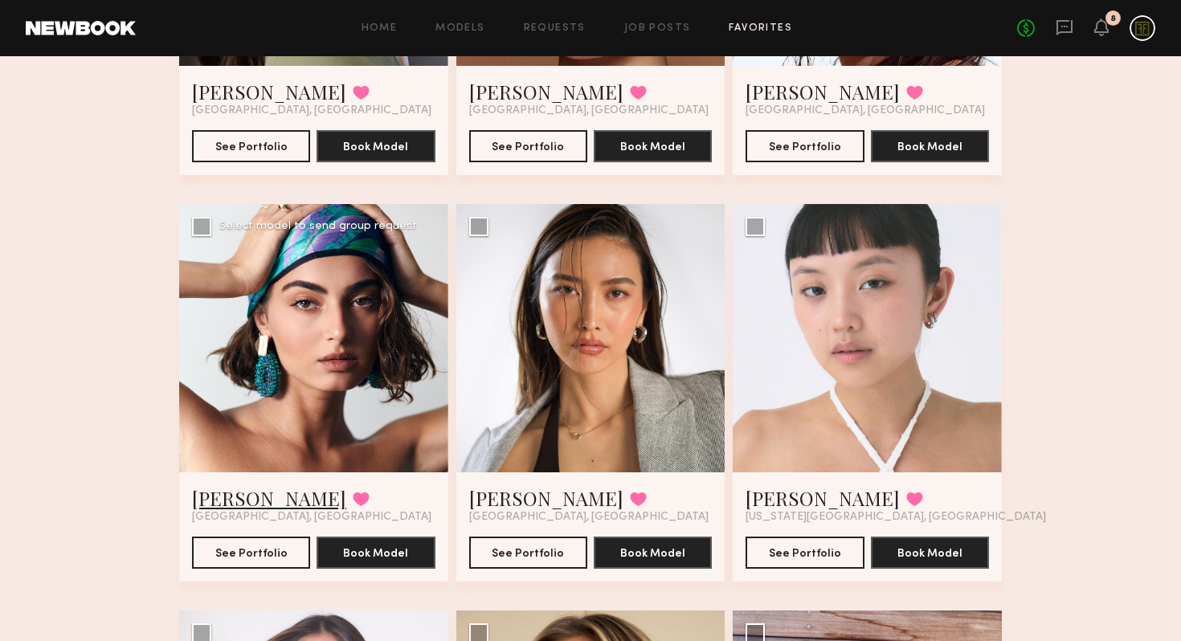
click at [201, 502] on link "[PERSON_NAME]" at bounding box center [269, 498] width 154 height 26
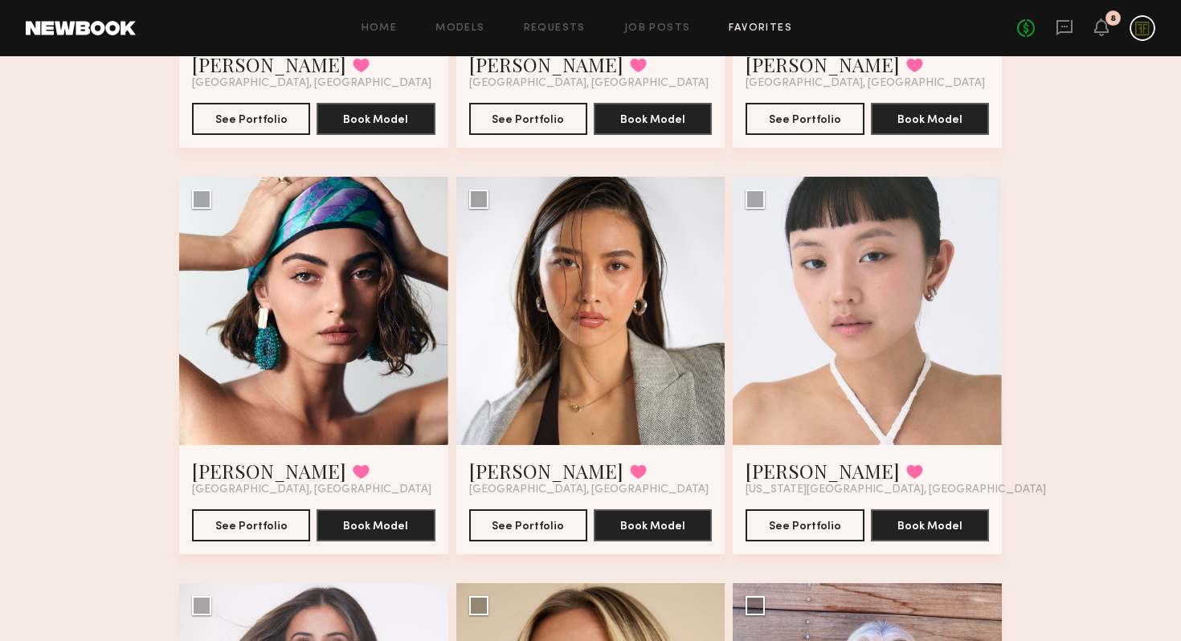
scroll to position [1640, 0]
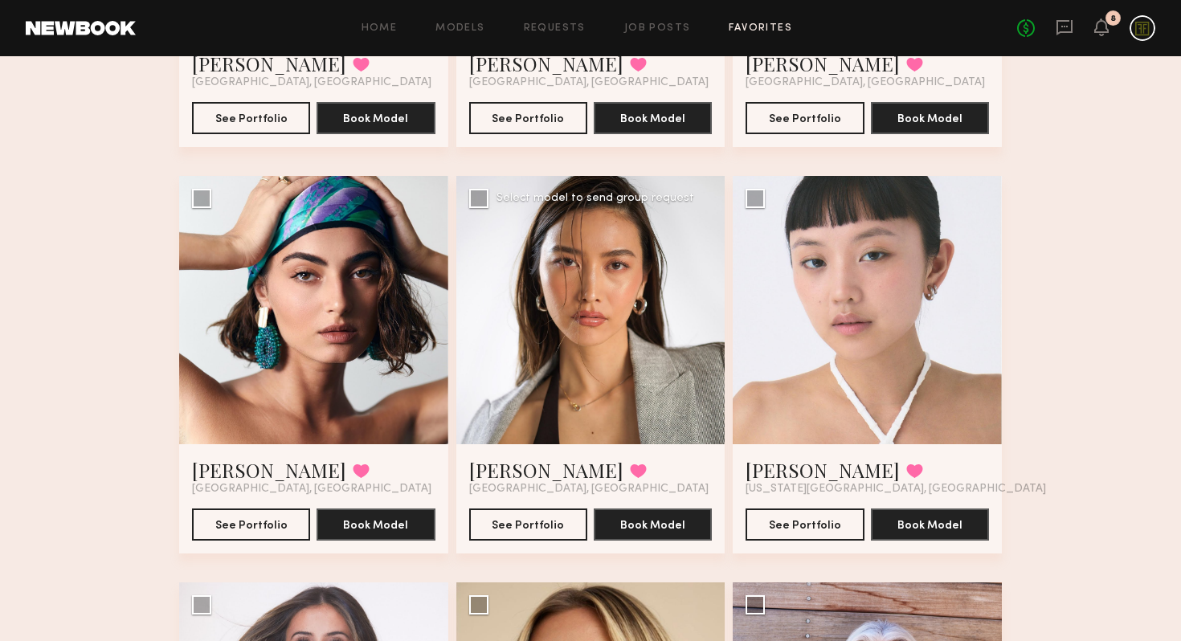
click at [584, 321] on div at bounding box center [590, 310] width 269 height 269
click at [489, 474] on link "Arisa N." at bounding box center [546, 470] width 154 height 26
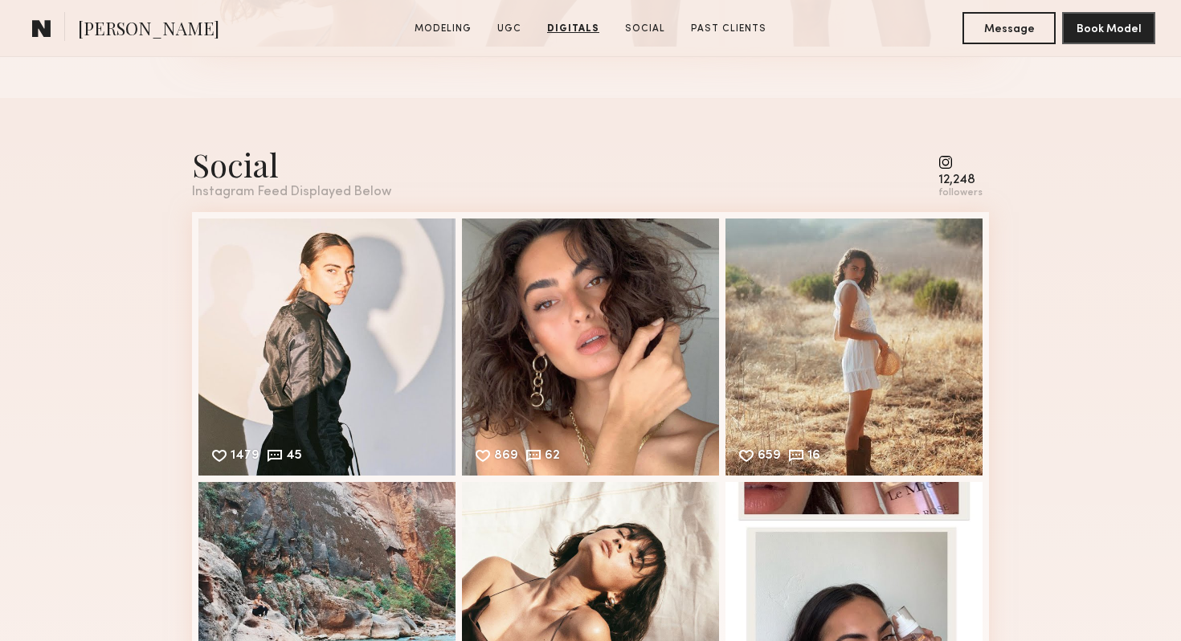
scroll to position [4428, 0]
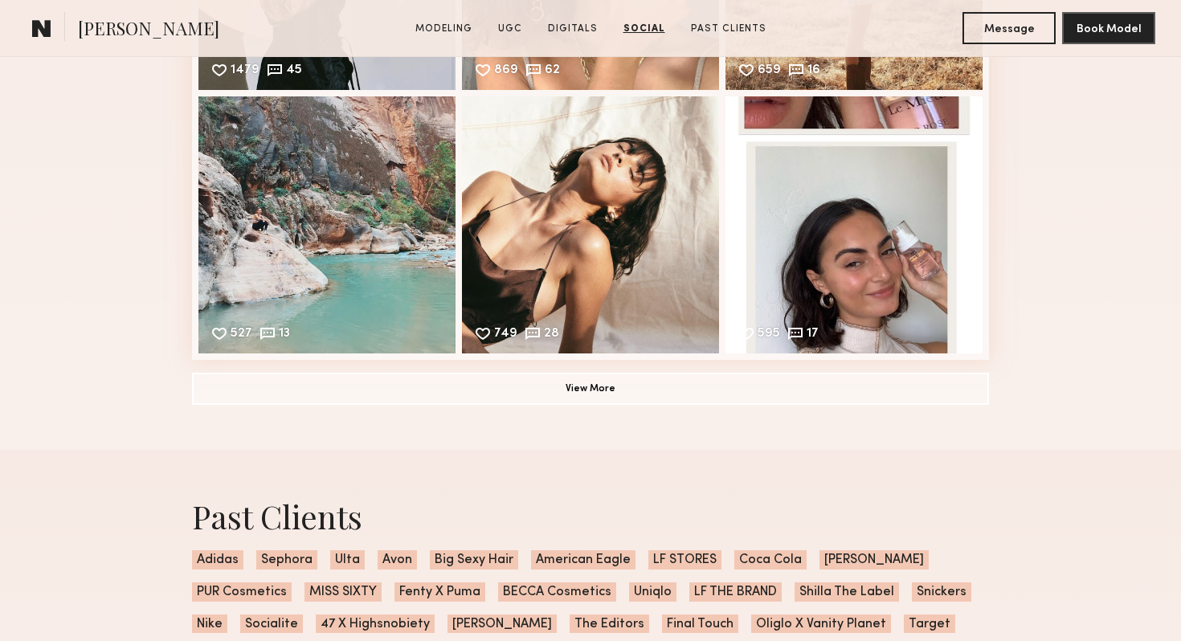
click at [46, 32] on common-icon at bounding box center [41, 28] width 19 height 21
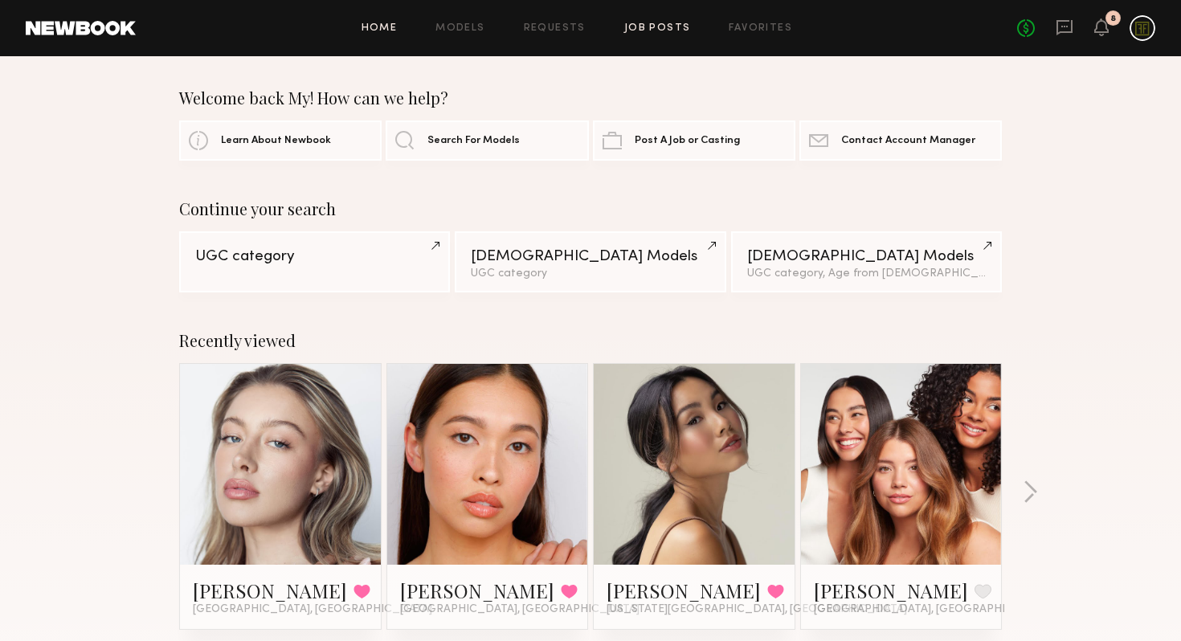
click at [679, 31] on link "Job Posts" at bounding box center [657, 28] width 67 height 10
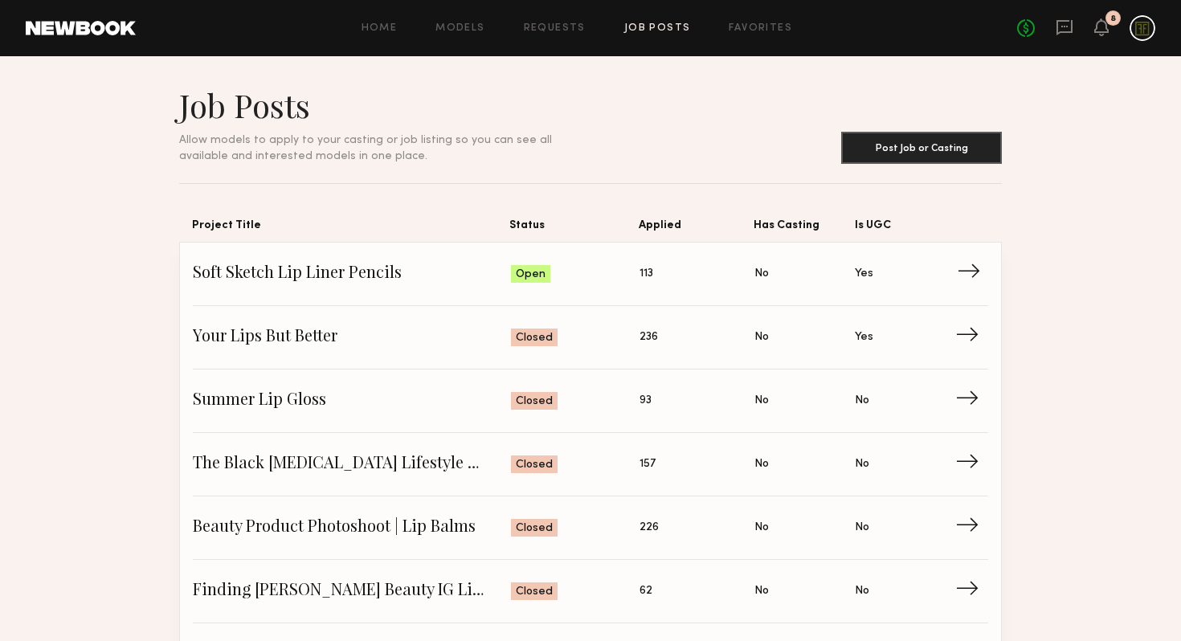
click at [420, 281] on span "Soft Sketch Lip Liner Pencils" at bounding box center [352, 274] width 318 height 24
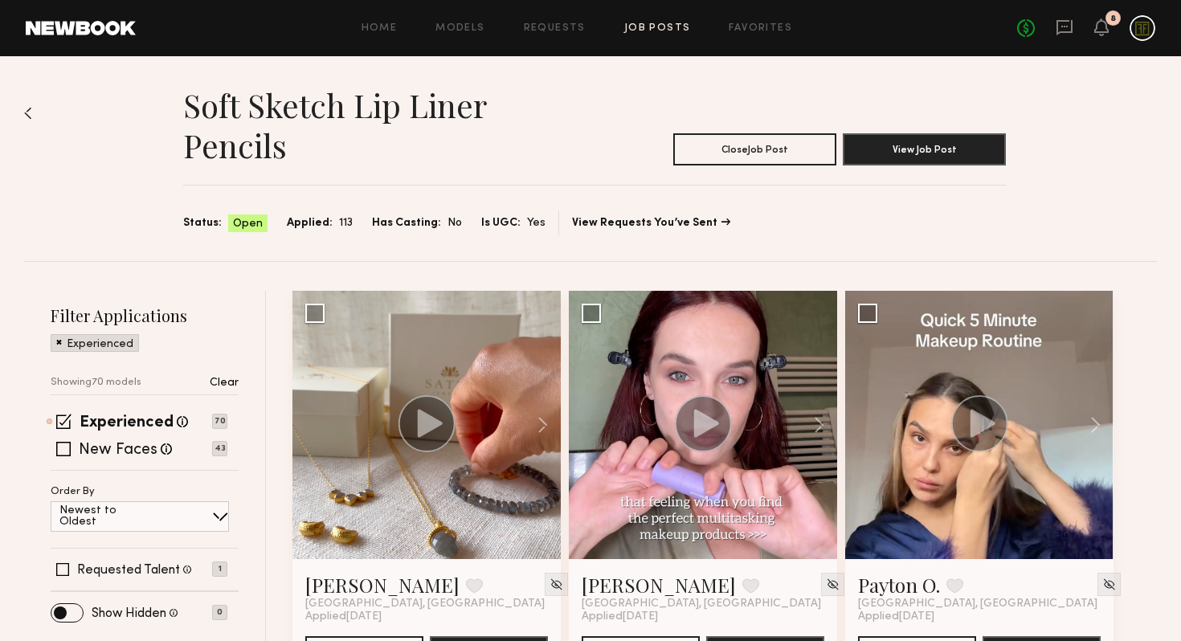
click at [746, 34] on div "Home Models Requests Job Posts Favorites Sign Out No fees up to $5,000 8" at bounding box center [645, 28] width 1019 height 26
click at [748, 31] on link "Favorites" at bounding box center [760, 28] width 63 height 10
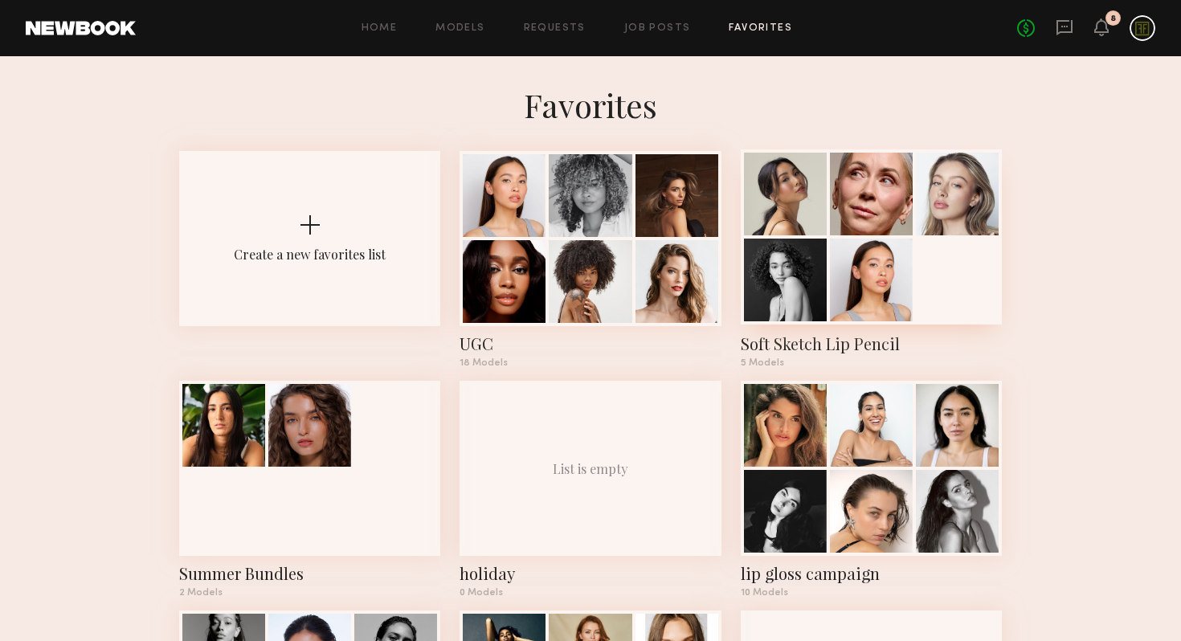
click at [904, 198] on div at bounding box center [871, 194] width 83 height 83
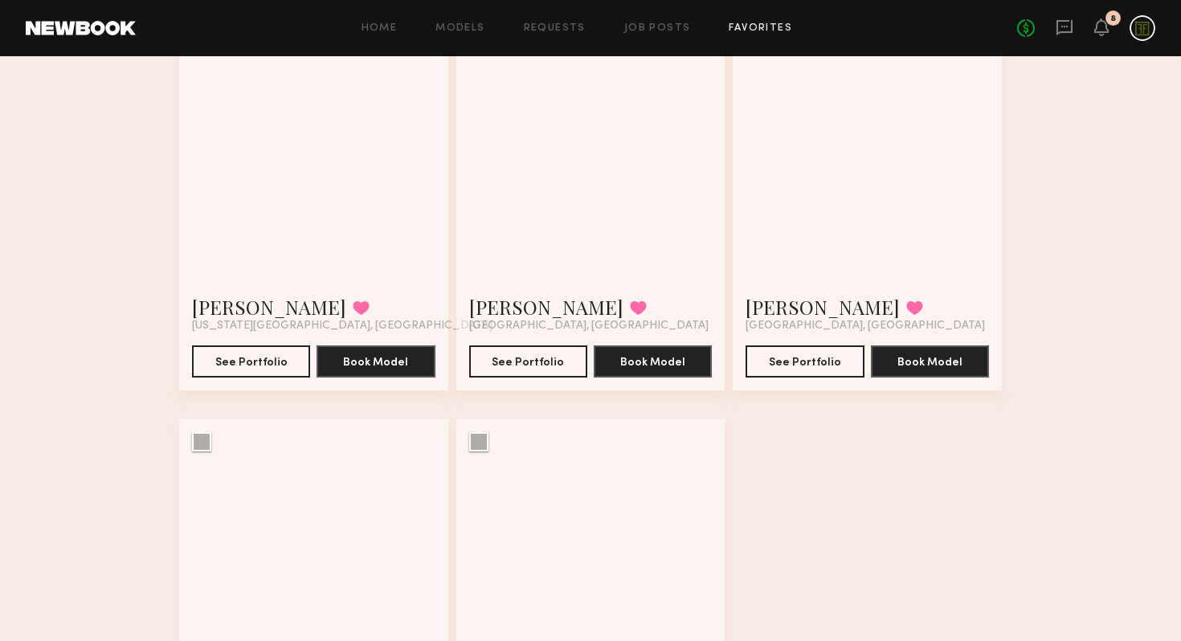
scroll to position [385, 0]
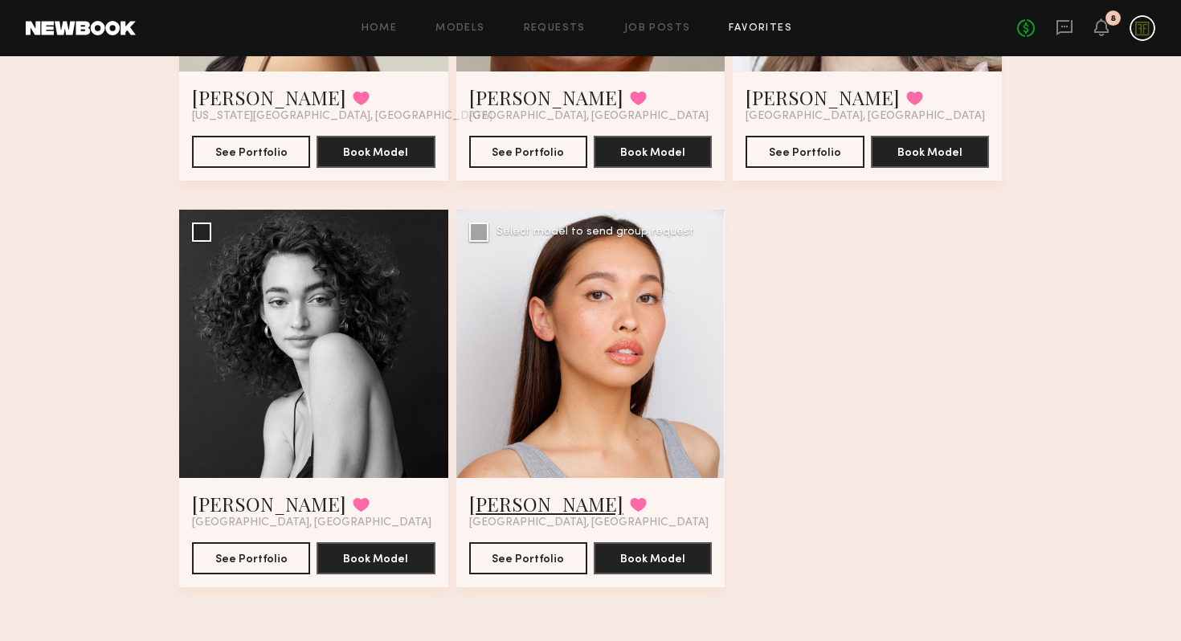
click at [512, 497] on link "Mariko M." at bounding box center [546, 504] width 154 height 26
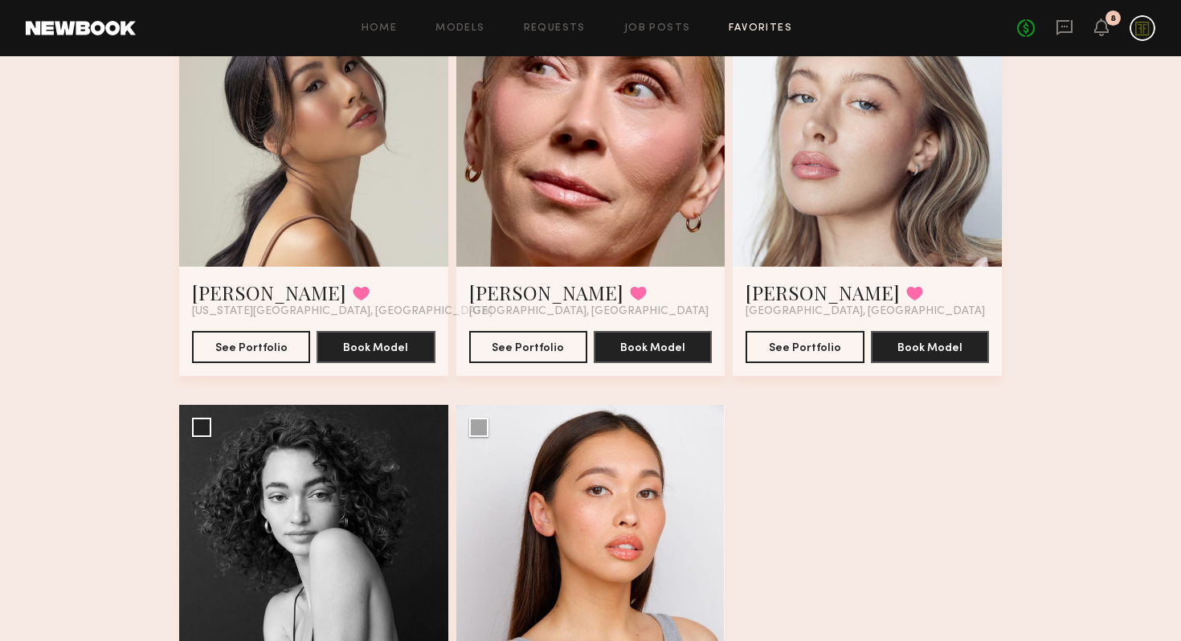
scroll to position [0, 0]
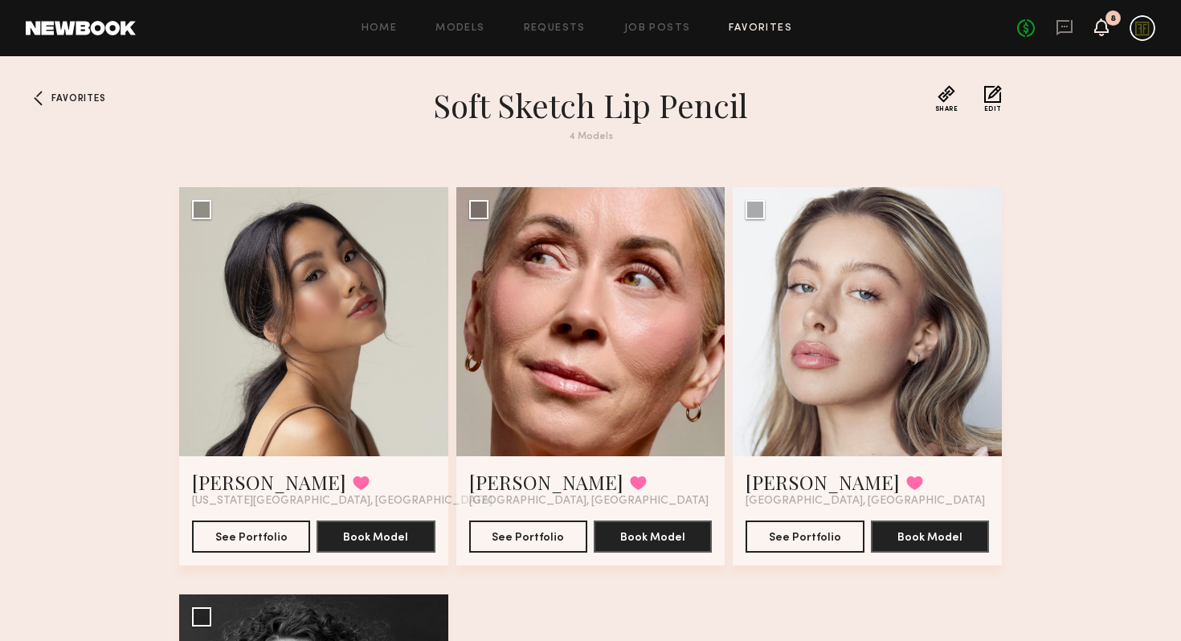
click at [1107, 29] on icon at bounding box center [1101, 26] width 13 height 11
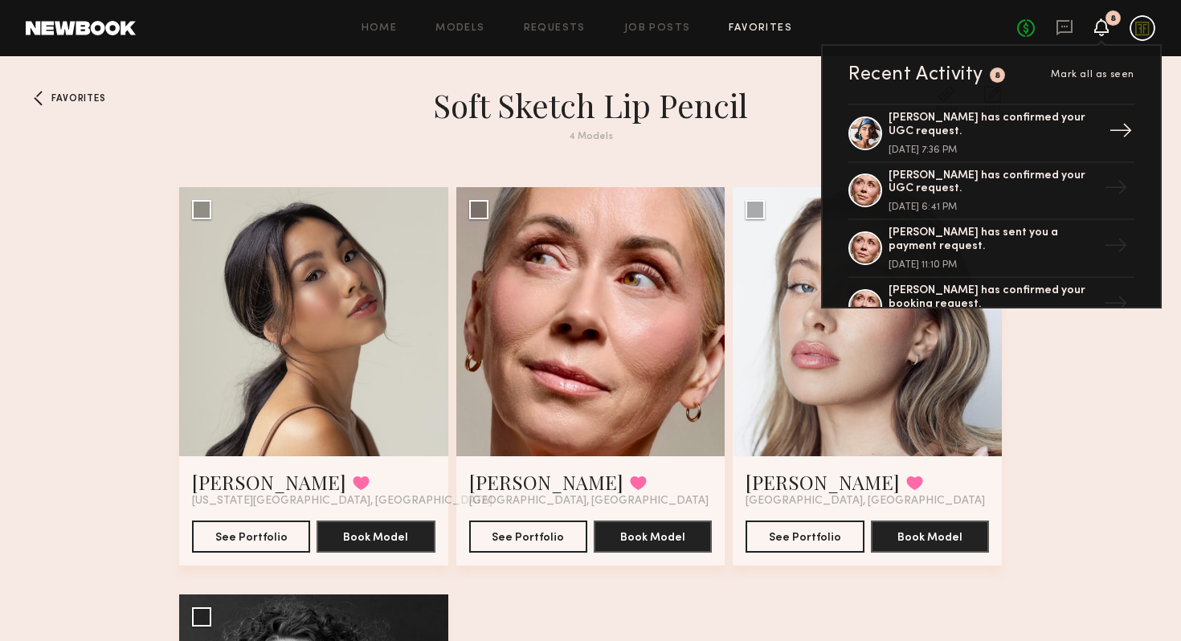
click at [961, 134] on div "[PERSON_NAME] has confirmed your UGC request." at bounding box center [993, 125] width 209 height 27
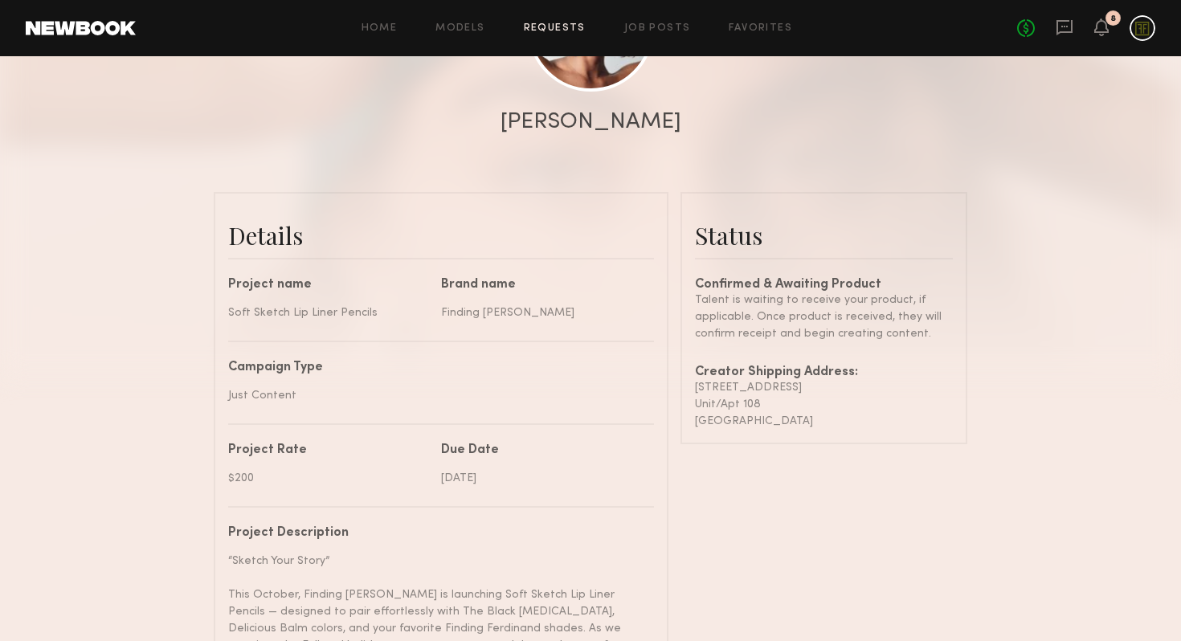
scroll to position [304, 0]
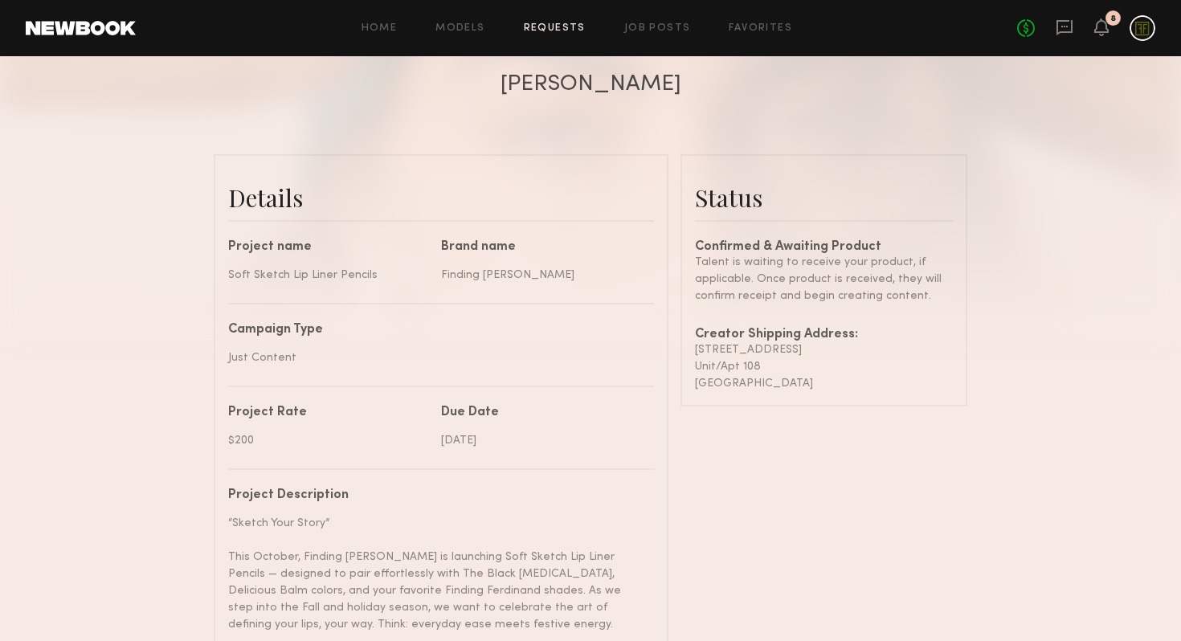
click at [79, 201] on div at bounding box center [590, 17] width 1181 height 643
click at [92, 129] on div at bounding box center [590, 17] width 1181 height 643
click at [462, 24] on link "Models" at bounding box center [459, 28] width 49 height 10
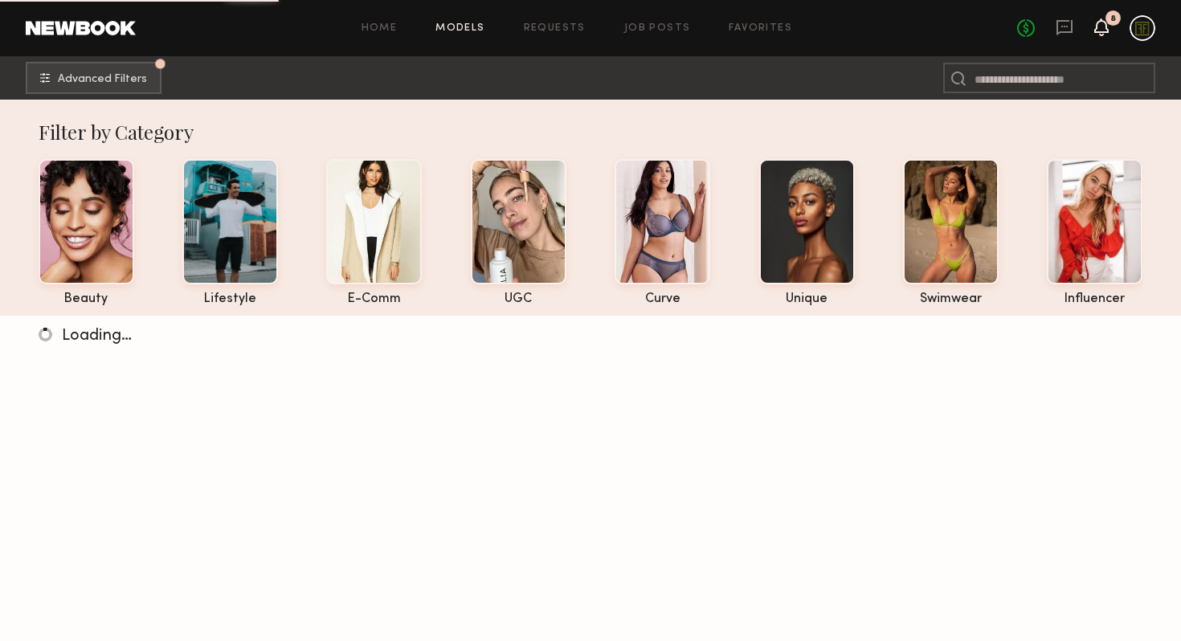
click at [1100, 34] on icon at bounding box center [1101, 35] width 5 height 2
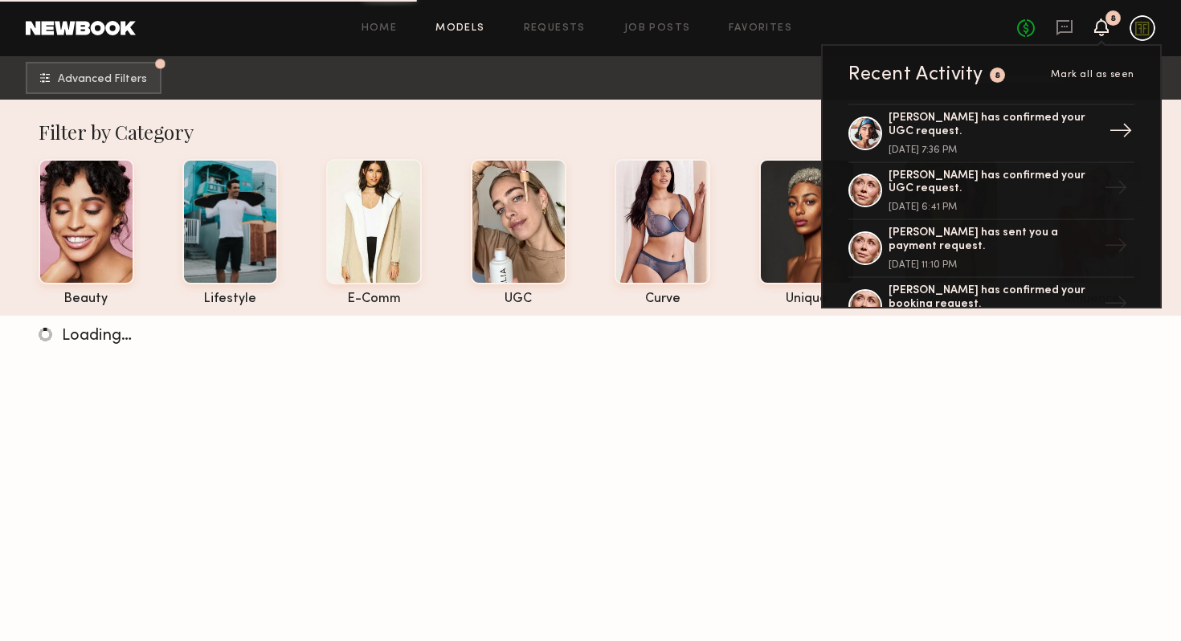
click at [977, 137] on div "Moe S. has confirmed your UGC request." at bounding box center [993, 125] width 209 height 27
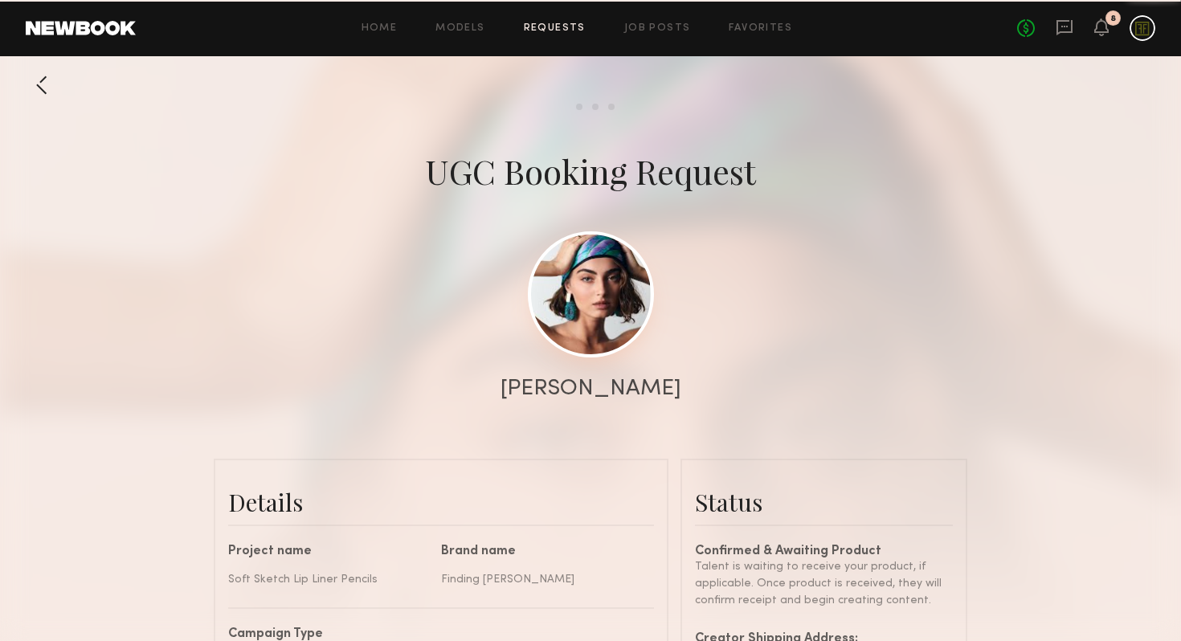
scroll to position [1105, 0]
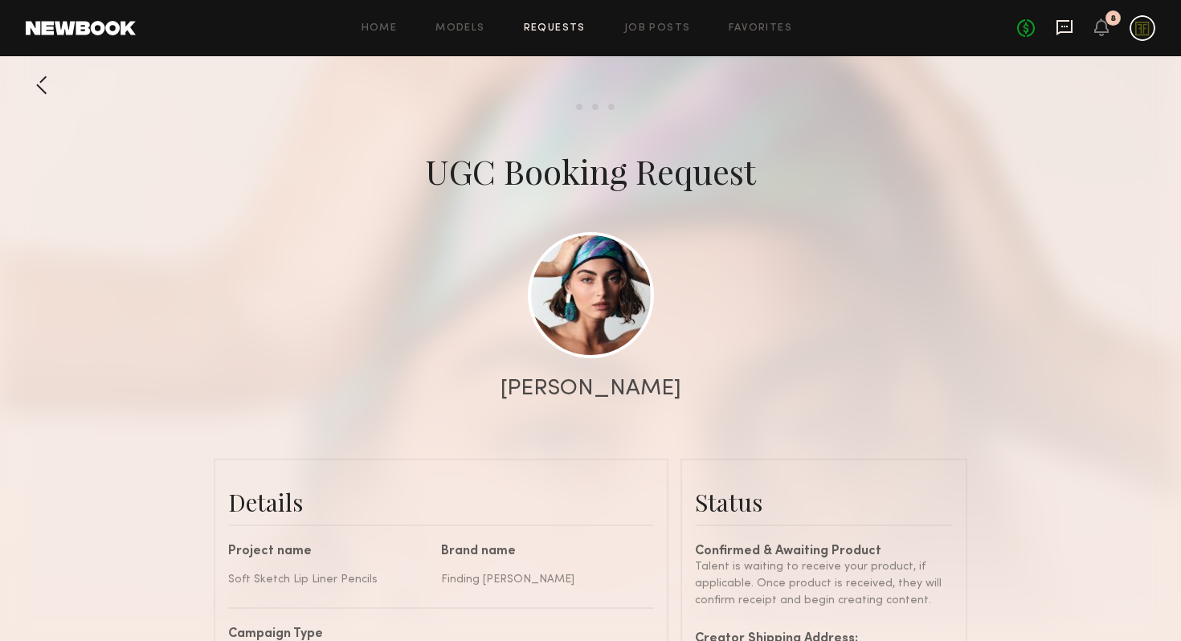
click at [1070, 24] on icon at bounding box center [1064, 27] width 16 height 15
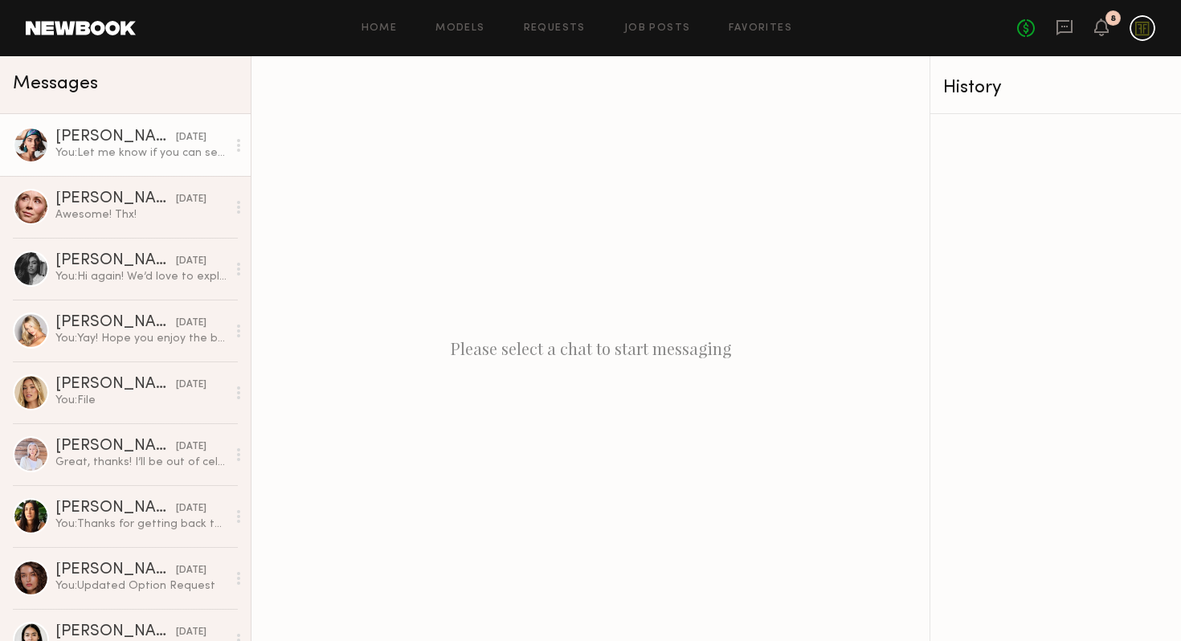
click at [100, 144] on div "Moe S." at bounding box center [115, 137] width 121 height 16
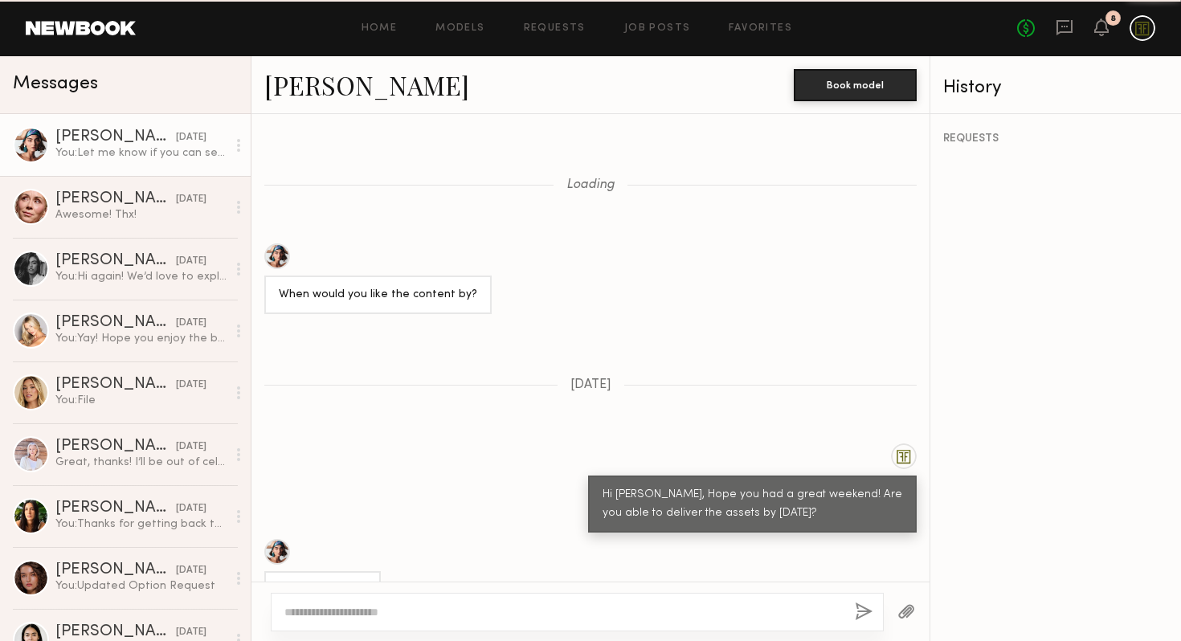
scroll to position [1010, 0]
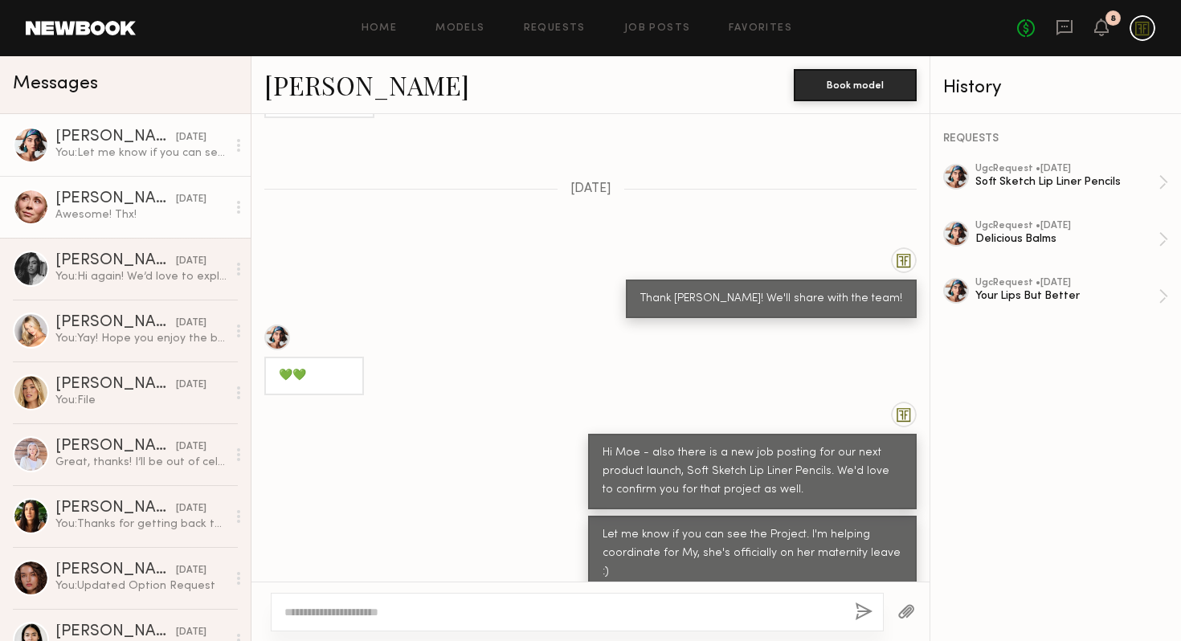
click at [102, 205] on div "Jill S." at bounding box center [115, 199] width 121 height 16
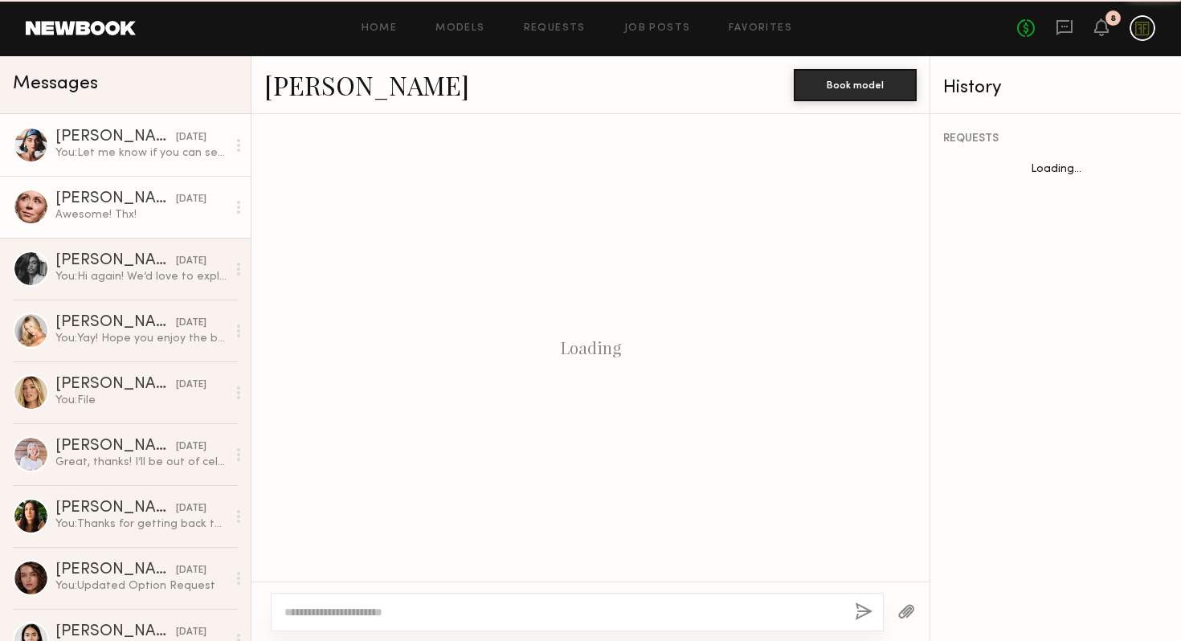
scroll to position [1079, 0]
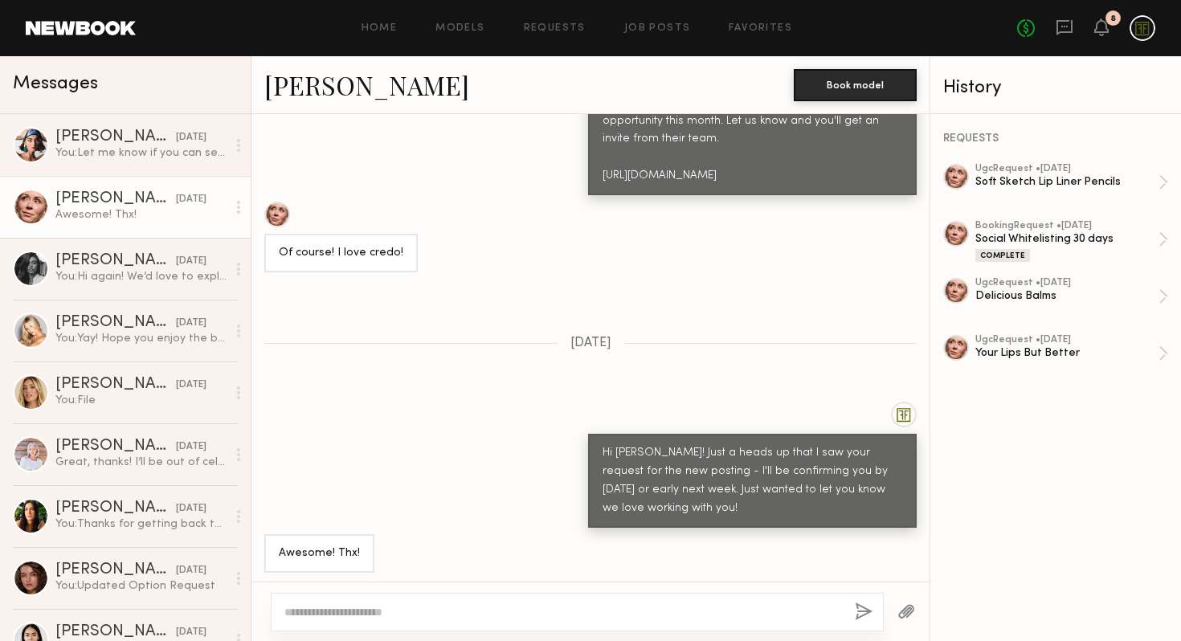
click at [445, 599] on div at bounding box center [577, 612] width 613 height 39
click at [452, 616] on textarea at bounding box center [563, 612] width 558 height 16
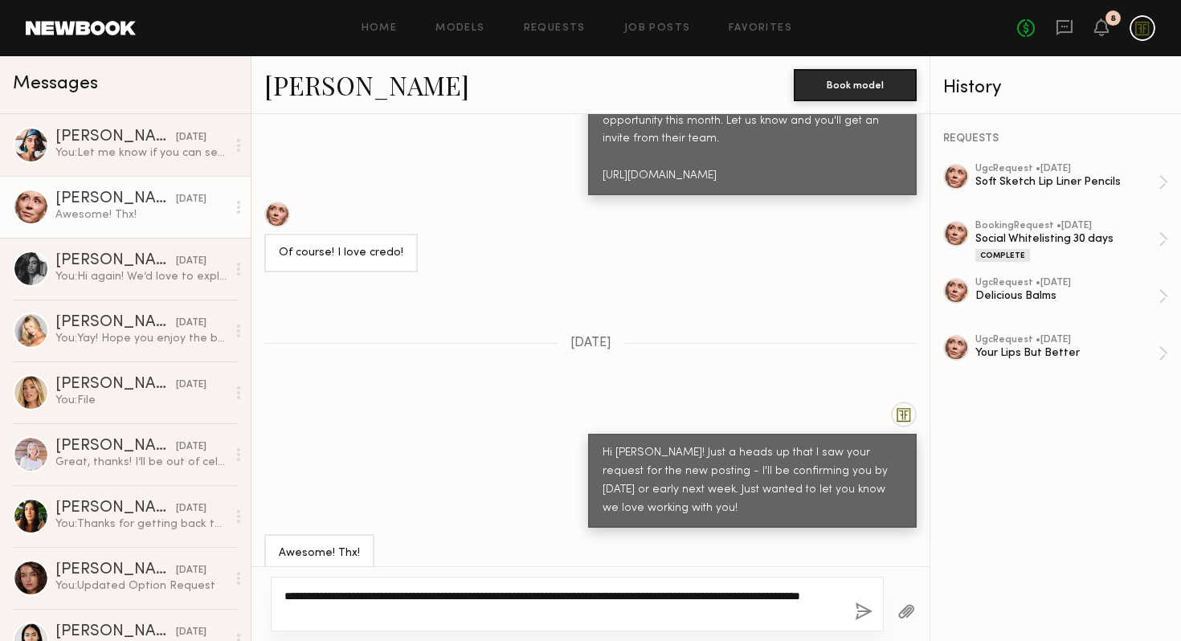
type textarea "**********"
click at [864, 619] on button "button" at bounding box center [864, 613] width 18 height 20
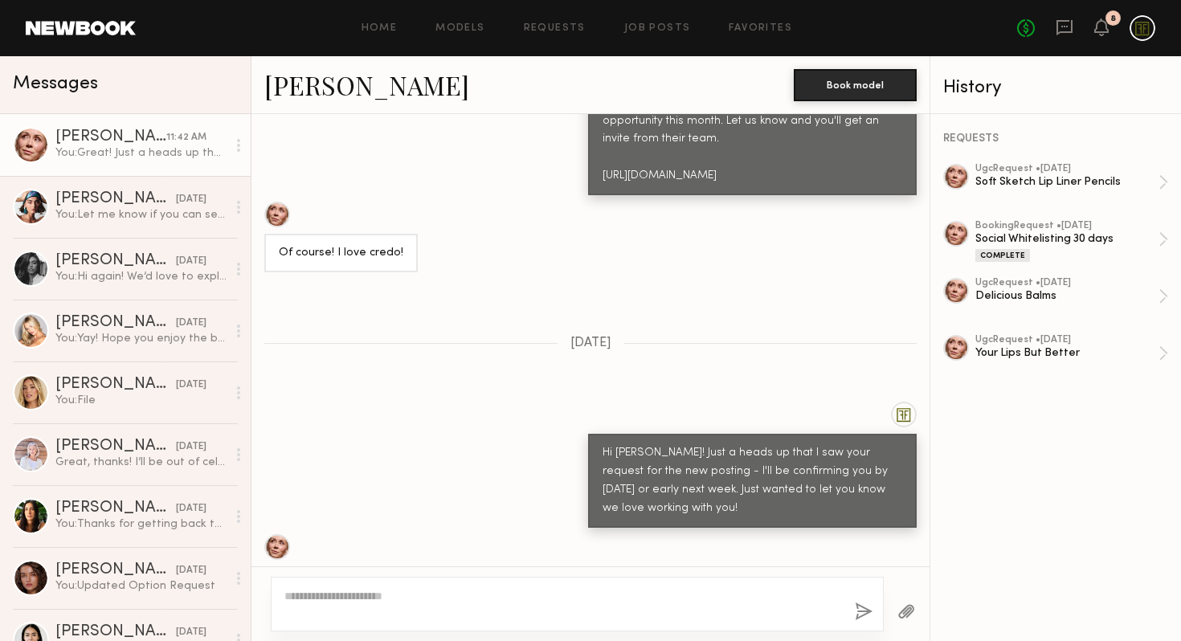
scroll to position [1419, 0]
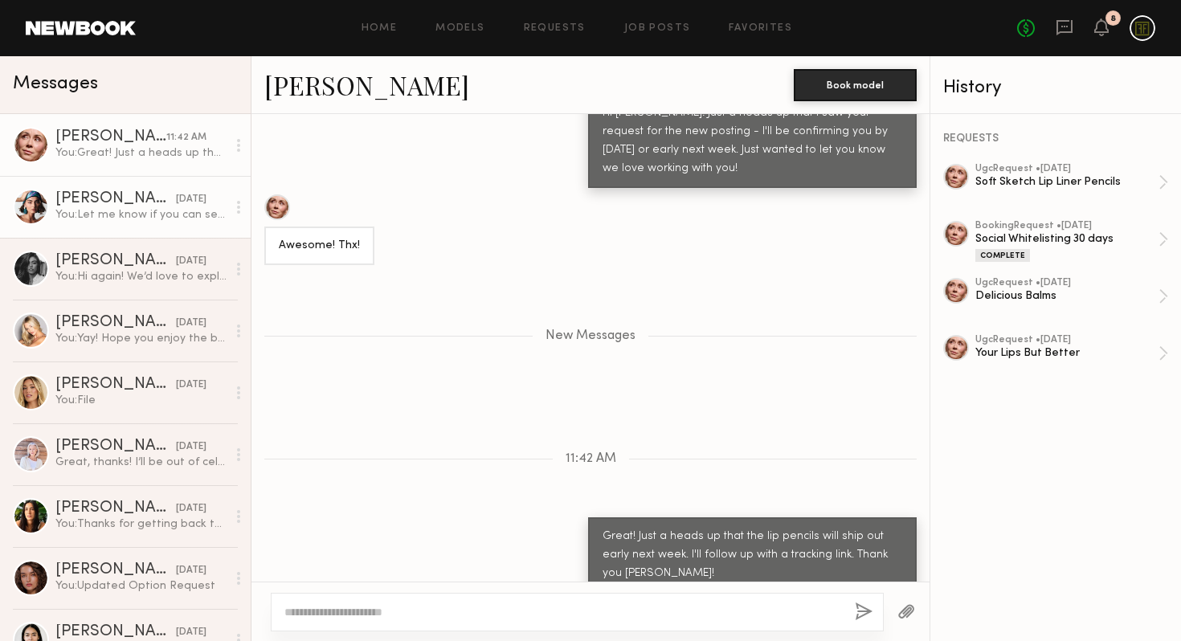
click at [102, 217] on div "You: Let me know if you can see the Project. I'm helping coordinate for My, she…" at bounding box center [140, 214] width 171 height 15
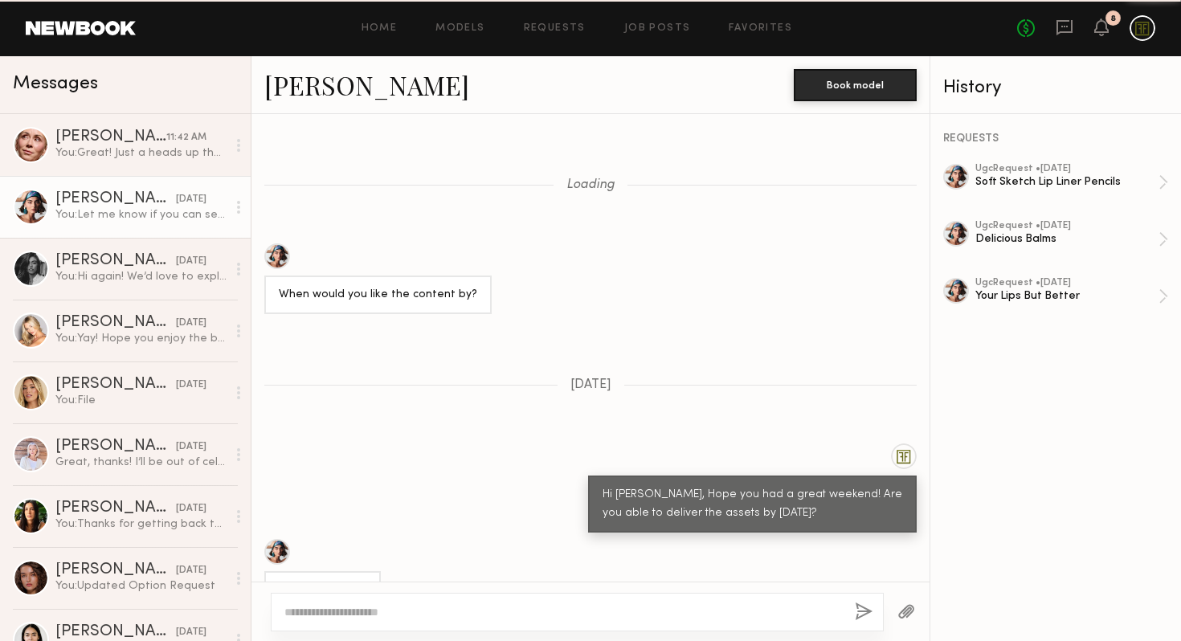
scroll to position [1010, 0]
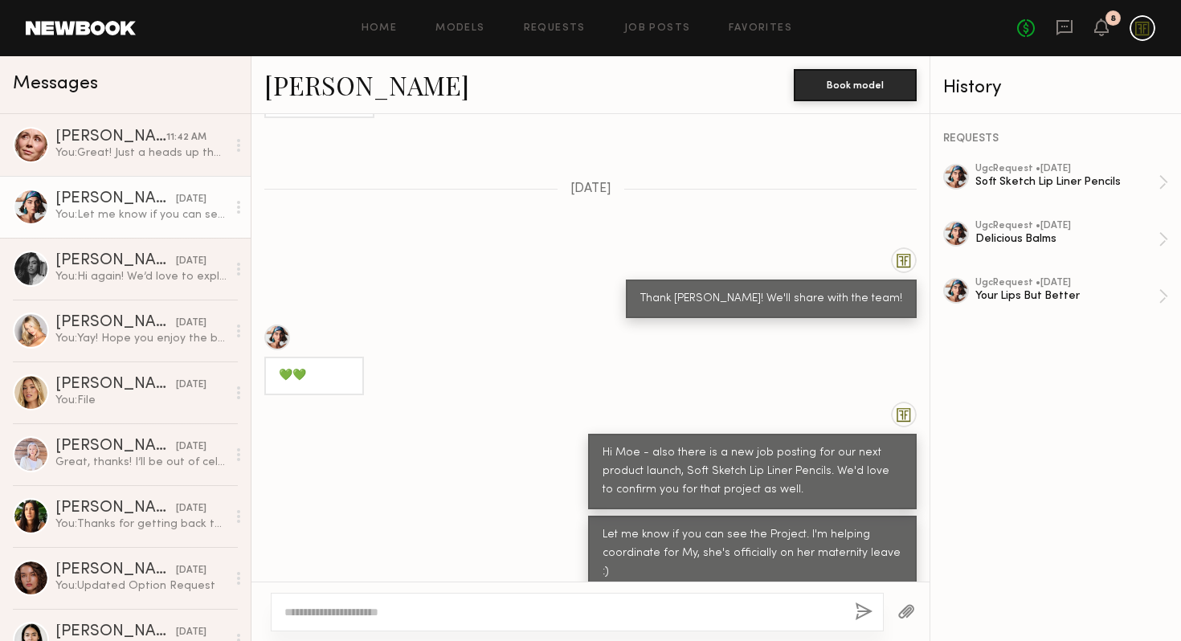
click at [322, 615] on textarea at bounding box center [563, 612] width 558 height 16
type textarea "**********"
click at [861, 609] on button "button" at bounding box center [864, 613] width 18 height 20
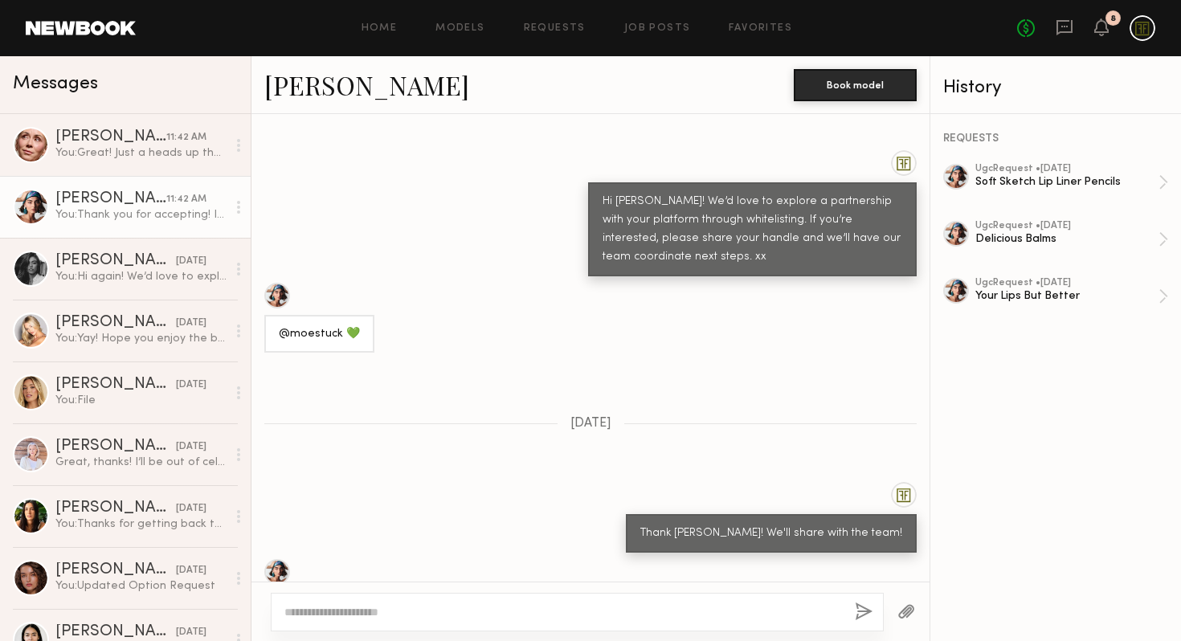
scroll to position [1318, 0]
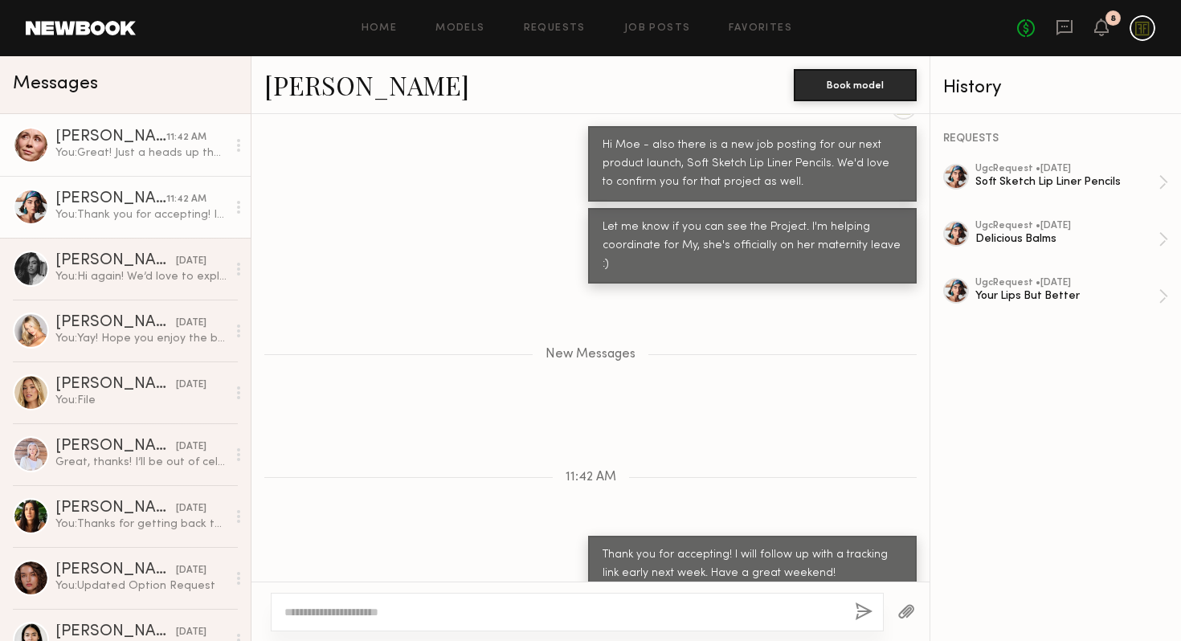
click at [70, 148] on div "You: Great! Just a heads up that the lip pencils will ship out early next week.…" at bounding box center [140, 152] width 171 height 15
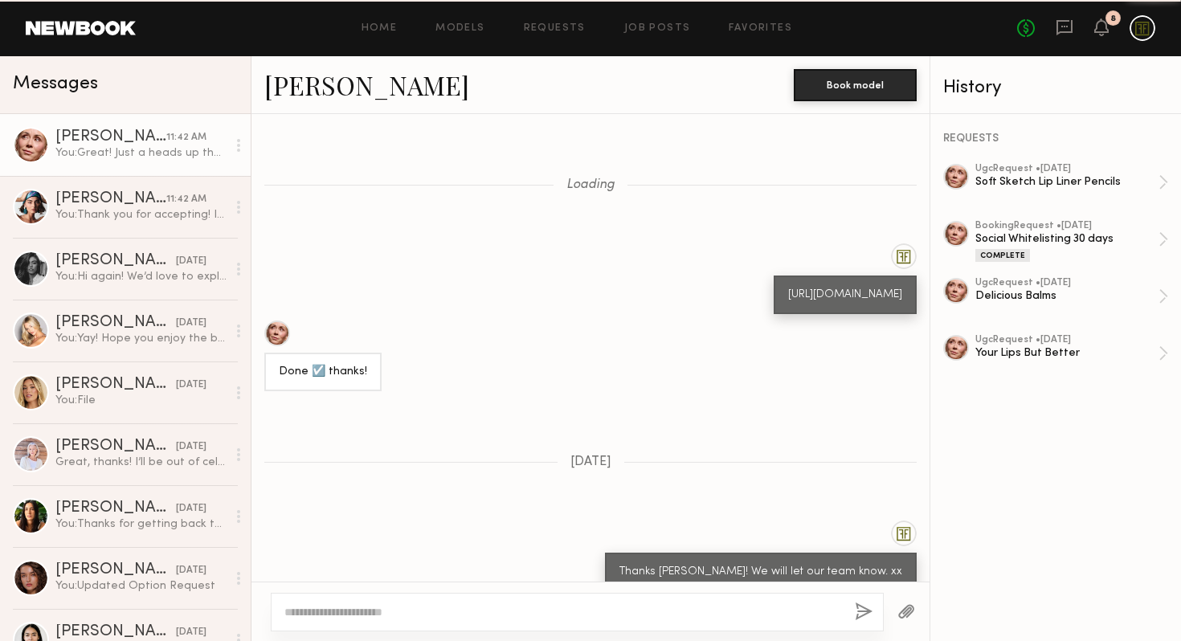
scroll to position [1297, 0]
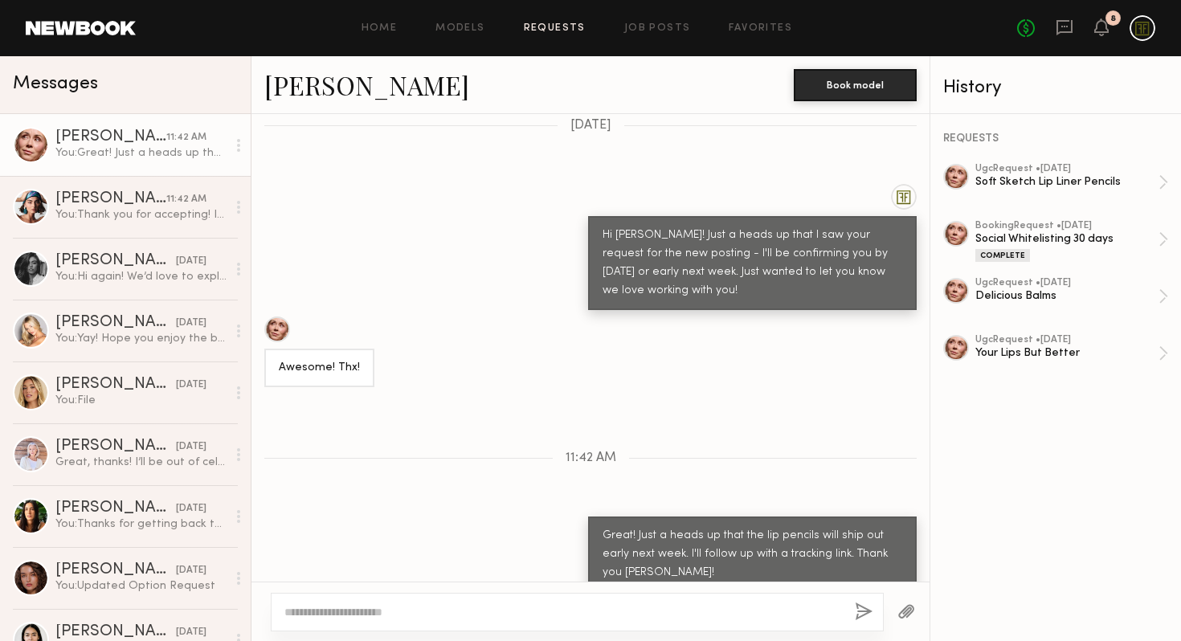
click at [557, 26] on link "Requests" at bounding box center [555, 28] width 62 height 10
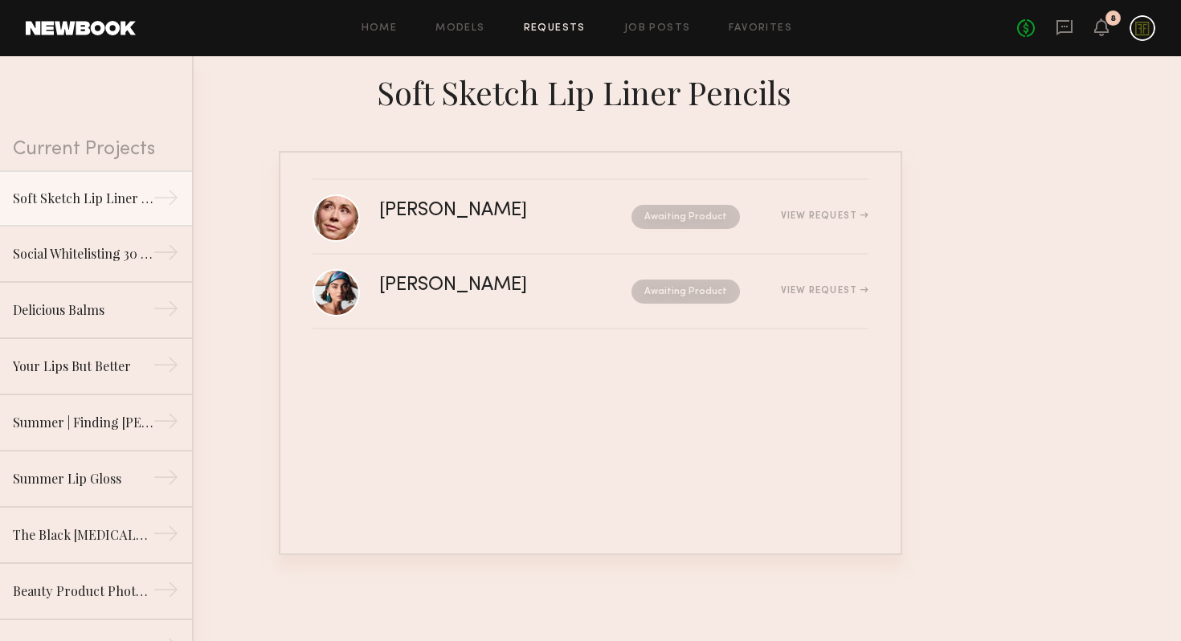
click at [656, 35] on div "Home Models Requests Job Posts Favorites Sign Out No fees up to $5,000 8" at bounding box center [645, 28] width 1019 height 26
click at [668, 28] on link "Job Posts" at bounding box center [657, 28] width 67 height 10
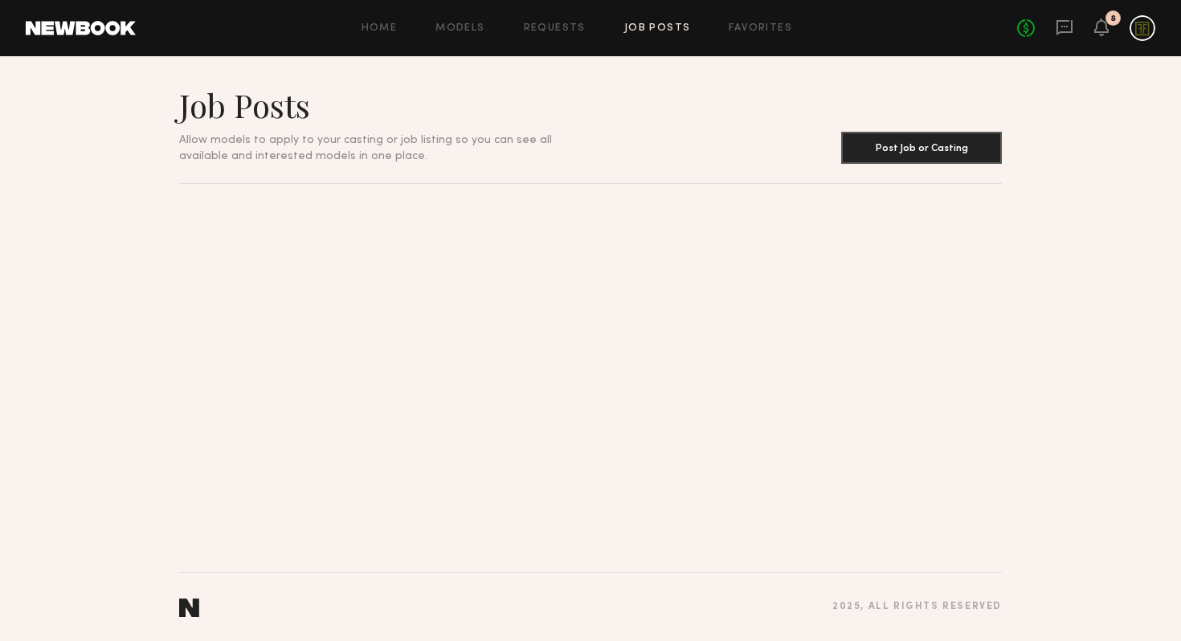
click at [752, 35] on div "Home Models Requests Job Posts Favorites Sign Out No fees up to $5,000 8" at bounding box center [645, 28] width 1019 height 26
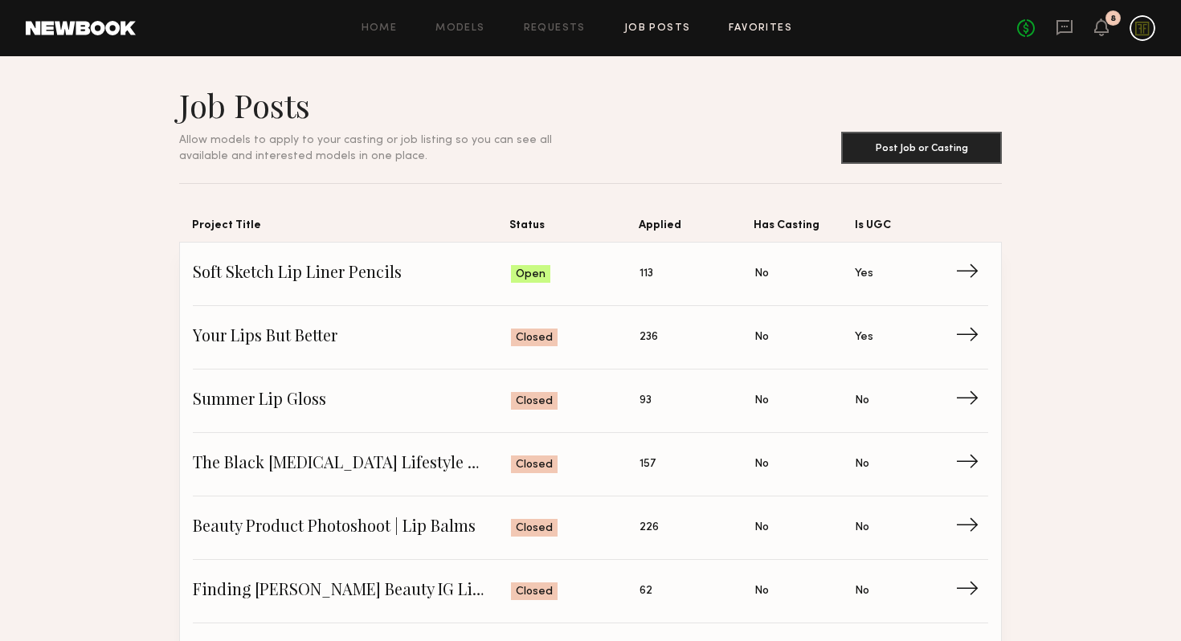
click at [757, 24] on link "Favorites" at bounding box center [760, 28] width 63 height 10
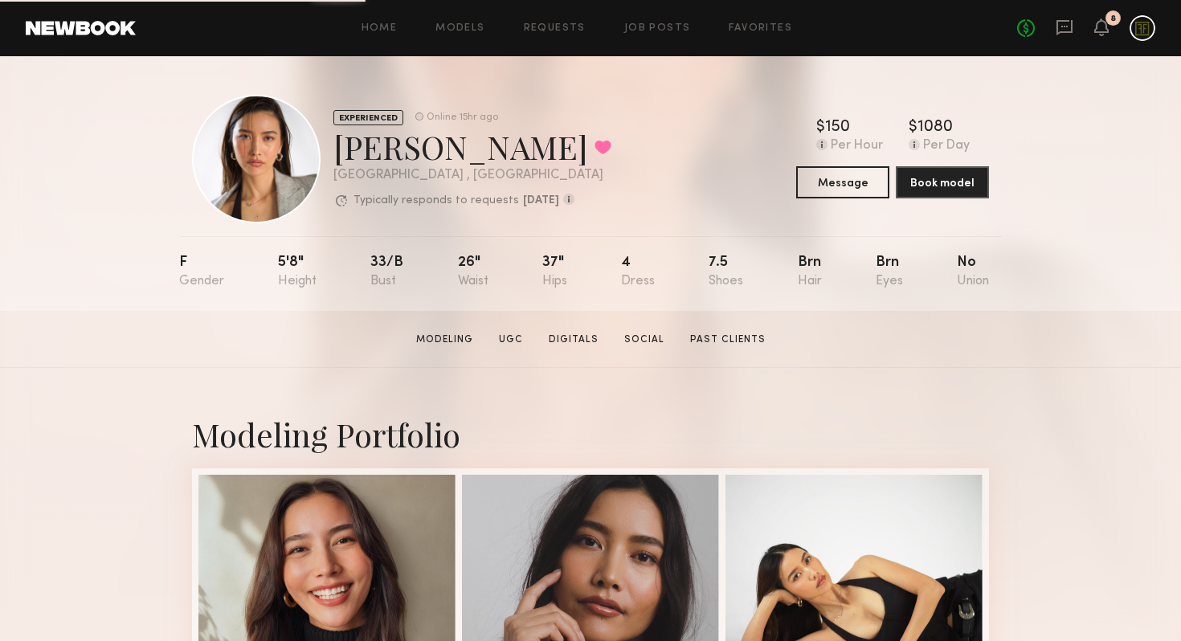
click at [652, 331] on section "Modeling UGC Digitals Social Past Clients" at bounding box center [591, 339] width 362 height 16
click at [652, 336] on link "Social" at bounding box center [644, 340] width 53 height 14
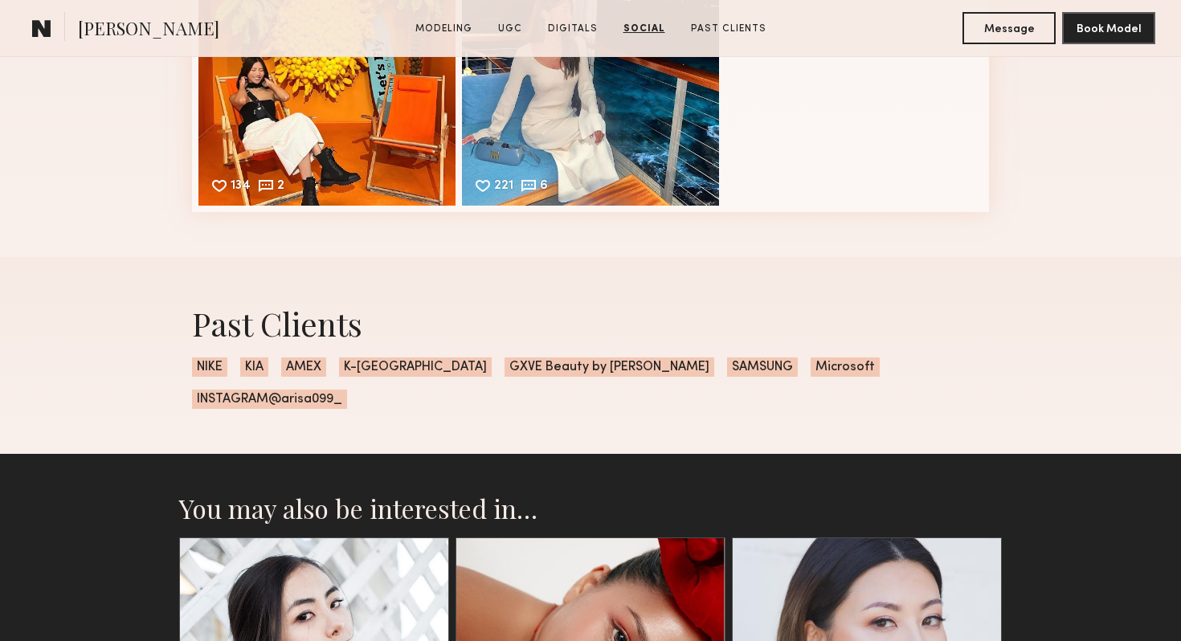
scroll to position [4874, 0]
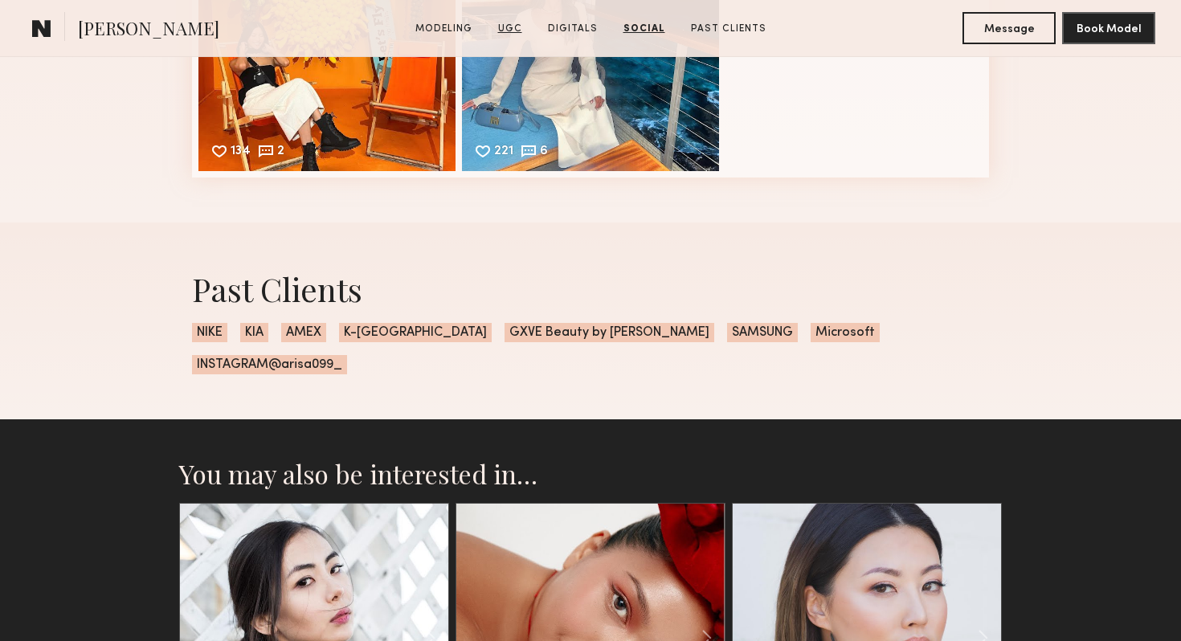
click at [515, 24] on link "UGC" at bounding box center [510, 29] width 37 height 14
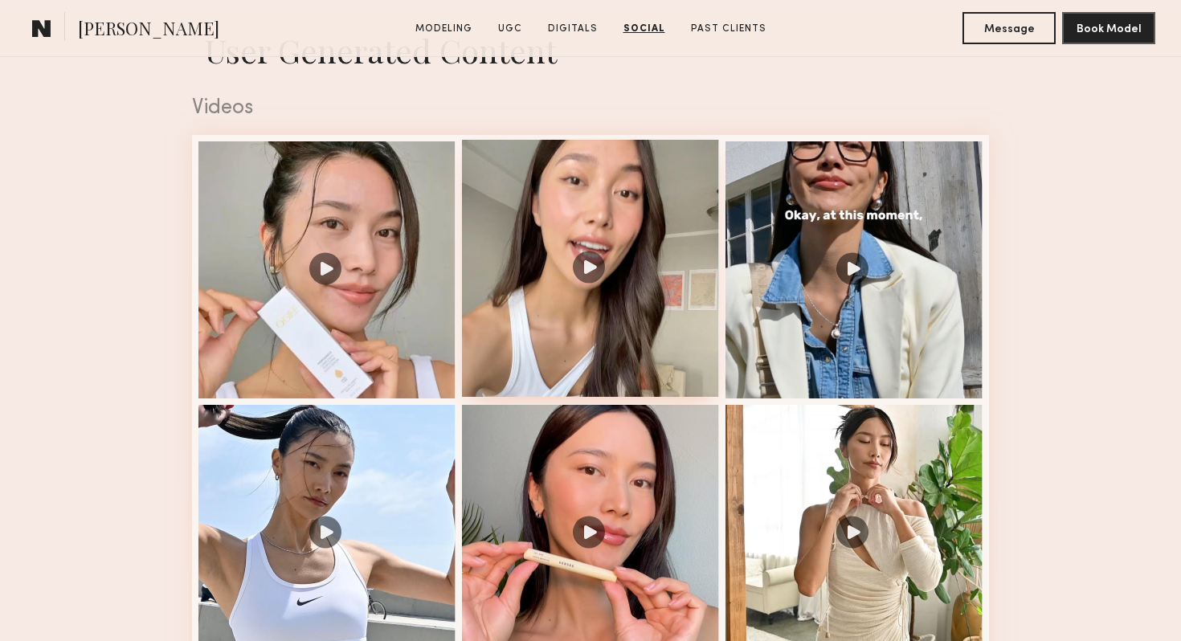
scroll to position [1522, 0]
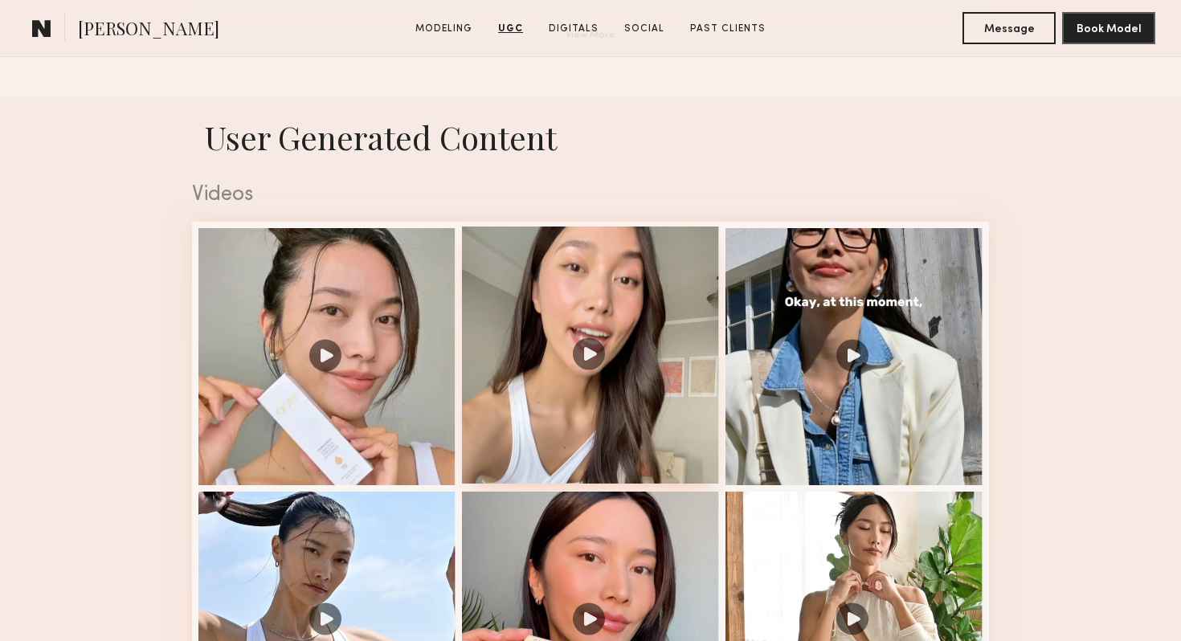
click at [544, 321] on div at bounding box center [590, 355] width 257 height 257
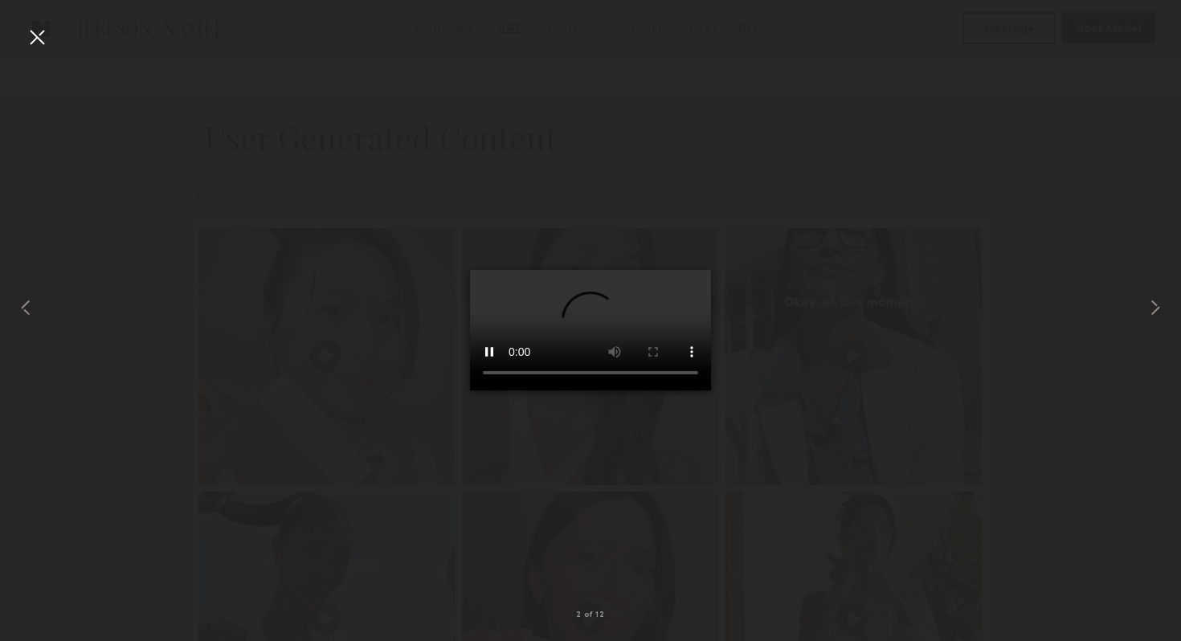
click at [892, 366] on div at bounding box center [590, 308] width 1181 height 564
click at [1153, 308] on common-icon at bounding box center [1155, 308] width 26 height 26
click at [39, 40] on div at bounding box center [37, 37] width 26 height 26
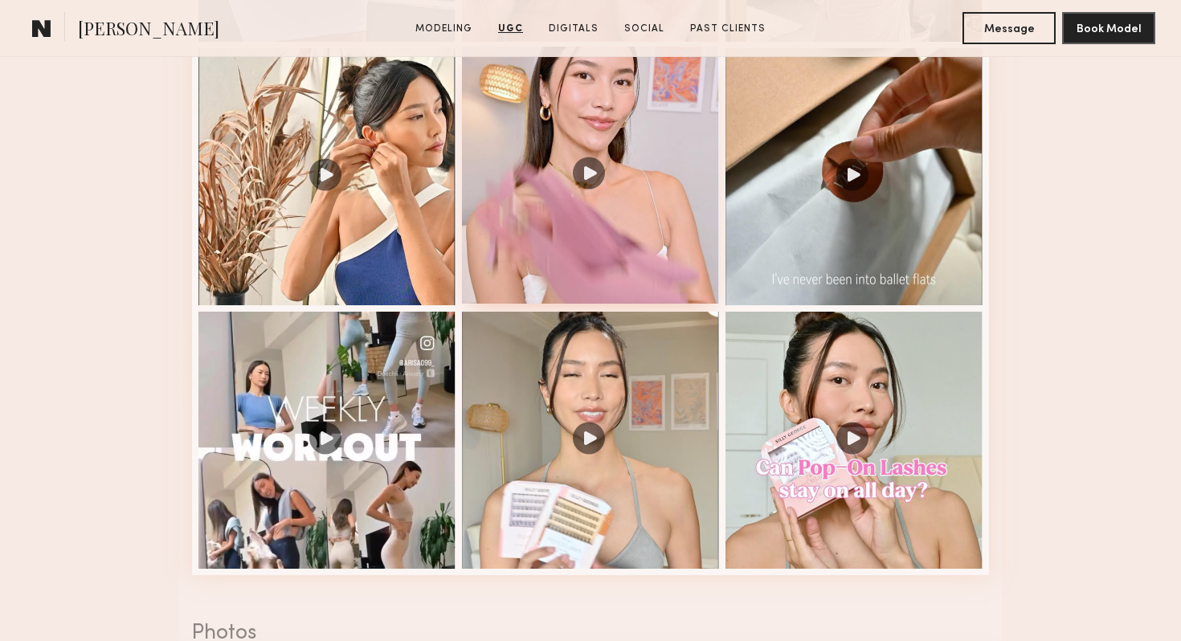
scroll to position [2343, 0]
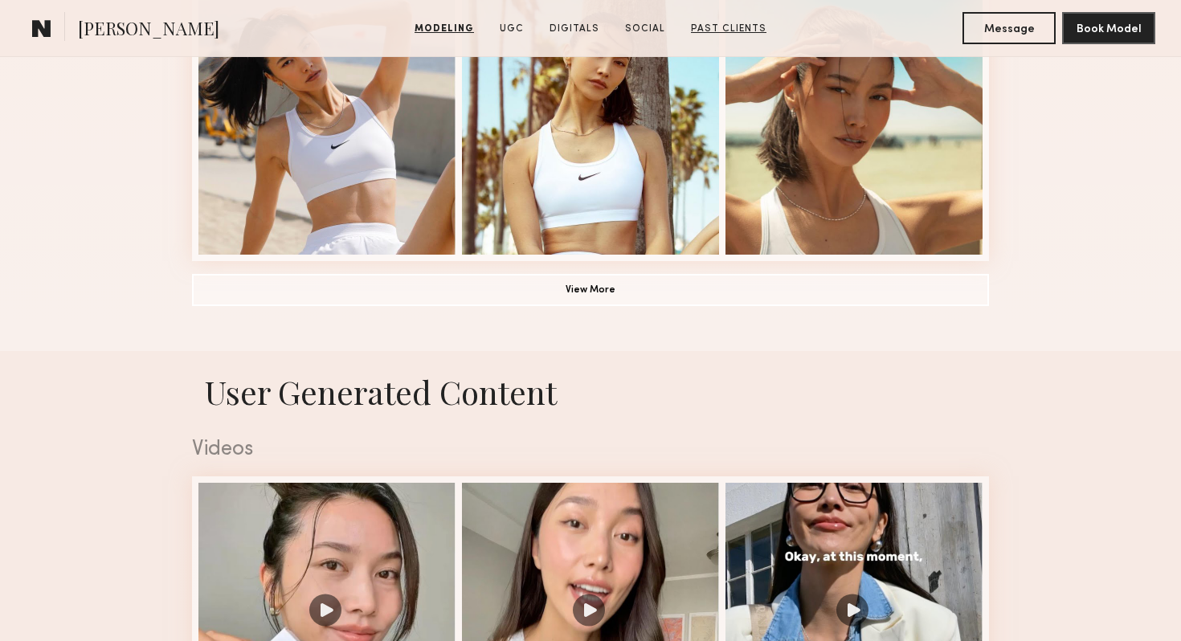
click at [741, 25] on link "Past Clients" at bounding box center [728, 29] width 88 height 14
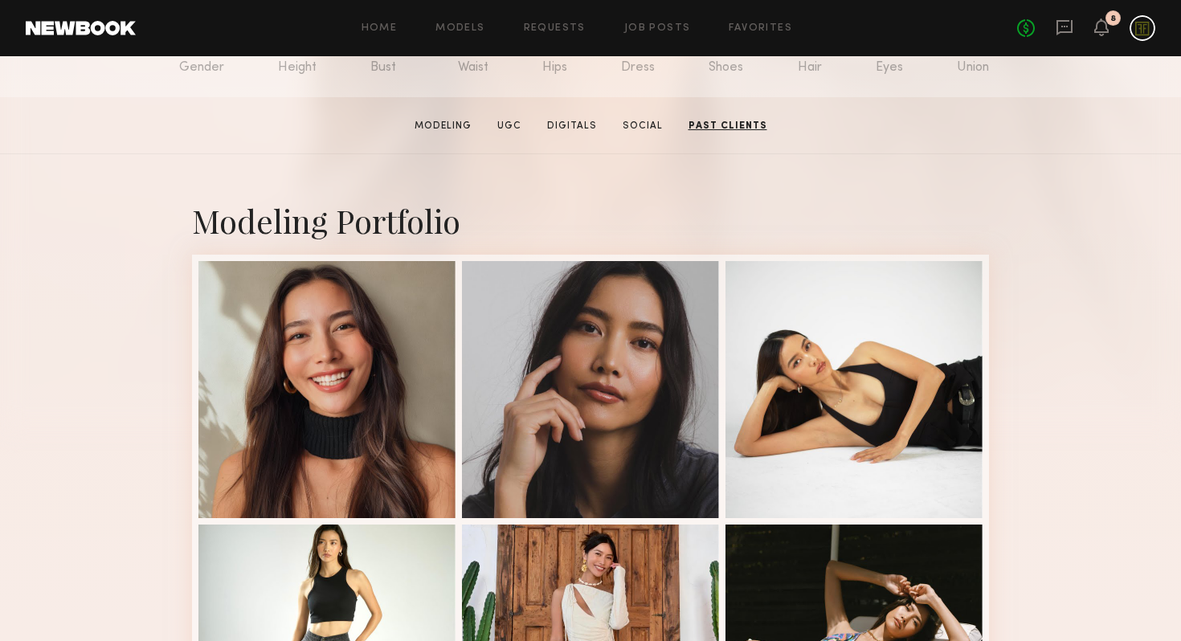
scroll to position [0, 0]
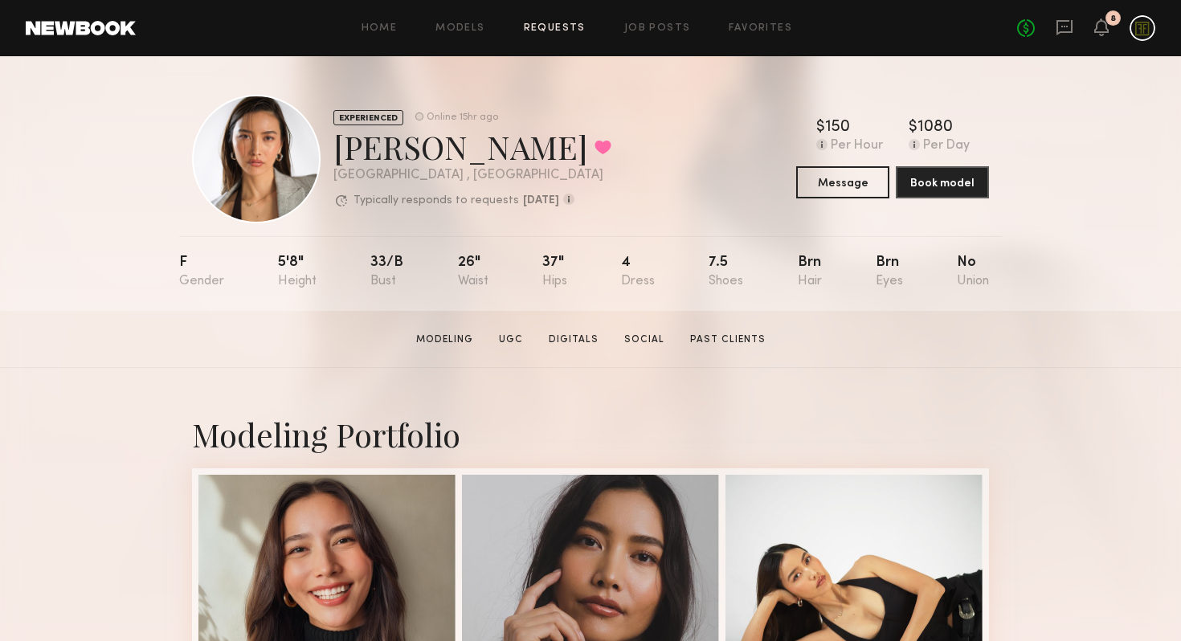
click at [578, 27] on link "Requests" at bounding box center [555, 28] width 62 height 10
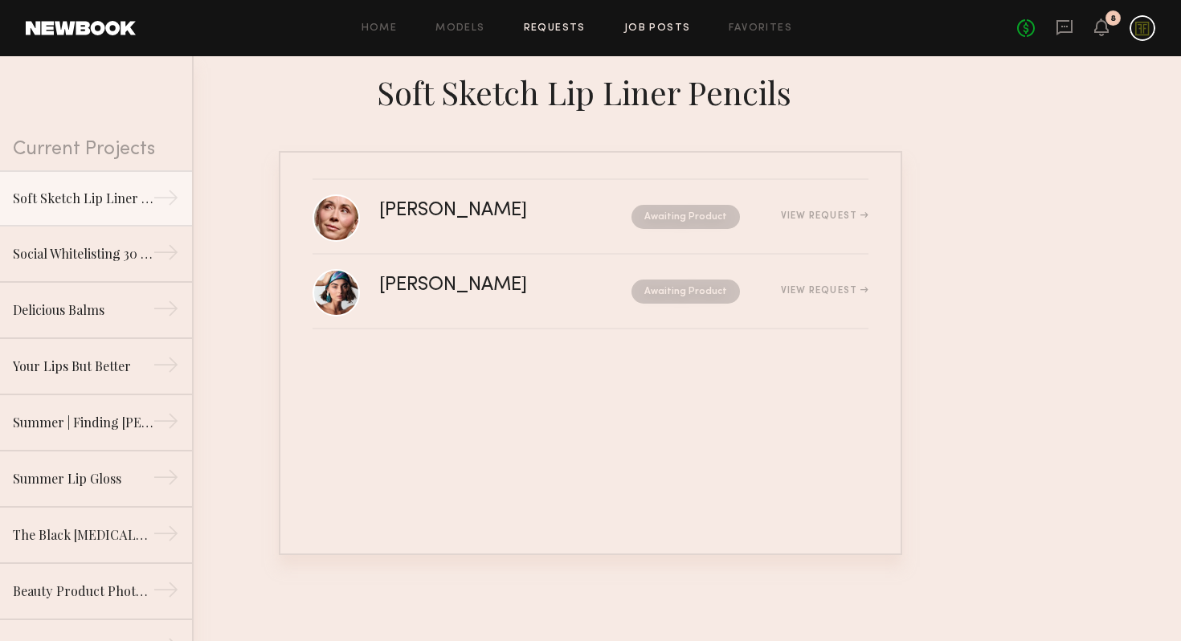
click at [664, 30] on link "Job Posts" at bounding box center [657, 28] width 67 height 10
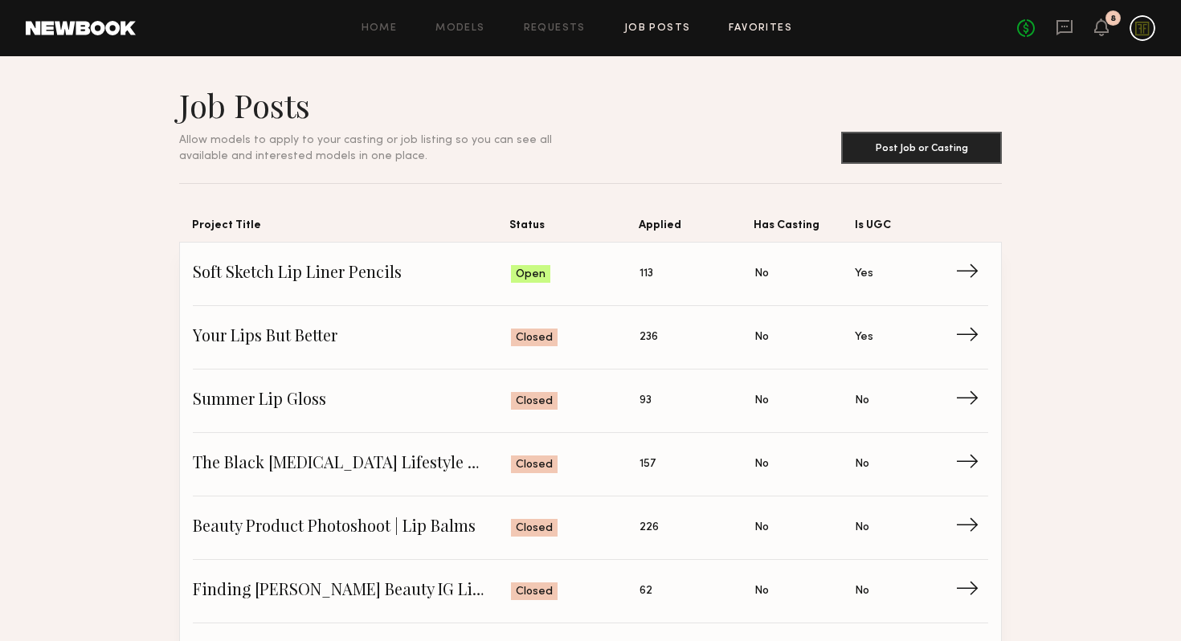
click at [732, 31] on link "Favorites" at bounding box center [760, 28] width 63 height 10
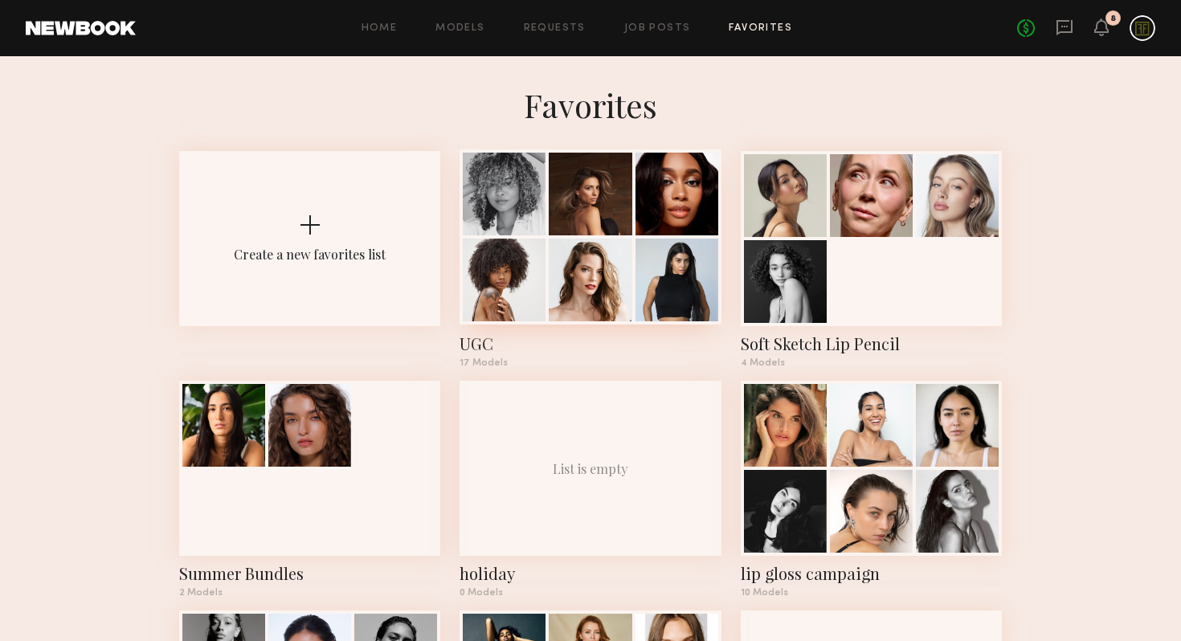
click at [594, 269] on div at bounding box center [590, 280] width 83 height 83
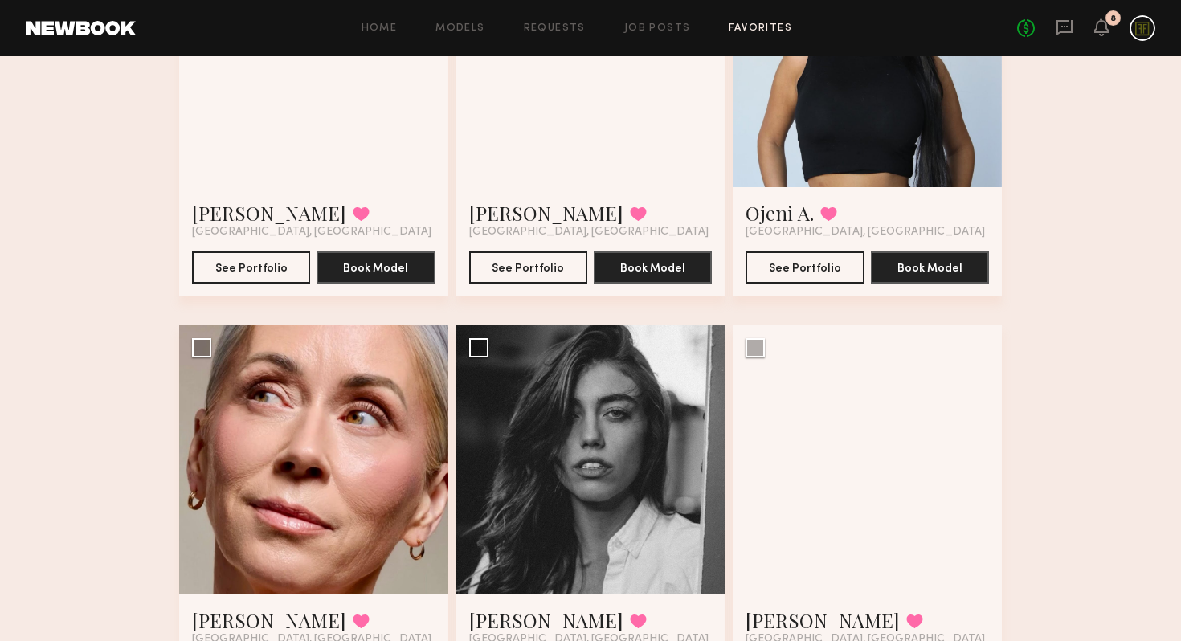
scroll to position [676, 0]
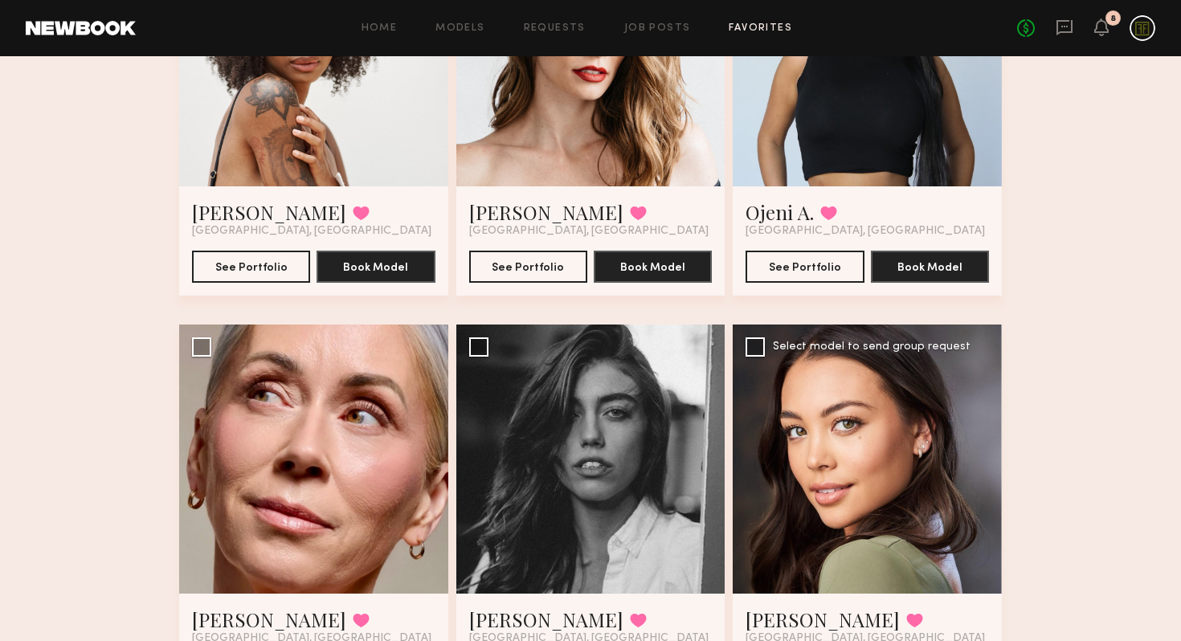
click at [837, 471] on div at bounding box center [867, 459] width 269 height 269
click at [775, 618] on link "[PERSON_NAME]" at bounding box center [823, 620] width 154 height 26
